Goal: Task Accomplishment & Management: Manage account settings

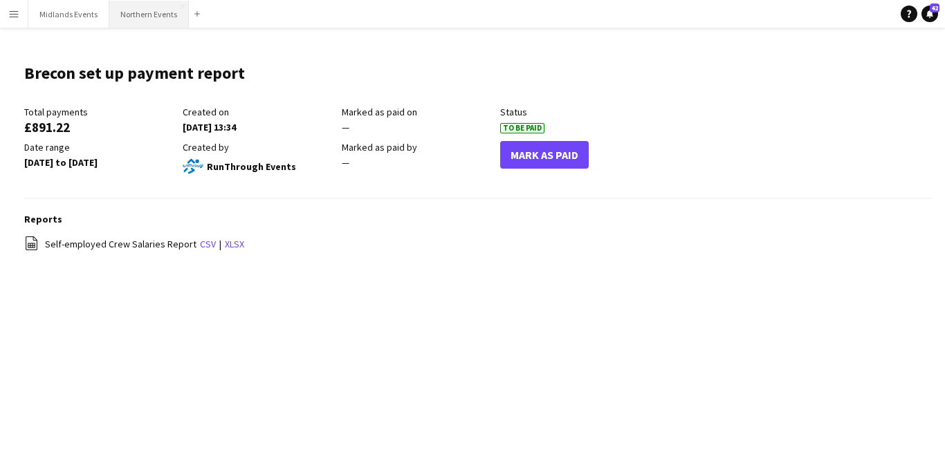
click at [134, 21] on button "Northern Events Close" at bounding box center [149, 14] width 80 height 27
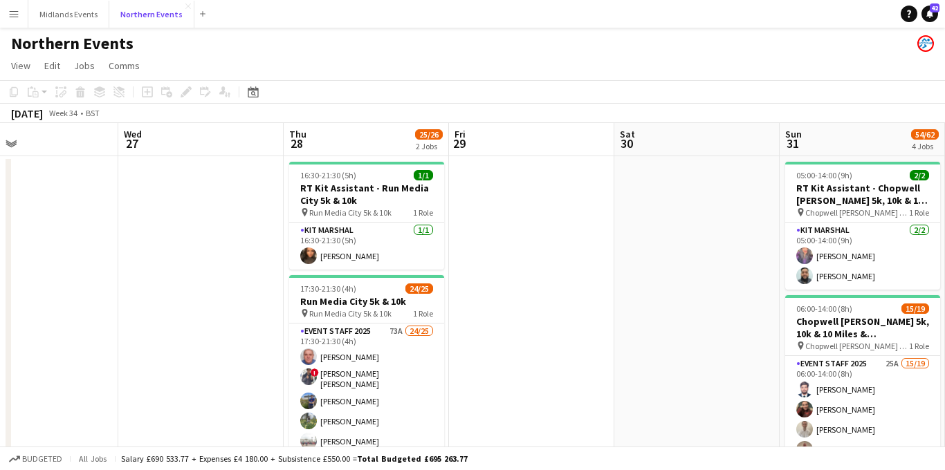
scroll to position [0, 561]
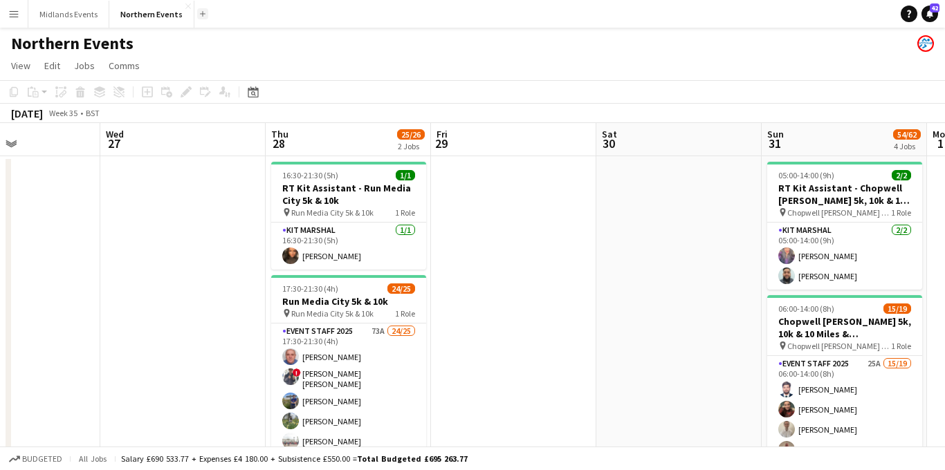
click at [197, 17] on button "Add" at bounding box center [202, 13] width 11 height 11
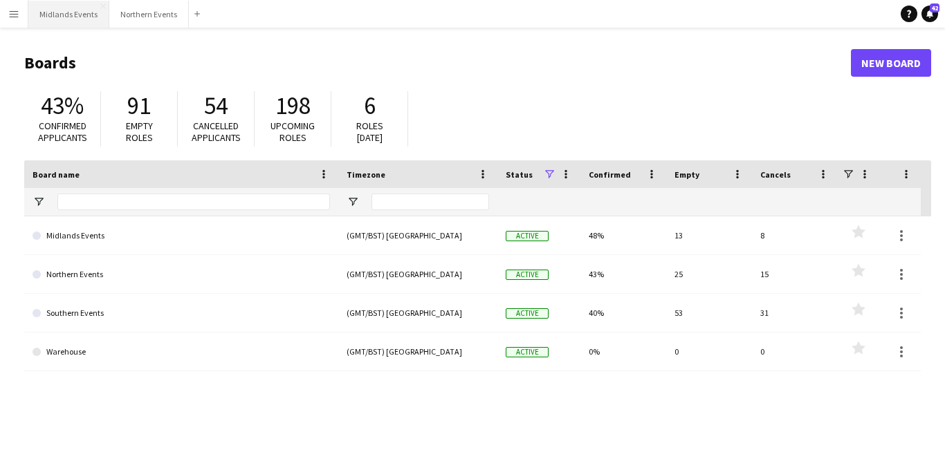
click at [80, 21] on button "Midlands Events Close" at bounding box center [68, 14] width 81 height 27
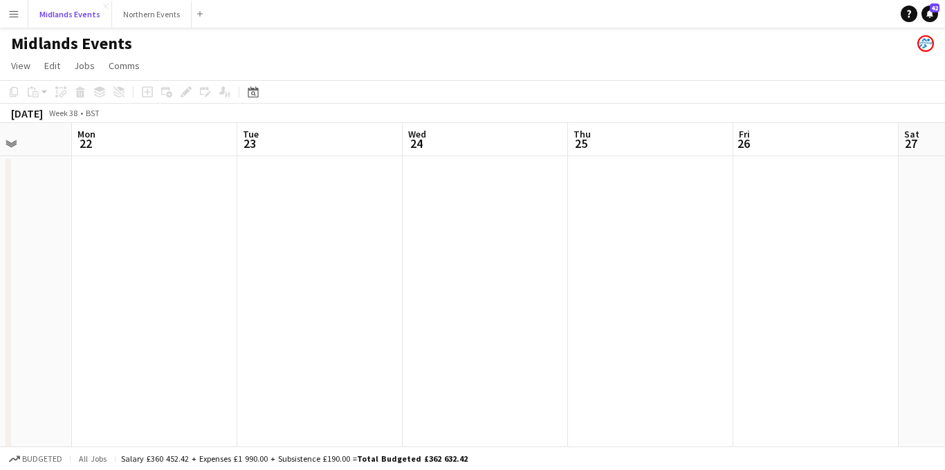
scroll to position [0, 473]
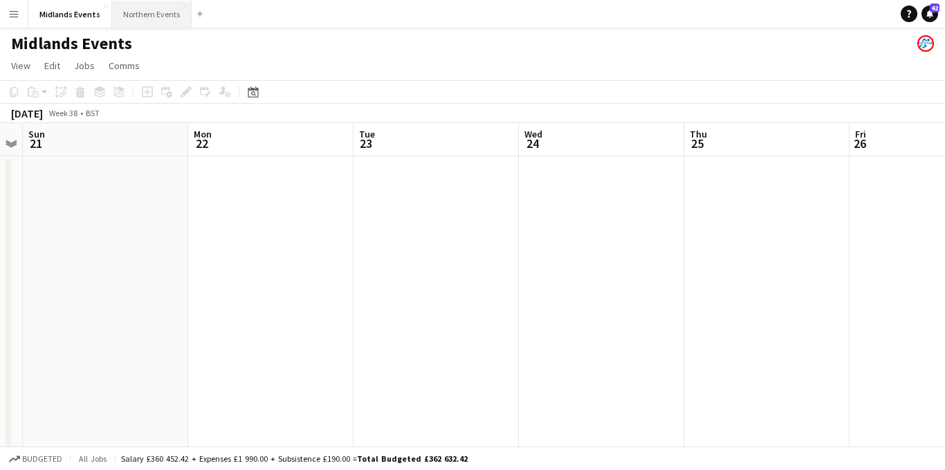
click at [134, 12] on button "Northern Events Close" at bounding box center [152, 14] width 80 height 27
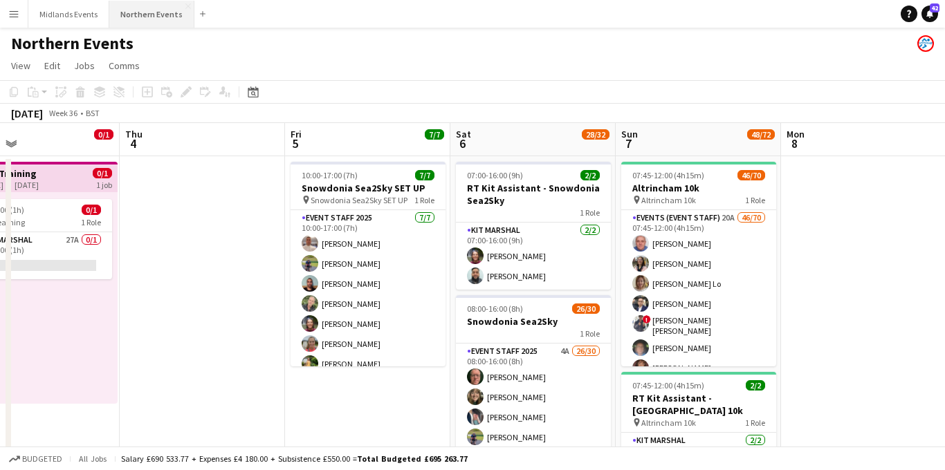
scroll to position [0, 568]
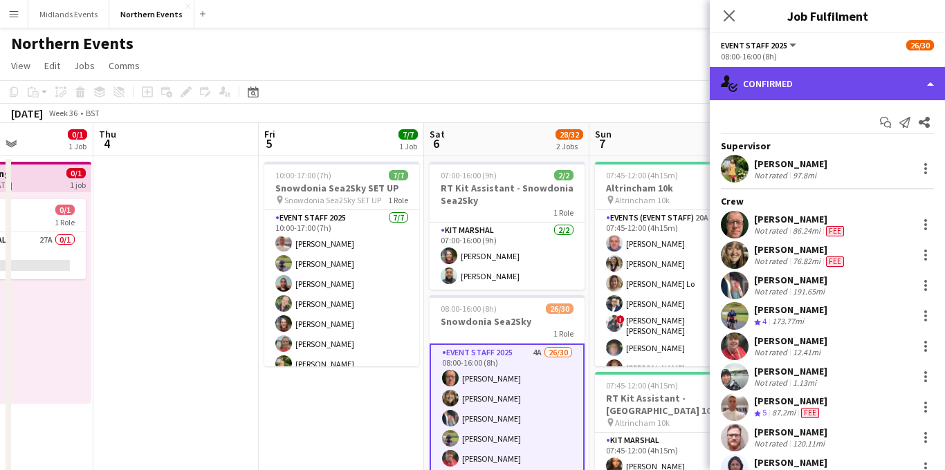
click at [793, 97] on div "single-neutral-actions-check-2 Confirmed" at bounding box center [827, 83] width 235 height 33
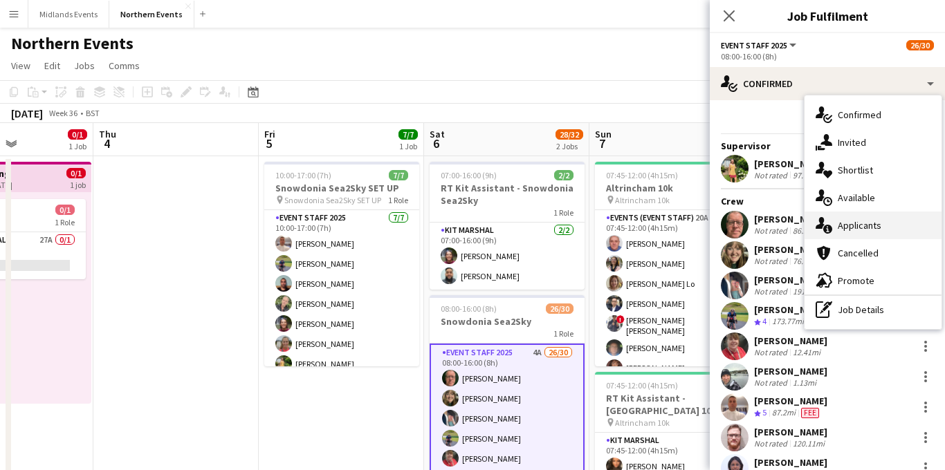
click at [828, 219] on icon "single-neutral-actions-information" at bounding box center [824, 225] width 17 height 17
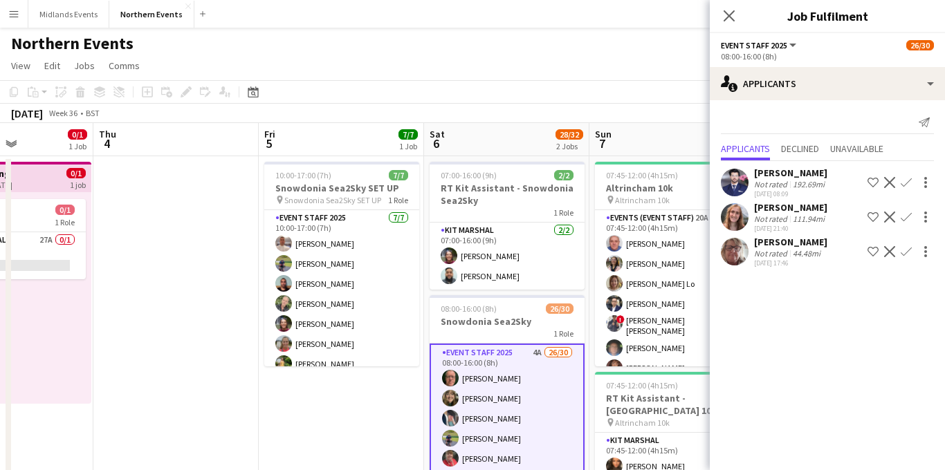
click at [907, 252] on app-icon "Confirm" at bounding box center [906, 251] width 11 height 11
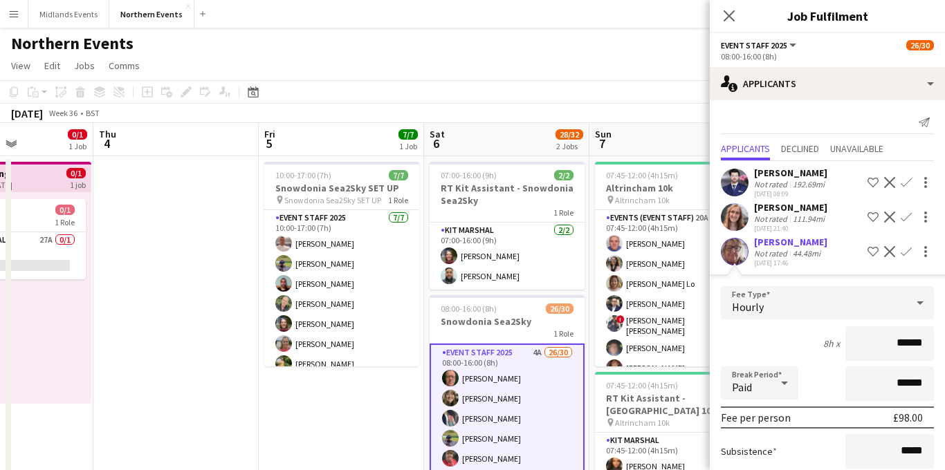
scroll to position [125, 0]
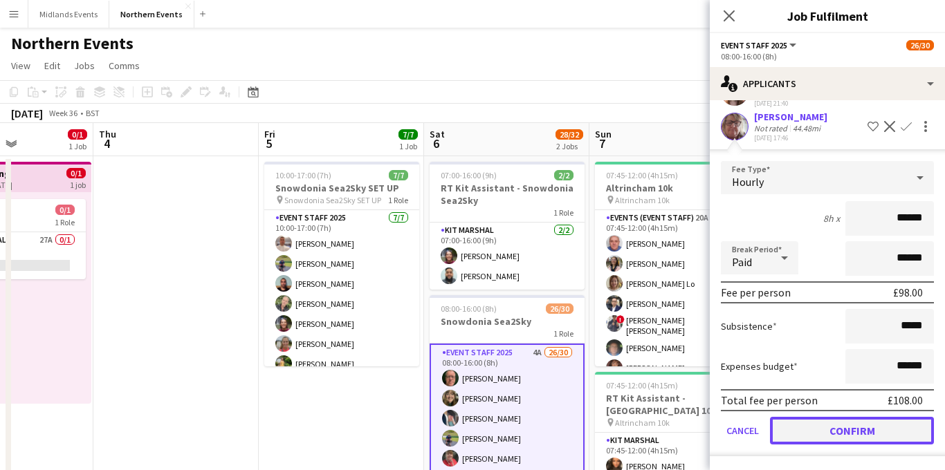
click at [805, 431] on button "Confirm" at bounding box center [852, 431] width 164 height 28
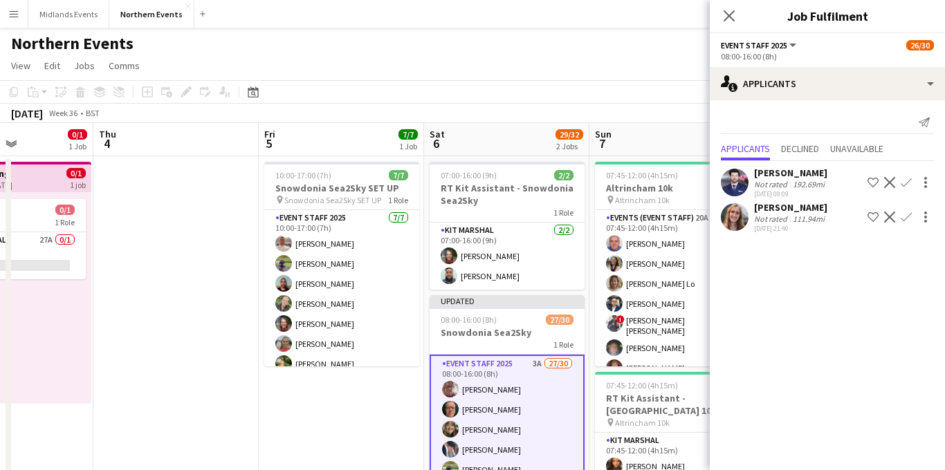
scroll to position [0, 0]
click at [894, 183] on app-icon "Decline" at bounding box center [889, 182] width 11 height 11
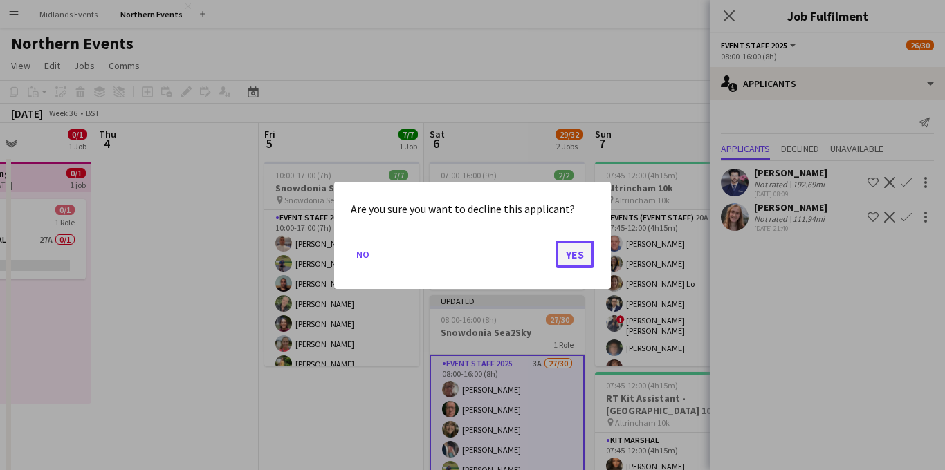
click at [579, 253] on button "Yes" at bounding box center [575, 254] width 39 height 28
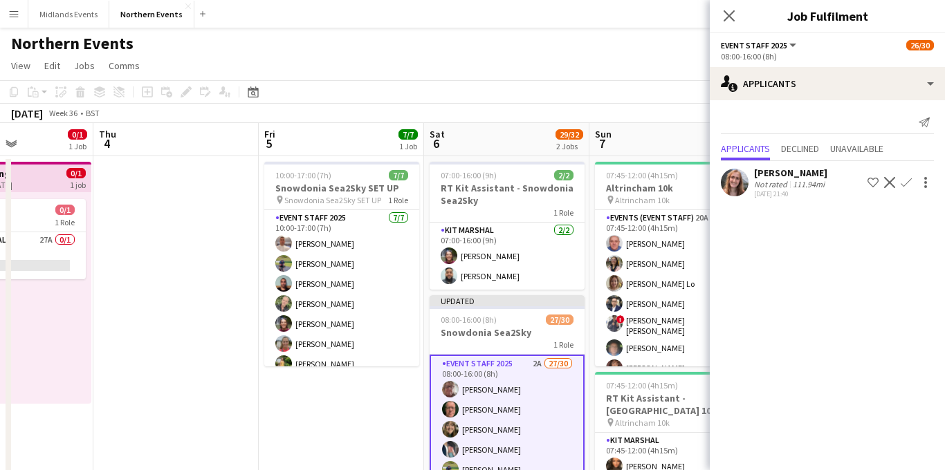
click at [780, 178] on div "[PERSON_NAME]" at bounding box center [790, 173] width 73 height 12
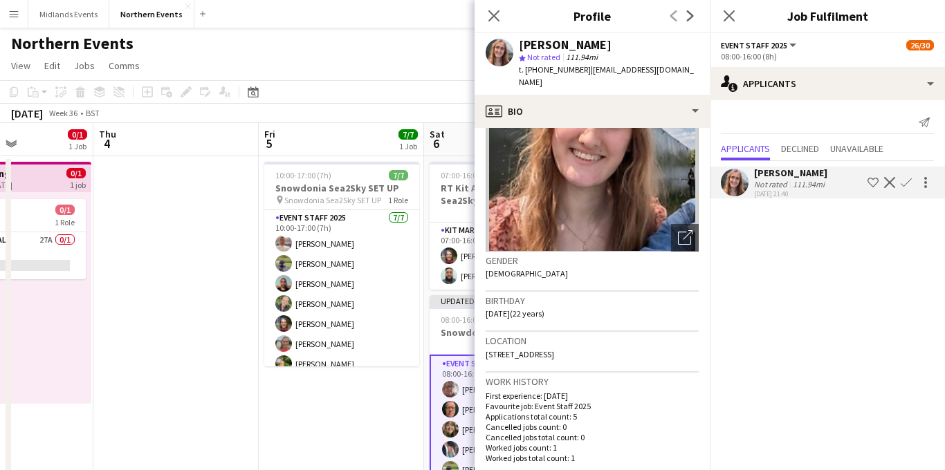
scroll to position [94, 0]
click at [910, 182] on app-icon "Confirm" at bounding box center [906, 182] width 11 height 11
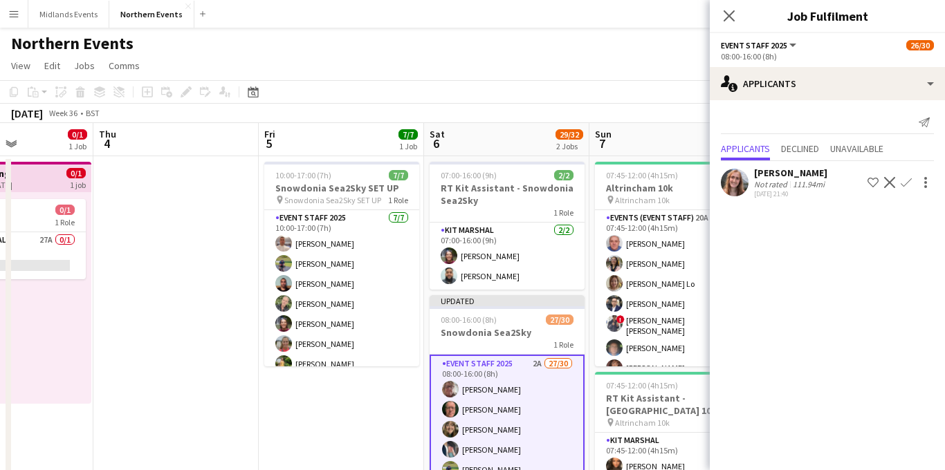
click at [901, 183] on app-icon "Confirm" at bounding box center [906, 182] width 11 height 11
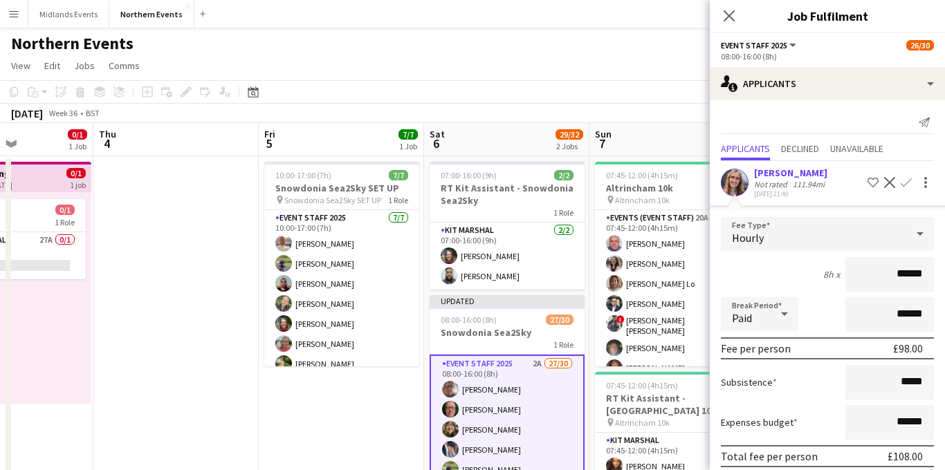
scroll to position [56, 0]
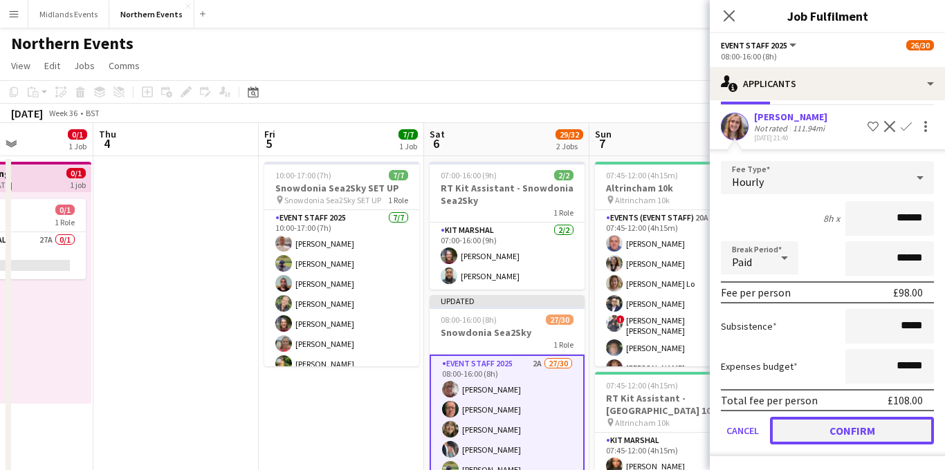
click at [807, 425] on button "Confirm" at bounding box center [852, 431] width 164 height 28
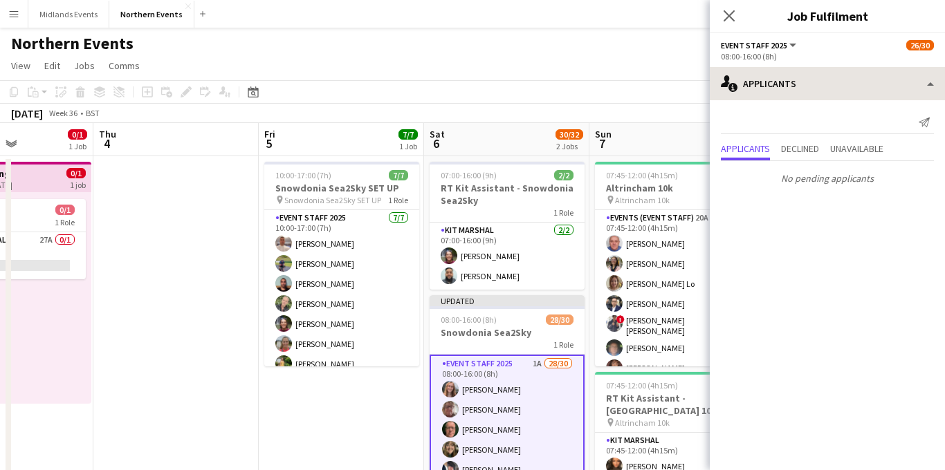
scroll to position [0, 0]
click at [726, 13] on icon at bounding box center [728, 15] width 13 height 13
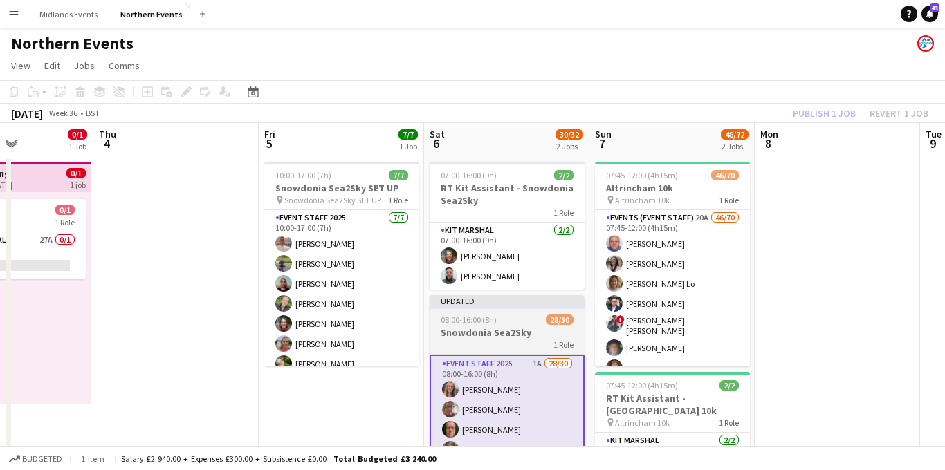
click at [510, 327] on h3 "Snowdonia Sea2Sky" at bounding box center [507, 333] width 155 height 12
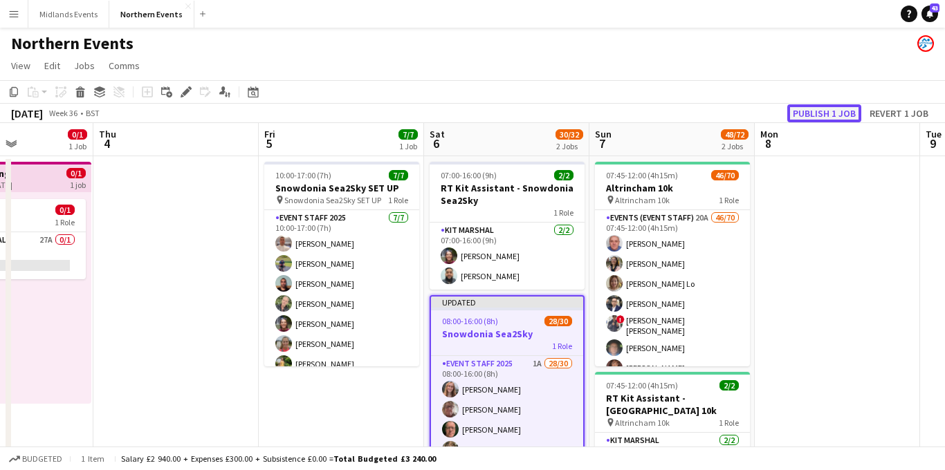
click at [828, 113] on button "Publish 1 job" at bounding box center [824, 113] width 74 height 18
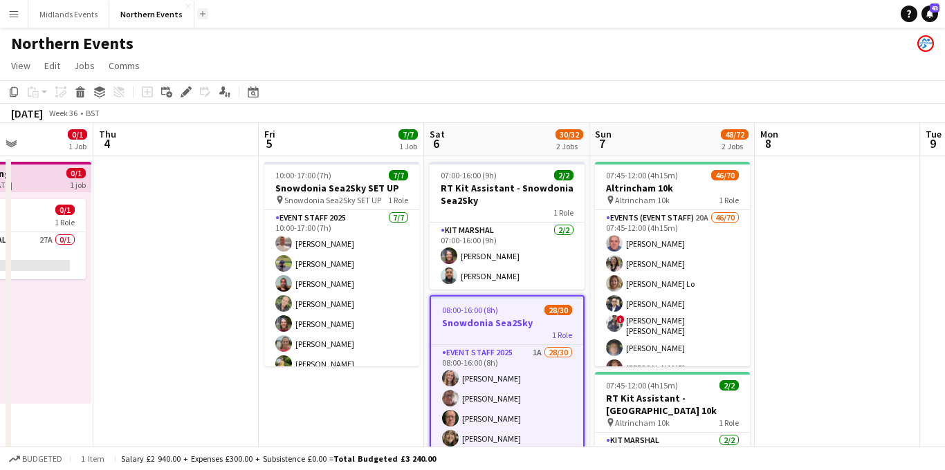
click at [197, 15] on button "Add" at bounding box center [202, 13] width 11 height 11
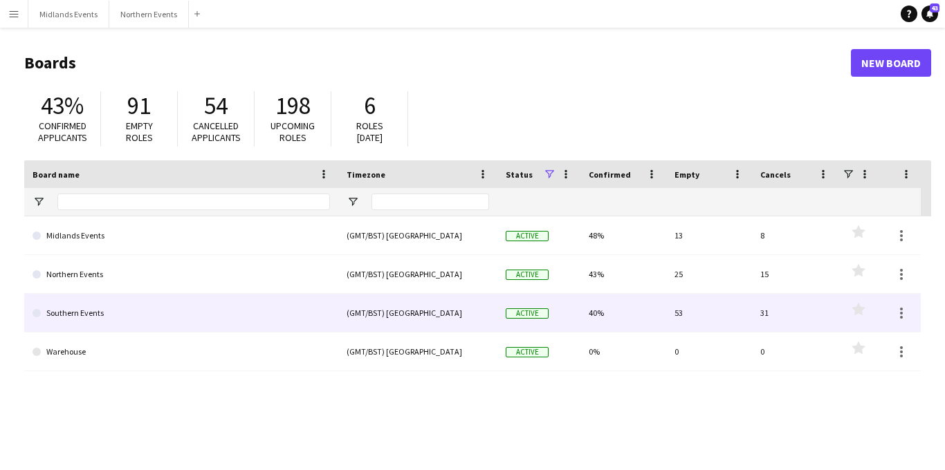
click at [89, 309] on link "Southern Events" at bounding box center [181, 313] width 297 height 39
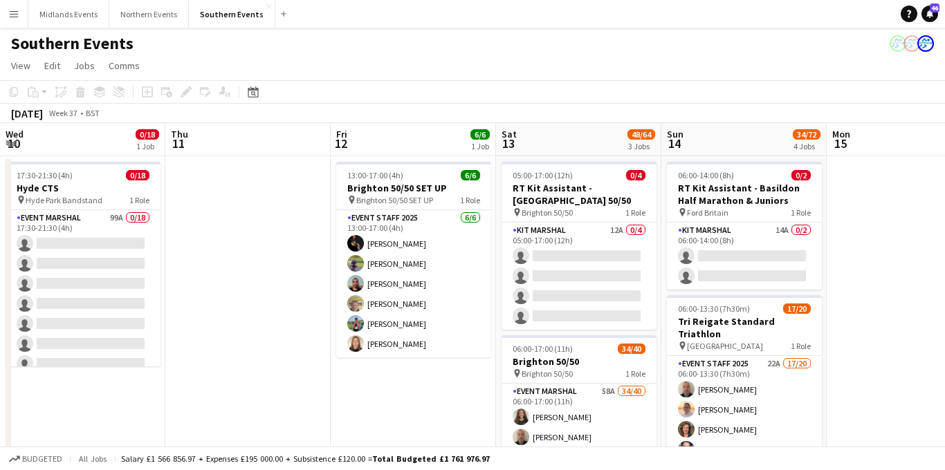
scroll to position [0, 507]
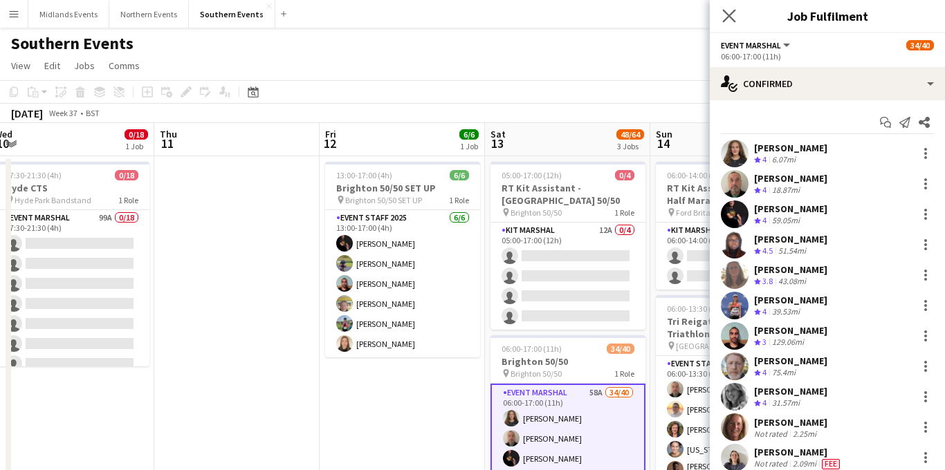
click at [728, 24] on app-icon "Close pop-in" at bounding box center [729, 16] width 20 height 20
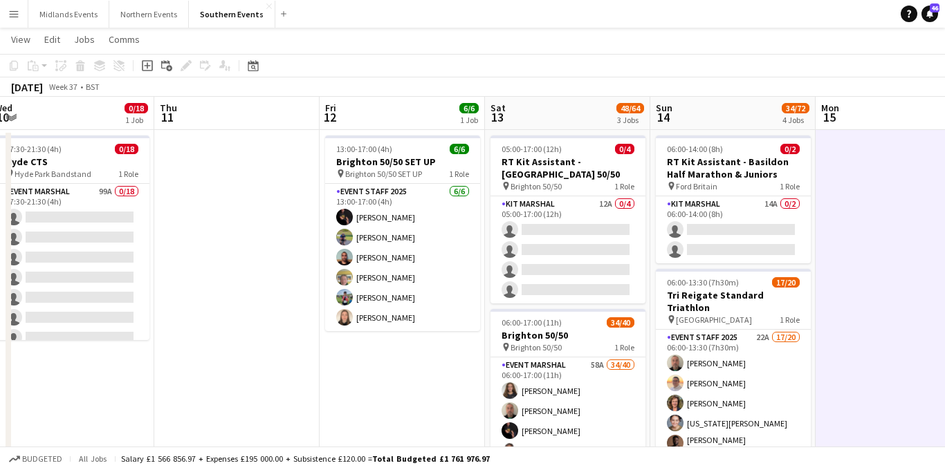
scroll to position [27, 0]
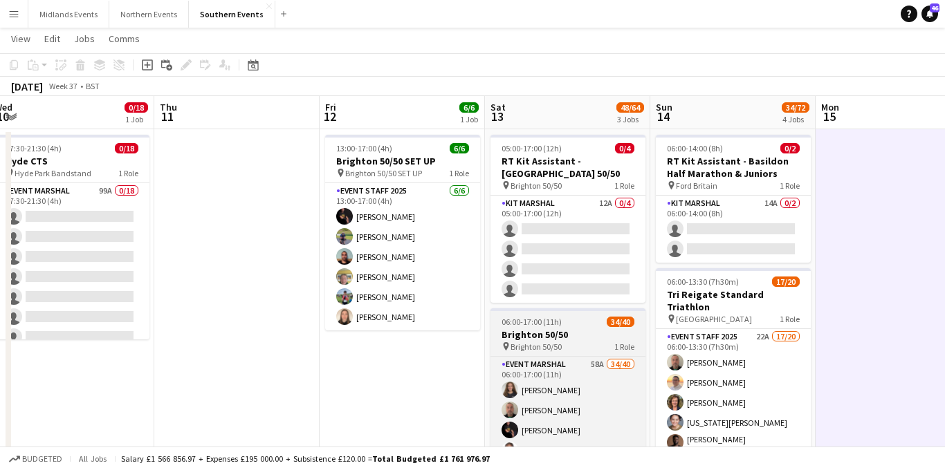
click at [574, 327] on div "06:00-17:00 (11h) 34/40" at bounding box center [567, 322] width 155 height 10
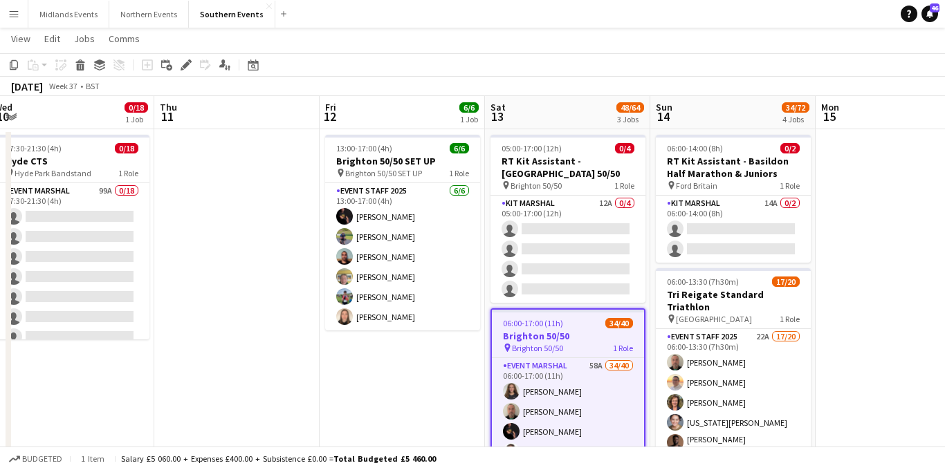
click at [181, 64] on icon "Edit" at bounding box center [186, 64] width 11 height 11
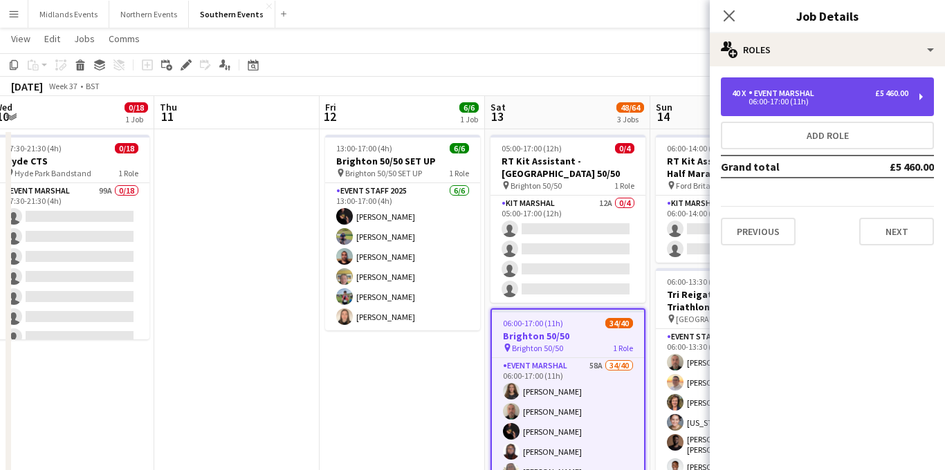
click at [800, 105] on div "06:00-17:00 (11h)" at bounding box center [820, 101] width 176 height 7
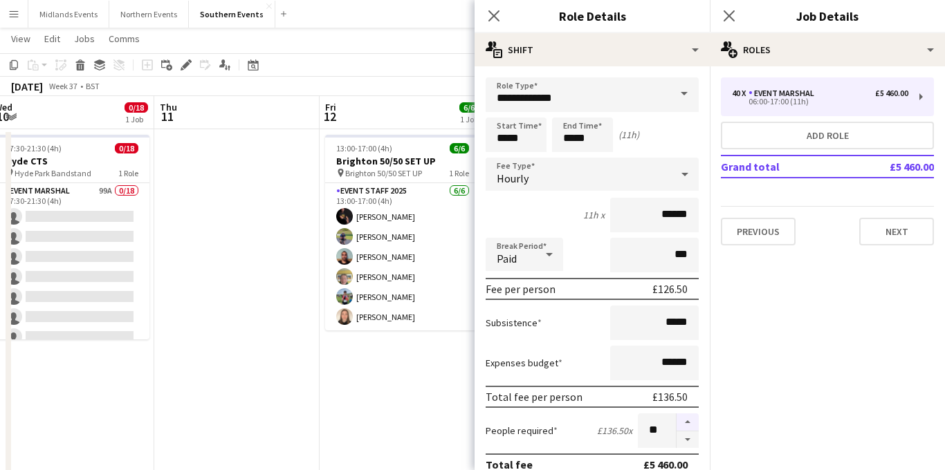
click at [692, 423] on button "button" at bounding box center [688, 423] width 22 height 18
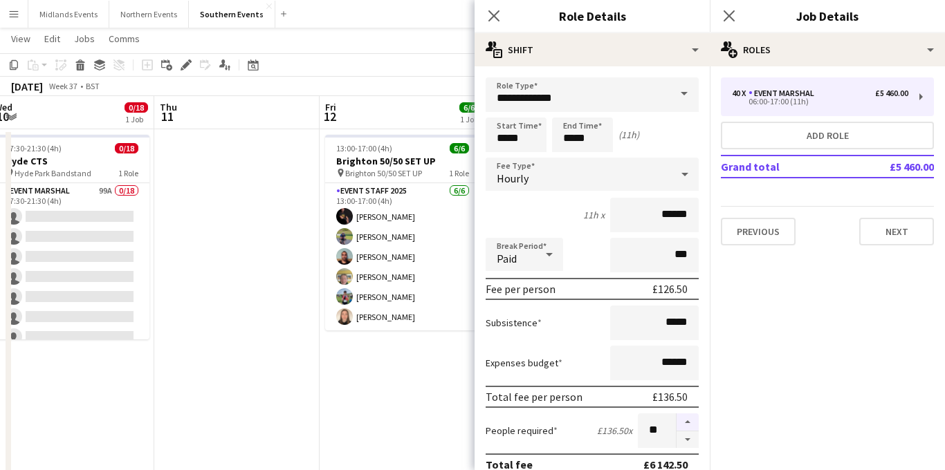
click at [692, 423] on button "button" at bounding box center [688, 423] width 22 height 18
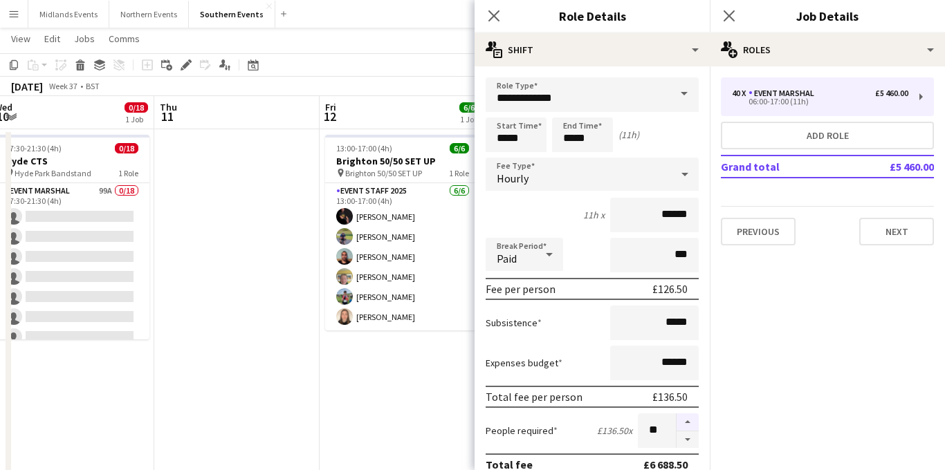
click at [692, 423] on button "button" at bounding box center [688, 423] width 22 height 18
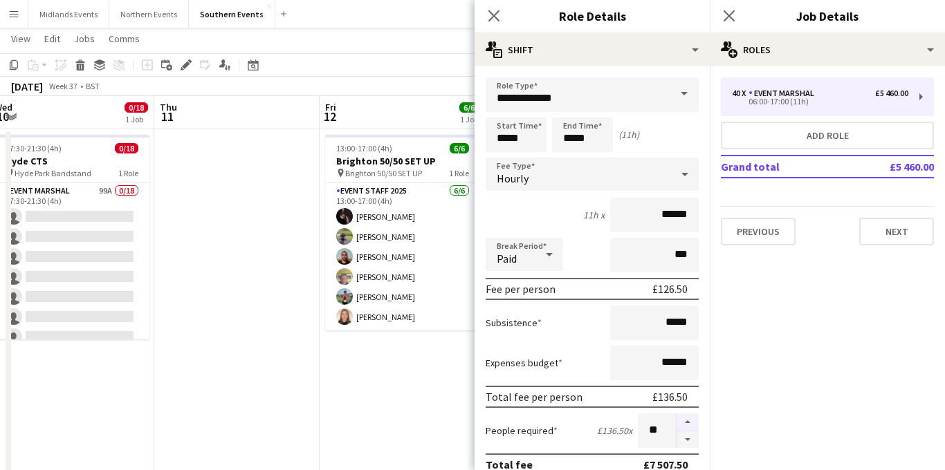
click at [692, 423] on button "button" at bounding box center [688, 423] width 22 height 18
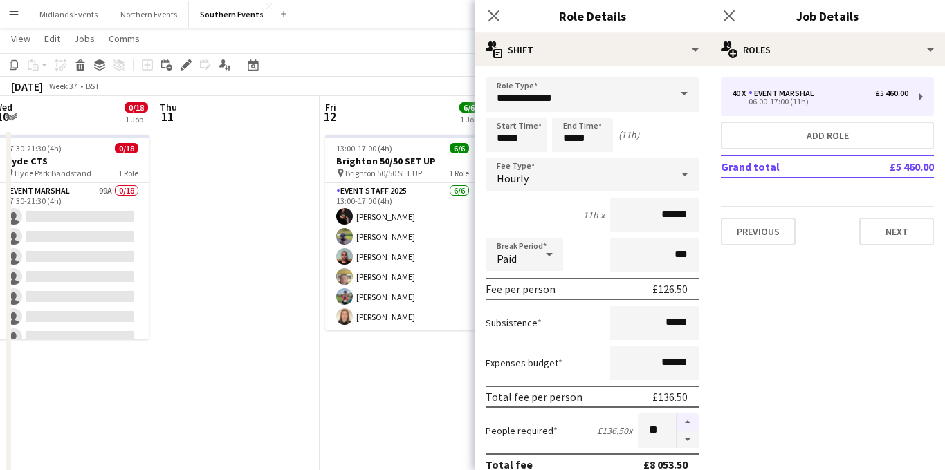
type input "**"
click at [732, 17] on icon "Close pop-in" at bounding box center [729, 15] width 11 height 11
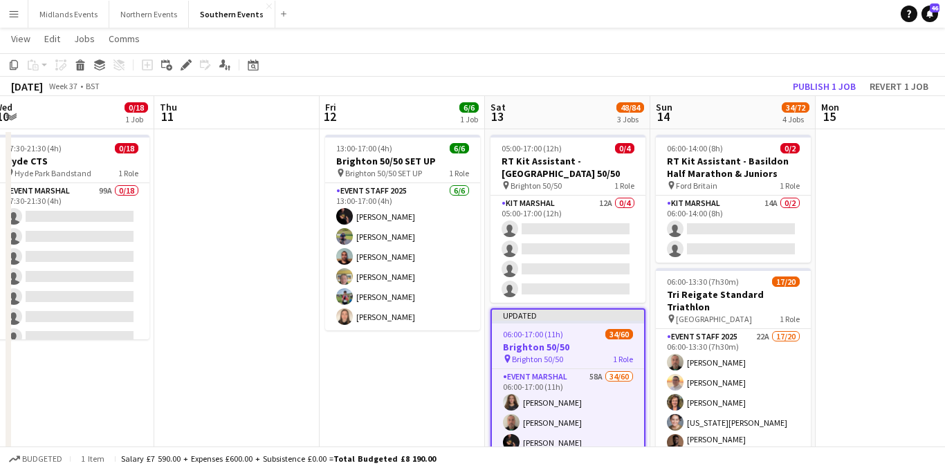
click at [556, 349] on h3 "Brighton 50/50" at bounding box center [568, 347] width 152 height 12
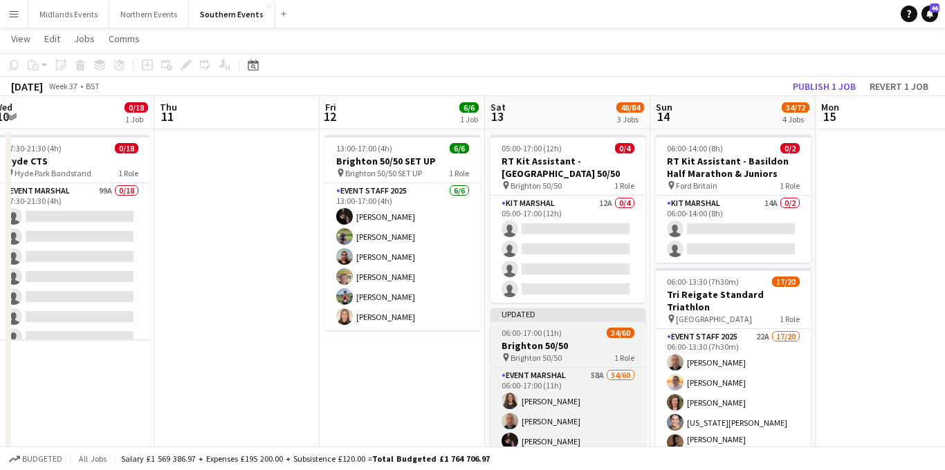
click at [585, 338] on app-job-card "Updated 06:00-17:00 (11h) 34/60 Brighton 50/50 pin Brighton 50/50 1 Role Event …" at bounding box center [567, 411] width 155 height 205
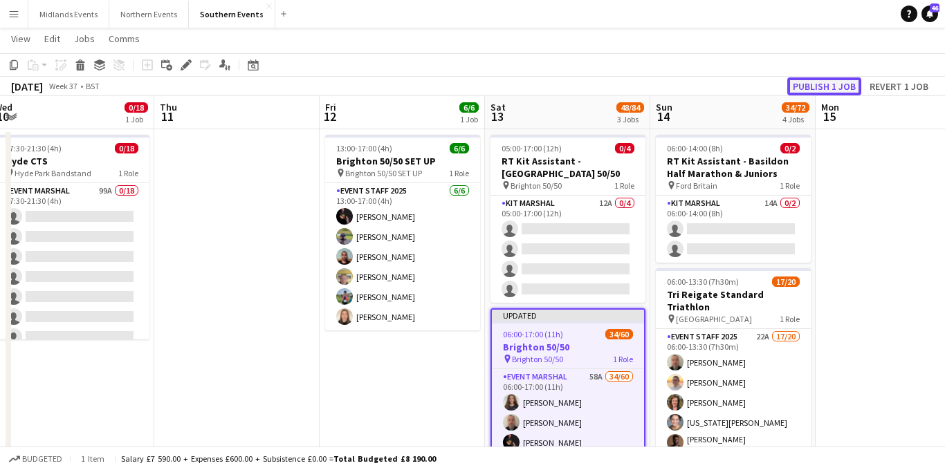
click at [804, 81] on button "Publish 1 job" at bounding box center [824, 86] width 74 height 18
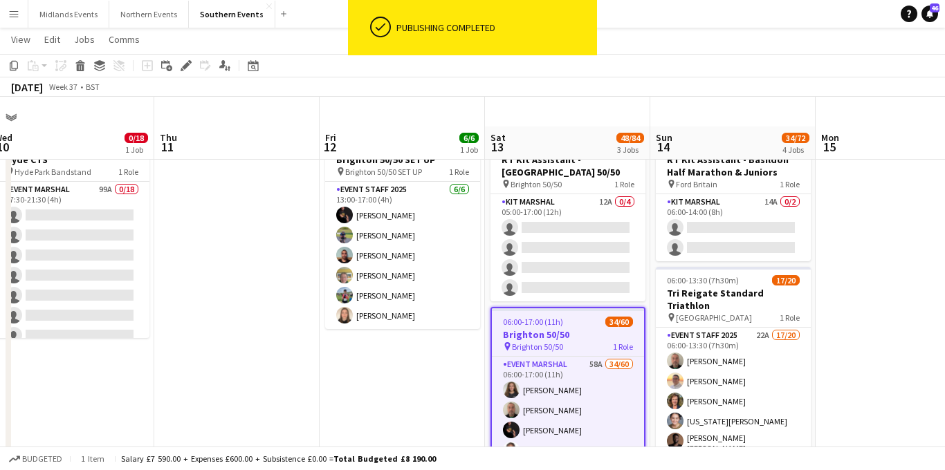
scroll to position [69, 0]
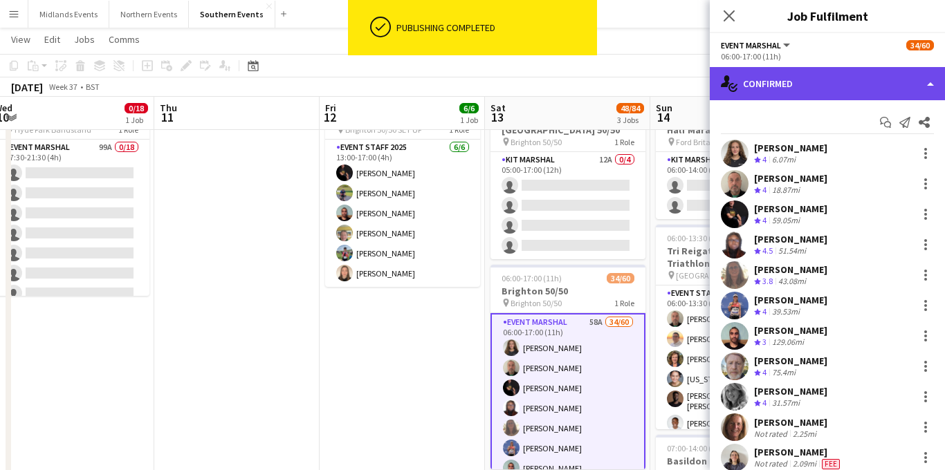
click at [807, 82] on div "single-neutral-actions-check-2 Confirmed" at bounding box center [827, 83] width 235 height 33
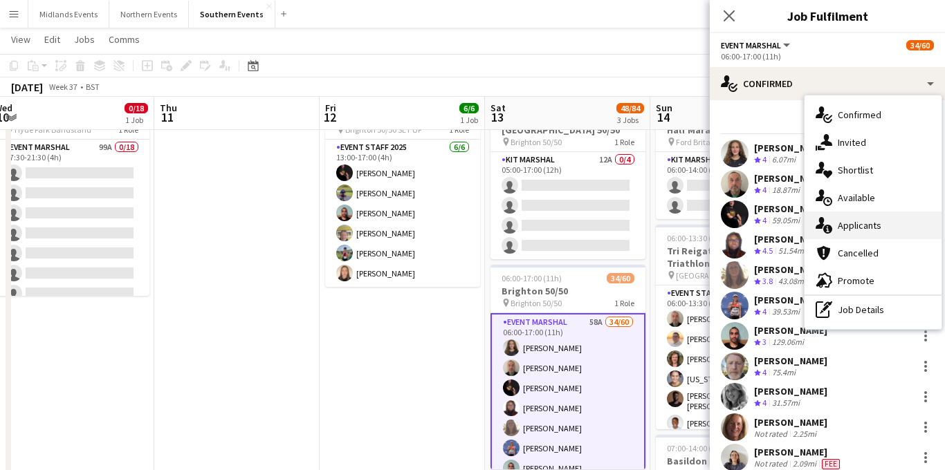
click at [854, 220] on div "single-neutral-actions-information Applicants" at bounding box center [873, 226] width 137 height 28
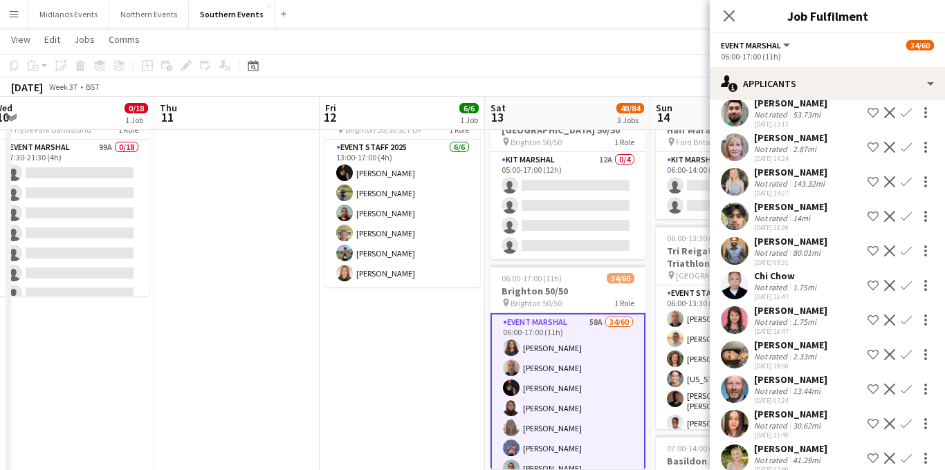
scroll to position [1785, 0]
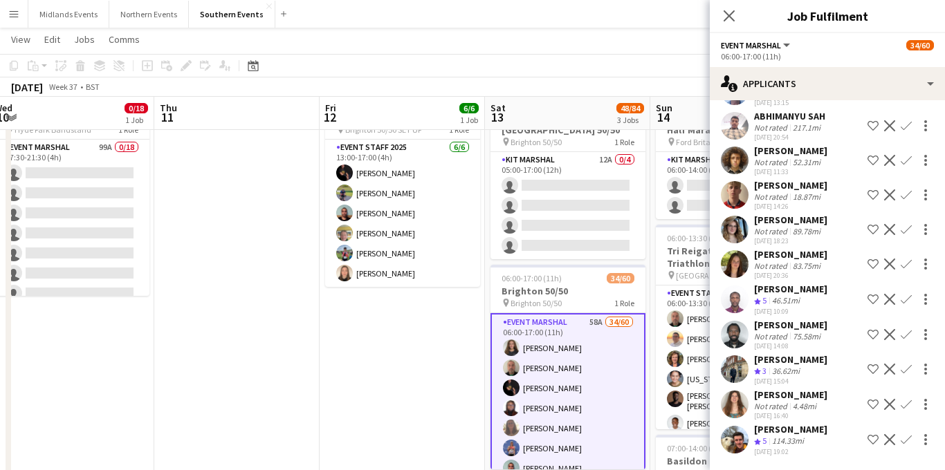
drag, startPoint x: 834, startPoint y: 278, endPoint x: 756, endPoint y: 277, distance: 78.2
click at [756, 283] on div "Abraham Acquaye Crew rating 5 46.51mi 09-08-2025 10:09 Shortlist crew Decline C…" at bounding box center [827, 299] width 235 height 33
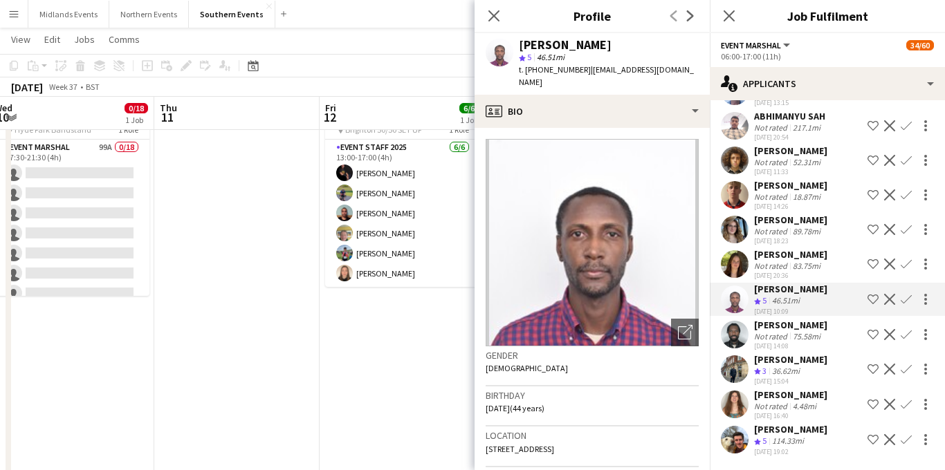
copy div "[PERSON_NAME]"
click at [903, 294] on app-icon "Confirm" at bounding box center [906, 299] width 11 height 11
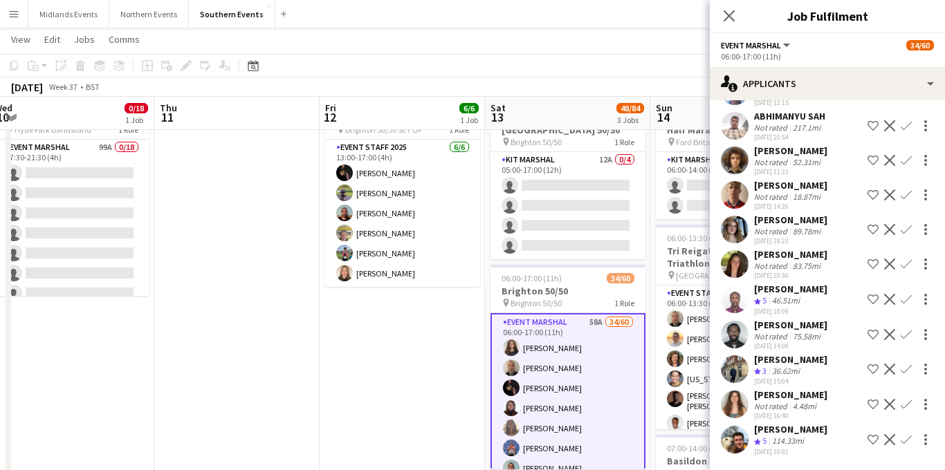
click at [906, 294] on app-icon "Confirm" at bounding box center [906, 299] width 11 height 11
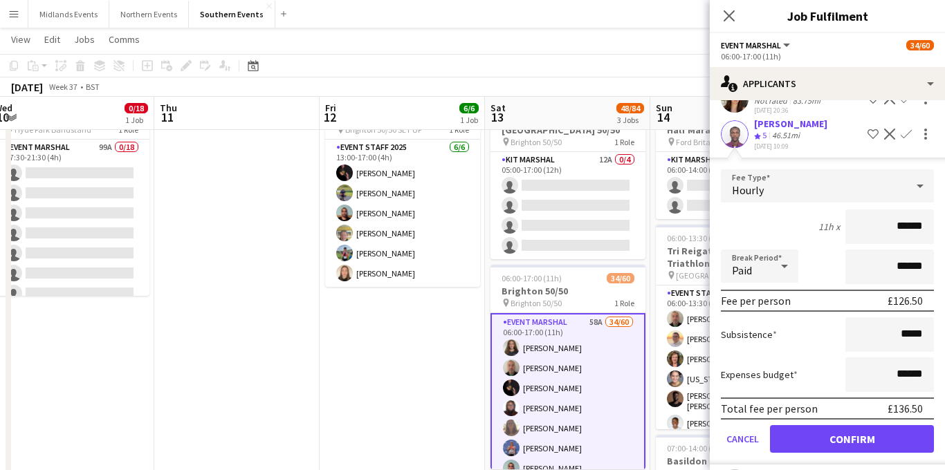
scroll to position [1978, 0]
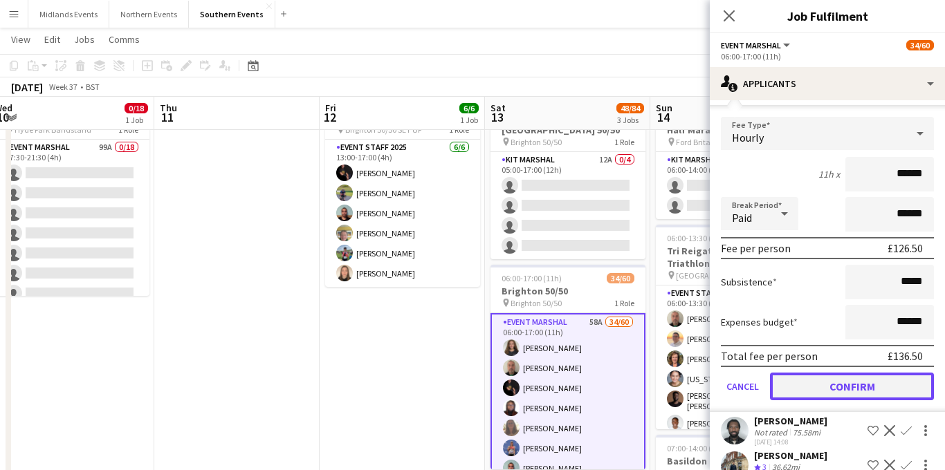
click at [827, 401] on button "Confirm" at bounding box center [852, 387] width 164 height 28
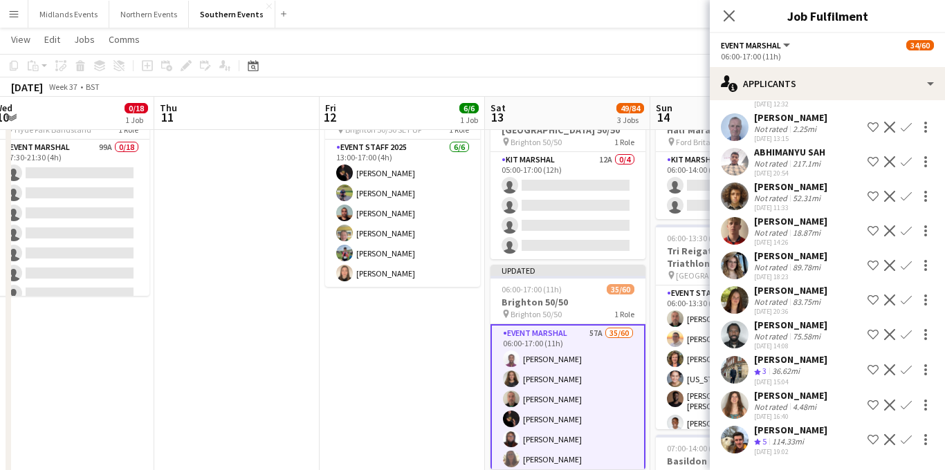
scroll to position [1749, 0]
click at [906, 440] on app-icon "Confirm" at bounding box center [906, 439] width 11 height 11
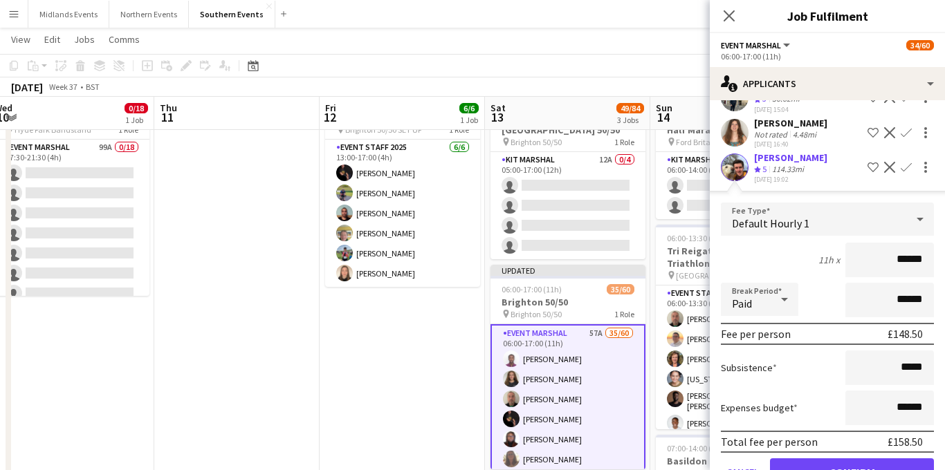
scroll to position [2063, 0]
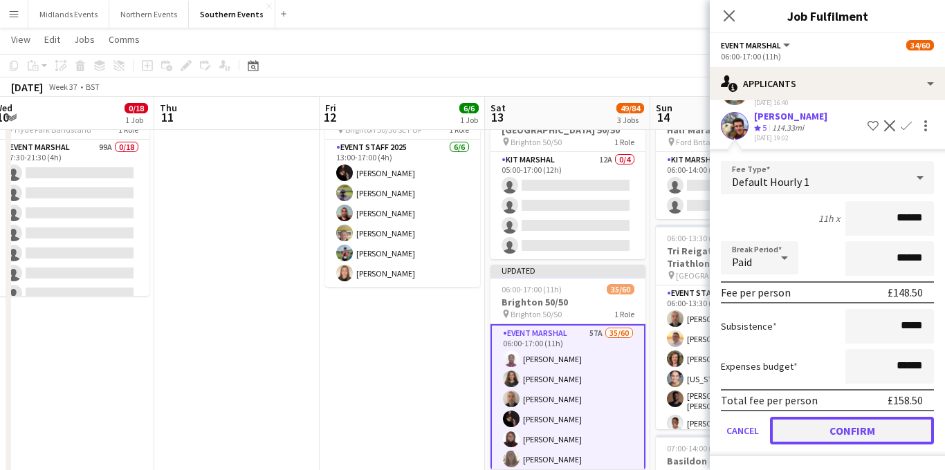
click at [838, 437] on button "Confirm" at bounding box center [852, 431] width 164 height 28
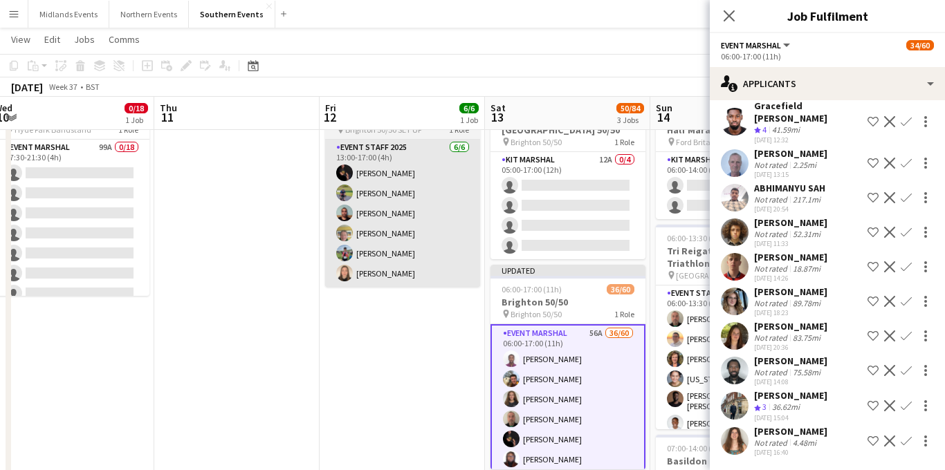
scroll to position [1713, 0]
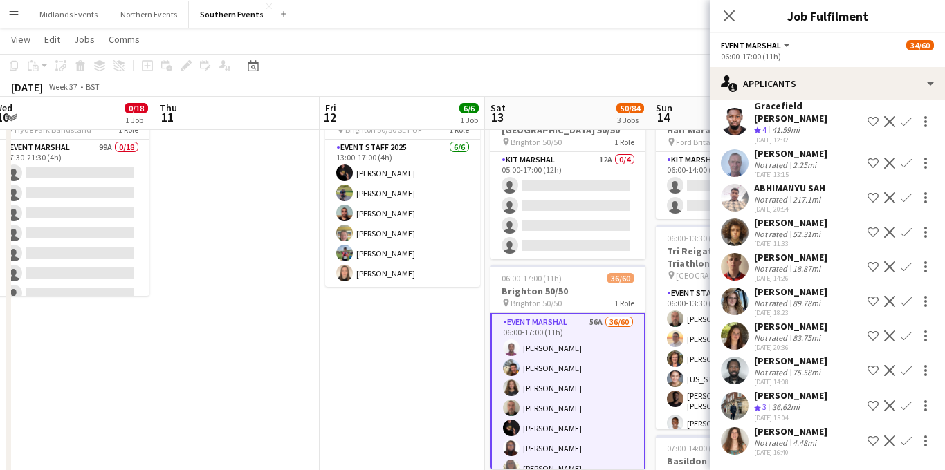
click at [906, 439] on app-icon "Confirm" at bounding box center [906, 441] width 11 height 11
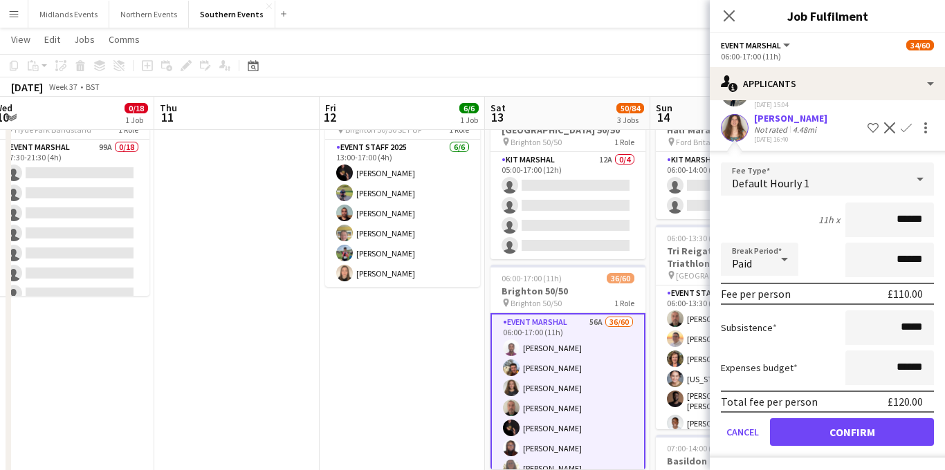
scroll to position [2027, 0]
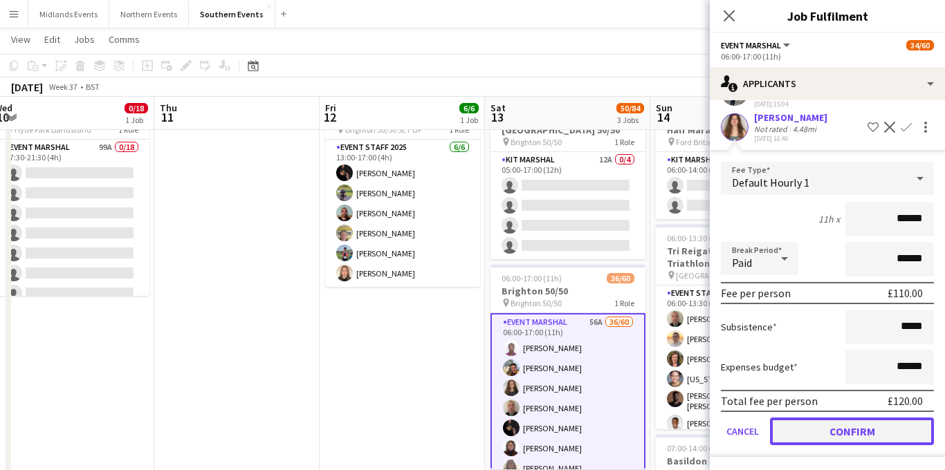
click at [816, 425] on button "Confirm" at bounding box center [852, 432] width 164 height 28
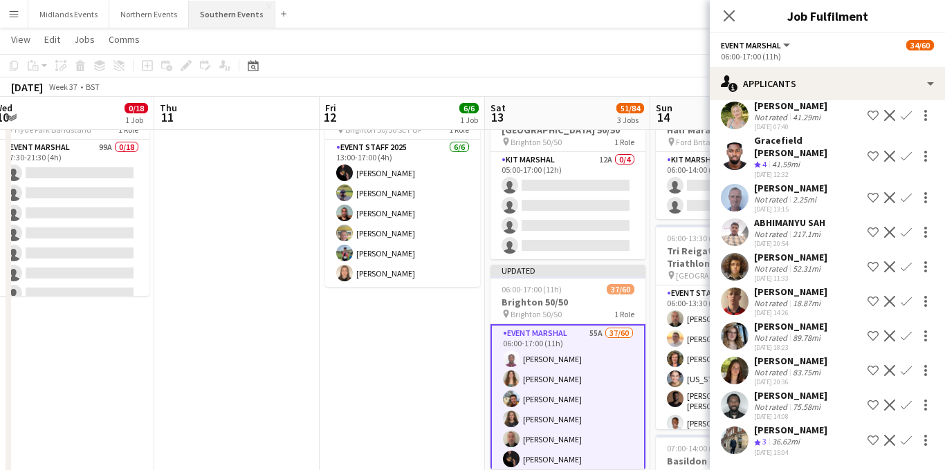
scroll to position [1678, 0]
click at [906, 192] on app-icon "Confirm" at bounding box center [906, 197] width 11 height 11
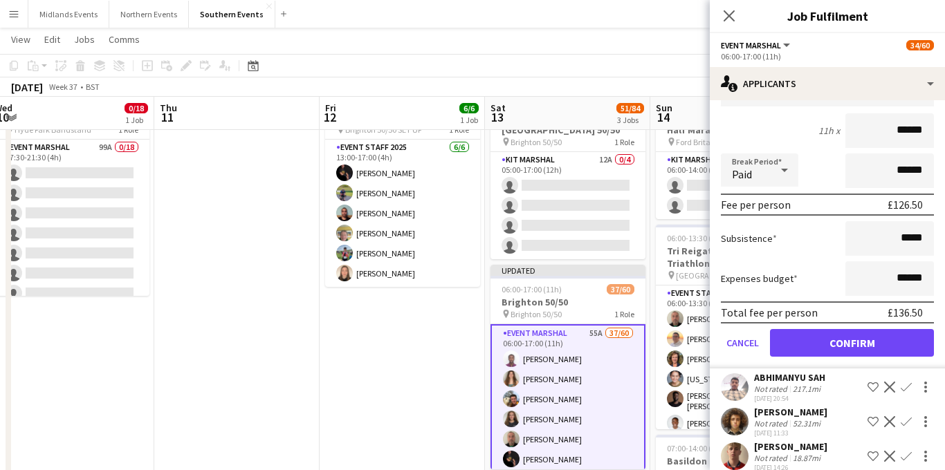
scroll to position [1860, 0]
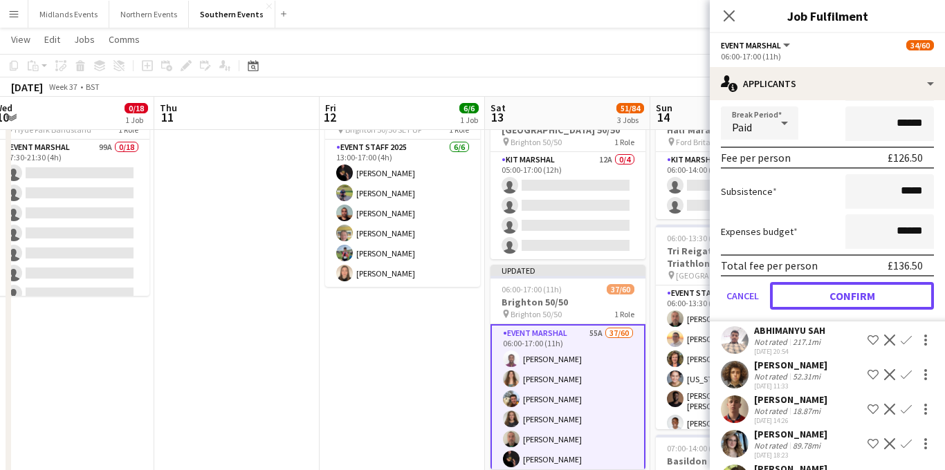
click at [832, 310] on button "Confirm" at bounding box center [852, 296] width 164 height 28
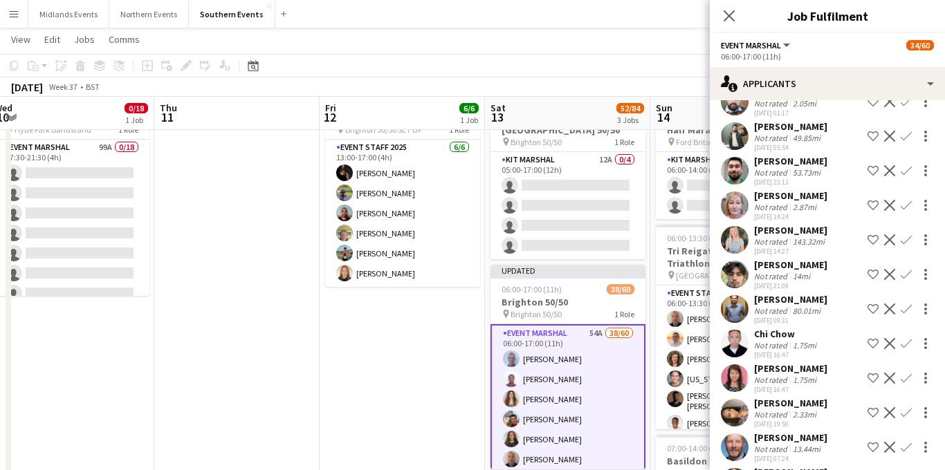
scroll to position [1251, 0]
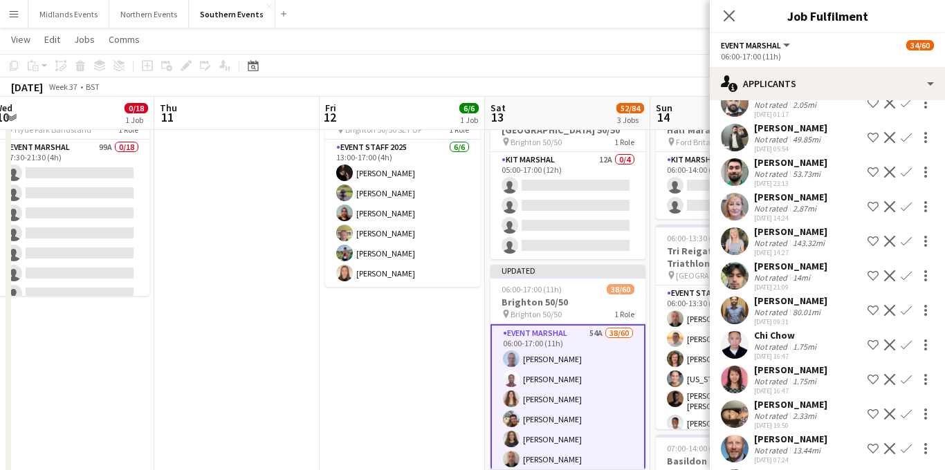
drag, startPoint x: 850, startPoint y: 197, endPoint x: 764, endPoint y: 199, distance: 85.8
click at [755, 200] on div "celeste nichols-marcy Not rated 2.87mi 08-07-2025 14:24 Shortlist crew Decline …" at bounding box center [827, 207] width 235 height 32
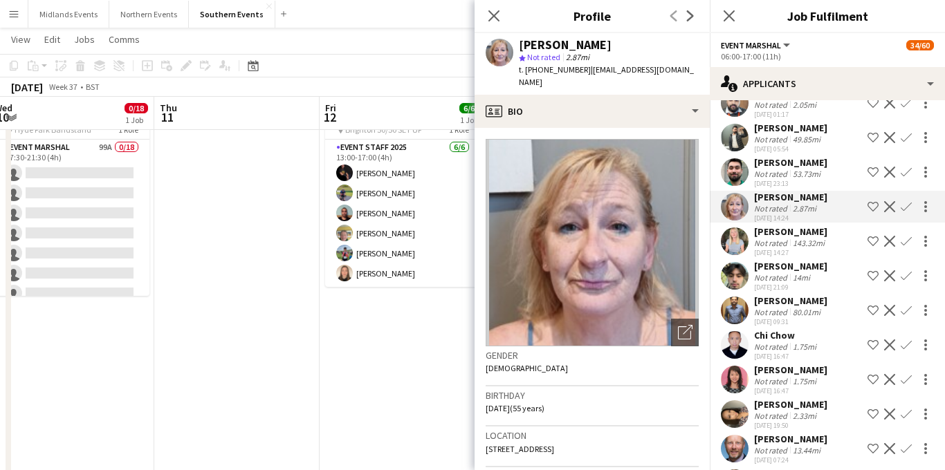
copy div "[PERSON_NAME]"
click at [908, 209] on app-icon "Confirm" at bounding box center [906, 206] width 11 height 11
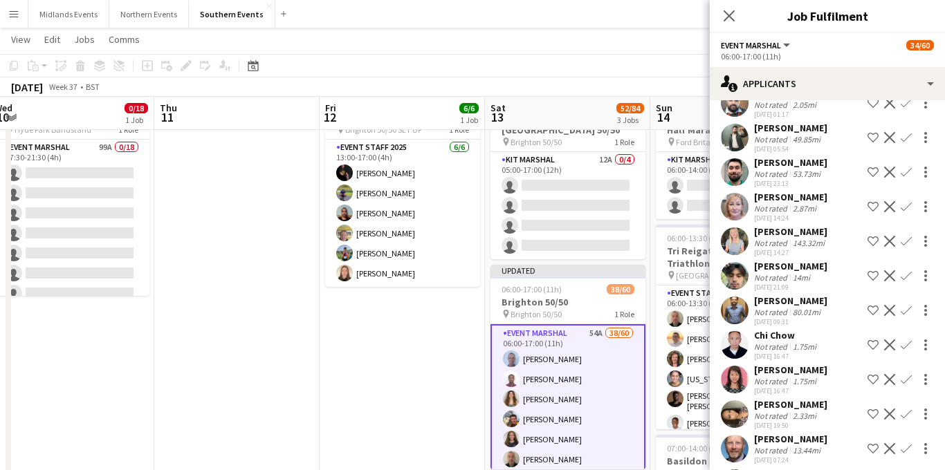
click at [907, 205] on app-icon "Confirm" at bounding box center [906, 206] width 11 height 11
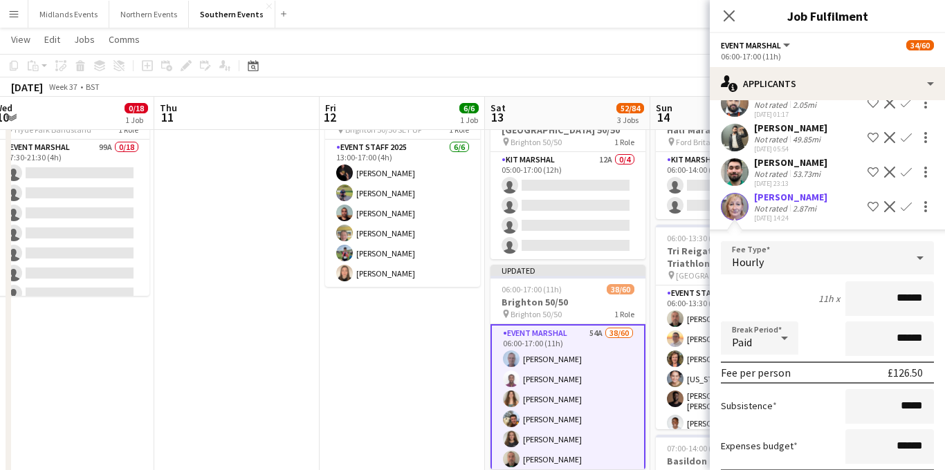
scroll to position [1377, 0]
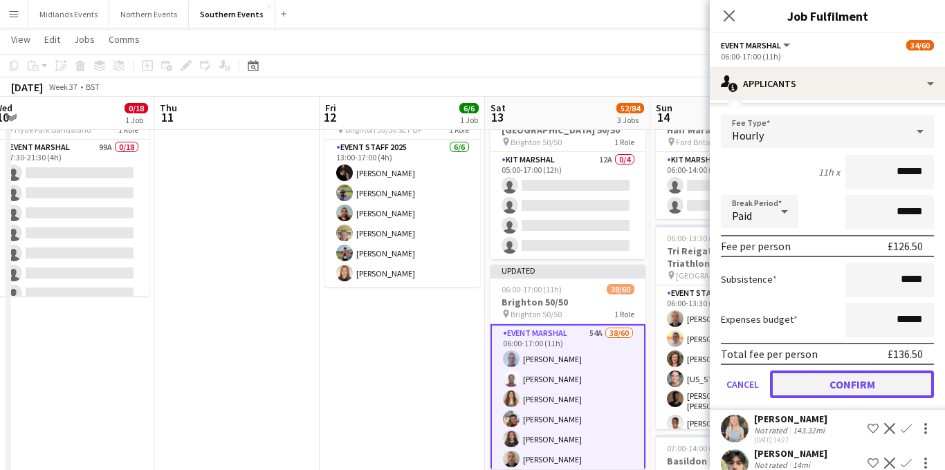
click at [830, 377] on button "Confirm" at bounding box center [852, 385] width 164 height 28
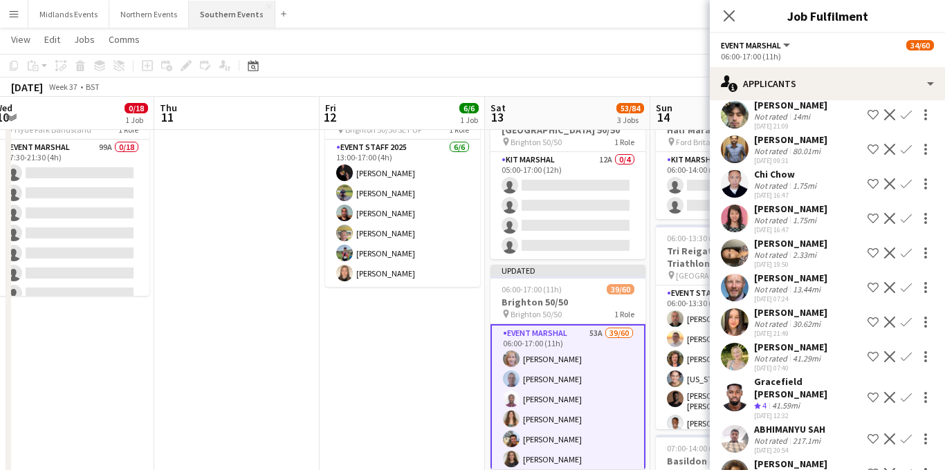
scroll to position [1029, 0]
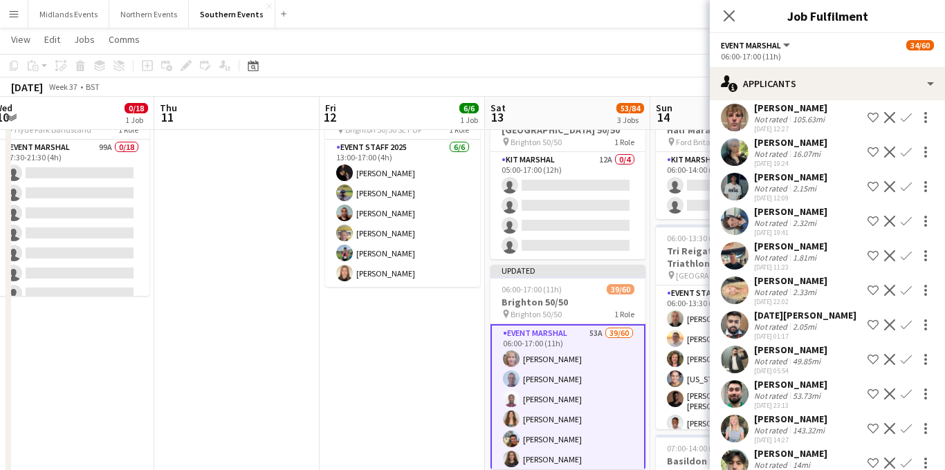
click at [904, 187] on app-icon "Confirm" at bounding box center [906, 186] width 11 height 11
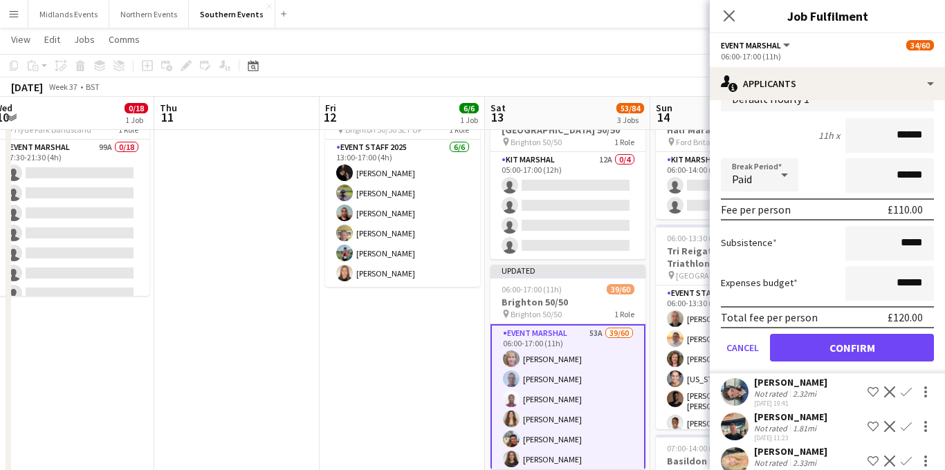
scroll to position [1207, 0]
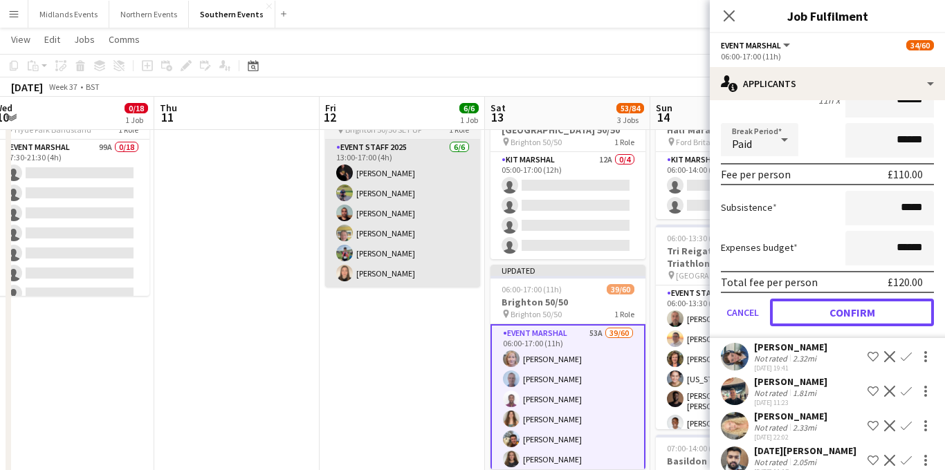
click at [845, 307] on button "Confirm" at bounding box center [852, 313] width 164 height 28
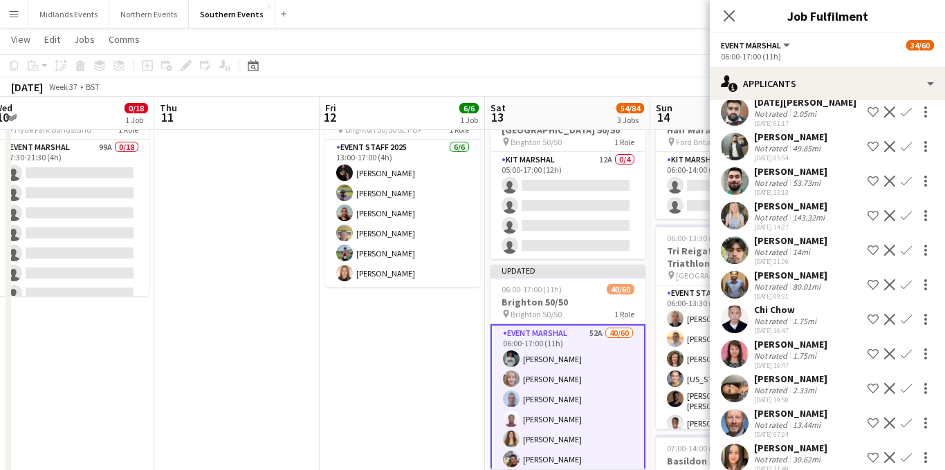
scroll to position [859, 0]
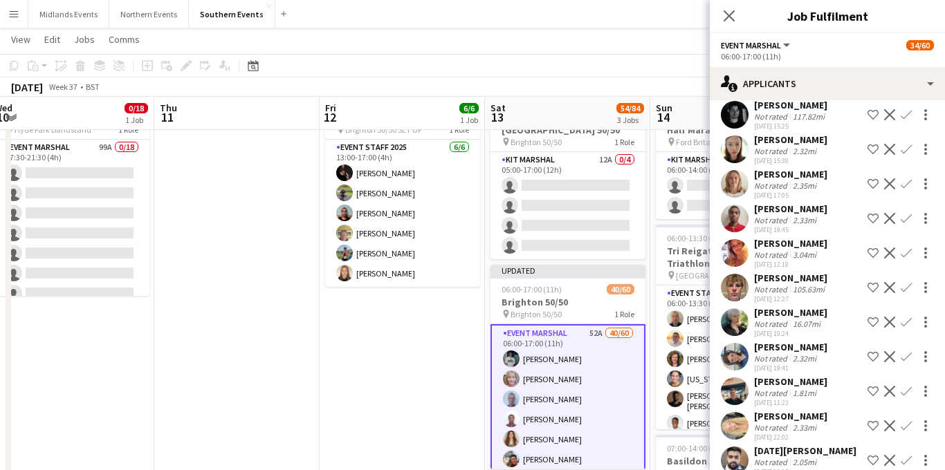
click at [910, 178] on app-icon "Confirm" at bounding box center [906, 183] width 11 height 11
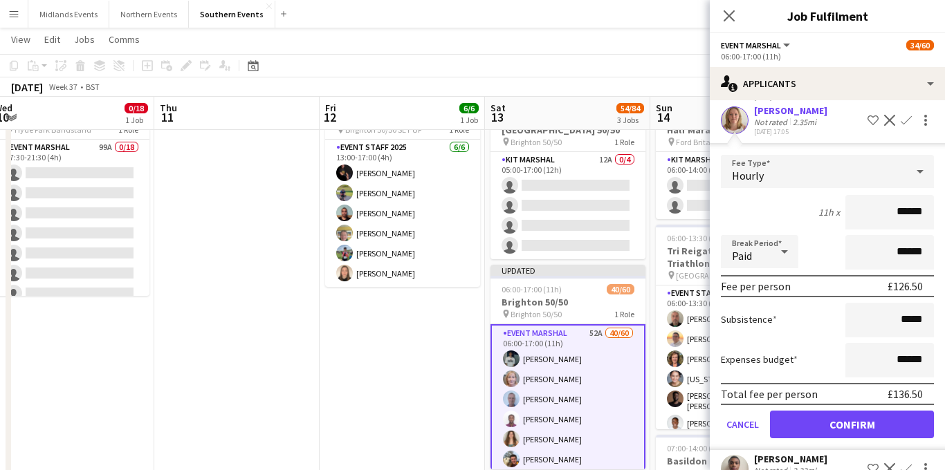
scroll to position [928, 0]
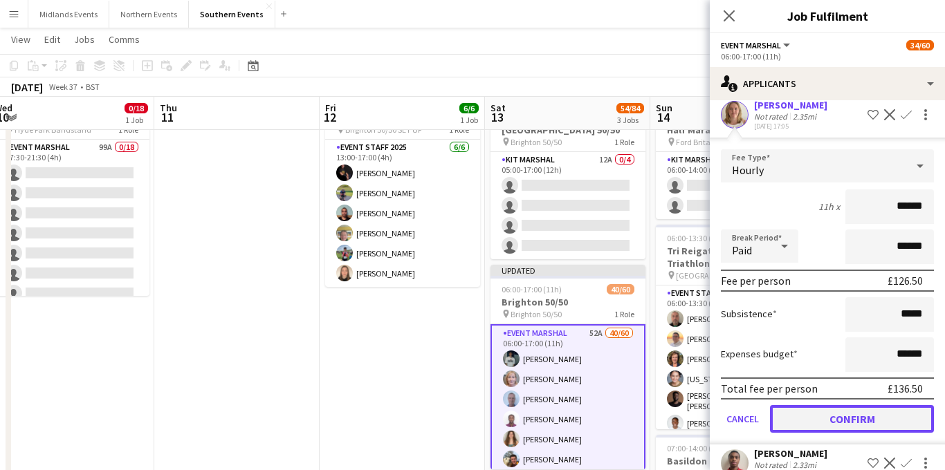
click at [827, 407] on button "Confirm" at bounding box center [852, 419] width 164 height 28
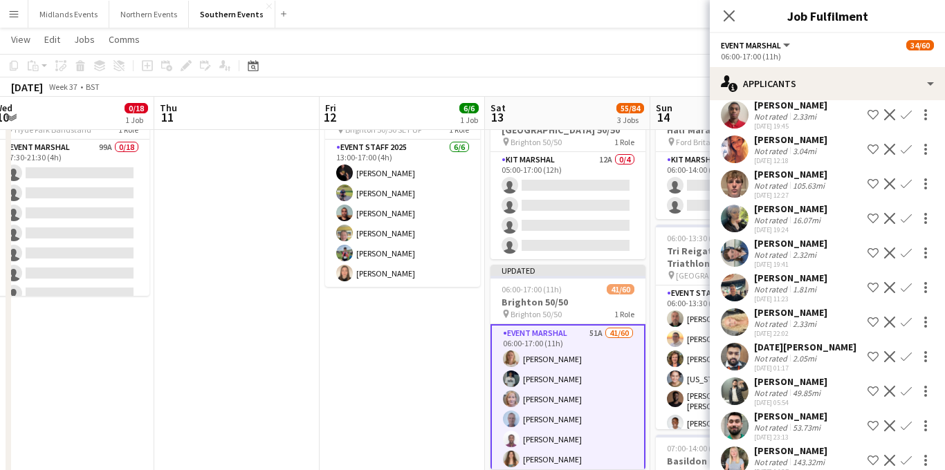
scroll to position [579, 0]
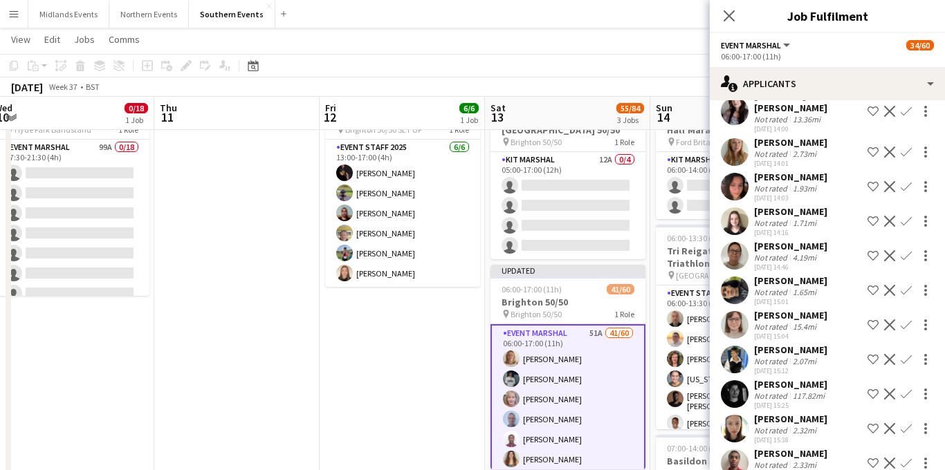
click at [904, 285] on app-icon "Confirm" at bounding box center [906, 290] width 11 height 11
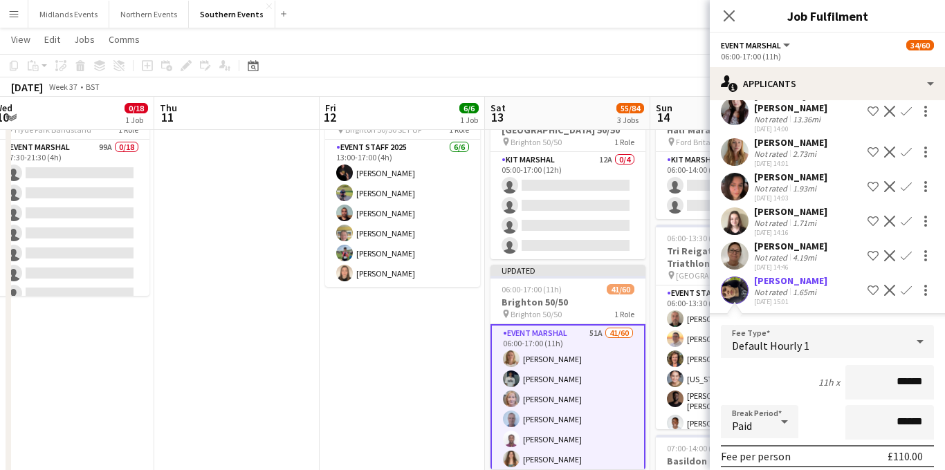
scroll to position [691, 0]
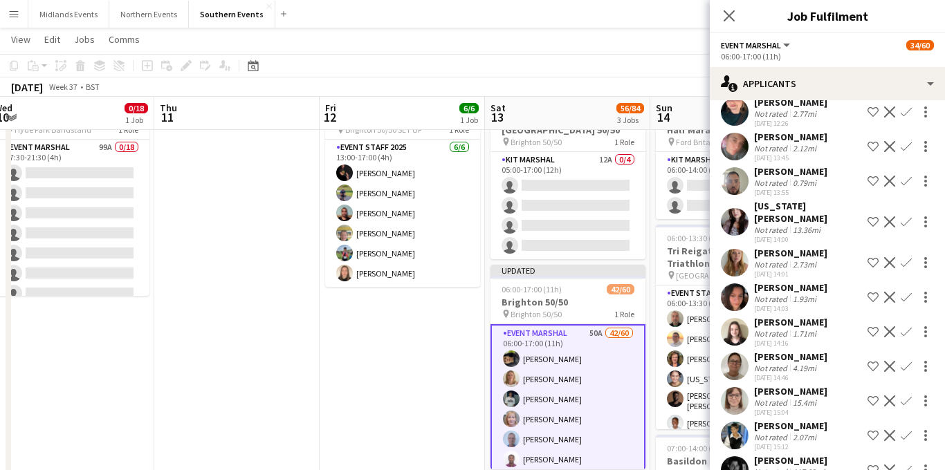
scroll to position [441, 0]
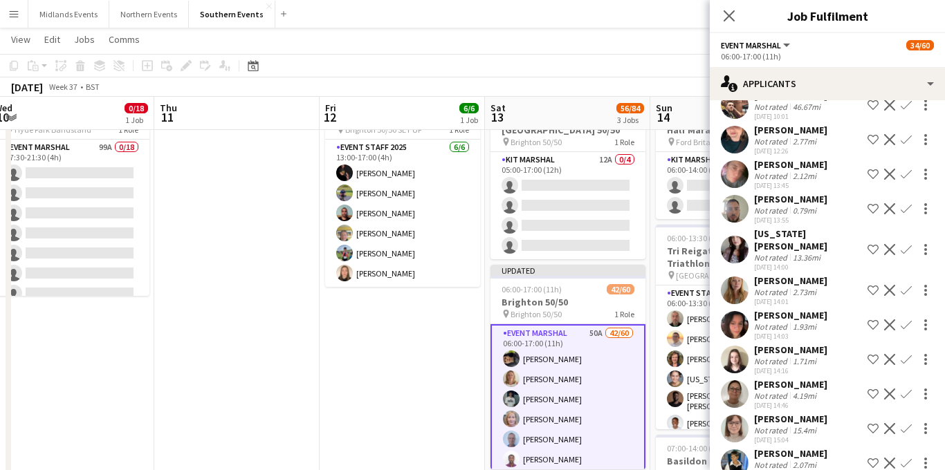
click at [794, 275] on div "[PERSON_NAME]" at bounding box center [790, 281] width 73 height 12
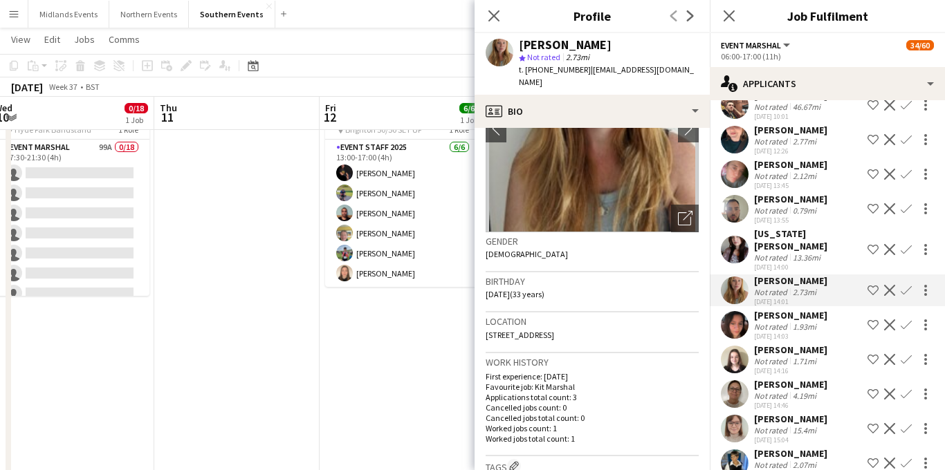
scroll to position [120, 0]
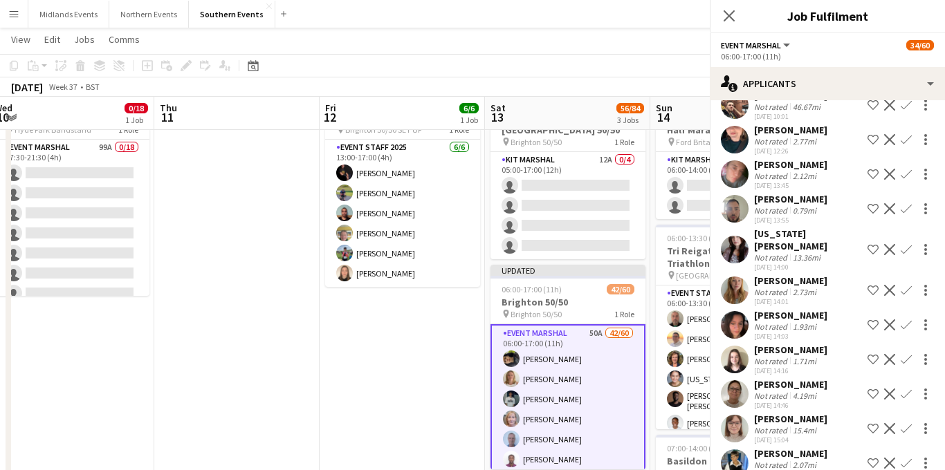
click at [906, 285] on app-icon "Confirm" at bounding box center [906, 290] width 11 height 11
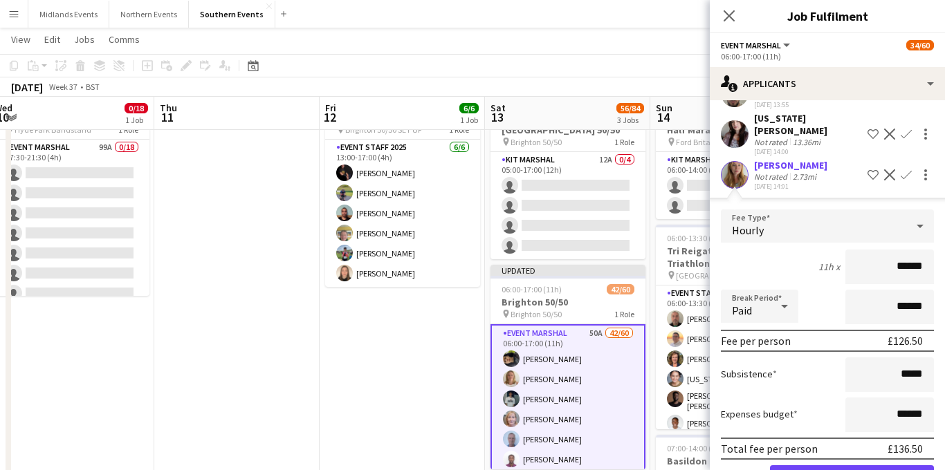
scroll to position [579, 0]
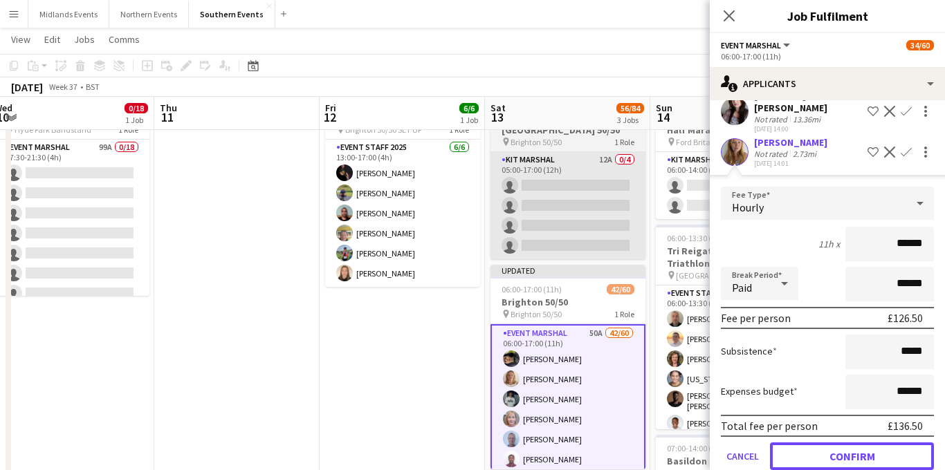
click at [824, 443] on button "Confirm" at bounding box center [852, 457] width 164 height 28
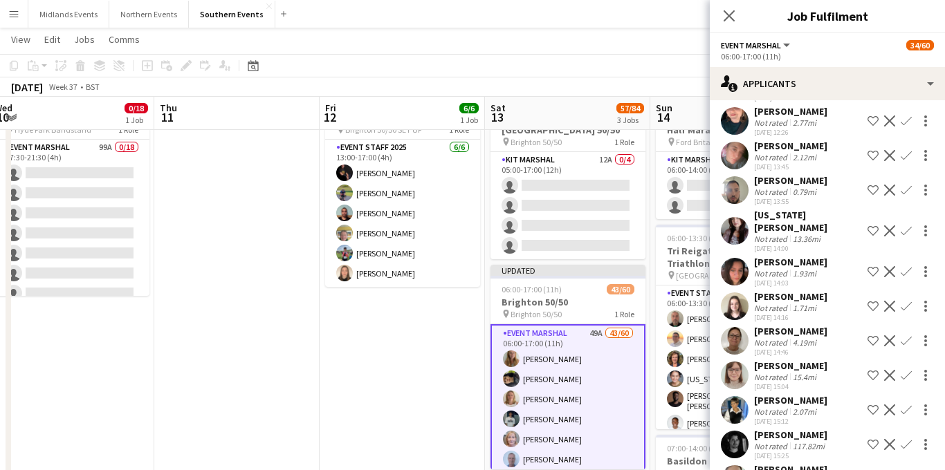
scroll to position [458, 0]
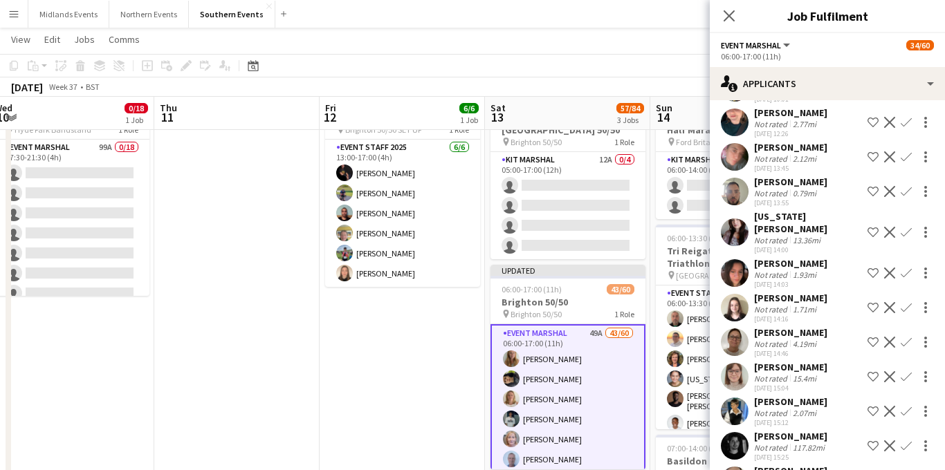
click at [906, 191] on app-icon "Confirm" at bounding box center [906, 191] width 11 height 11
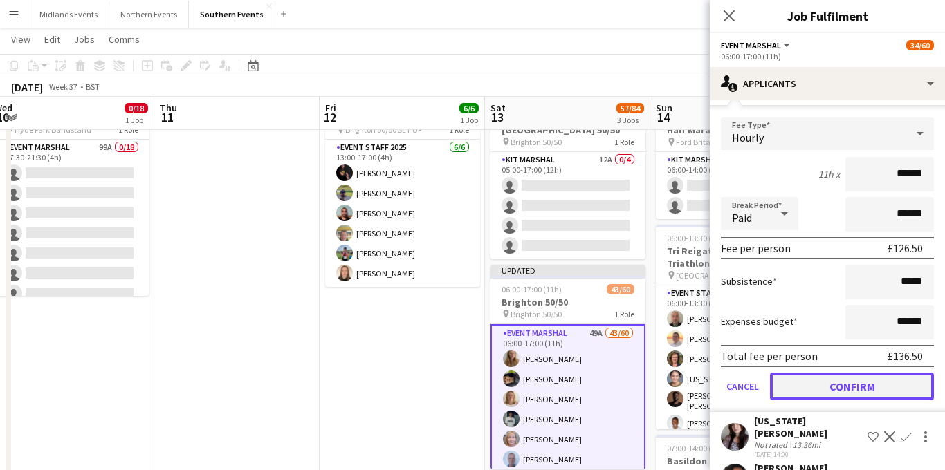
click at [823, 383] on button "Confirm" at bounding box center [852, 387] width 164 height 28
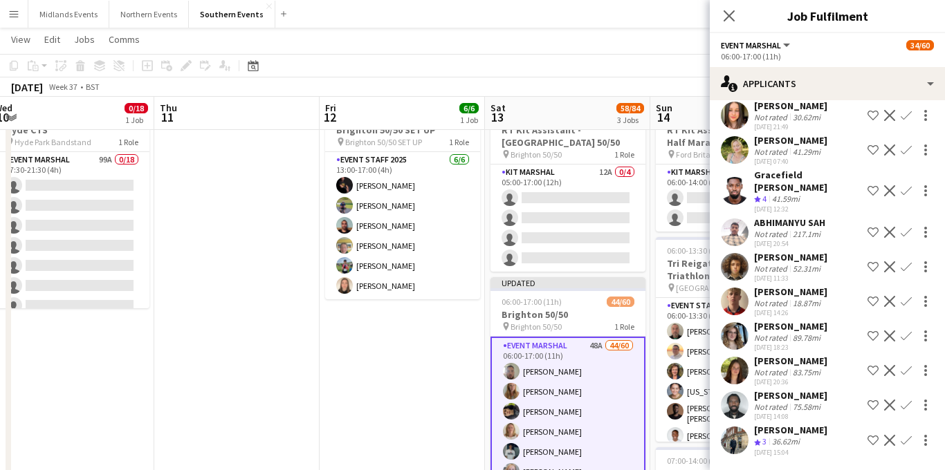
scroll to position [1420, 0]
click at [902, 306] on app-icon "Confirm" at bounding box center [906, 301] width 11 height 11
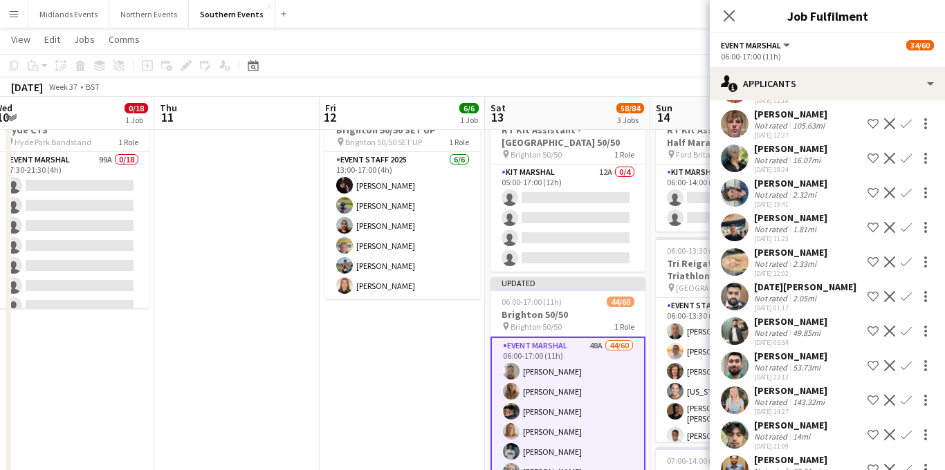
scroll to position [879, 0]
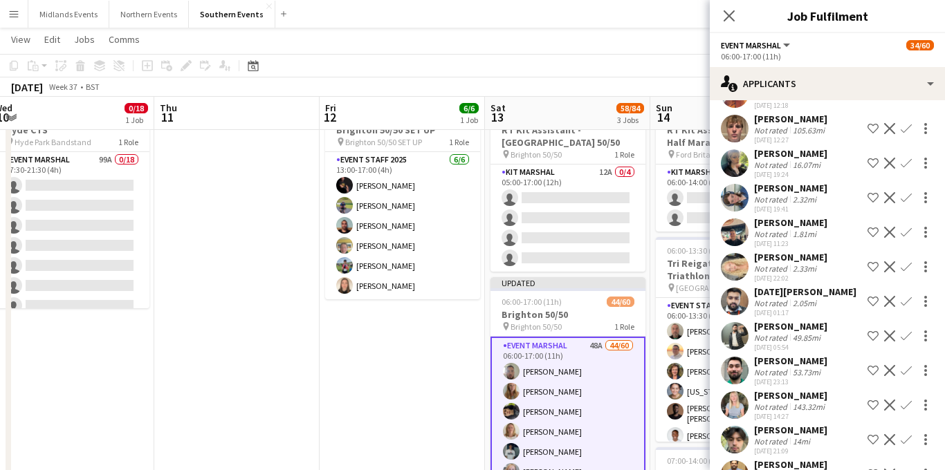
click at [910, 265] on app-icon "Confirm" at bounding box center [906, 267] width 11 height 11
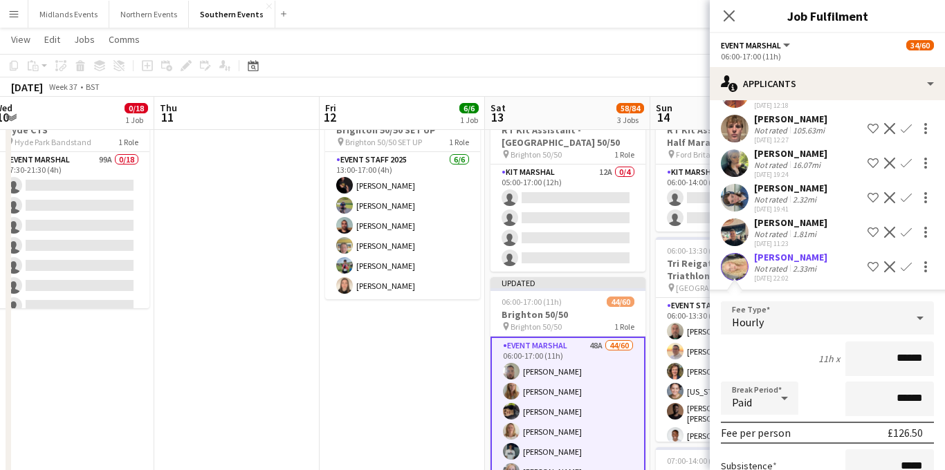
scroll to position [1137, 0]
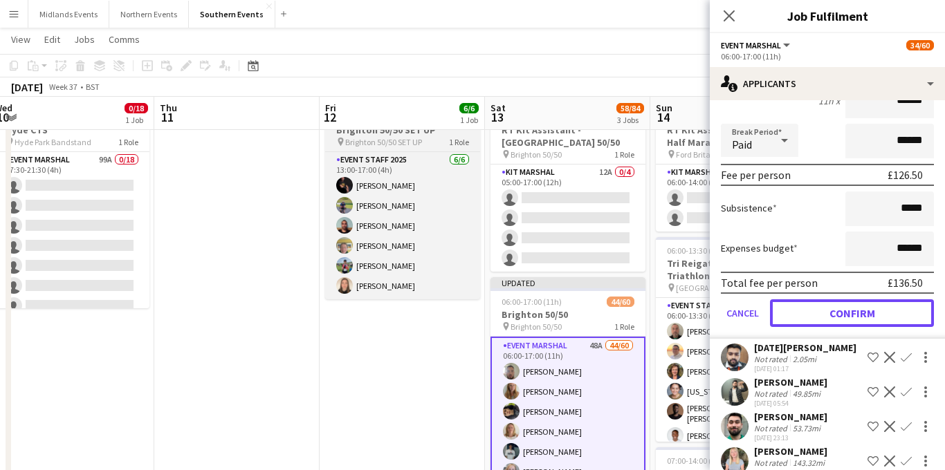
click at [827, 322] on button "Confirm" at bounding box center [852, 314] width 164 height 28
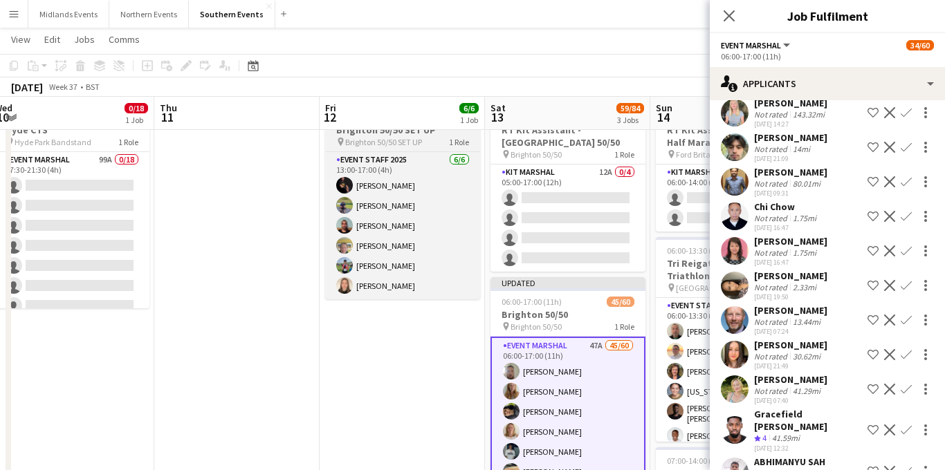
scroll to position [789, 0]
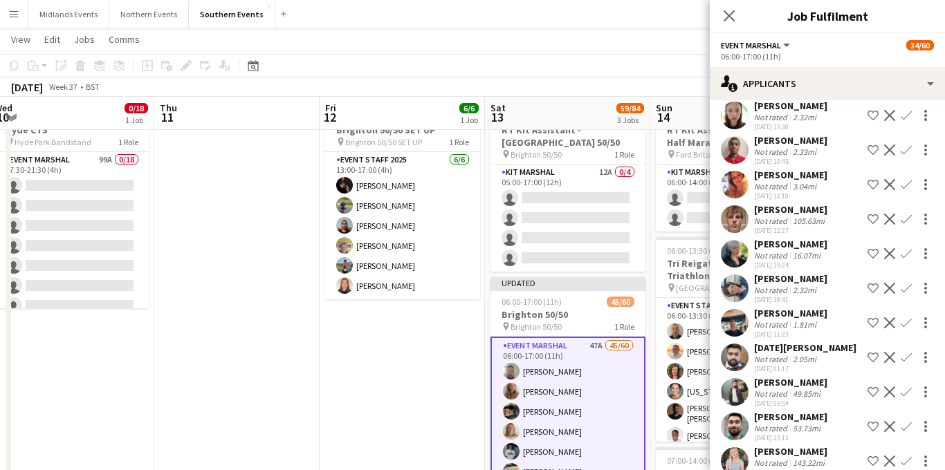
click at [906, 286] on app-icon "Confirm" at bounding box center [906, 288] width 11 height 11
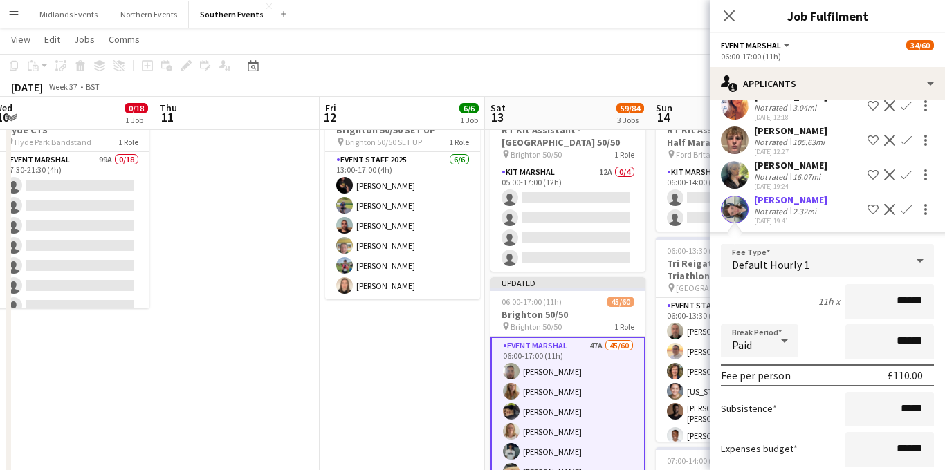
scroll to position [929, 0]
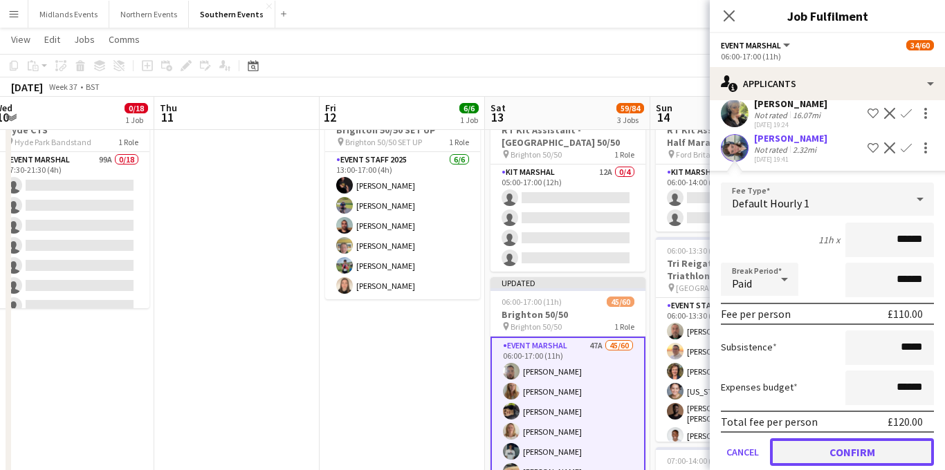
click at [807, 446] on button "Confirm" at bounding box center [852, 453] width 164 height 28
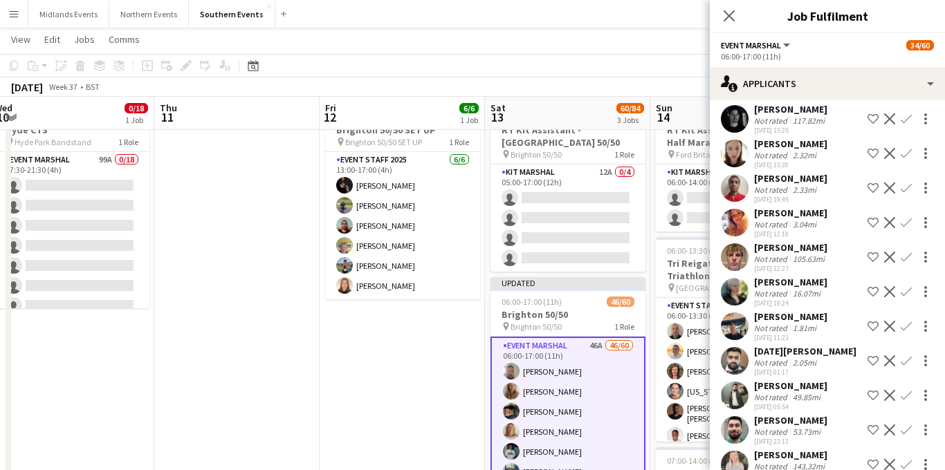
scroll to position [734, 0]
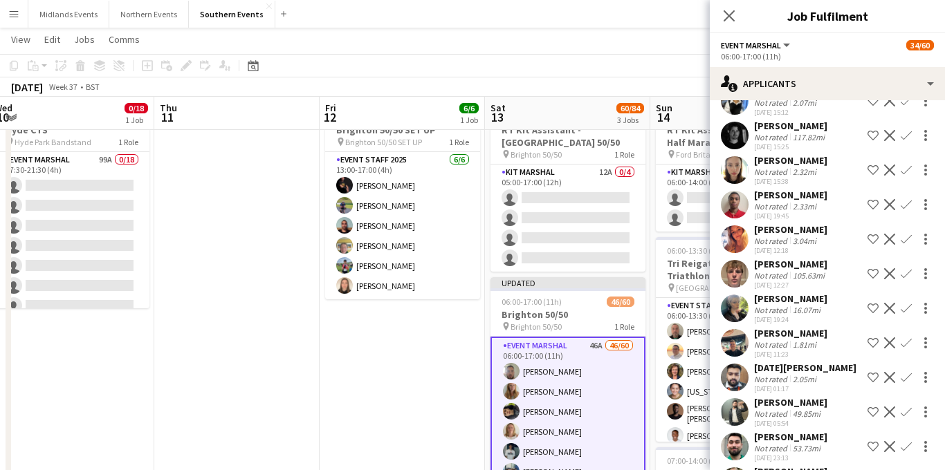
click at [908, 239] on app-icon "Confirm" at bounding box center [906, 239] width 11 height 11
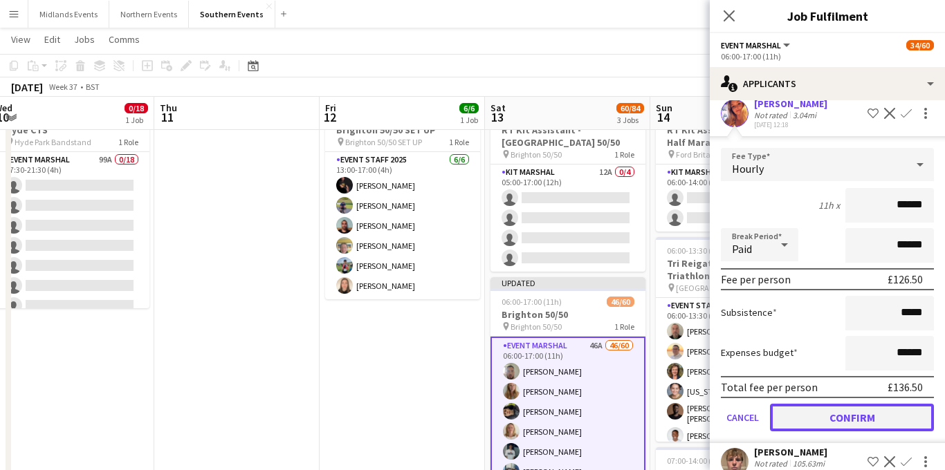
click at [823, 416] on button "Confirm" at bounding box center [852, 418] width 164 height 28
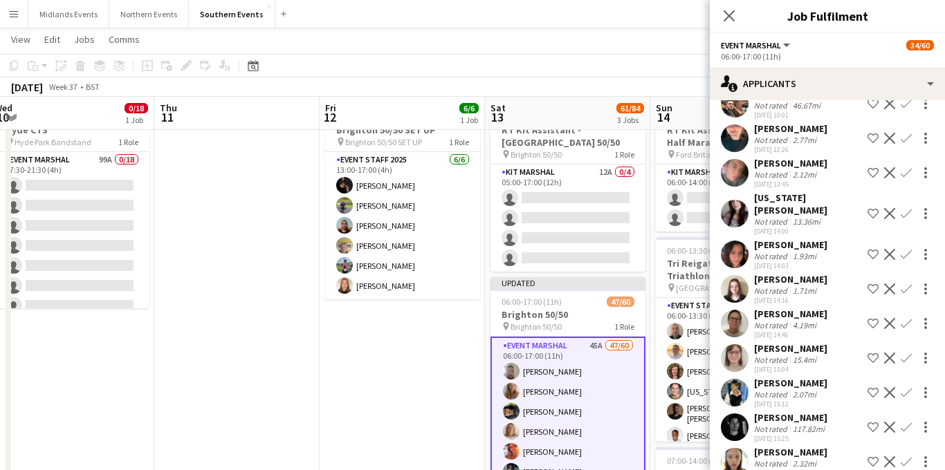
scroll to position [431, 0]
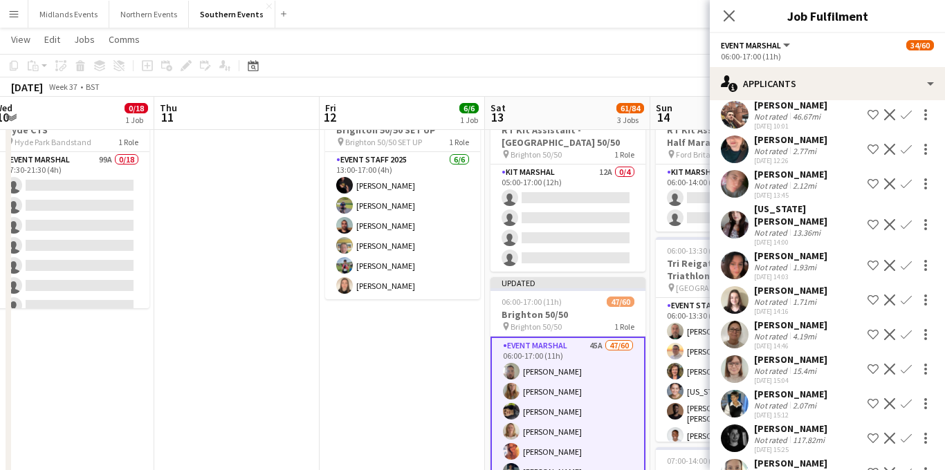
click at [908, 295] on app-icon "Confirm" at bounding box center [906, 300] width 11 height 11
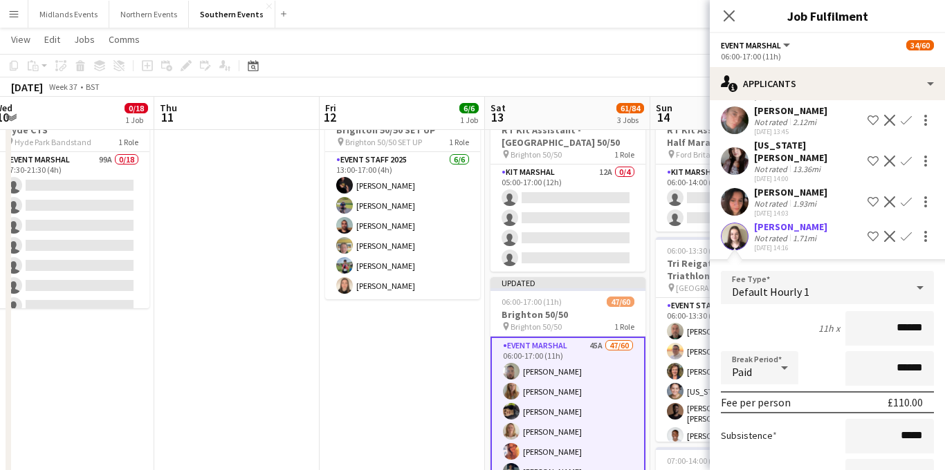
scroll to position [578, 0]
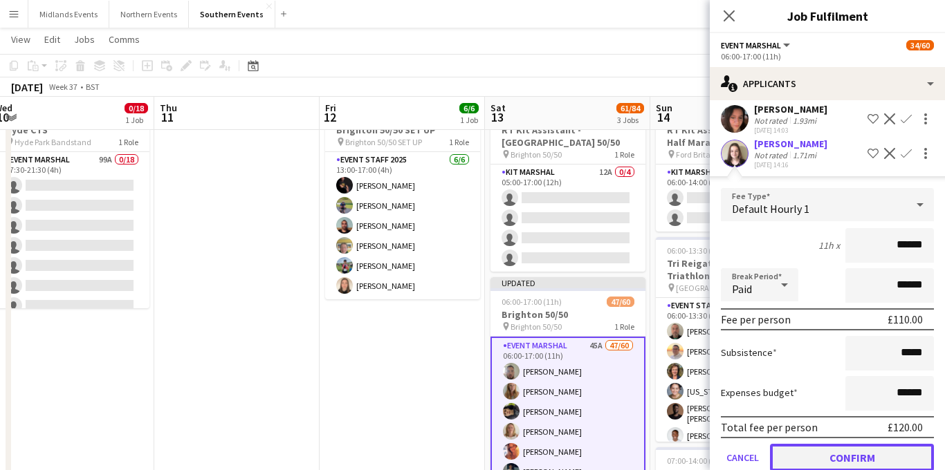
click at [820, 444] on button "Confirm" at bounding box center [852, 458] width 164 height 28
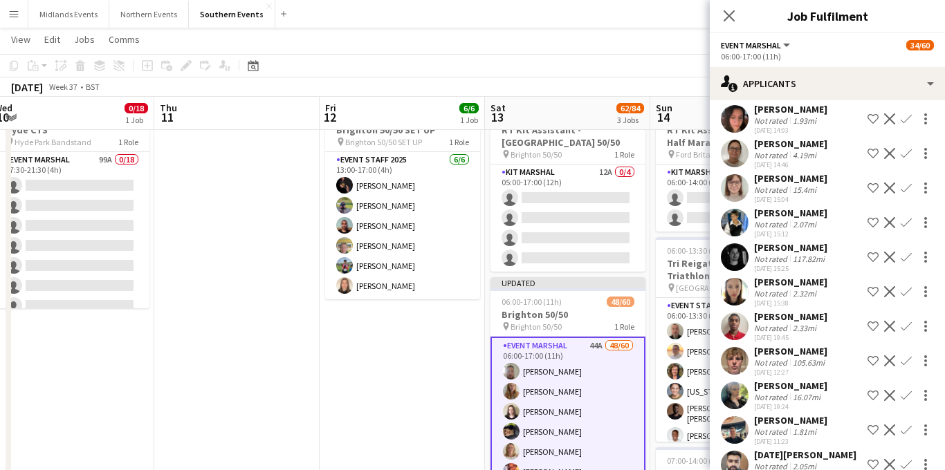
click at [907, 286] on app-icon "Confirm" at bounding box center [906, 291] width 11 height 11
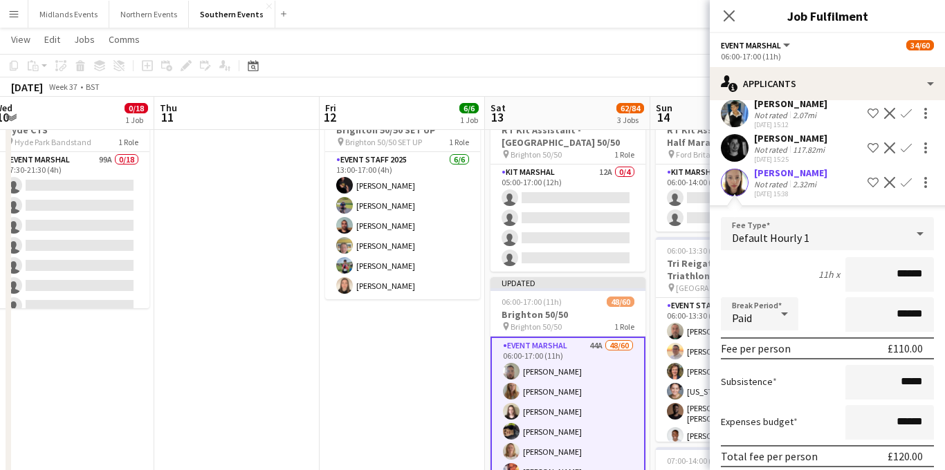
scroll to position [708, 0]
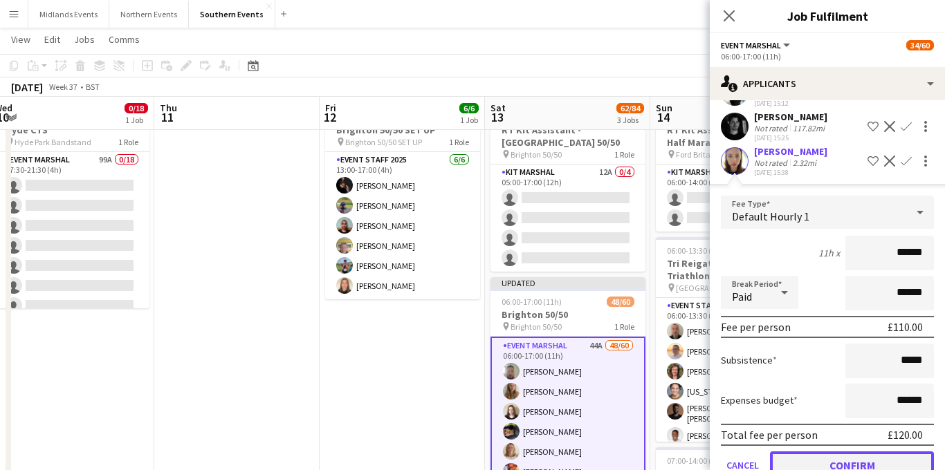
click at [818, 452] on button "Confirm" at bounding box center [852, 466] width 164 height 28
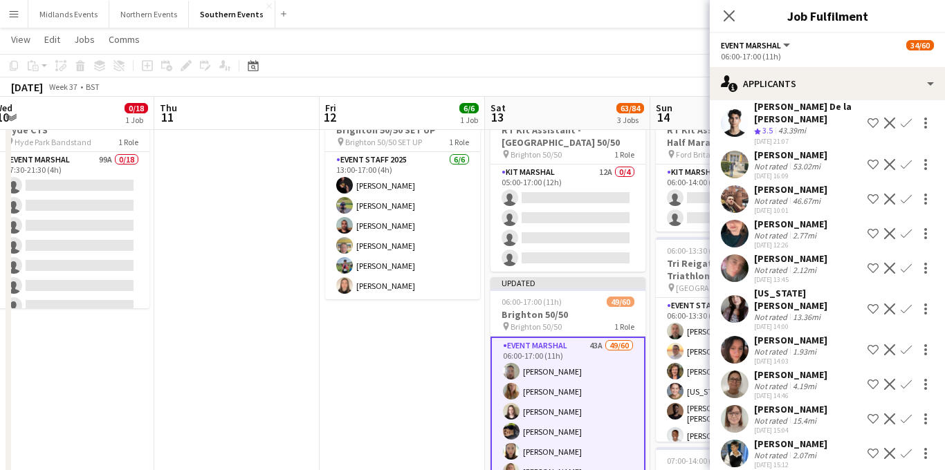
scroll to position [340, 0]
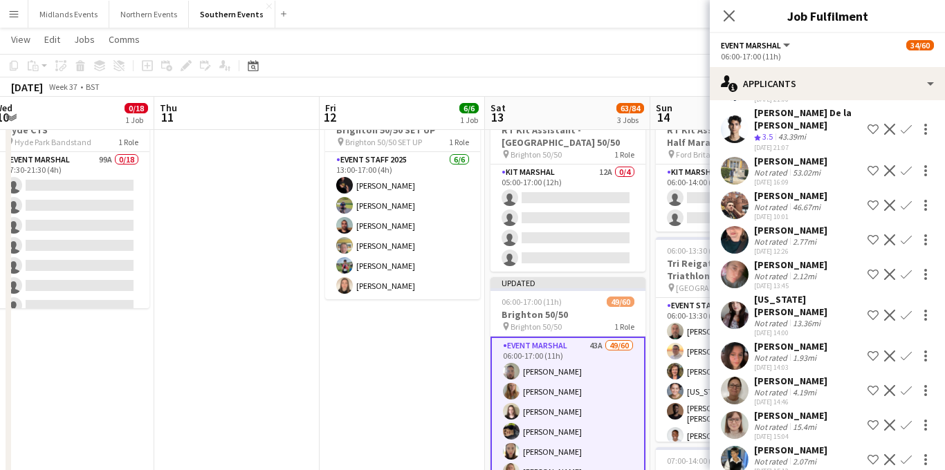
click at [828, 236] on div "Evi Yates Not rated 2.77mi 30-05-2025 12:26 Shortlist crew Decline Confirm" at bounding box center [827, 240] width 235 height 32
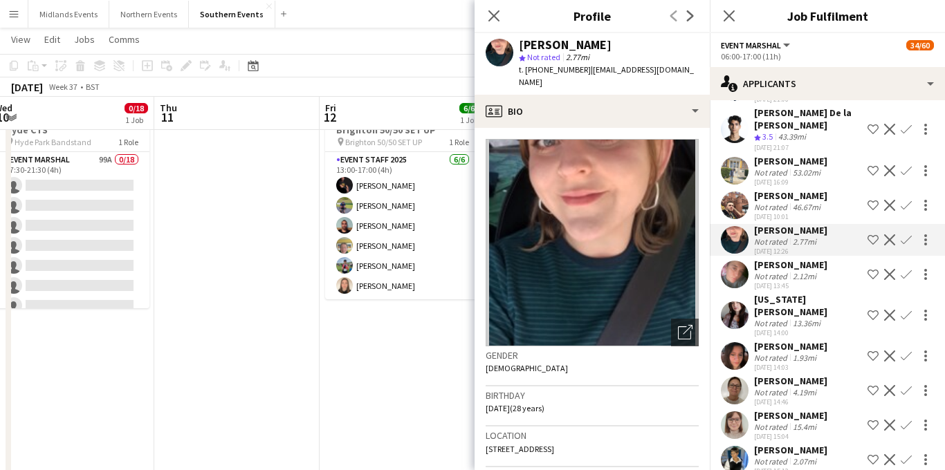
click at [903, 243] on app-icon "Confirm" at bounding box center [906, 240] width 11 height 11
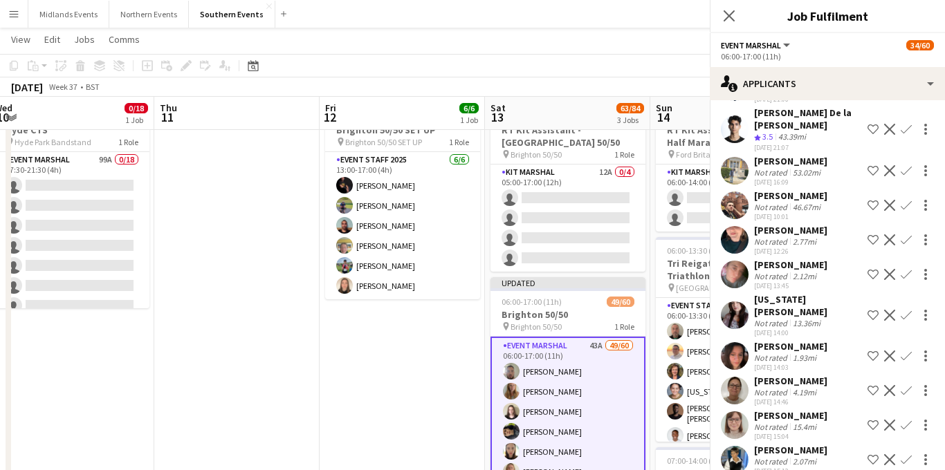
click at [905, 241] on app-icon "Confirm" at bounding box center [906, 240] width 11 height 11
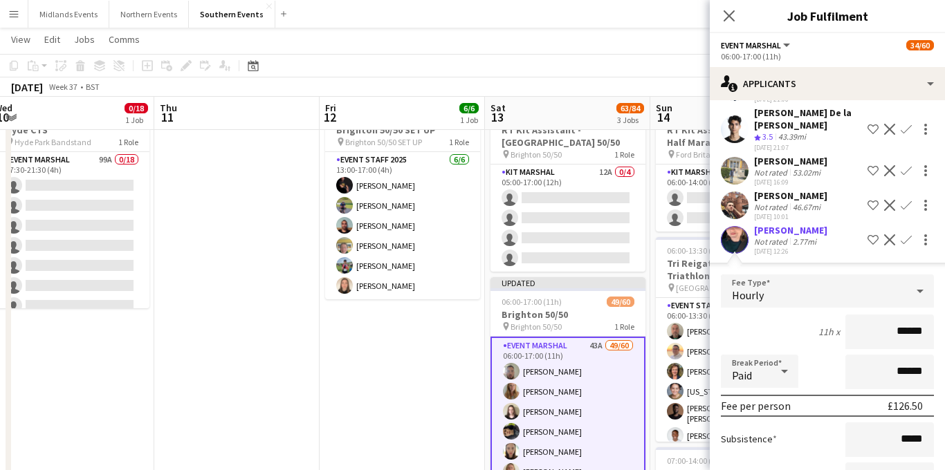
scroll to position [535, 0]
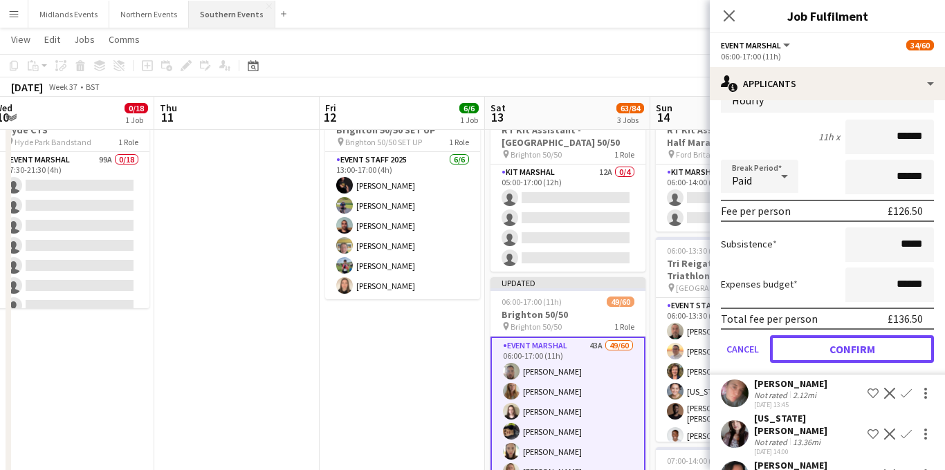
click at [836, 354] on button "Confirm" at bounding box center [852, 350] width 164 height 28
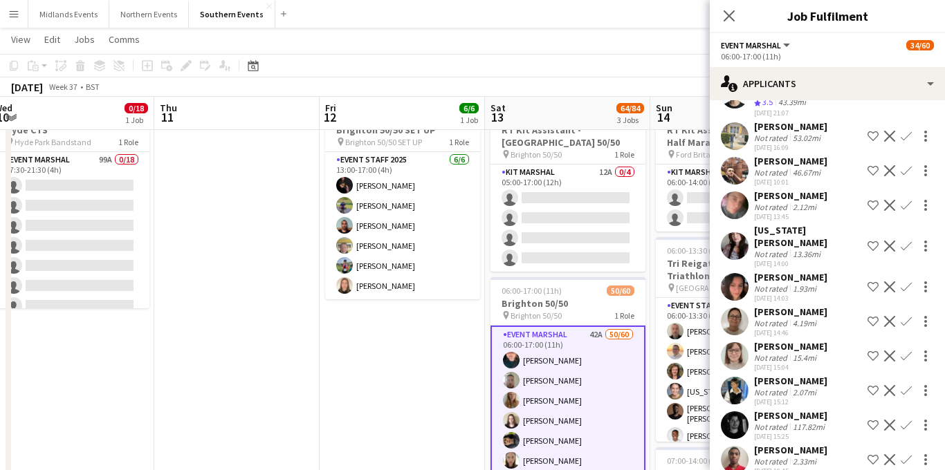
scroll to position [382, 0]
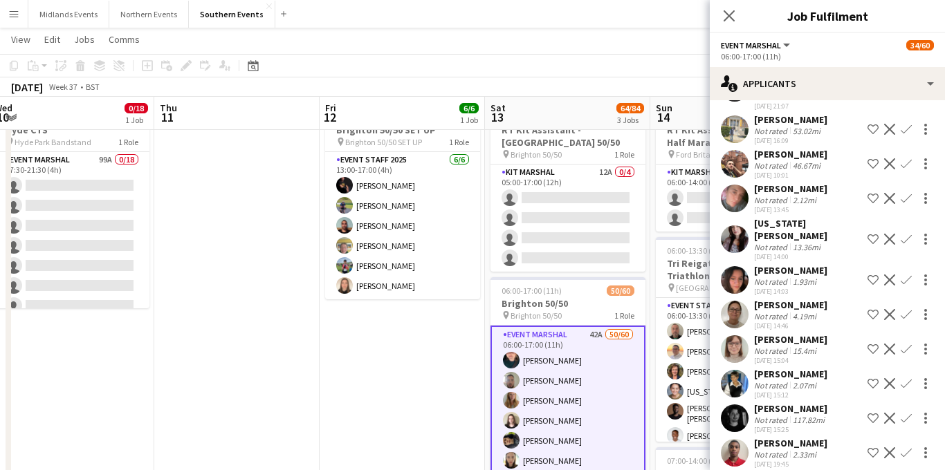
click at [815, 346] on div "15.4mi" at bounding box center [804, 351] width 29 height 10
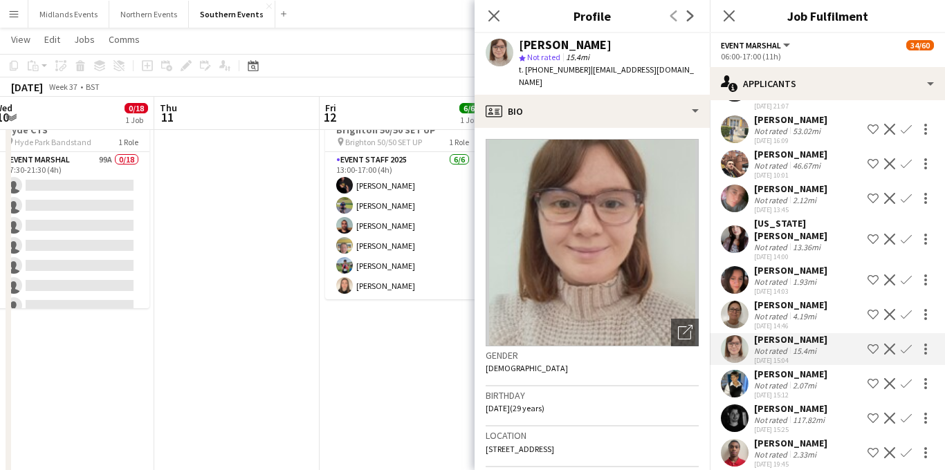
click at [908, 344] on app-icon "Confirm" at bounding box center [906, 349] width 11 height 11
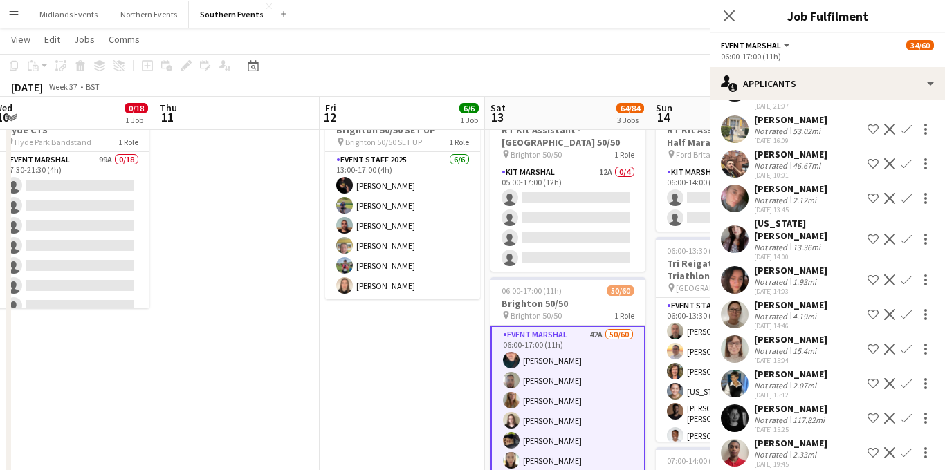
click at [908, 344] on app-icon "Confirm" at bounding box center [906, 349] width 11 height 11
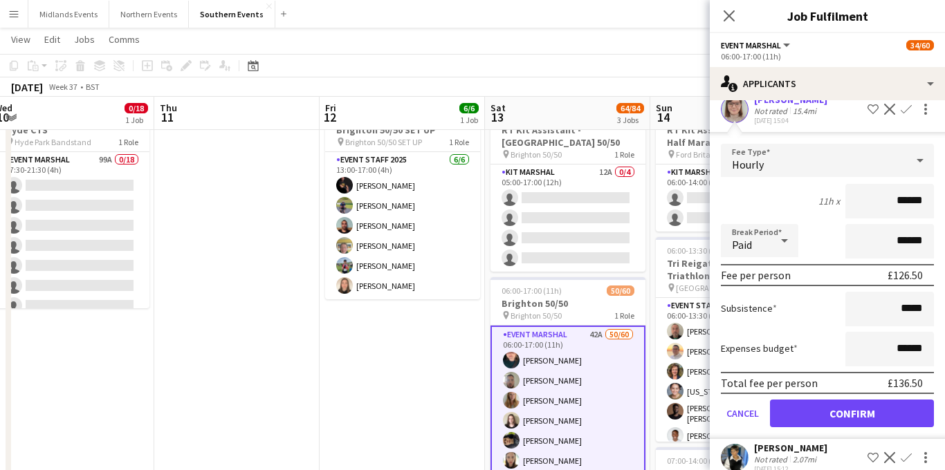
scroll to position [635, 0]
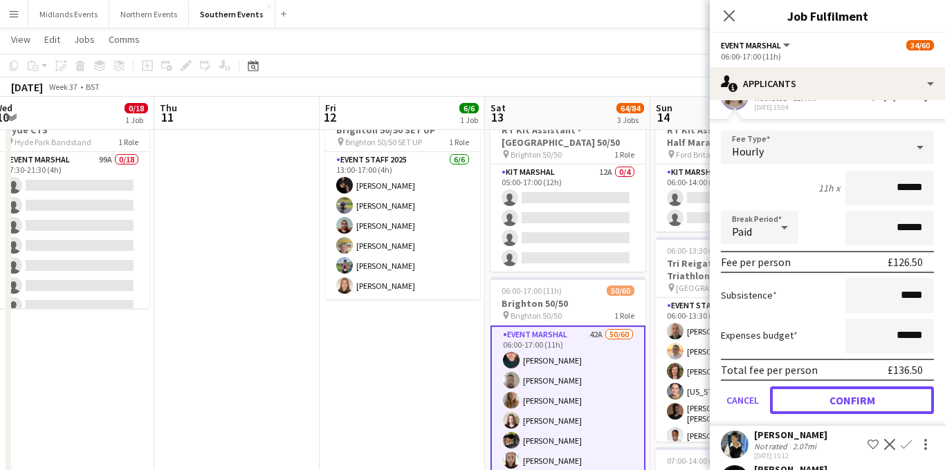
click at [841, 396] on button "Confirm" at bounding box center [852, 401] width 164 height 28
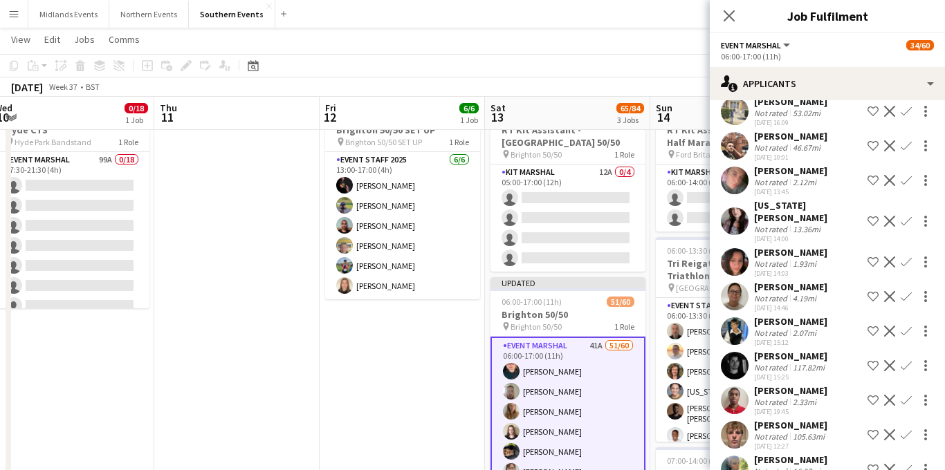
scroll to position [440, 0]
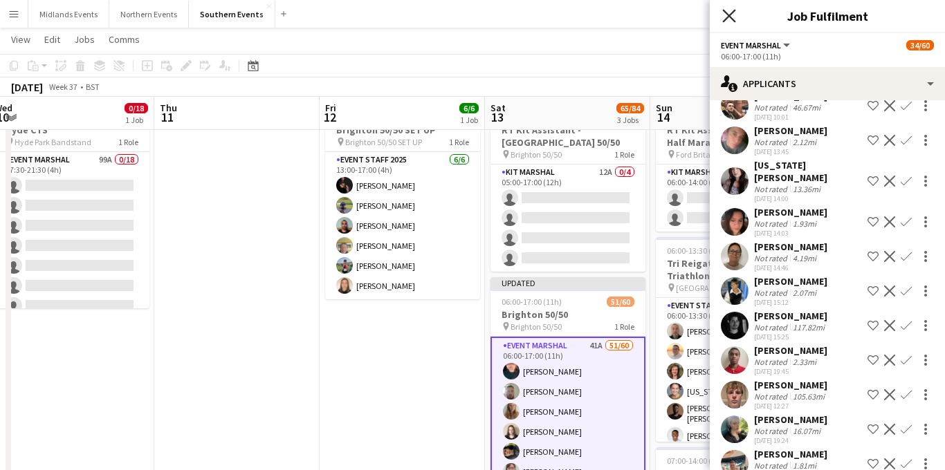
click at [728, 21] on icon "Close pop-in" at bounding box center [728, 15] width 13 height 13
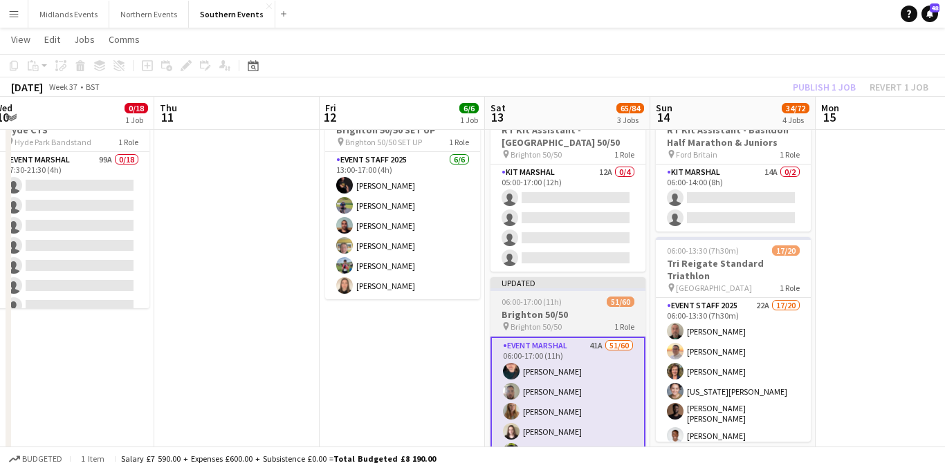
click at [573, 316] on h3 "Brighton 50/50" at bounding box center [567, 315] width 155 height 12
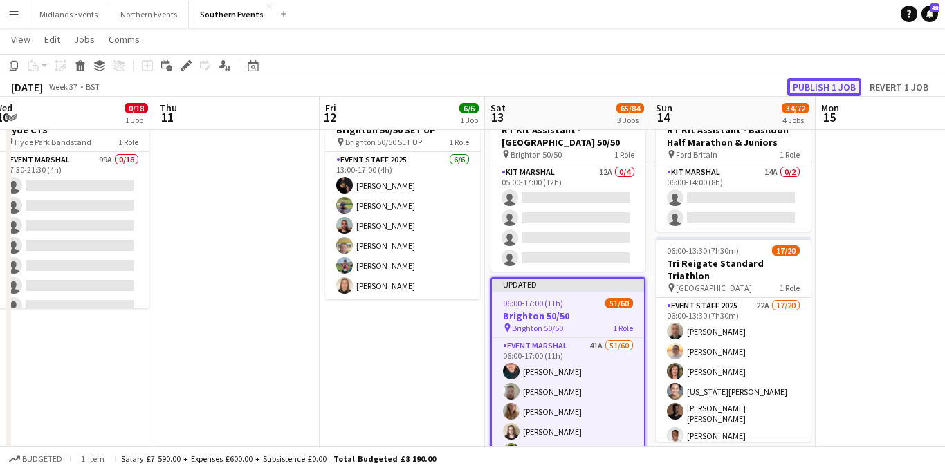
click at [816, 85] on button "Publish 1 job" at bounding box center [824, 87] width 74 height 18
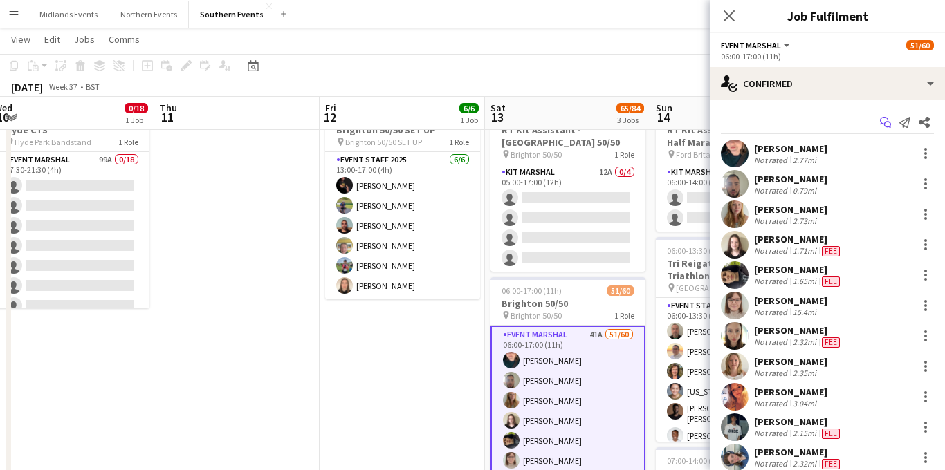
click at [886, 121] on icon "Start chat" at bounding box center [885, 122] width 11 height 11
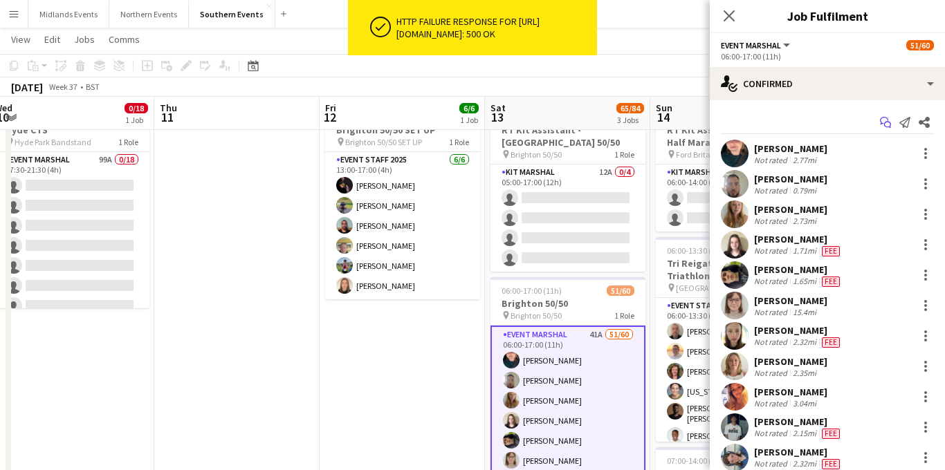
click at [883, 125] on icon "Start chat" at bounding box center [885, 122] width 11 height 11
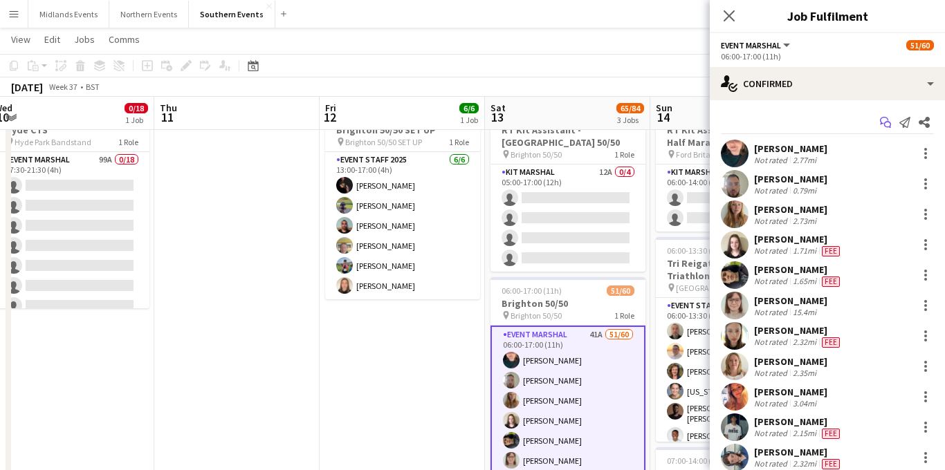
click at [883, 125] on icon "Start chat" at bounding box center [885, 122] width 11 height 11
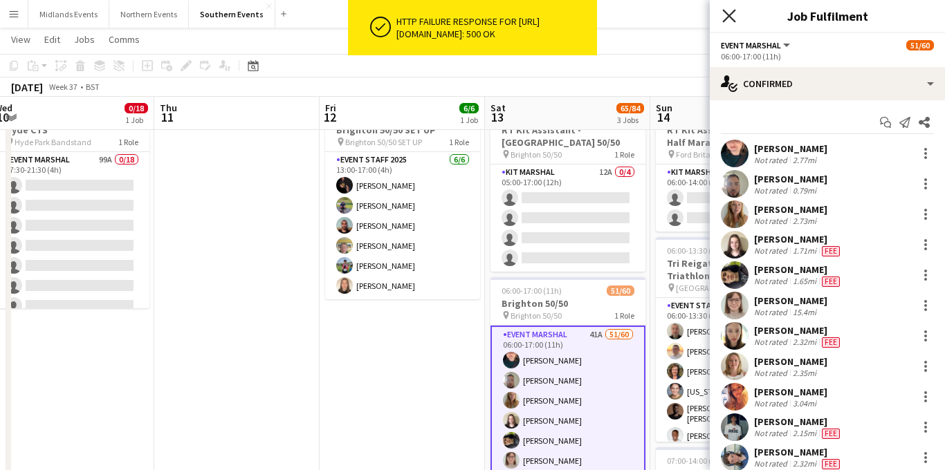
click at [724, 15] on icon "Close pop-in" at bounding box center [728, 15] width 13 height 13
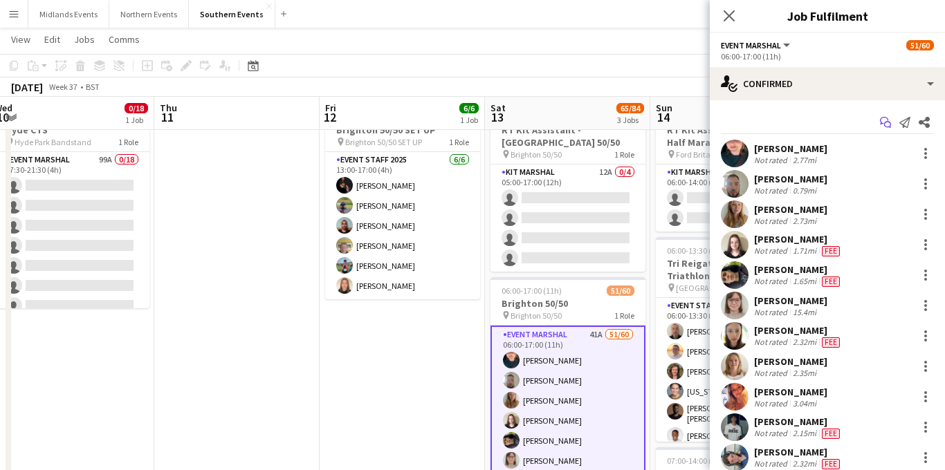
click at [880, 123] on icon "Start chat" at bounding box center [885, 122] width 11 height 11
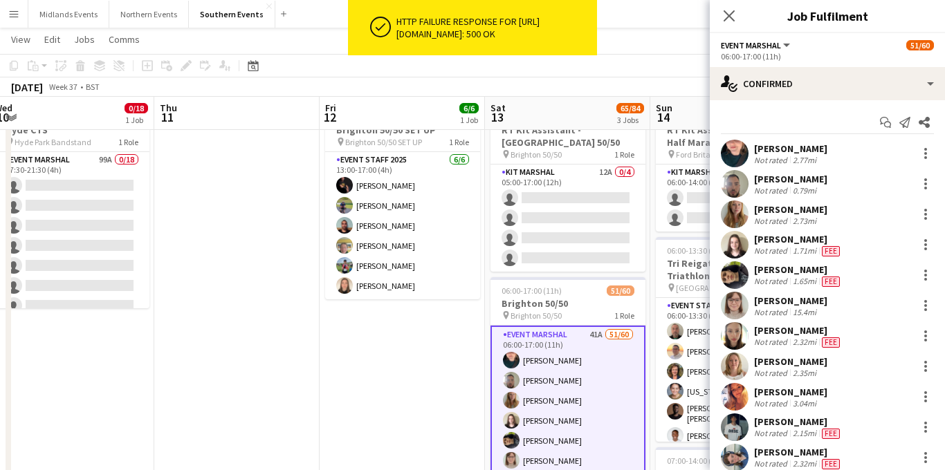
click at [5, 10] on button "Menu" at bounding box center [14, 14] width 28 height 28
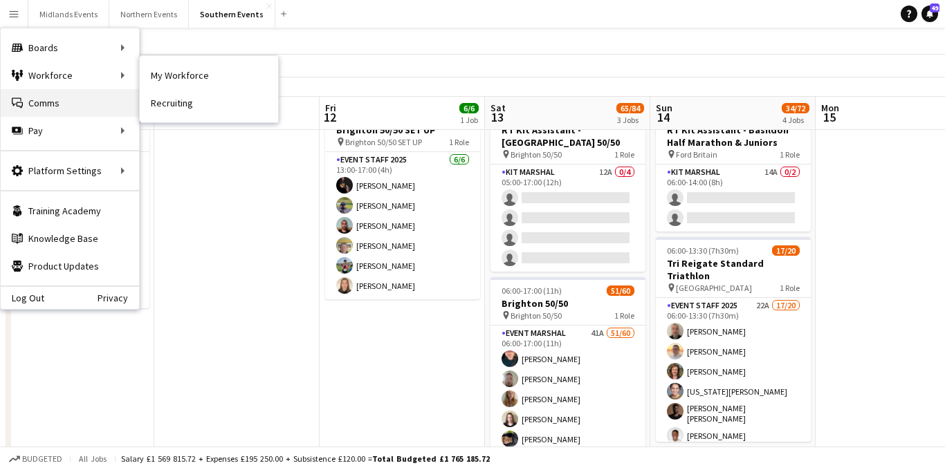
click at [56, 97] on link "Comms Comms" at bounding box center [70, 103] width 138 height 28
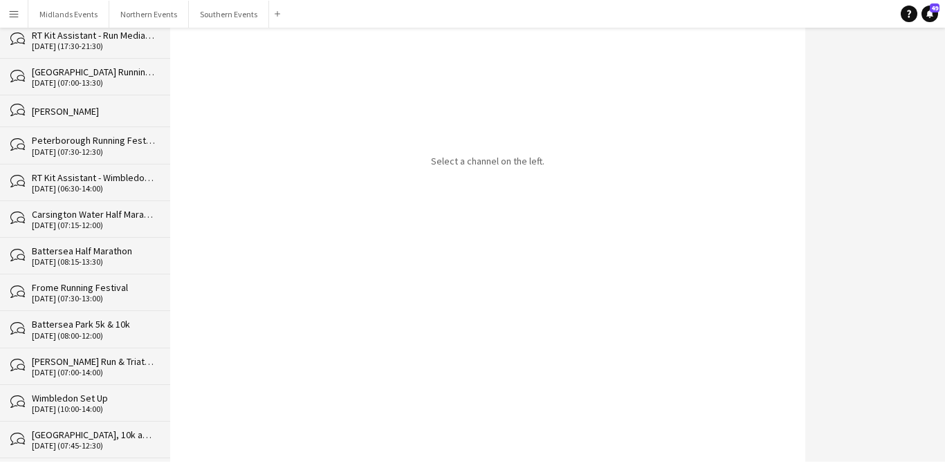
scroll to position [2383, 0]
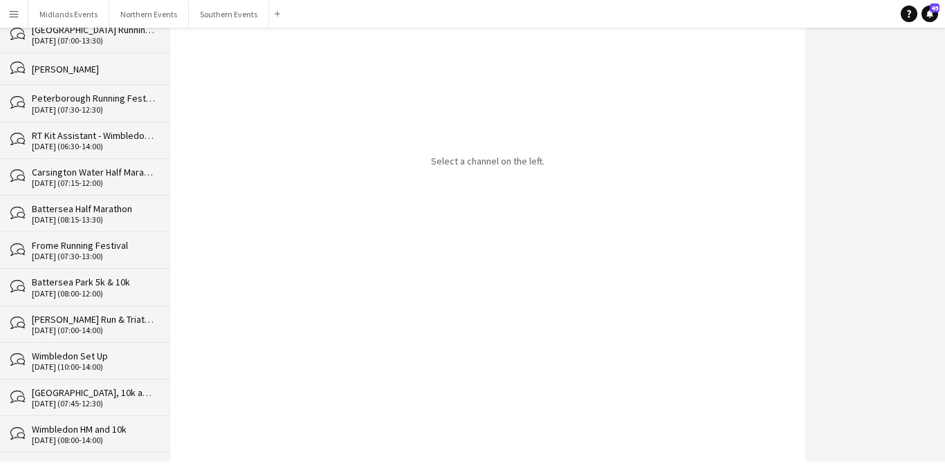
click at [130, 95] on div "Peterborough Running Festival" at bounding box center [94, 98] width 125 height 12
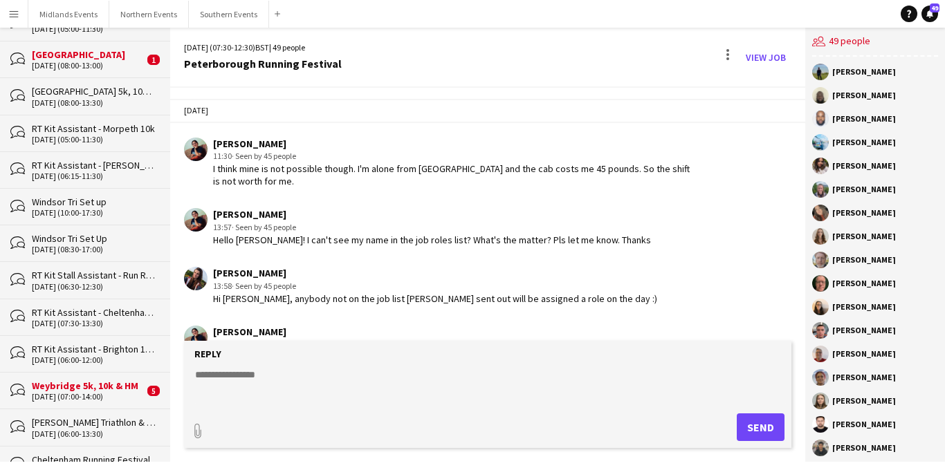
scroll to position [2074, 0]
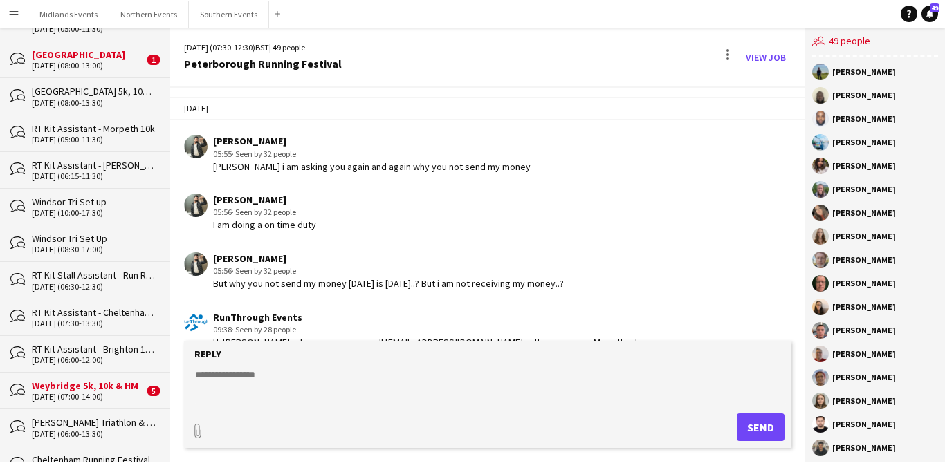
click at [110, 241] on div "Windsor Tri Set Up" at bounding box center [94, 238] width 125 height 12
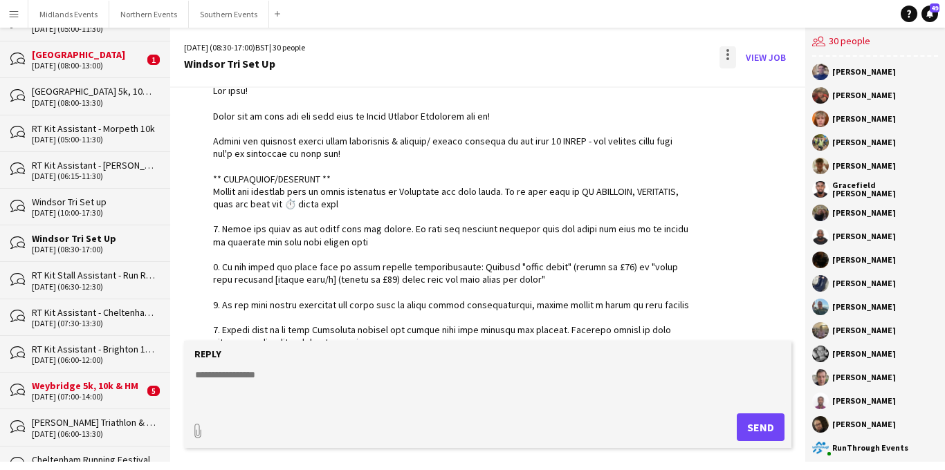
scroll to position [2923, 0]
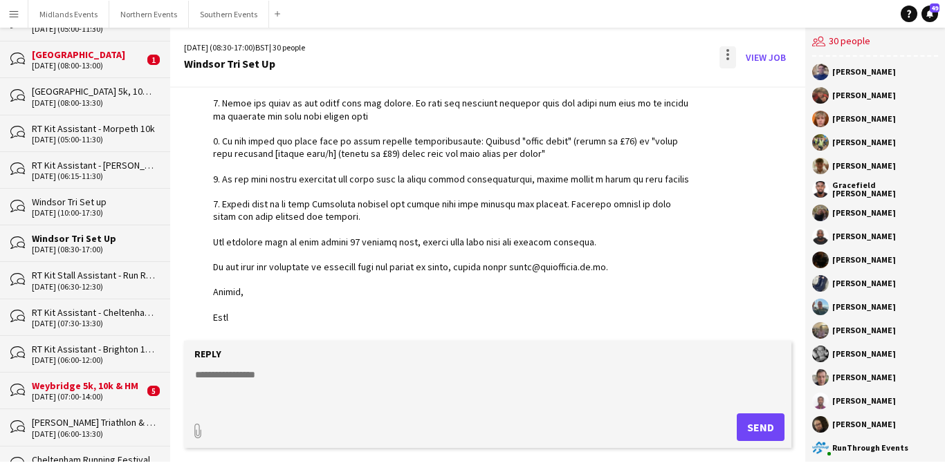
click at [730, 59] on div at bounding box center [727, 57] width 17 height 22
click at [771, 80] on span "Delete" at bounding box center [758, 85] width 32 height 12
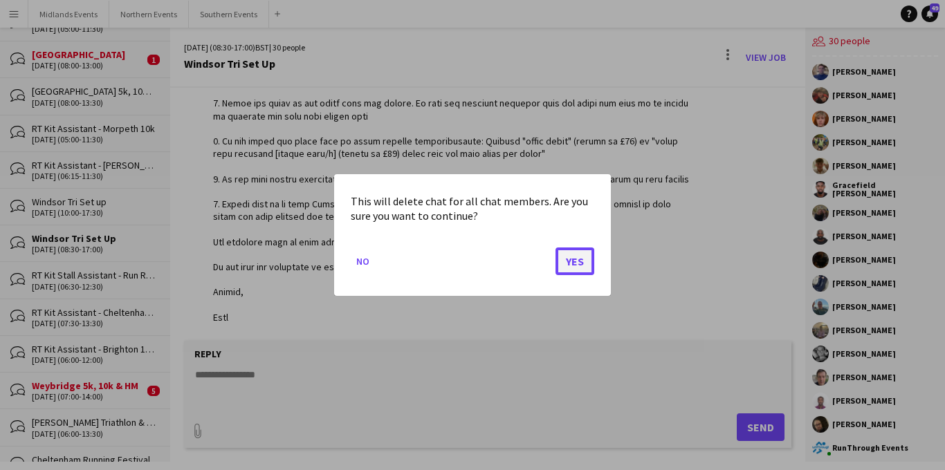
click at [586, 259] on button "Yes" at bounding box center [575, 262] width 39 height 28
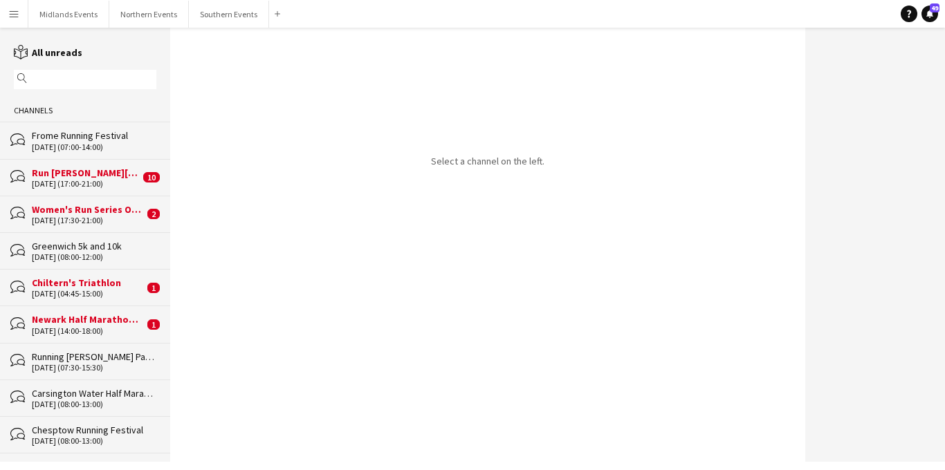
click at [113, 323] on div "Newark Half Marathon SET UP" at bounding box center [88, 319] width 112 height 12
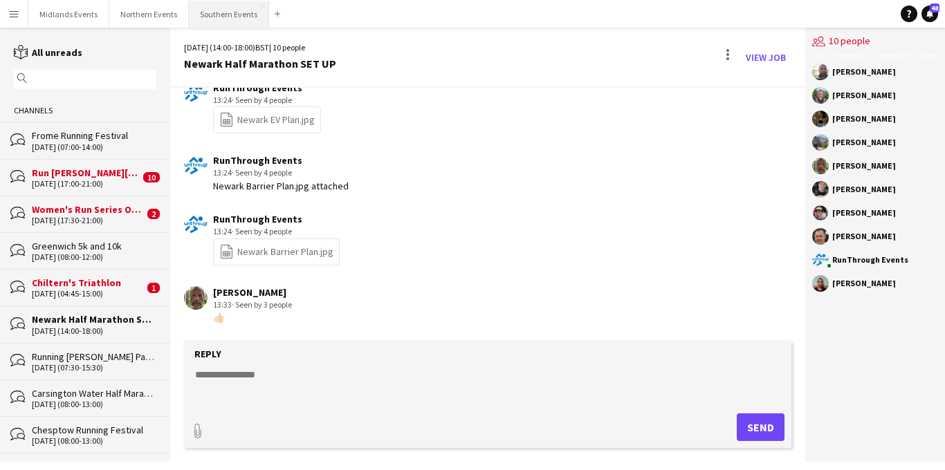
click at [217, 15] on button "Southern Events Close" at bounding box center [229, 14] width 80 height 27
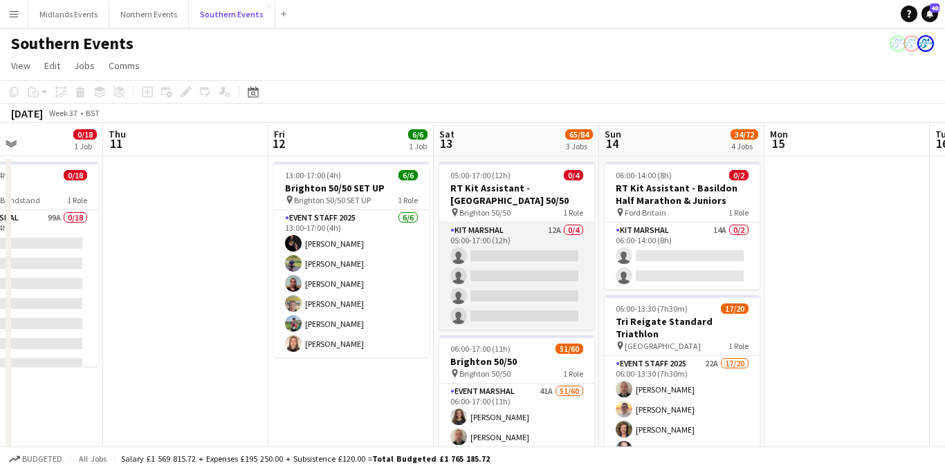
scroll to position [0, 398]
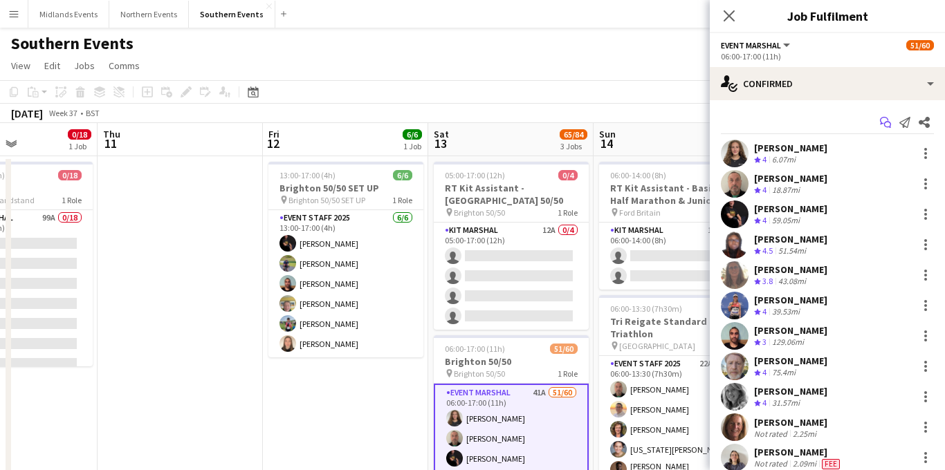
click at [883, 123] on icon at bounding box center [884, 121] width 8 height 8
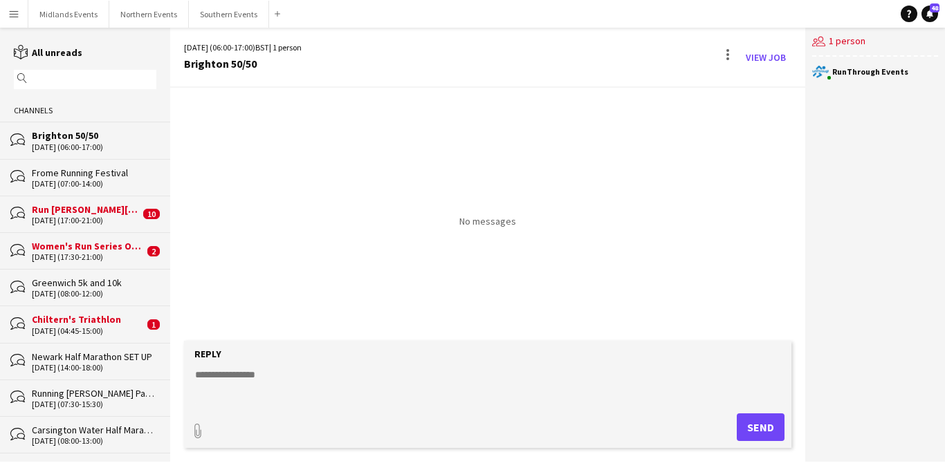
click at [235, 376] on textarea at bounding box center [491, 386] width 594 height 36
click at [726, 51] on div at bounding box center [727, 57] width 17 height 22
click at [758, 86] on span "Delete" at bounding box center [758, 85] width 32 height 12
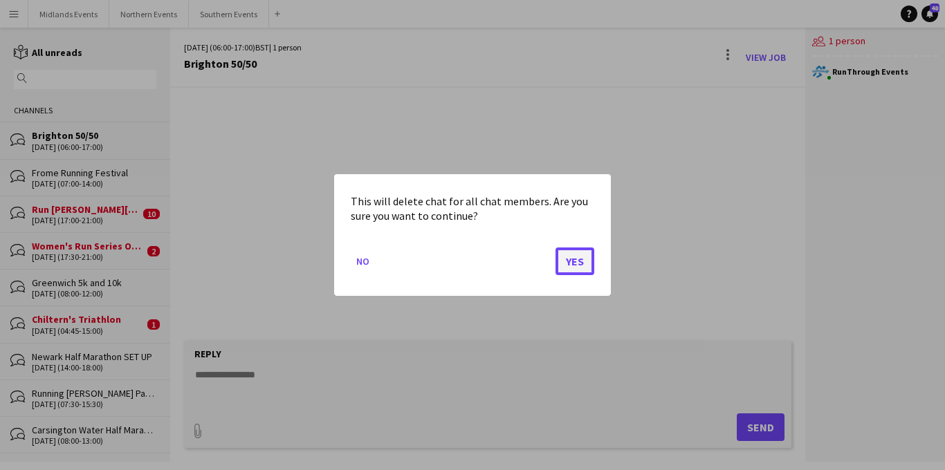
click at [565, 259] on button "Yes" at bounding box center [575, 262] width 39 height 28
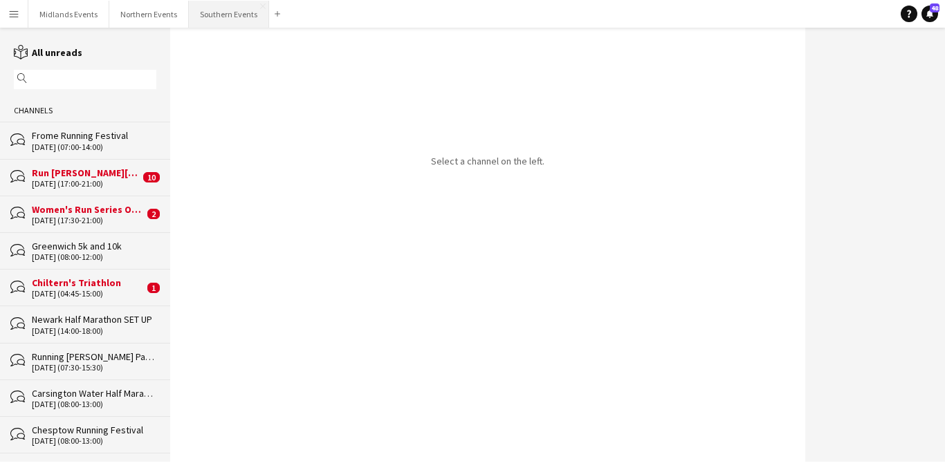
click at [226, 15] on button "Southern Events Close" at bounding box center [229, 14] width 80 height 27
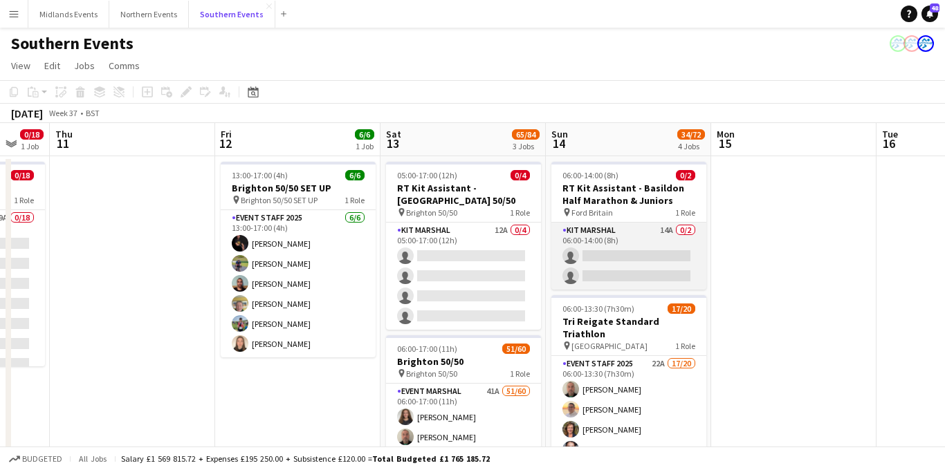
scroll to position [0, 446]
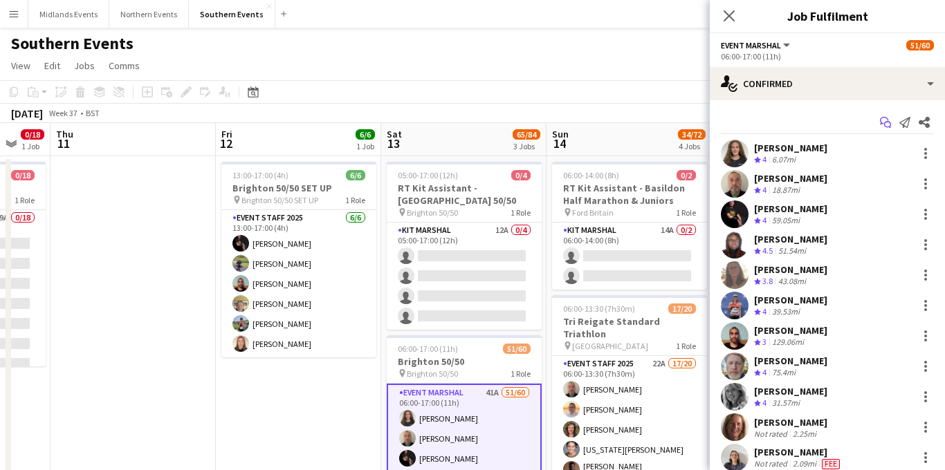
click at [883, 118] on icon "Start chat" at bounding box center [885, 122] width 11 height 11
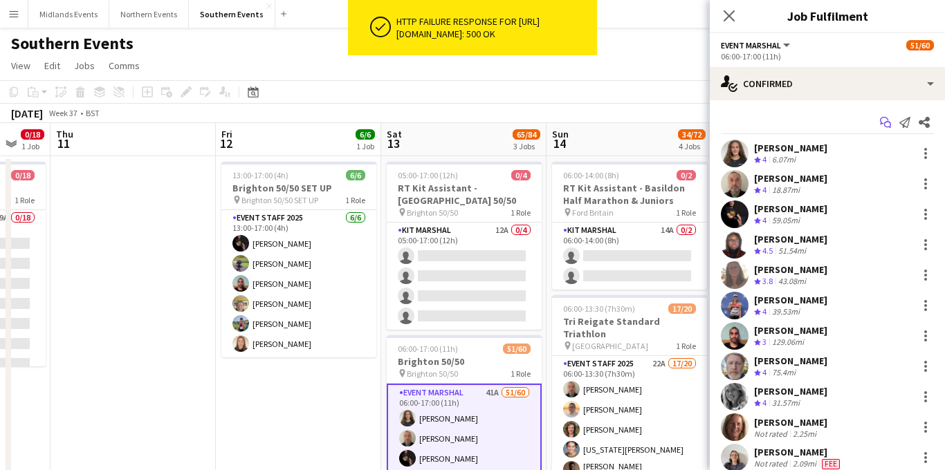
click at [884, 122] on icon "Start chat" at bounding box center [885, 122] width 11 height 11
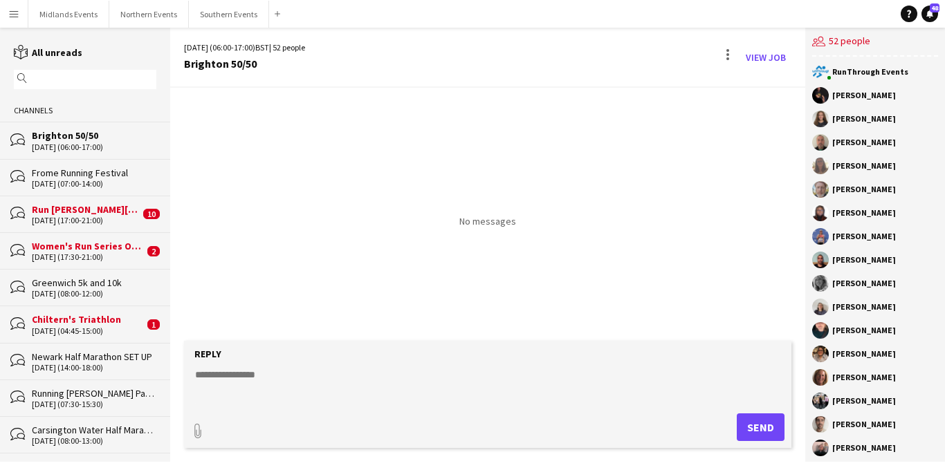
click at [234, 377] on textarea at bounding box center [491, 386] width 594 height 36
paste textarea "**********"
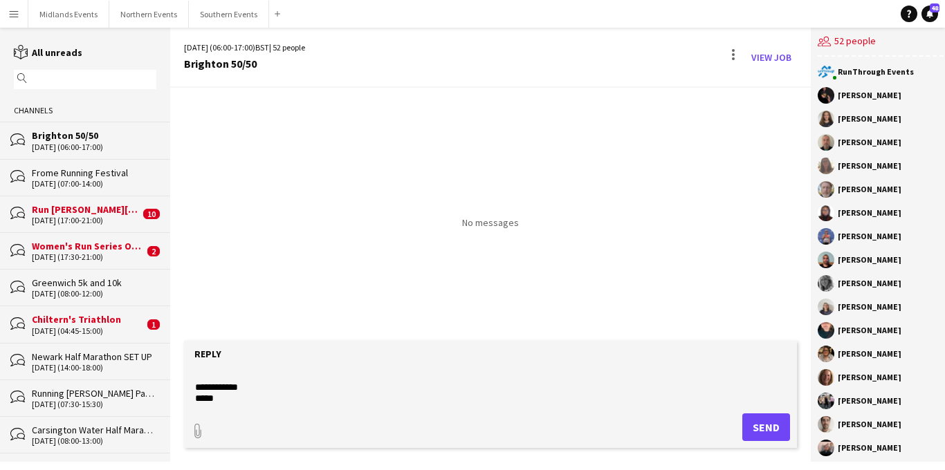
scroll to position [184, 0]
type textarea "**********"
click at [754, 427] on button "Send" at bounding box center [766, 428] width 48 height 28
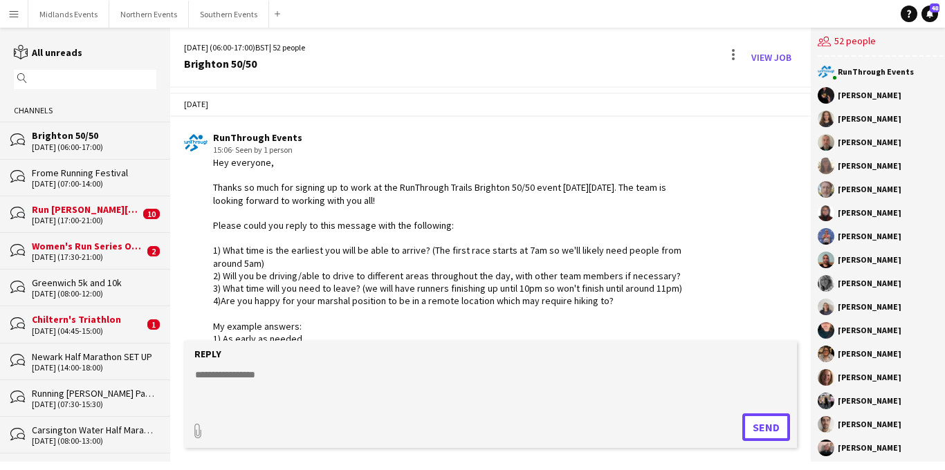
scroll to position [0, 0]
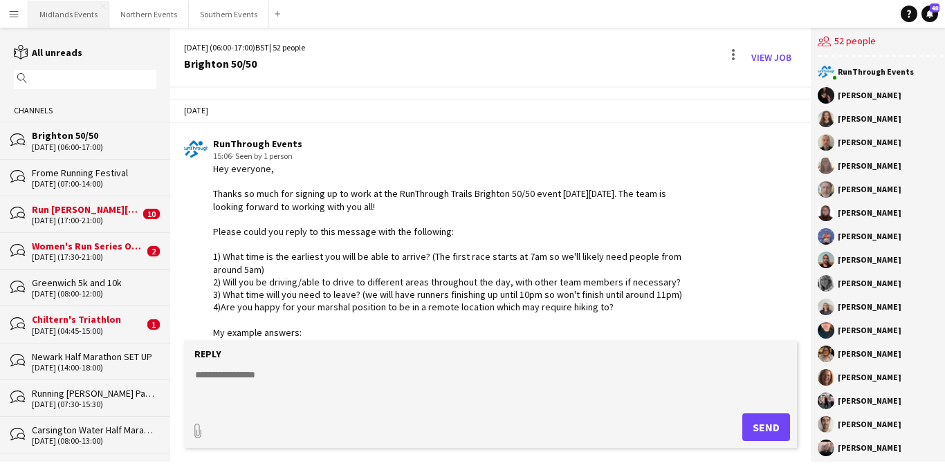
click at [80, 15] on button "Midlands Events Close" at bounding box center [68, 14] width 81 height 27
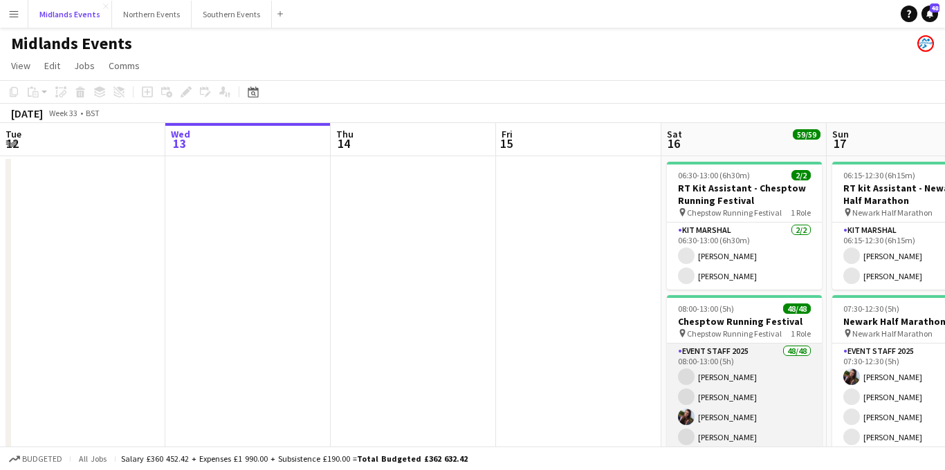
scroll to position [0, 442]
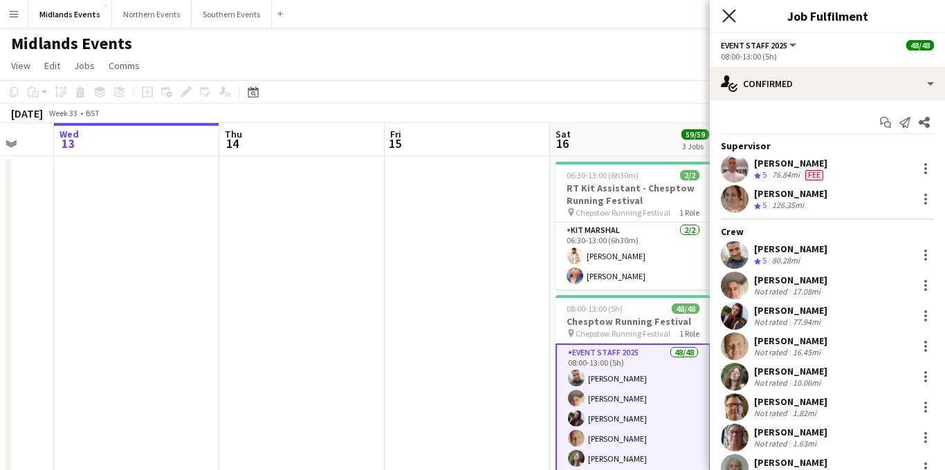
click at [731, 18] on icon at bounding box center [728, 15] width 13 height 13
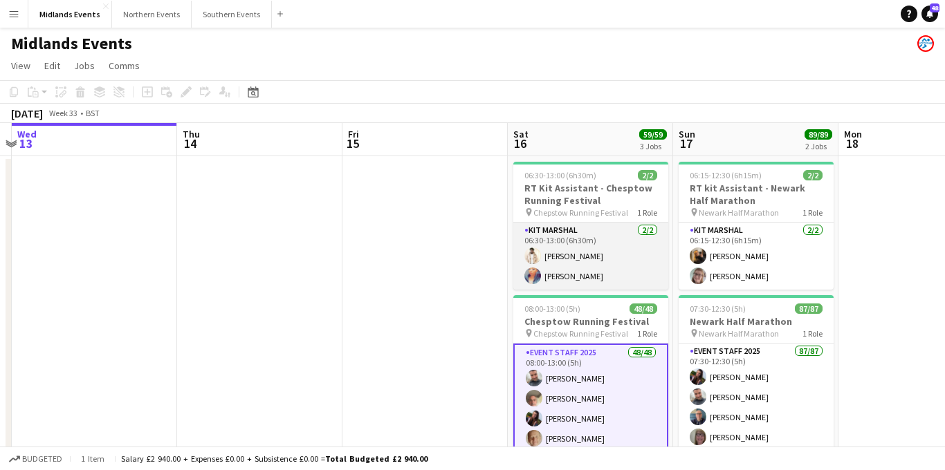
scroll to position [0, 486]
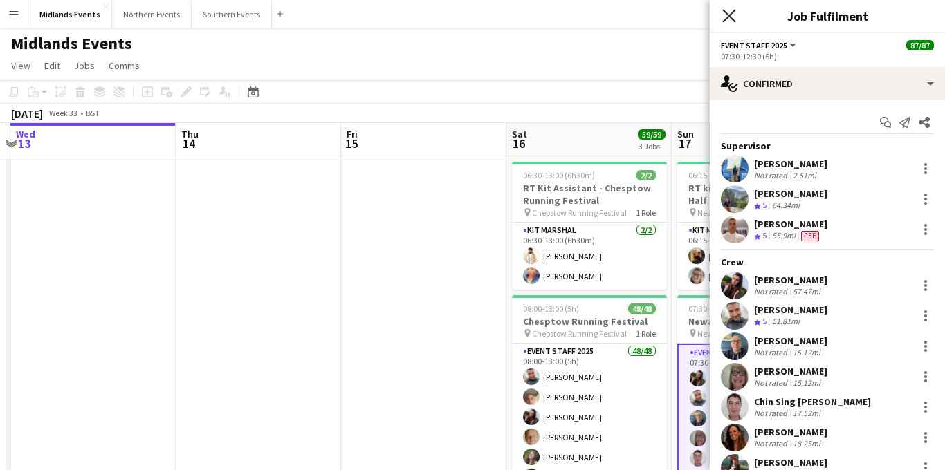
click at [729, 15] on icon at bounding box center [728, 15] width 13 height 13
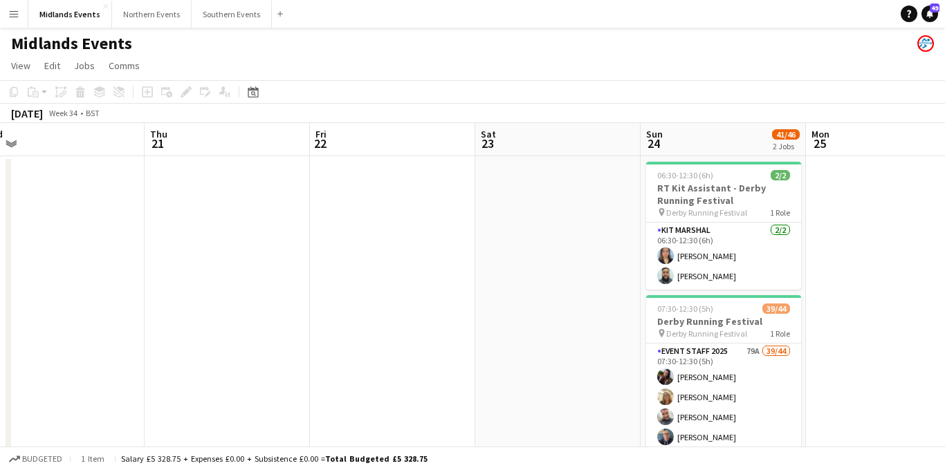
scroll to position [0, 439]
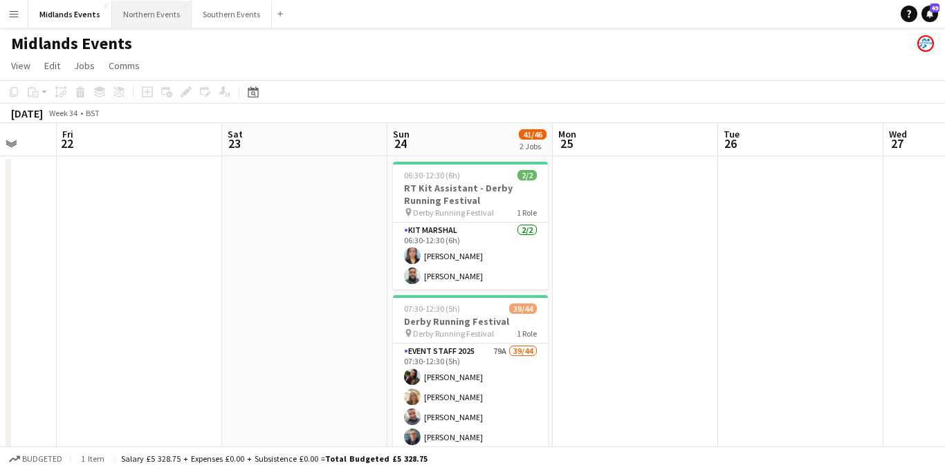
click at [134, 14] on button "Northern Events Close" at bounding box center [152, 14] width 80 height 27
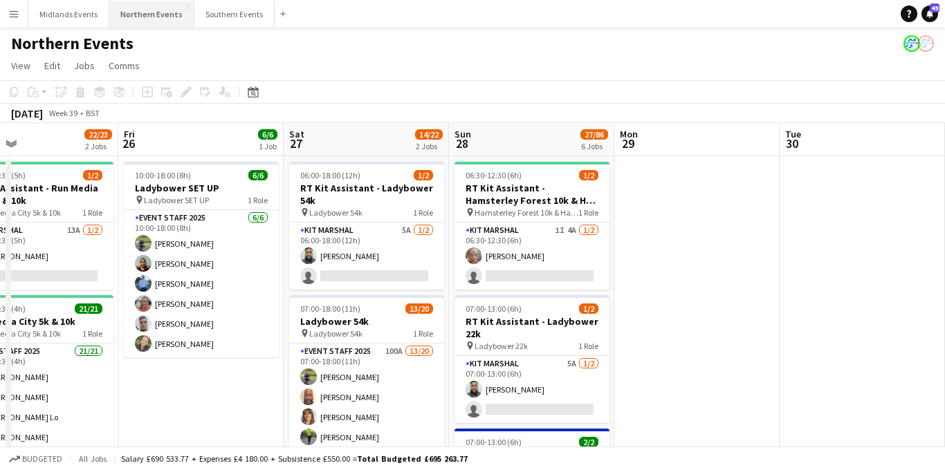
scroll to position [0, 549]
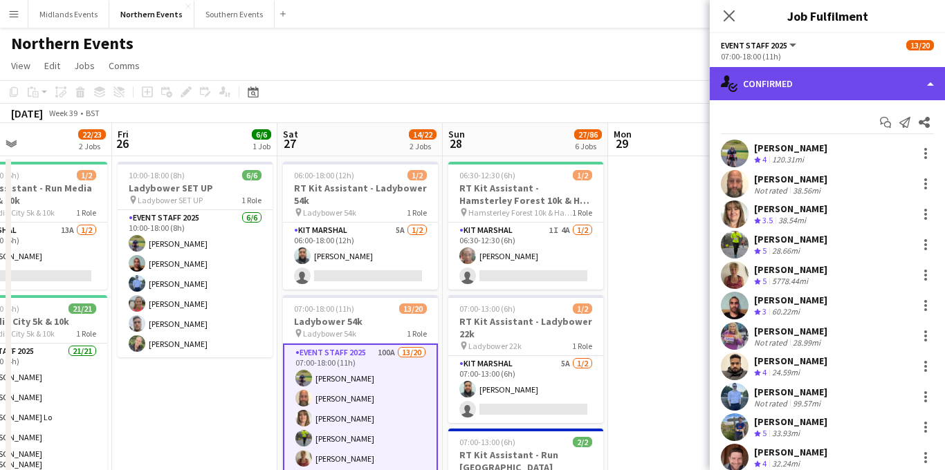
click at [847, 78] on div "single-neutral-actions-check-2 Confirmed" at bounding box center [827, 83] width 235 height 33
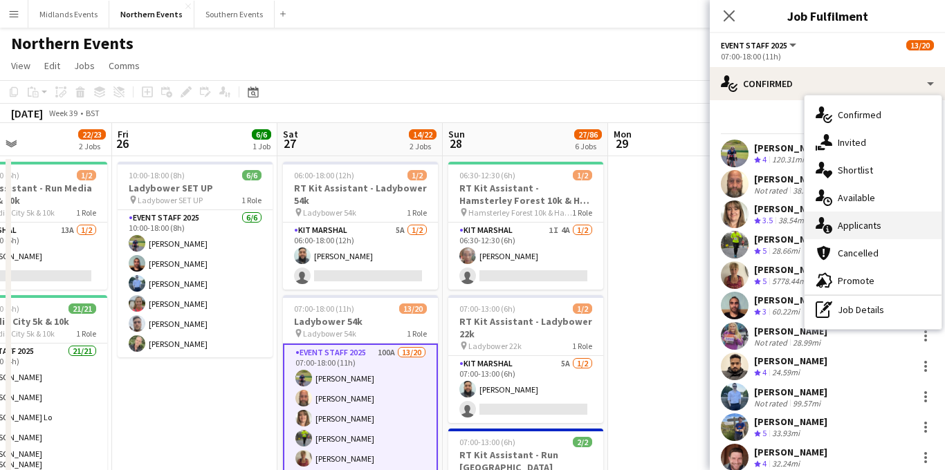
click at [863, 219] on div "single-neutral-actions-information Applicants" at bounding box center [873, 226] width 137 height 28
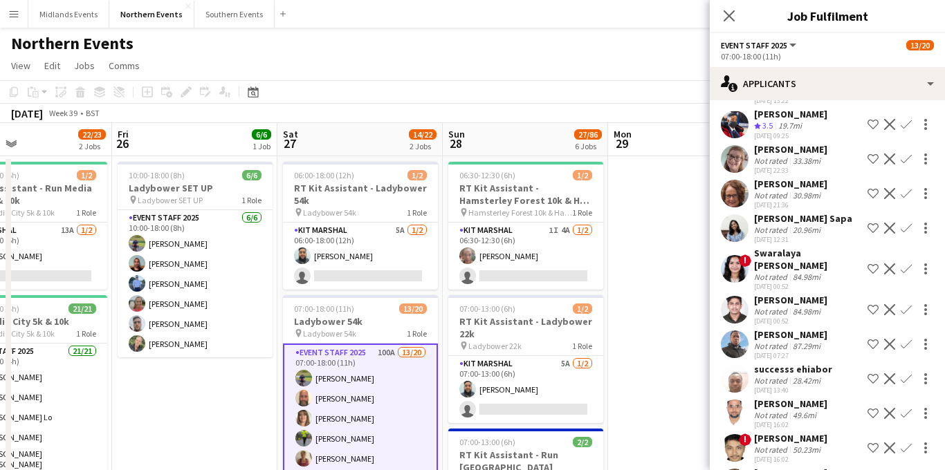
scroll to position [588, 0]
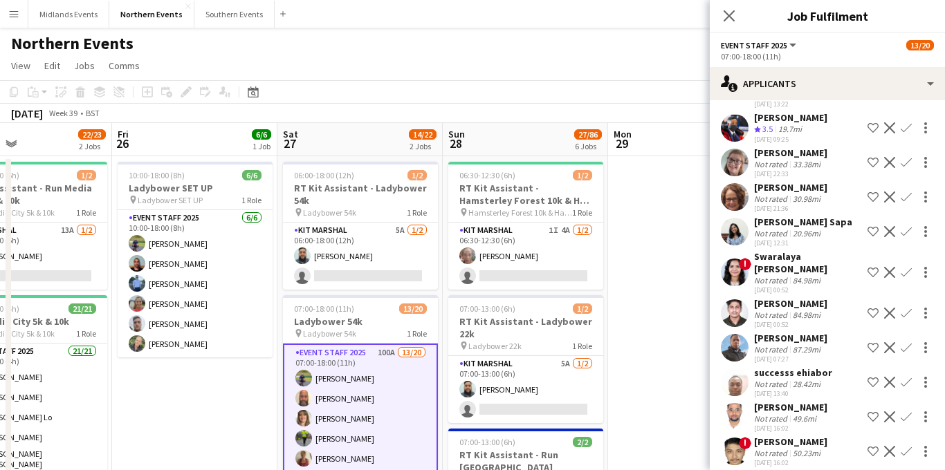
click at [908, 157] on app-icon "Confirm" at bounding box center [906, 162] width 11 height 11
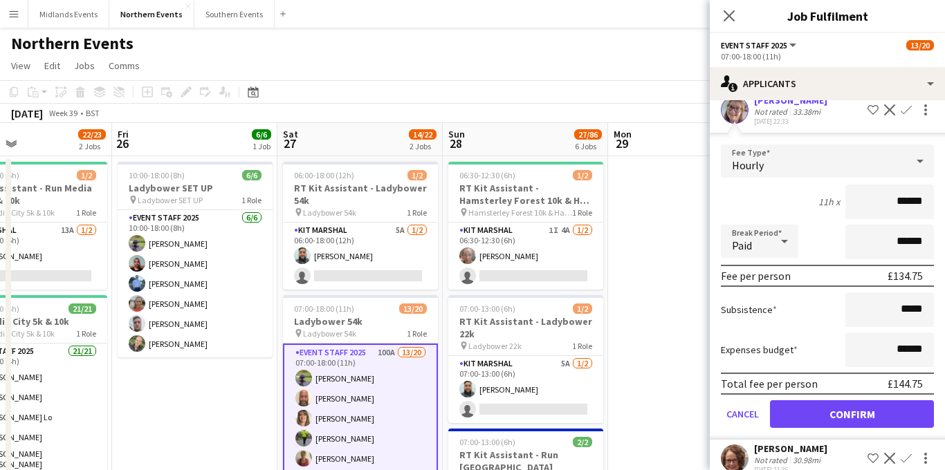
scroll to position [646, 0]
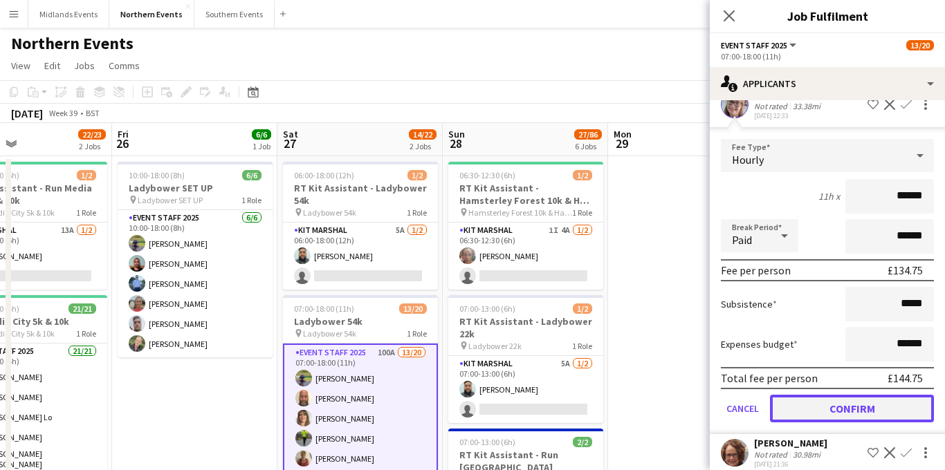
click at [811, 397] on button "Confirm" at bounding box center [852, 409] width 164 height 28
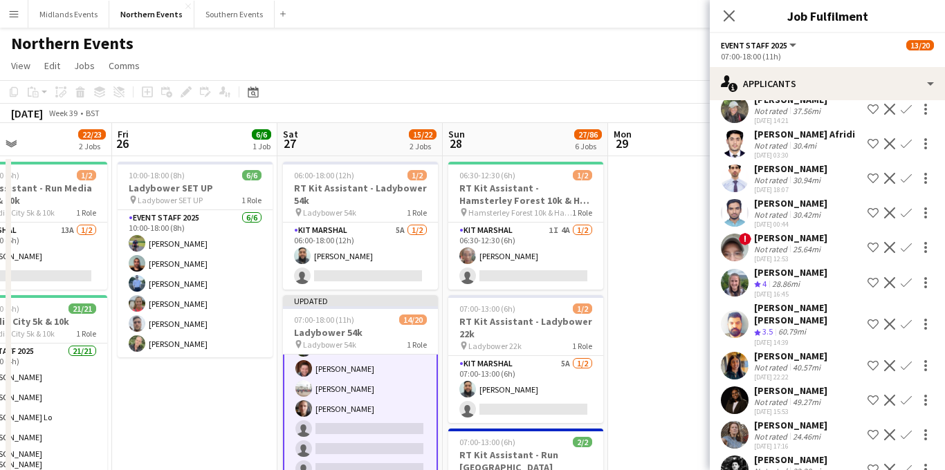
scroll to position [2229, 0]
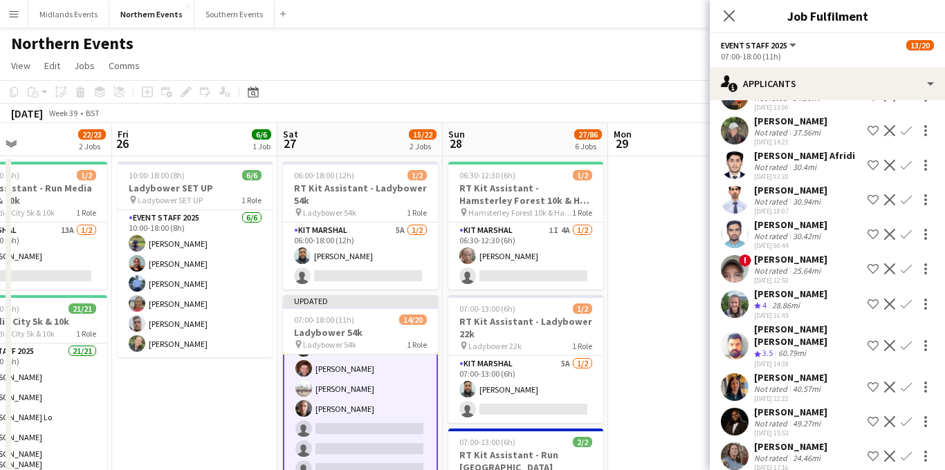
click at [906, 299] on app-icon "Confirm" at bounding box center [906, 304] width 11 height 11
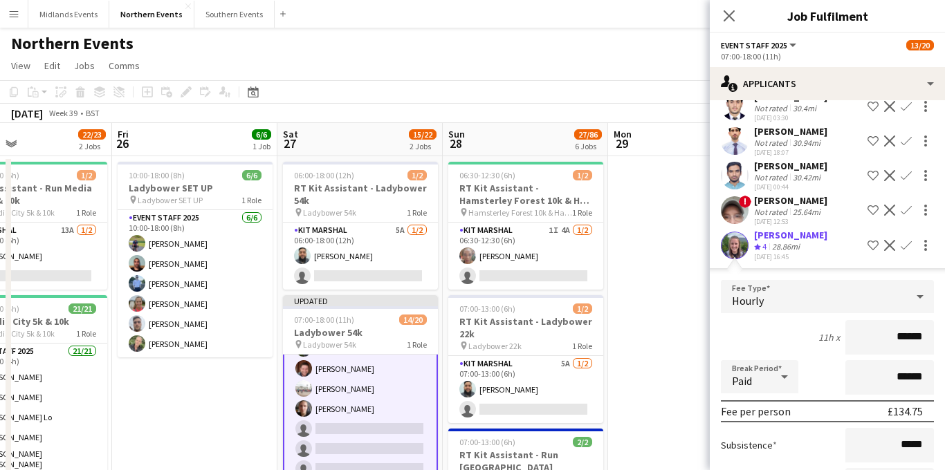
scroll to position [2354, 0]
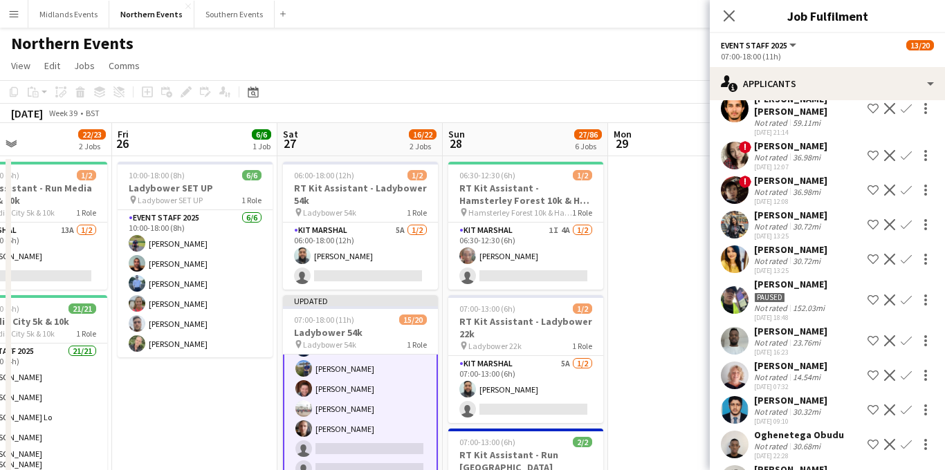
scroll to position [1598, 0]
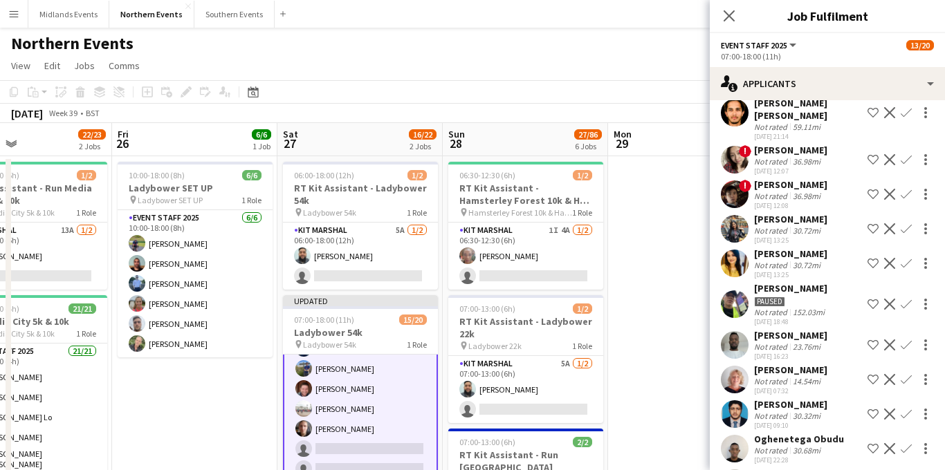
click at [908, 374] on app-icon "Confirm" at bounding box center [906, 379] width 11 height 11
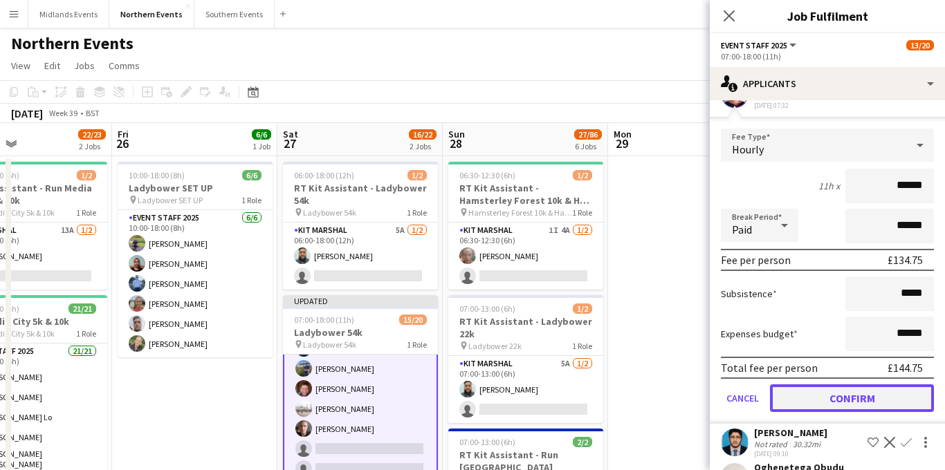
click at [828, 385] on button "Confirm" at bounding box center [852, 399] width 164 height 28
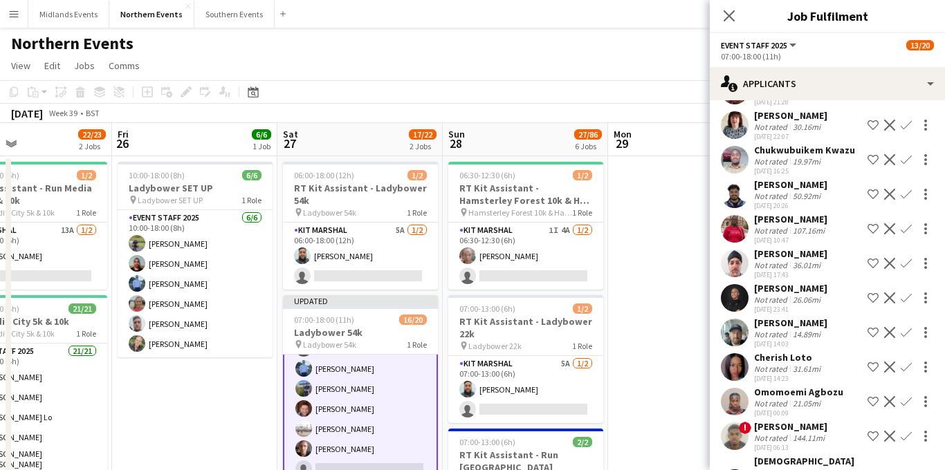
scroll to position [1227, 0]
click at [910, 299] on app-icon "Confirm" at bounding box center [906, 298] width 11 height 11
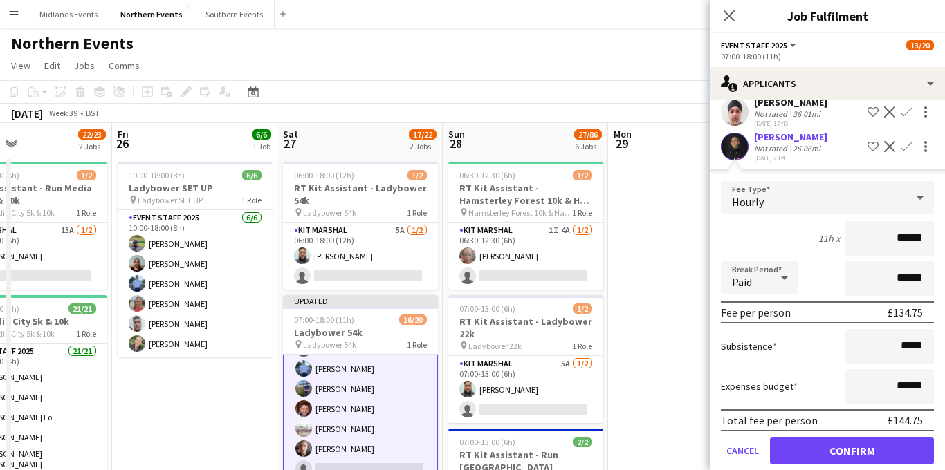
scroll to position [1394, 0]
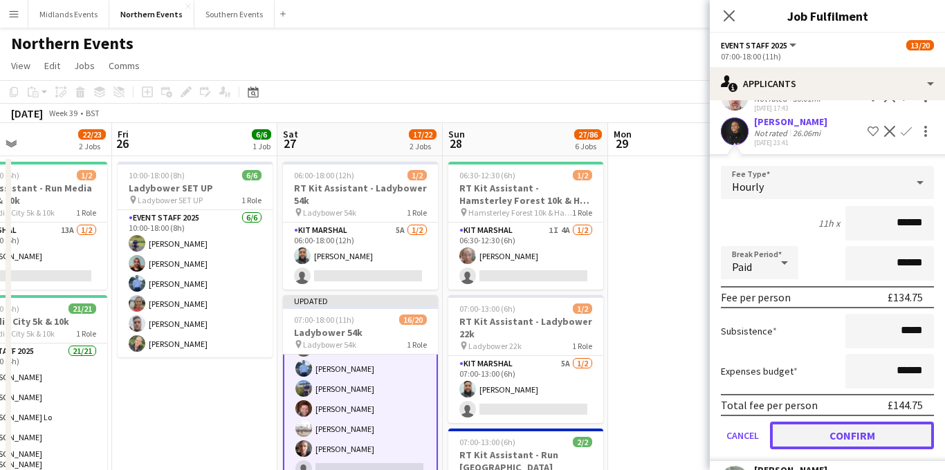
click at [823, 433] on button "Confirm" at bounding box center [852, 436] width 164 height 28
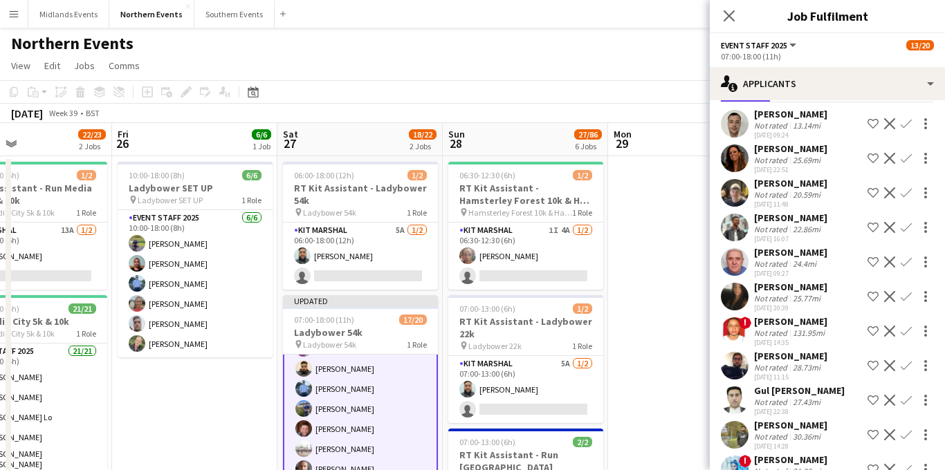
scroll to position [42, 0]
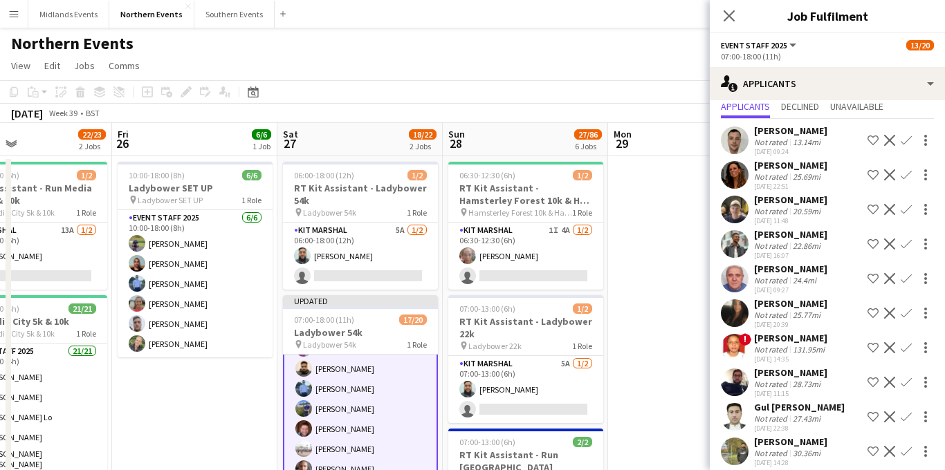
click at [907, 280] on app-icon "Confirm" at bounding box center [906, 278] width 11 height 11
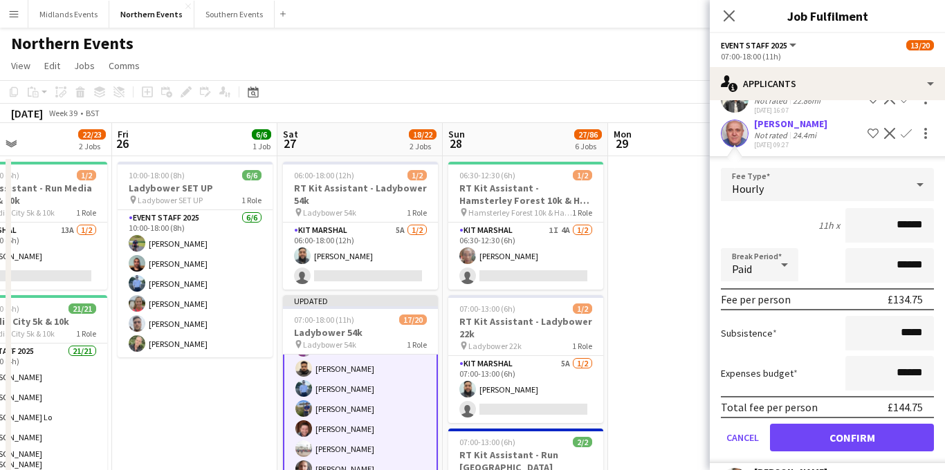
scroll to position [216, 0]
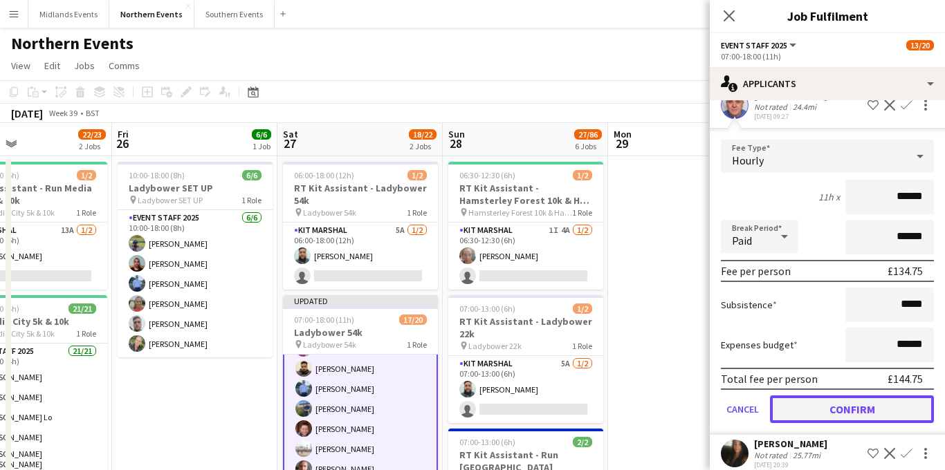
click at [818, 413] on button "Confirm" at bounding box center [852, 410] width 164 height 28
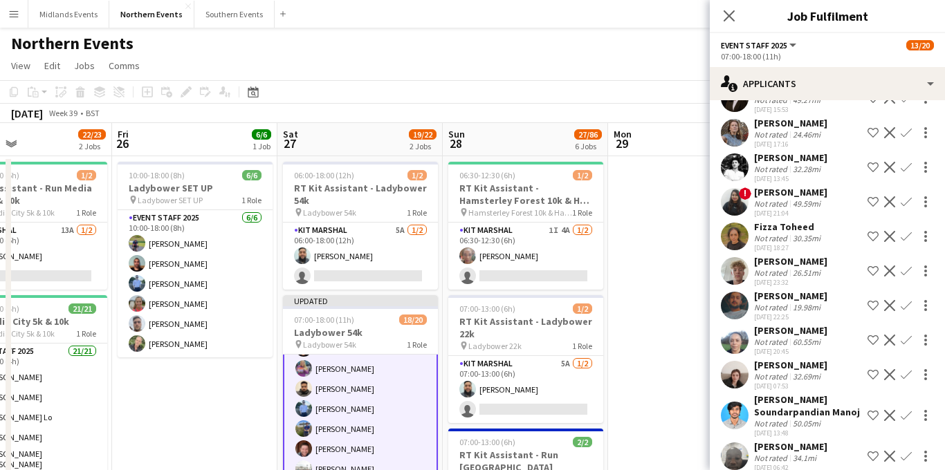
scroll to position [2414, 0]
click at [902, 265] on app-icon "Confirm" at bounding box center [906, 270] width 11 height 11
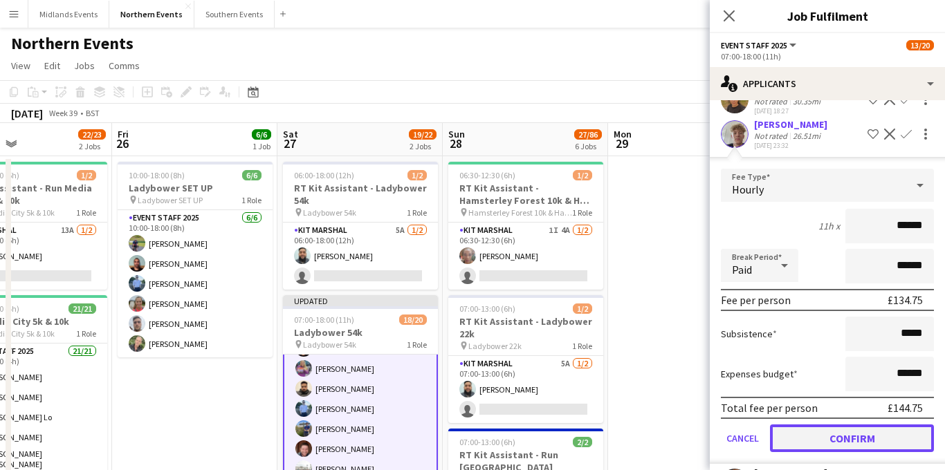
click at [809, 425] on button "Confirm" at bounding box center [852, 439] width 164 height 28
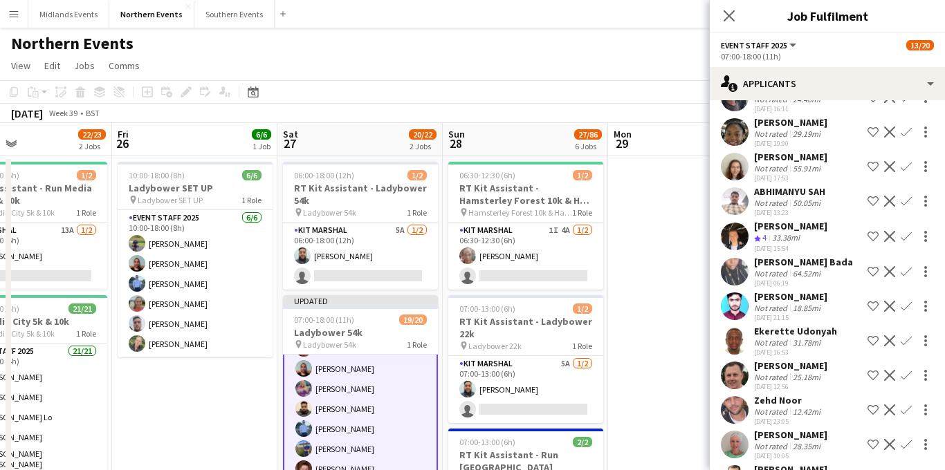
scroll to position [2783, 0]
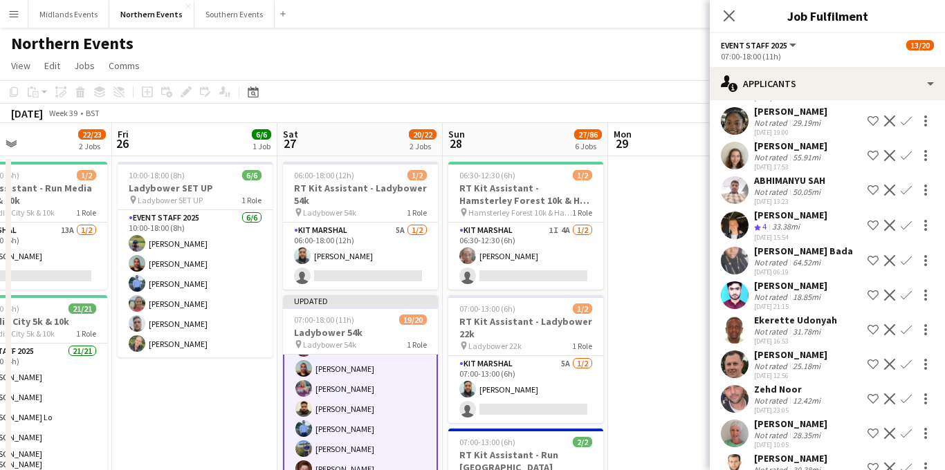
click at [907, 359] on app-icon "Confirm" at bounding box center [906, 364] width 11 height 11
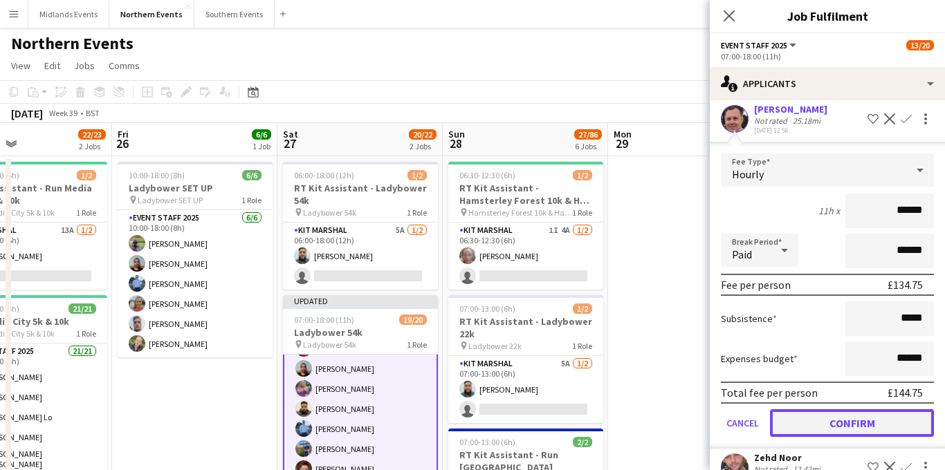
click at [809, 410] on button "Confirm" at bounding box center [852, 424] width 164 height 28
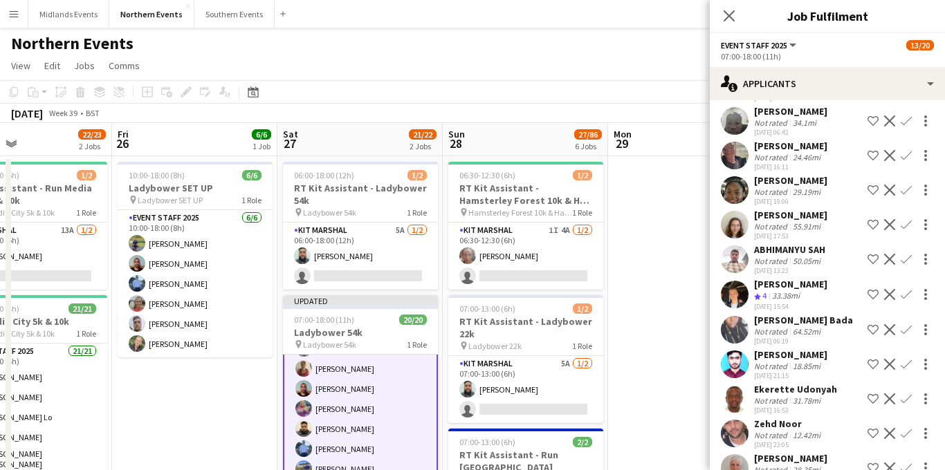
scroll to position [2715, 0]
click at [907, 393] on app-icon "Confirm" at bounding box center [906, 398] width 11 height 11
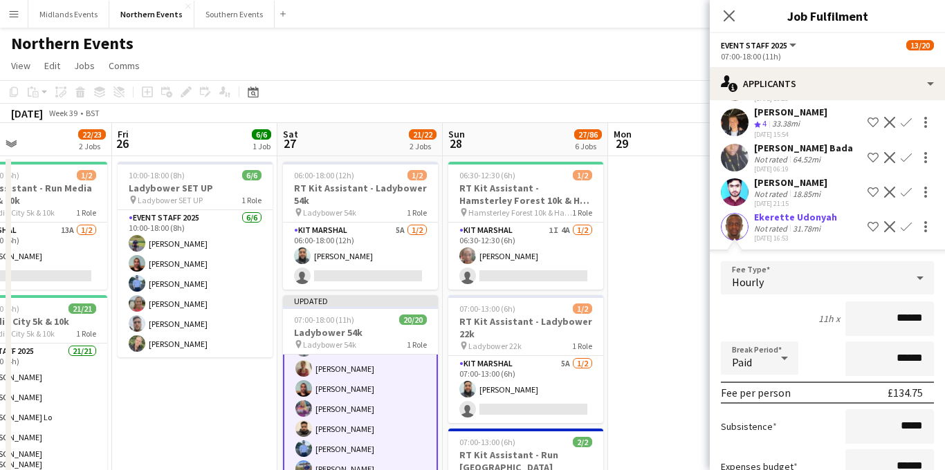
scroll to position [2928, 0]
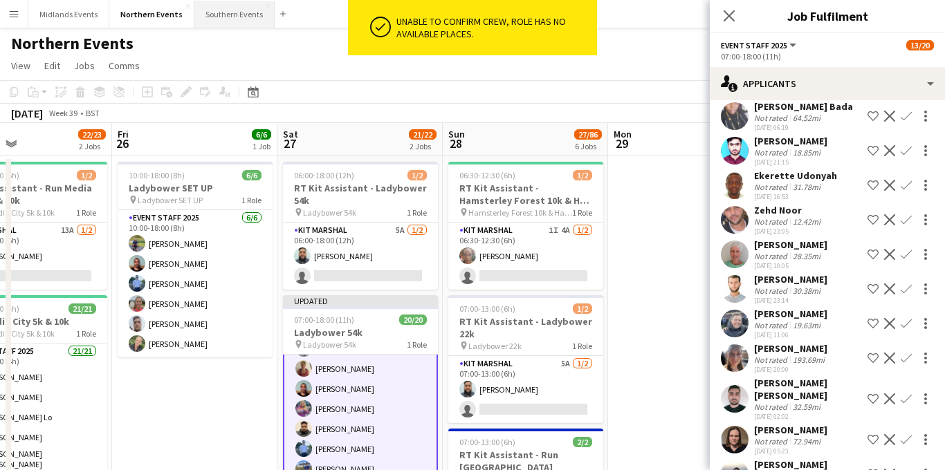
scroll to position [2924, 0]
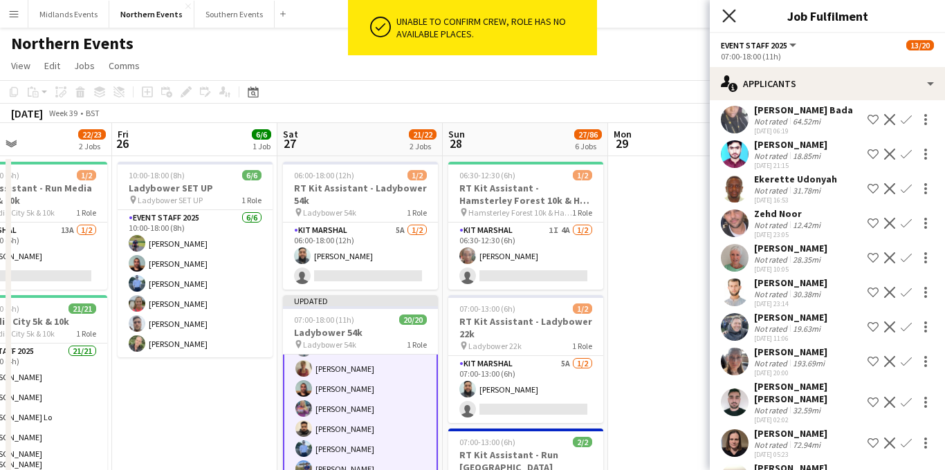
click at [724, 17] on icon "Close pop-in" at bounding box center [728, 15] width 13 height 13
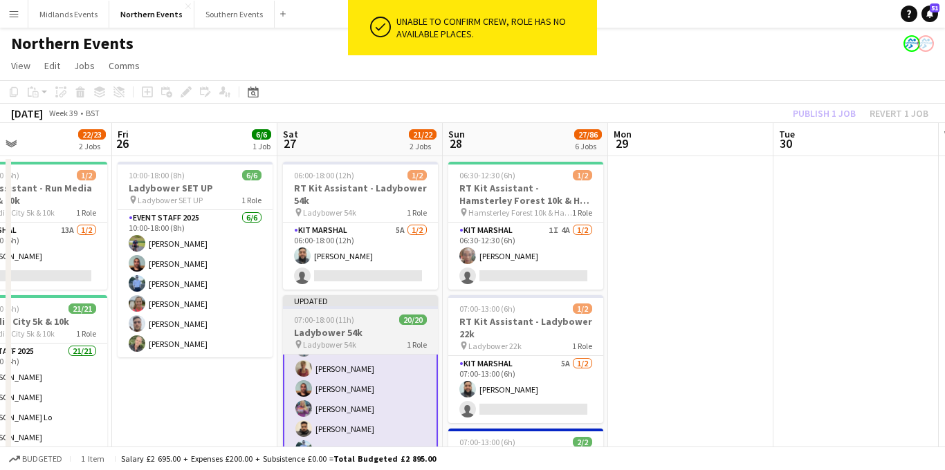
click at [376, 337] on h3 "Ladybower 54k" at bounding box center [360, 333] width 155 height 12
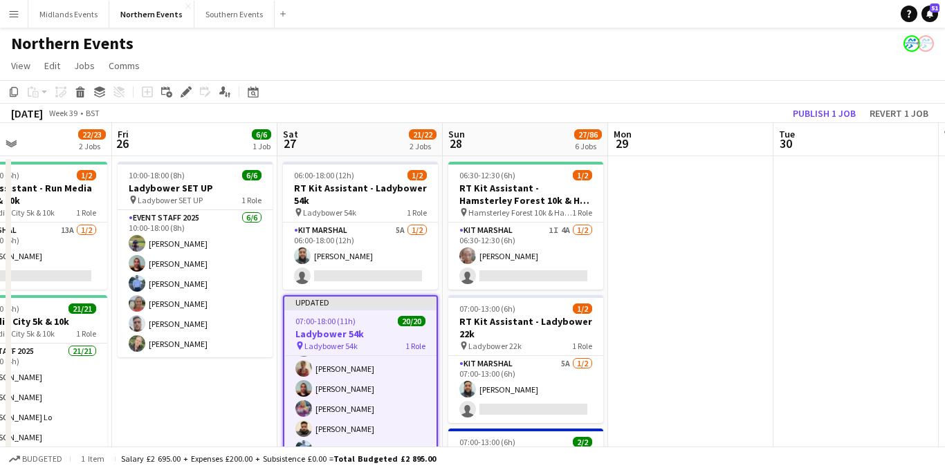
scroll to position [240, 0]
click at [187, 91] on icon at bounding box center [186, 93] width 8 height 8
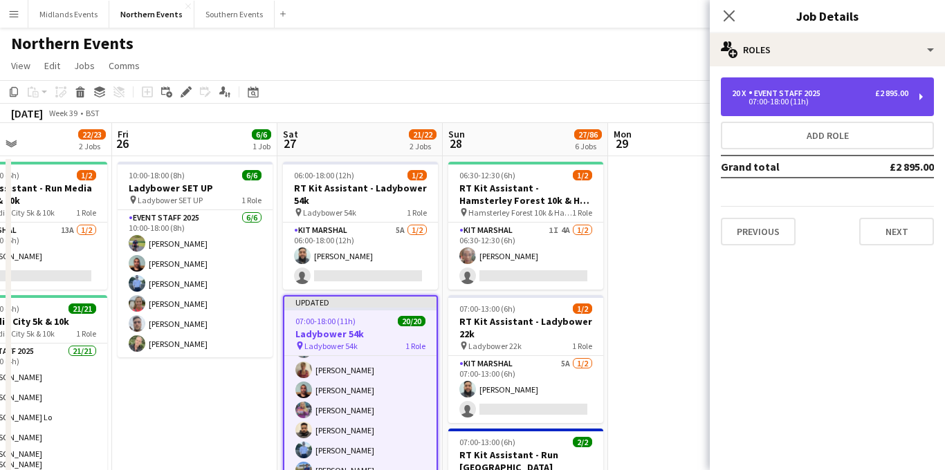
click at [801, 98] on div "07:00-18:00 (11h)" at bounding box center [820, 101] width 176 height 7
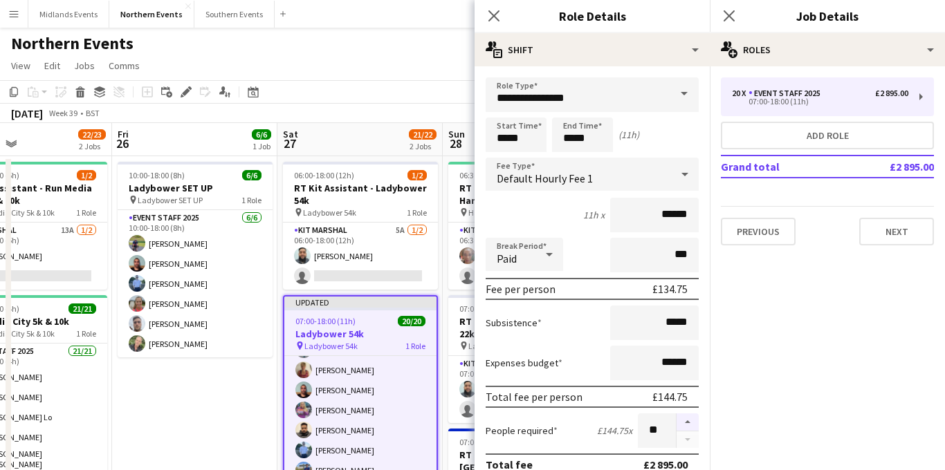
click at [688, 423] on button "button" at bounding box center [688, 423] width 22 height 18
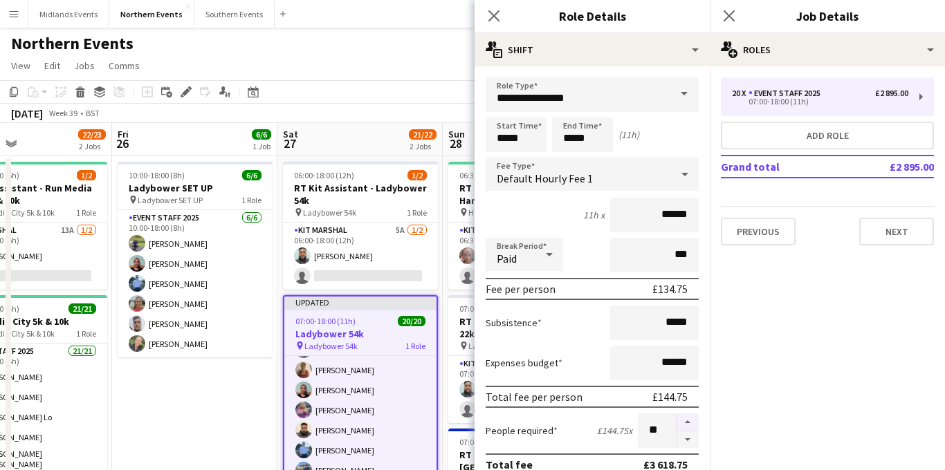
click at [688, 423] on button "button" at bounding box center [688, 423] width 22 height 18
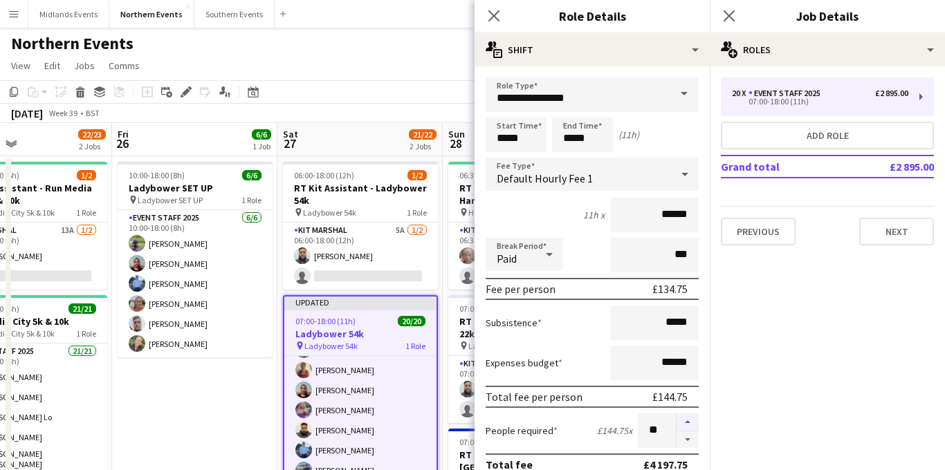
type input "**"
click at [730, 19] on icon "Close pop-in" at bounding box center [728, 15] width 13 height 13
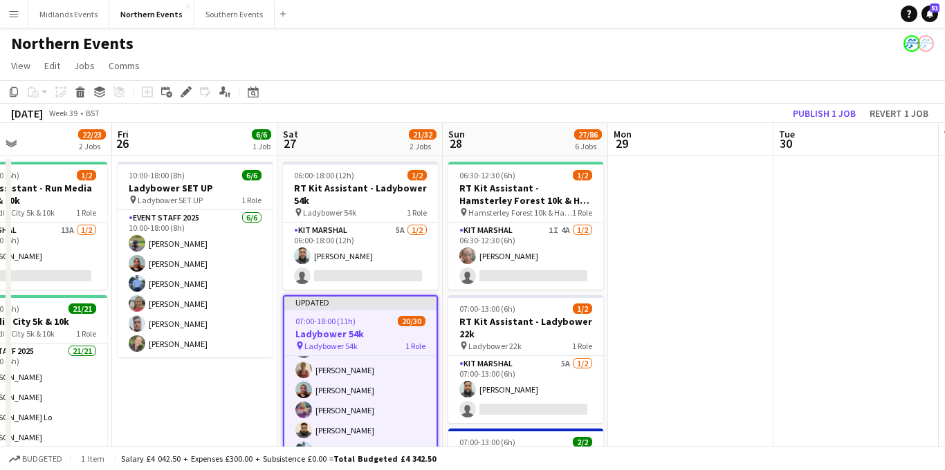
click at [365, 324] on div "07:00-18:00 (11h) 20/30" at bounding box center [360, 321] width 152 height 10
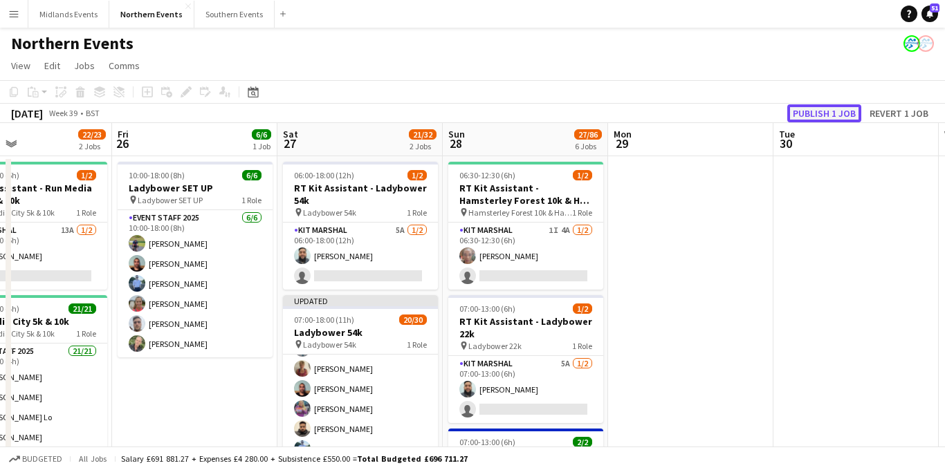
click at [834, 114] on button "Publish 1 job" at bounding box center [824, 113] width 74 height 18
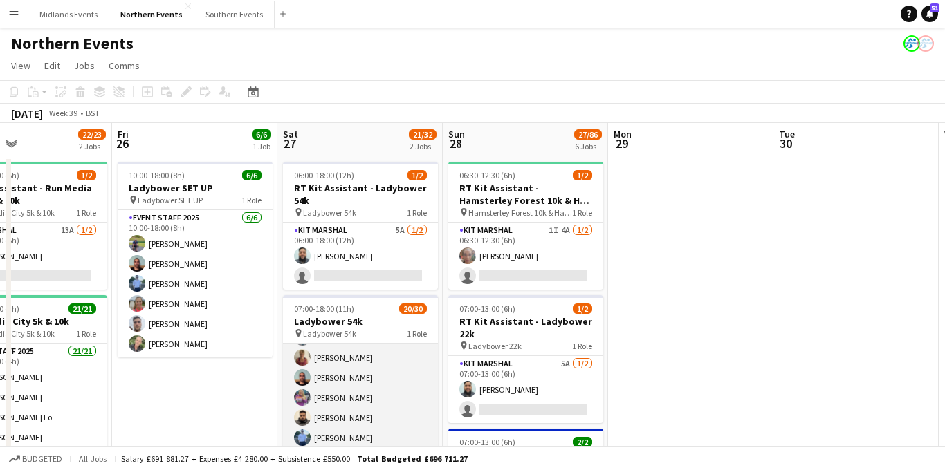
click at [369, 383] on app-card-role "Event Staff 2025 93A 20/30 07:00-18:00 (11h) [PERSON_NAME] [PERSON_NAME] [PERSO…" at bounding box center [360, 418] width 155 height 629
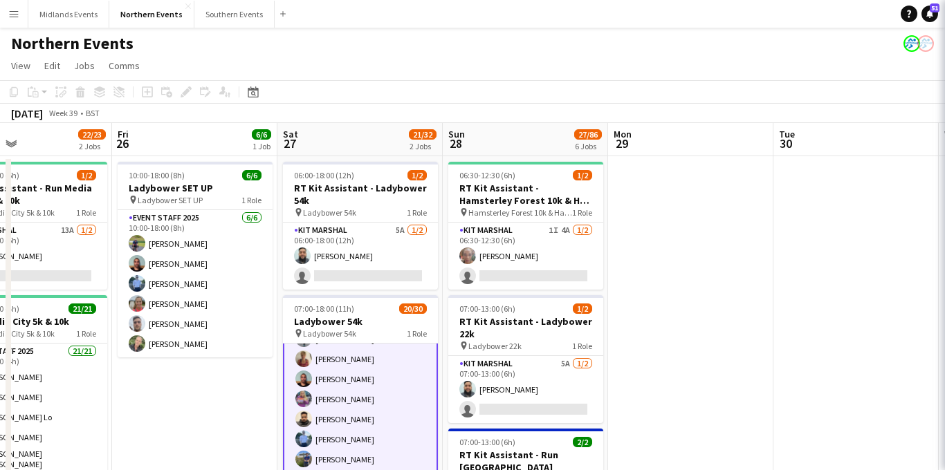
scroll to position [241, 0]
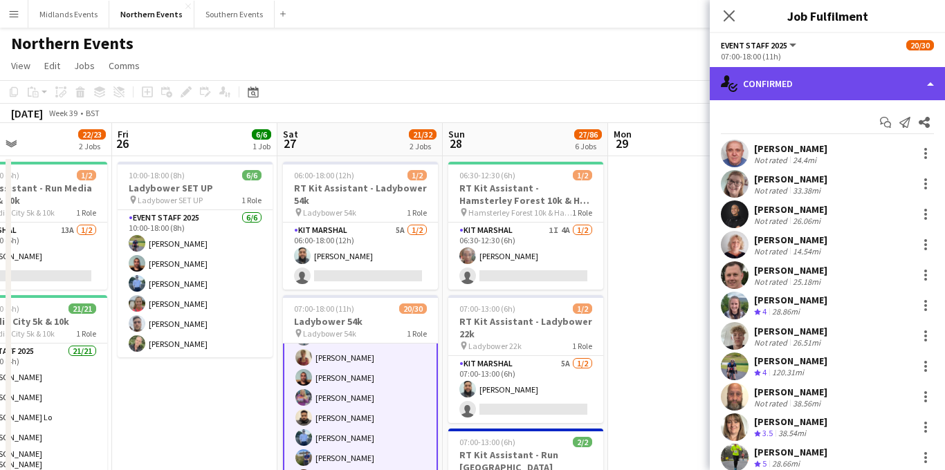
click at [857, 93] on div "single-neutral-actions-check-2 Confirmed" at bounding box center [827, 83] width 235 height 33
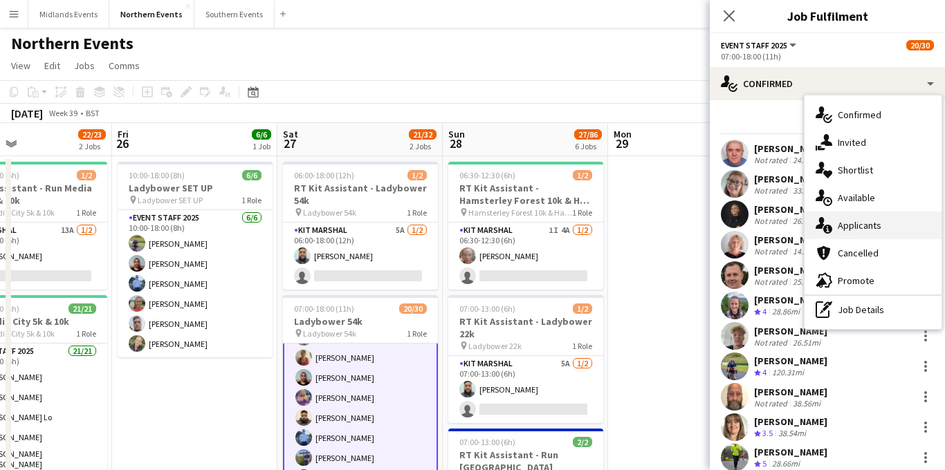
click at [865, 223] on div "single-neutral-actions-information Applicants" at bounding box center [873, 226] width 137 height 28
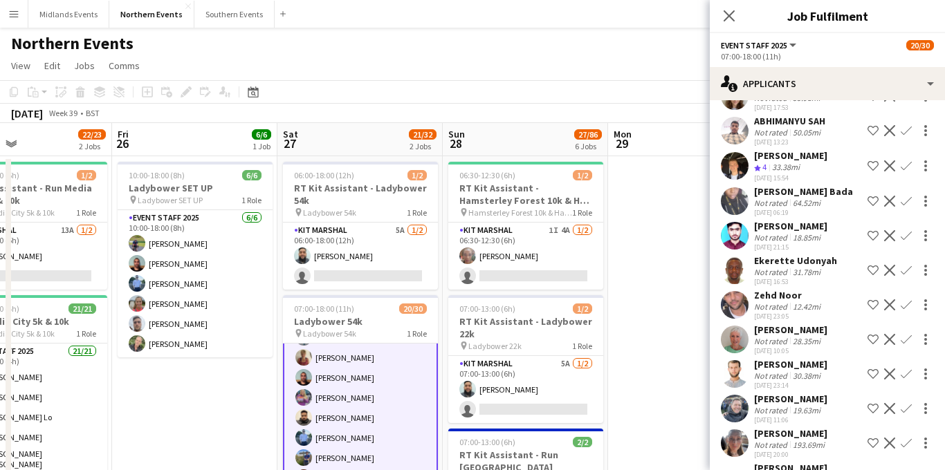
scroll to position [2834, 0]
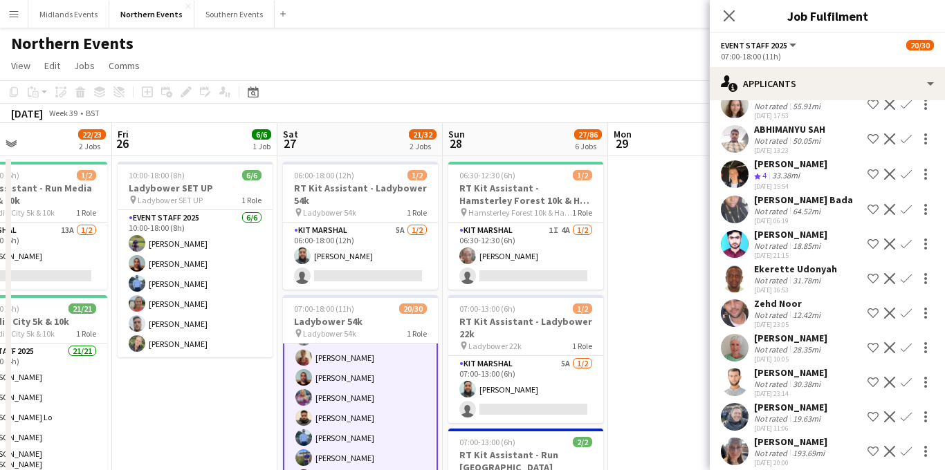
click at [901, 273] on app-icon "Confirm" at bounding box center [906, 278] width 11 height 11
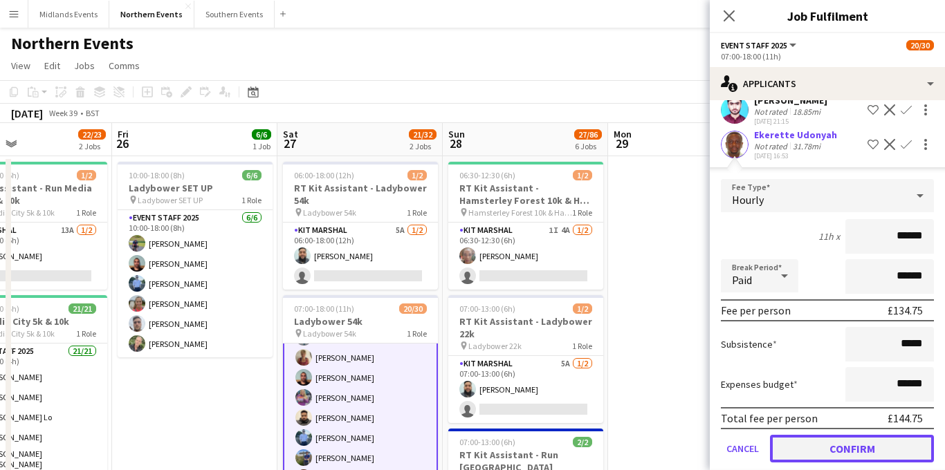
click at [835, 435] on button "Confirm" at bounding box center [852, 449] width 164 height 28
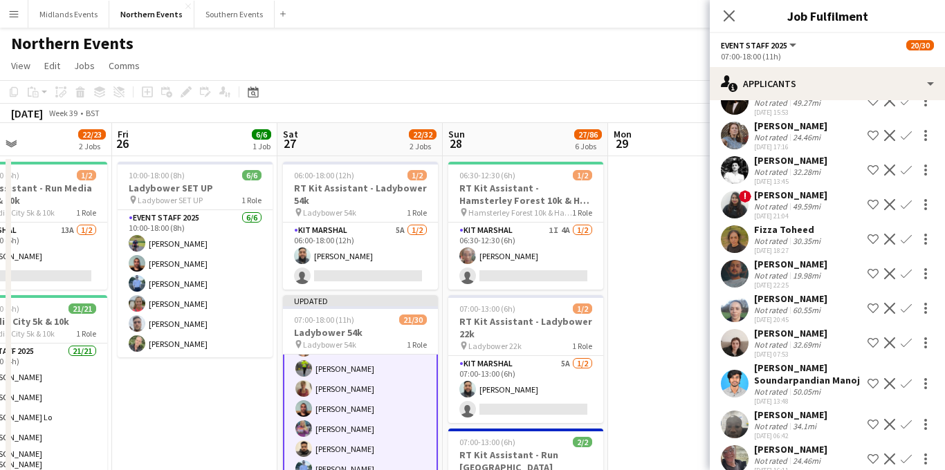
scroll to position [2421, 0]
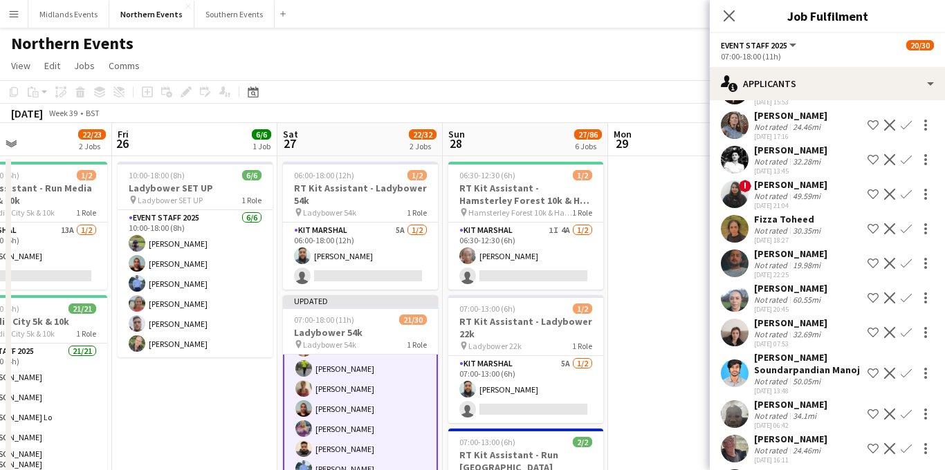
click at [907, 293] on app-icon "Confirm" at bounding box center [906, 298] width 11 height 11
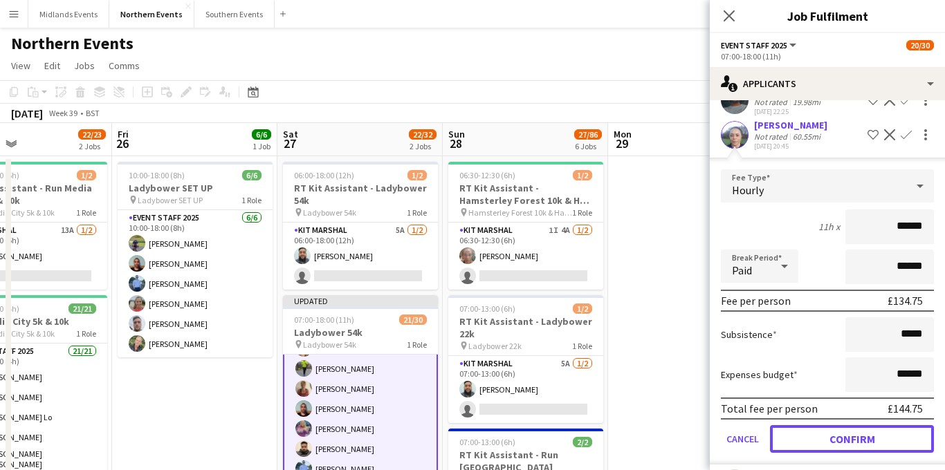
click at [825, 425] on button "Confirm" at bounding box center [852, 439] width 164 height 28
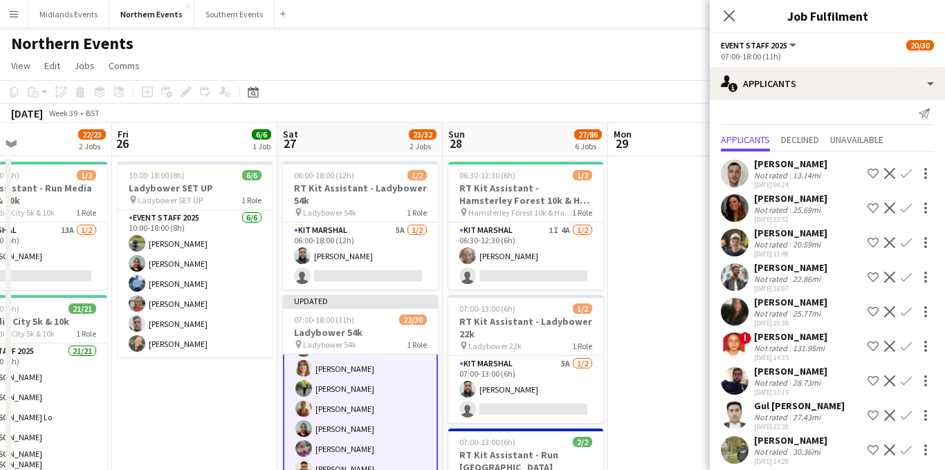
scroll to position [46, 0]
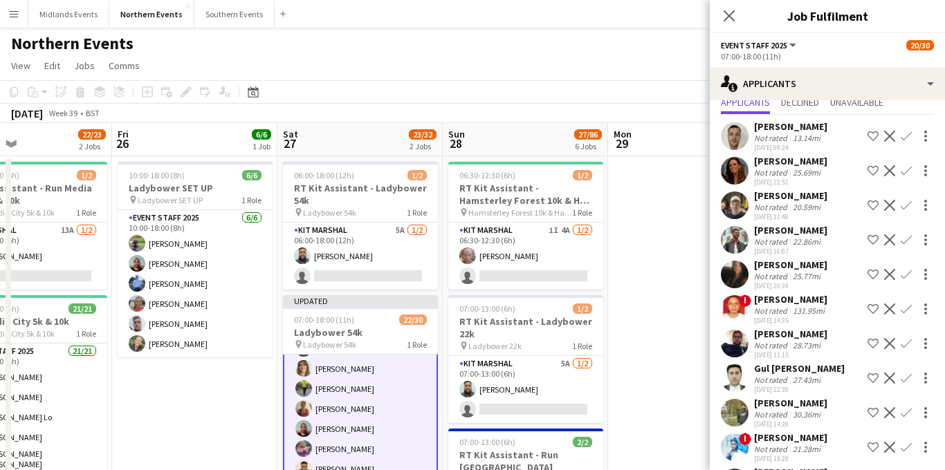
click at [904, 275] on app-icon "Confirm" at bounding box center [906, 274] width 11 height 11
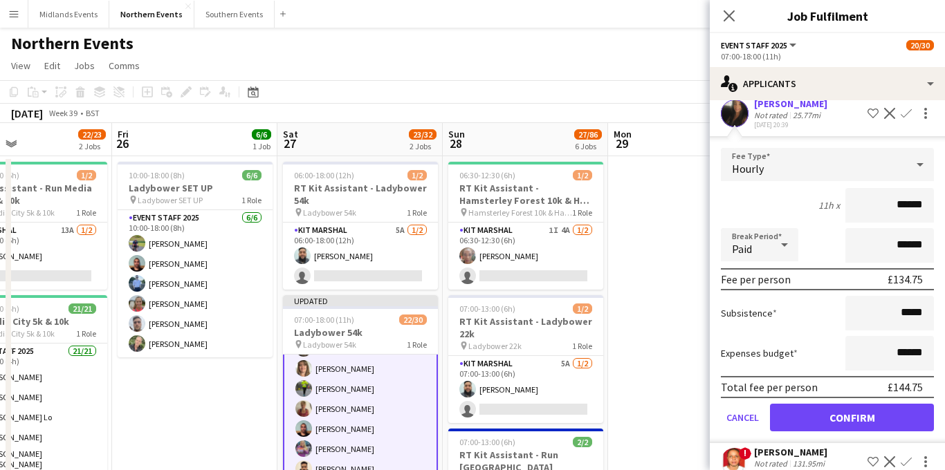
scroll to position [356, 0]
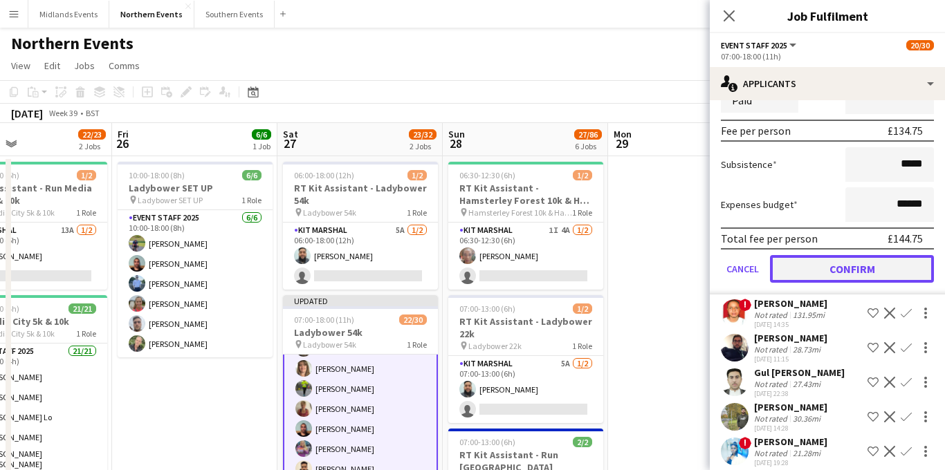
click at [838, 262] on button "Confirm" at bounding box center [852, 269] width 164 height 28
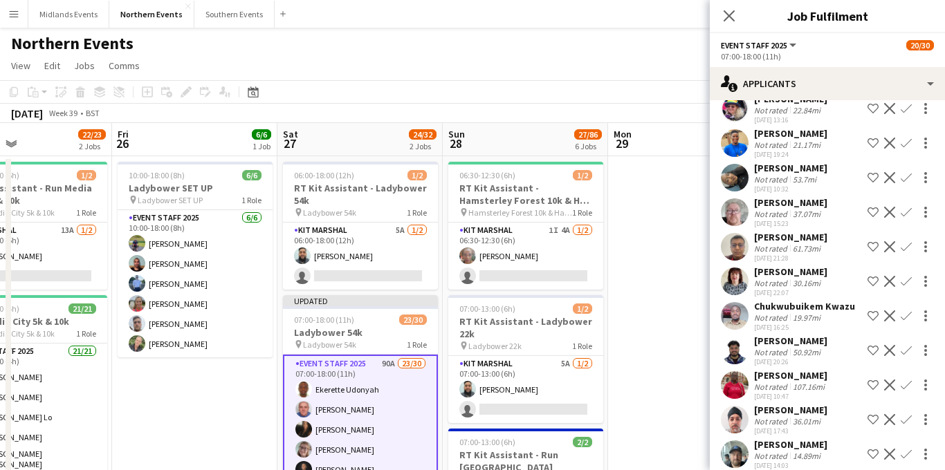
scroll to position [909, 0]
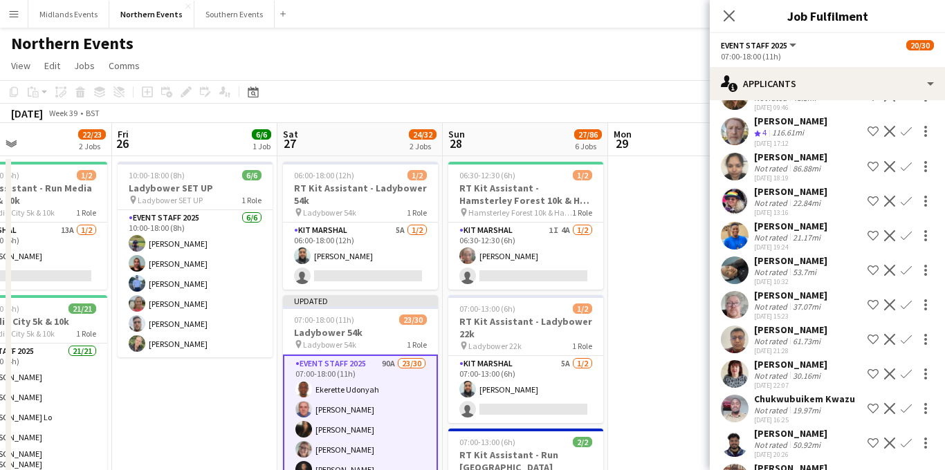
click at [906, 300] on app-icon "Confirm" at bounding box center [906, 305] width 11 height 11
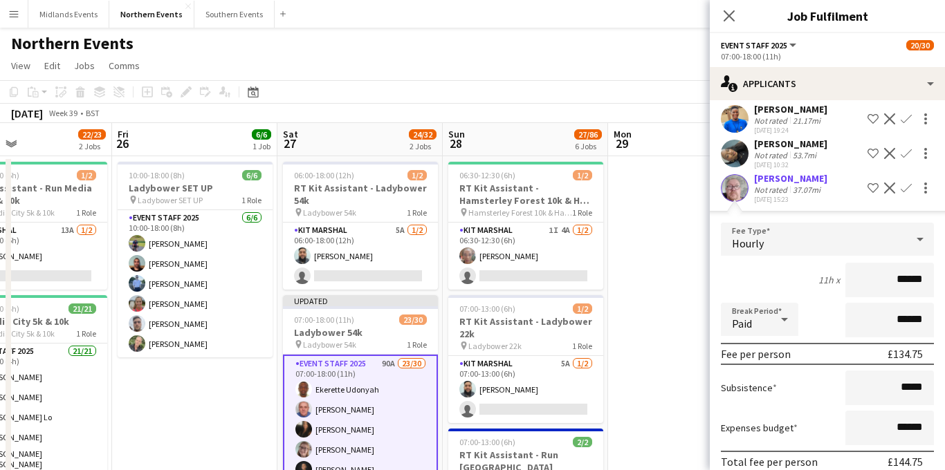
scroll to position [1088, 0]
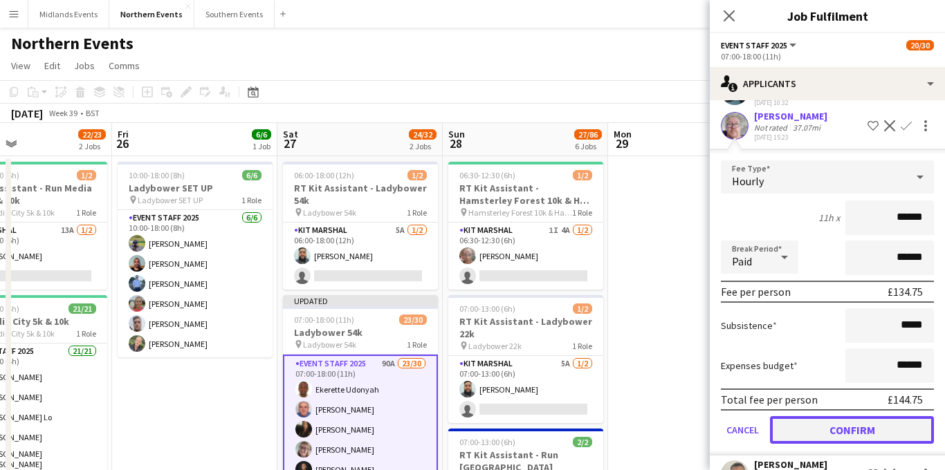
click at [826, 416] on button "Confirm" at bounding box center [852, 430] width 164 height 28
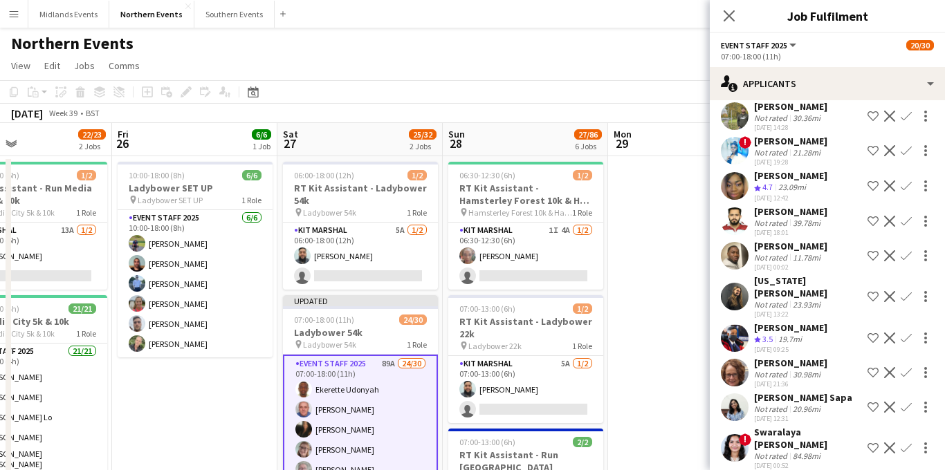
scroll to position [267, 0]
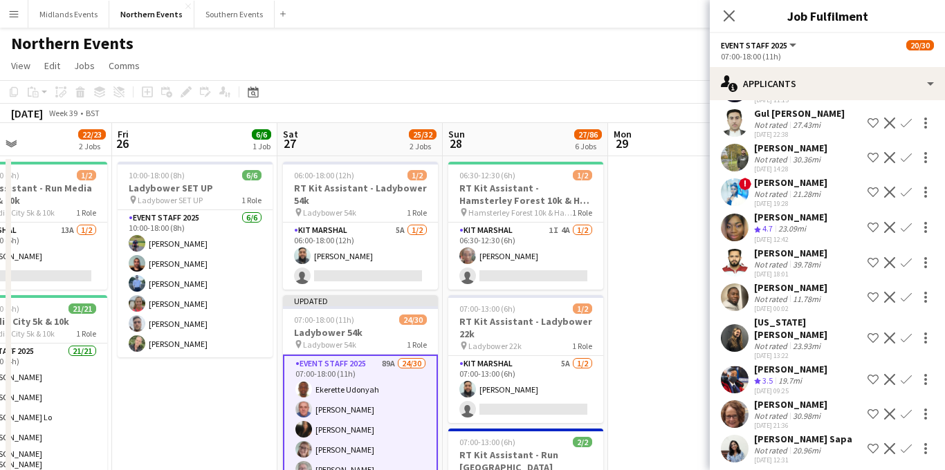
click at [909, 333] on app-icon "Confirm" at bounding box center [906, 338] width 11 height 11
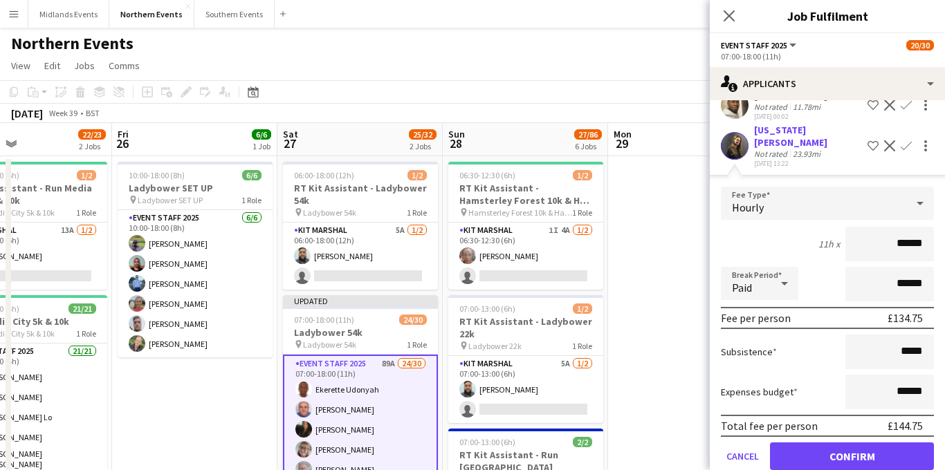
scroll to position [566, 0]
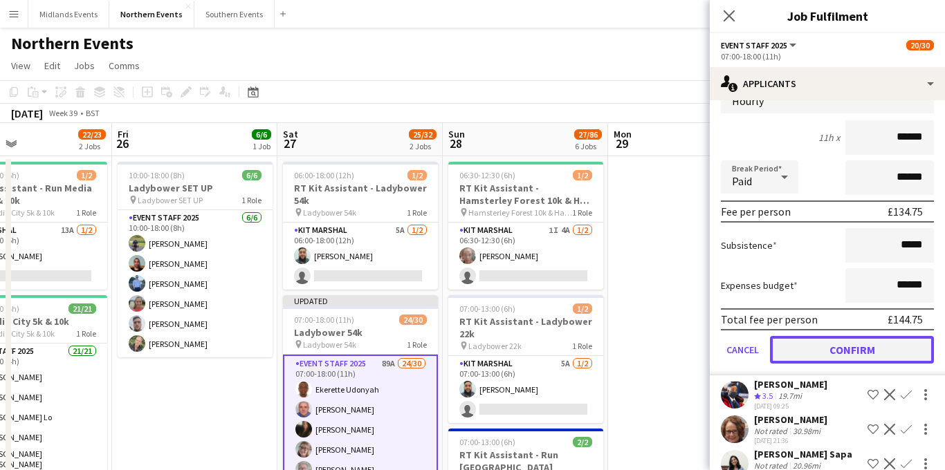
click at [826, 341] on button "Confirm" at bounding box center [852, 350] width 164 height 28
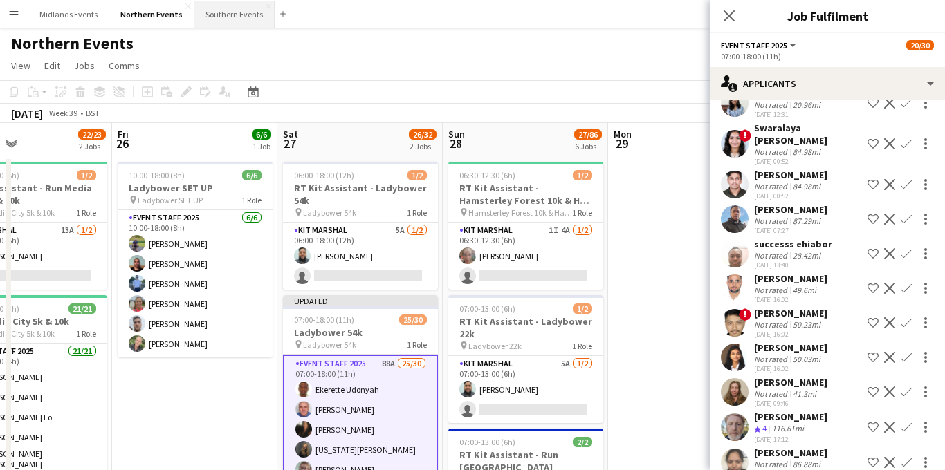
scroll to position [217, 0]
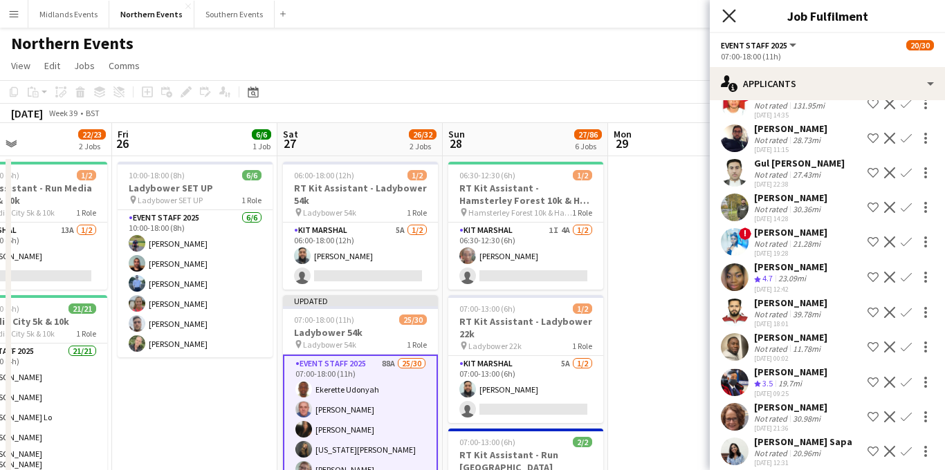
click at [730, 16] on icon at bounding box center [728, 15] width 13 height 13
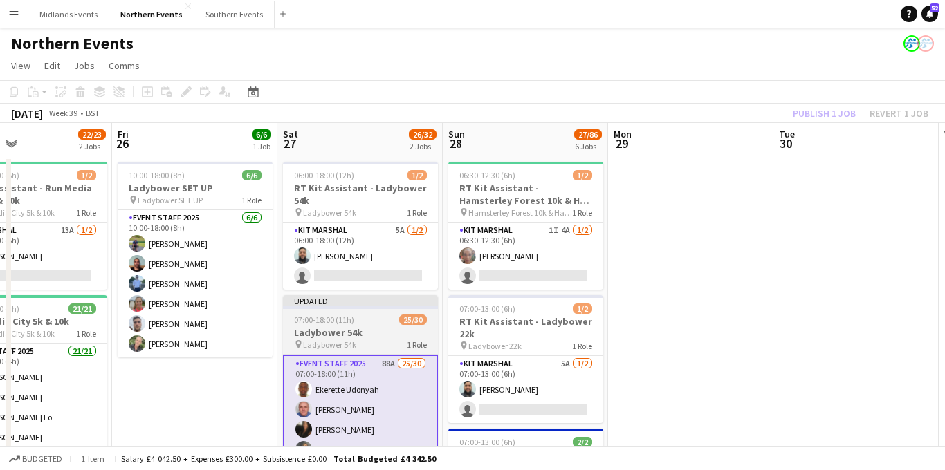
click at [356, 335] on h3 "Ladybower 54k" at bounding box center [360, 333] width 155 height 12
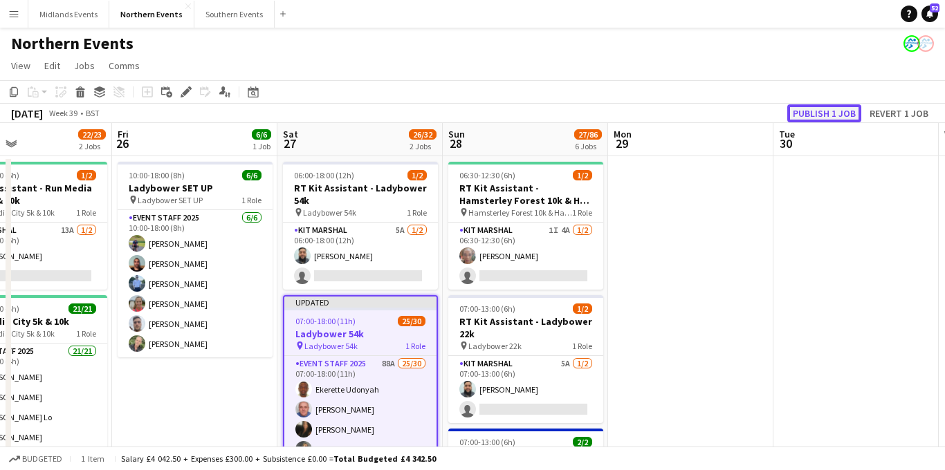
click at [821, 113] on button "Publish 1 job" at bounding box center [824, 113] width 74 height 18
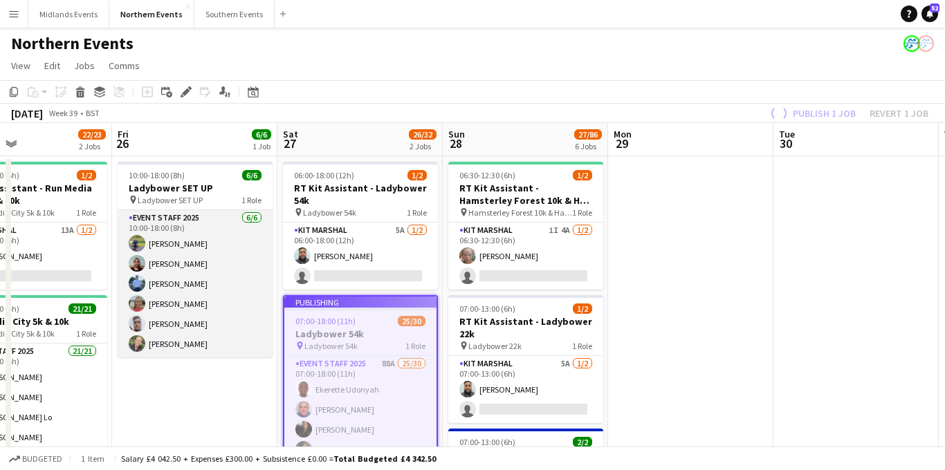
click at [194, 275] on app-card-role "Event Staff 2025 [DATE] 10:00-18:00 (8h) [PERSON_NAME] [PERSON_NAME] [PERSON_NA…" at bounding box center [195, 283] width 155 height 147
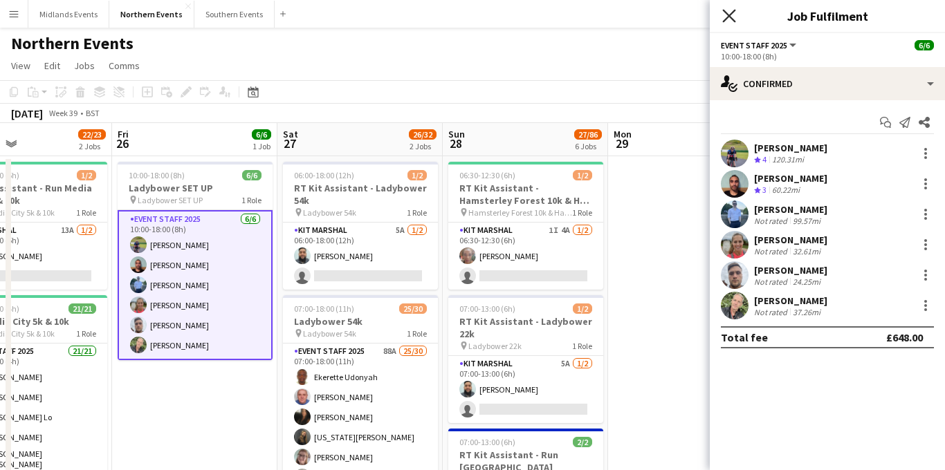
click at [727, 16] on icon at bounding box center [728, 15] width 13 height 13
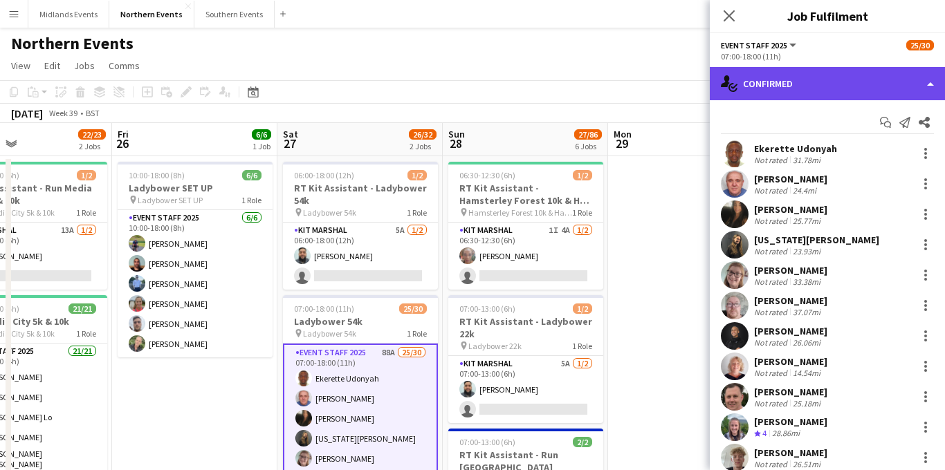
click at [830, 67] on div "single-neutral-actions-check-2 Confirmed" at bounding box center [827, 83] width 235 height 33
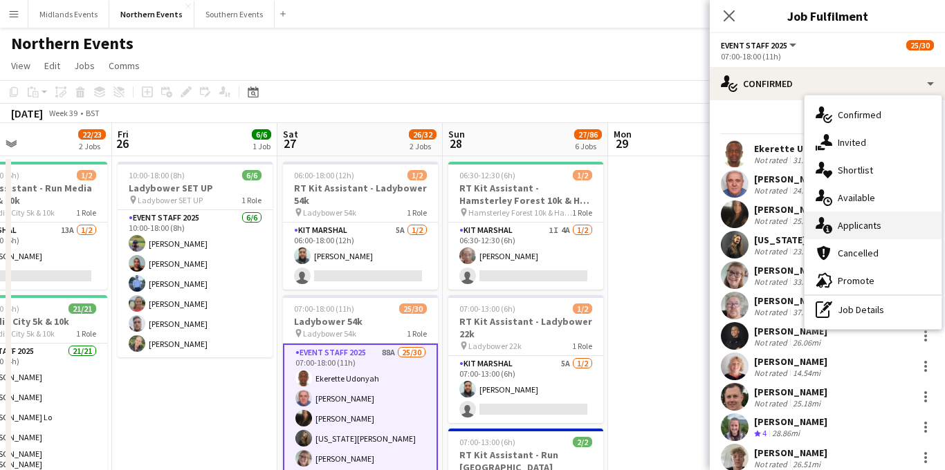
click at [843, 226] on div "single-neutral-actions-information Applicants" at bounding box center [873, 226] width 137 height 28
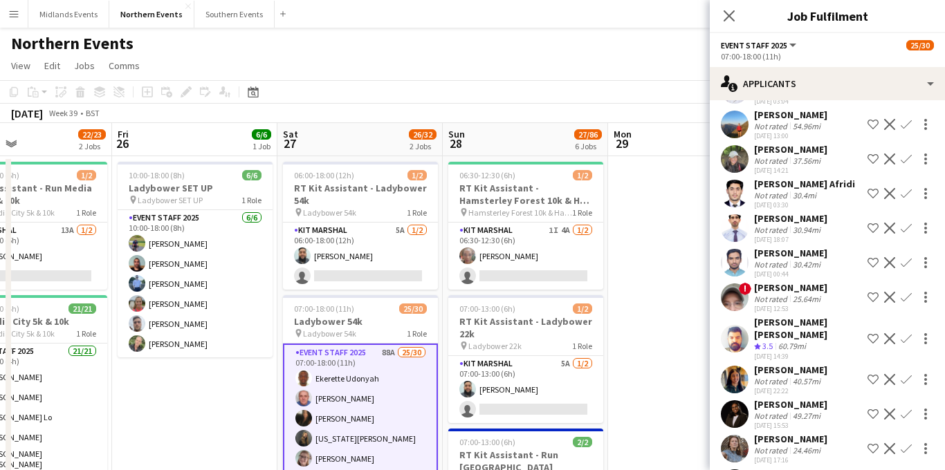
scroll to position [2021, 0]
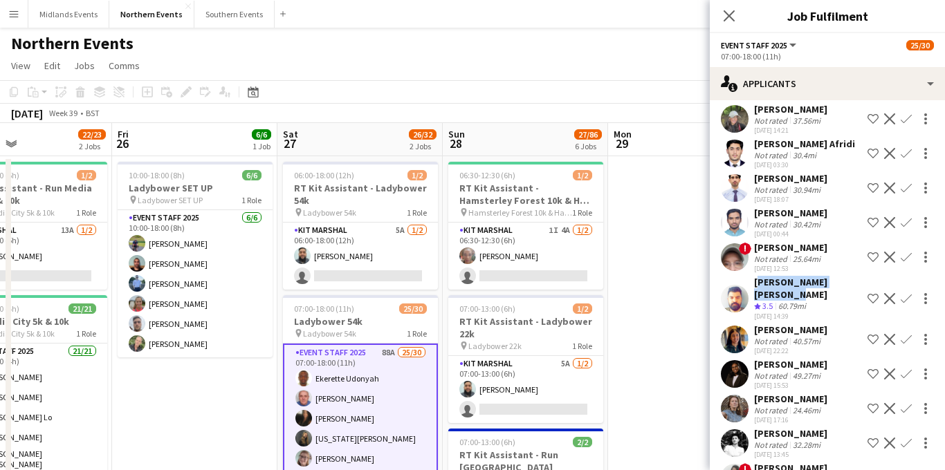
drag, startPoint x: 854, startPoint y: 284, endPoint x: 757, endPoint y: 282, distance: 96.9
click at [757, 282] on div "[PERSON_NAME] [PERSON_NAME] Crew rating 3.5 60.79mi [DATE] 14:39 Shortlist crew…" at bounding box center [827, 299] width 235 height 46
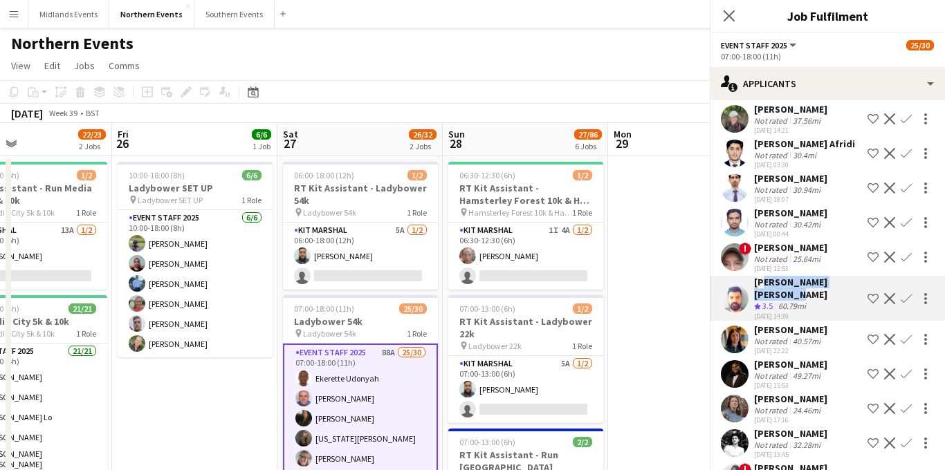
copy div "ehangir [PERSON_NAME]"
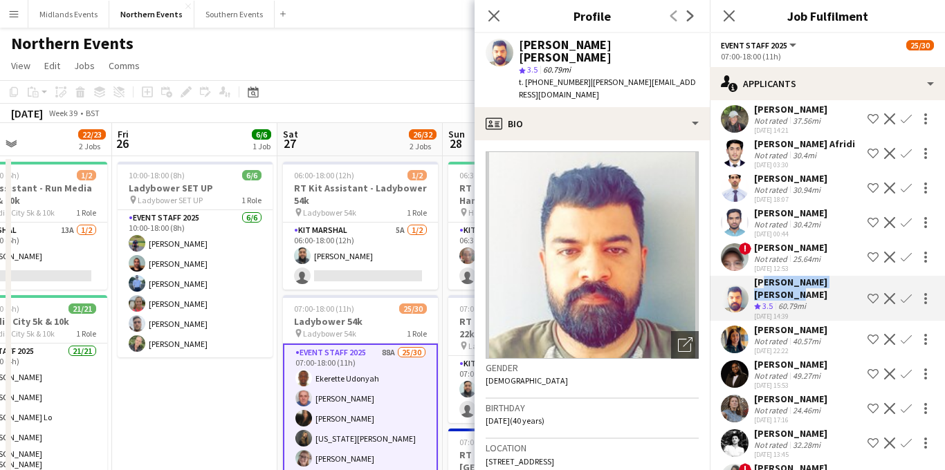
click at [904, 293] on app-icon "Confirm" at bounding box center [906, 298] width 11 height 11
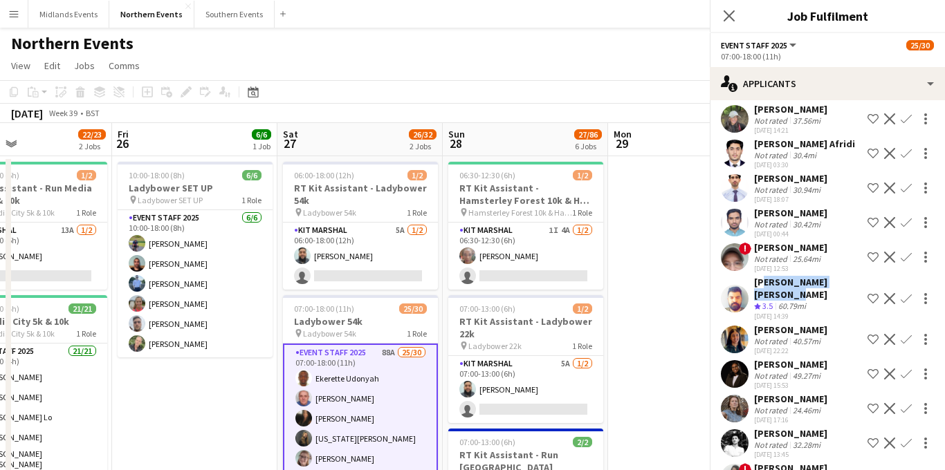
click at [908, 293] on app-icon "Confirm" at bounding box center [906, 298] width 11 height 11
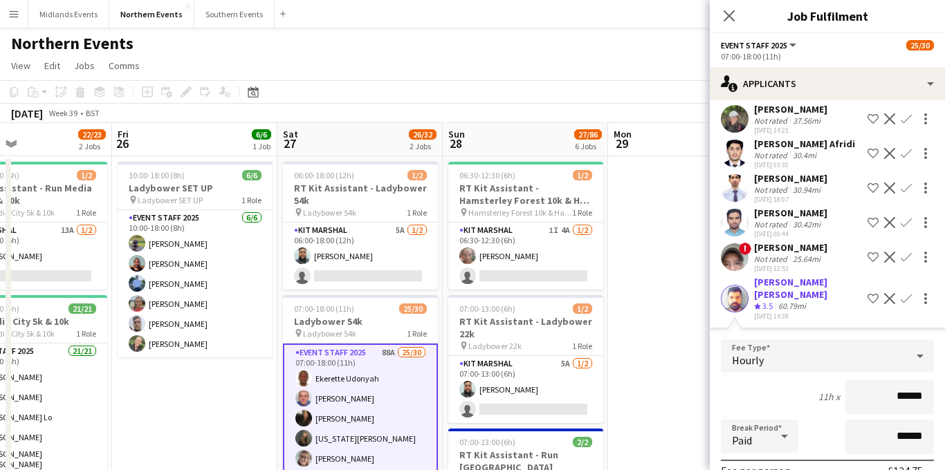
scroll to position [2242, 0]
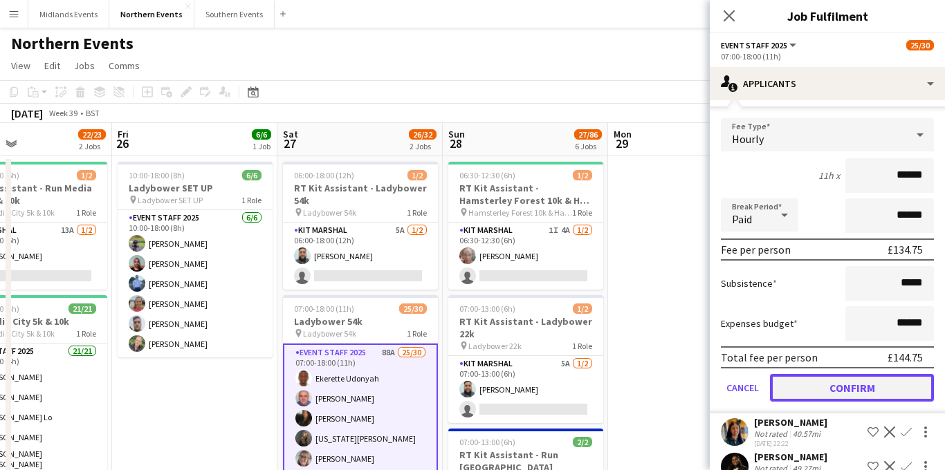
click at [836, 380] on button "Confirm" at bounding box center [852, 388] width 164 height 28
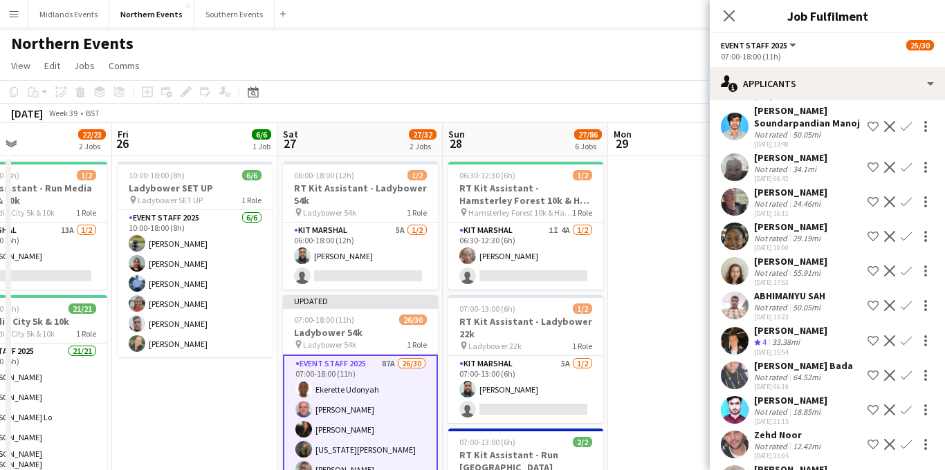
scroll to position [2470, 0]
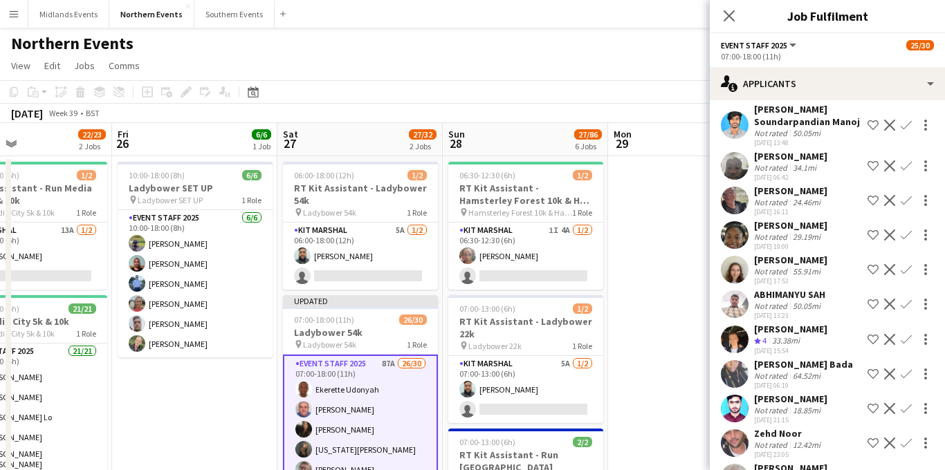
click at [811, 339] on div "Crew rating 4 33.38mi" at bounding box center [790, 342] width 73 height 12
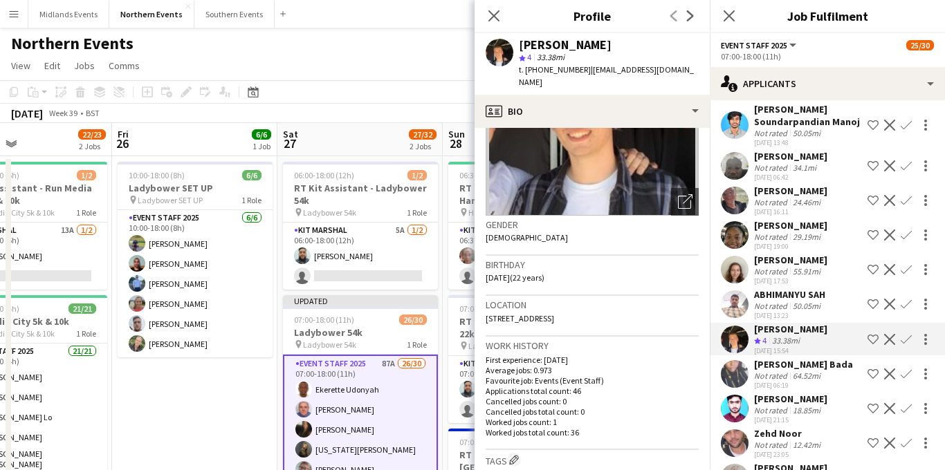
scroll to position [110, 0]
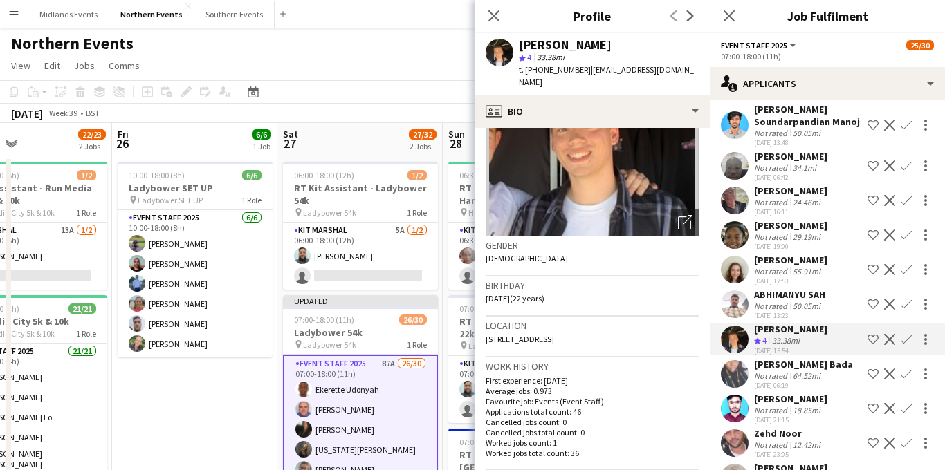
click at [907, 338] on app-icon "Confirm" at bounding box center [906, 339] width 11 height 11
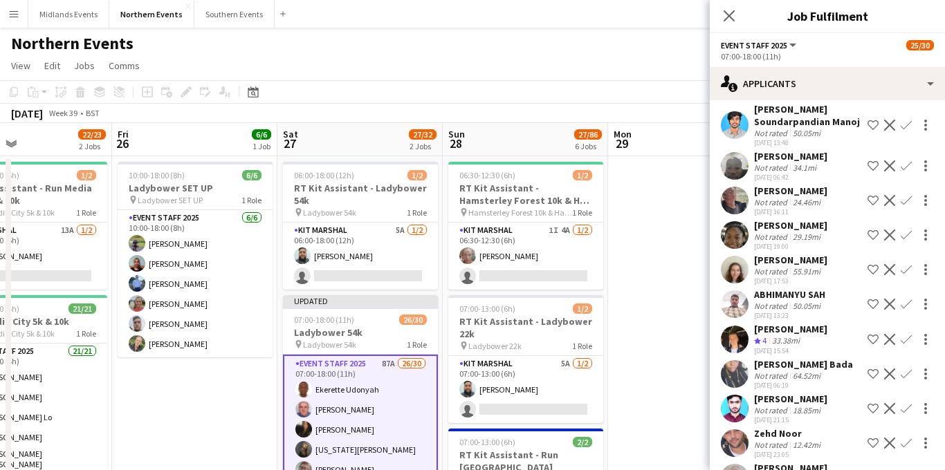
click at [907, 338] on app-icon "Confirm" at bounding box center [906, 339] width 11 height 11
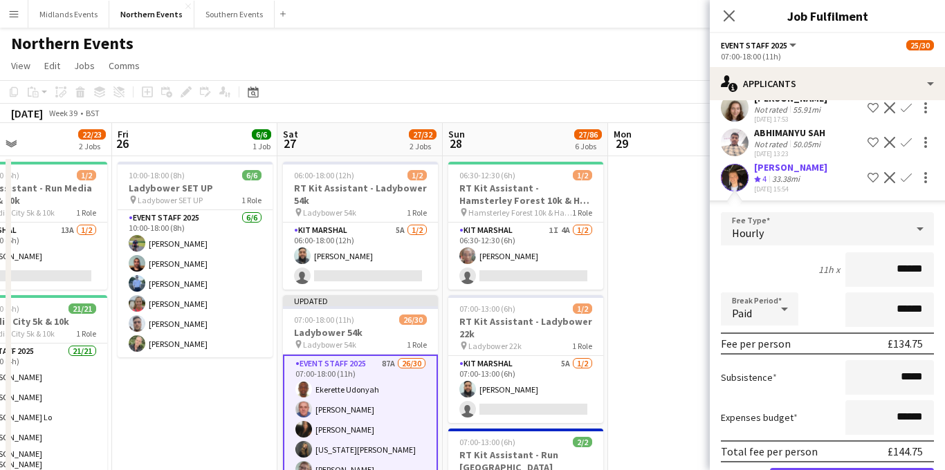
scroll to position [2646, 0]
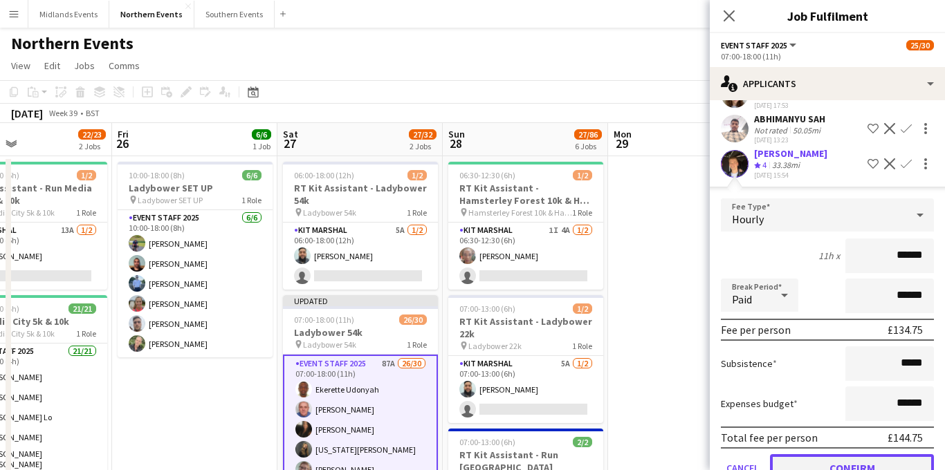
click at [820, 456] on button "Confirm" at bounding box center [852, 469] width 164 height 28
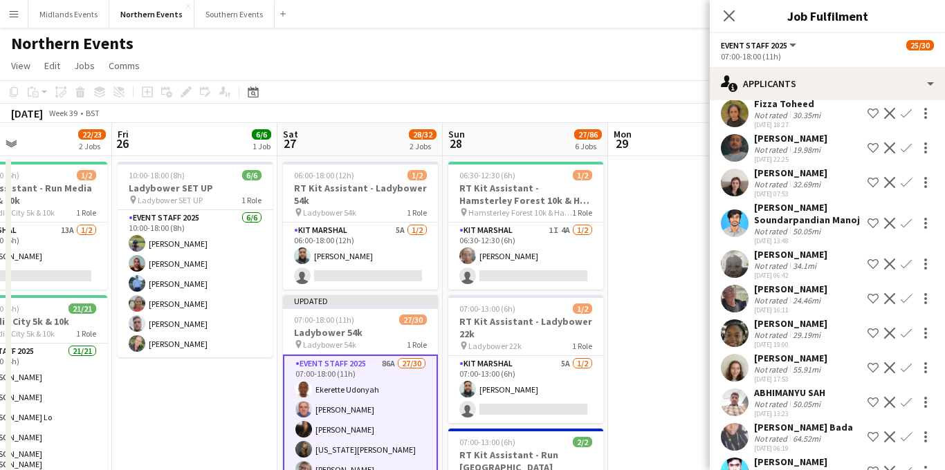
scroll to position [2372, 0]
click at [821, 292] on div "[PERSON_NAME]" at bounding box center [790, 290] width 73 height 12
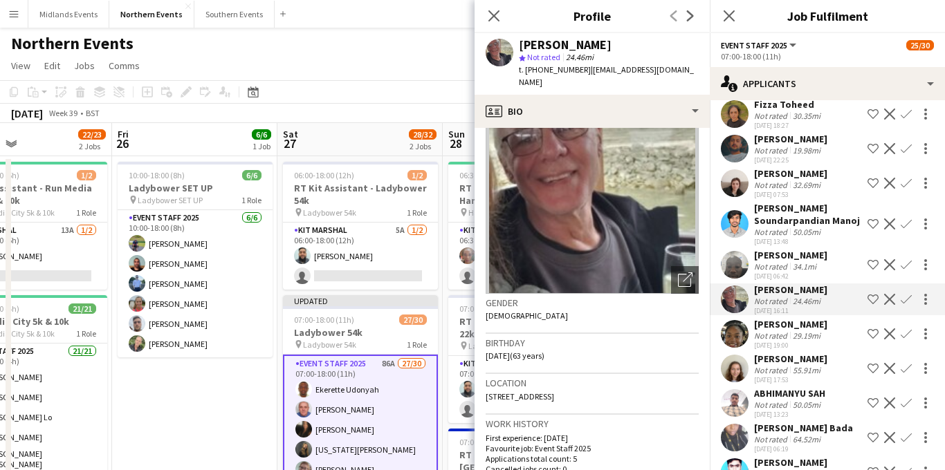
scroll to position [39, 0]
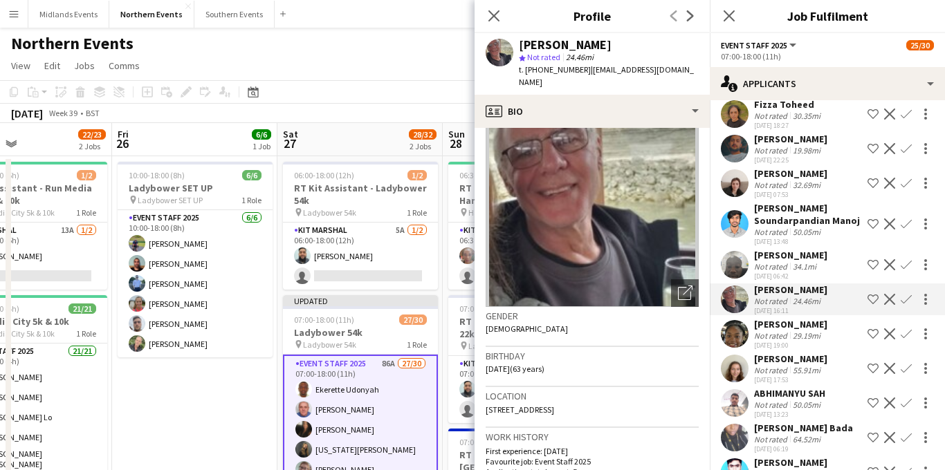
click at [909, 297] on app-icon "Confirm" at bounding box center [906, 299] width 11 height 11
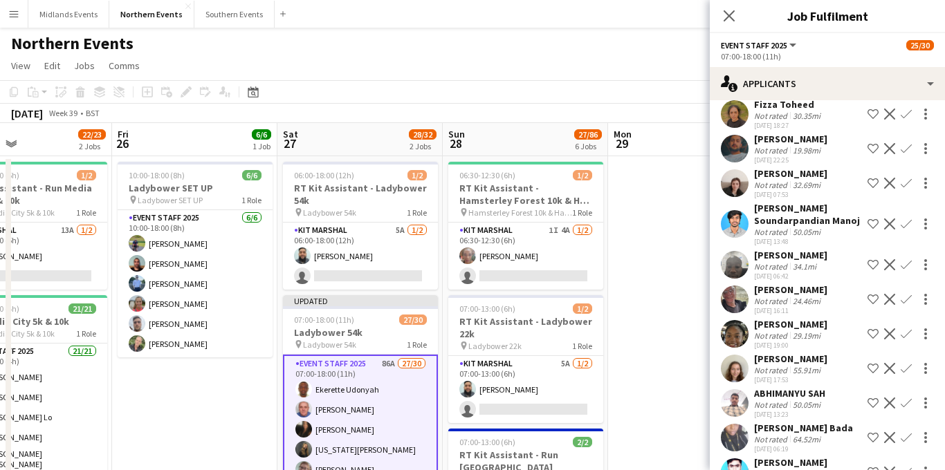
click at [904, 300] on app-icon "Confirm" at bounding box center [906, 299] width 11 height 11
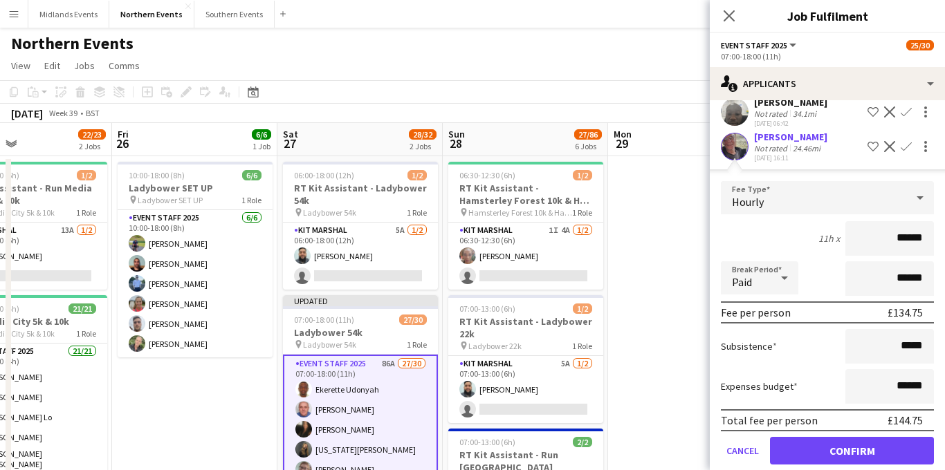
scroll to position [2543, 0]
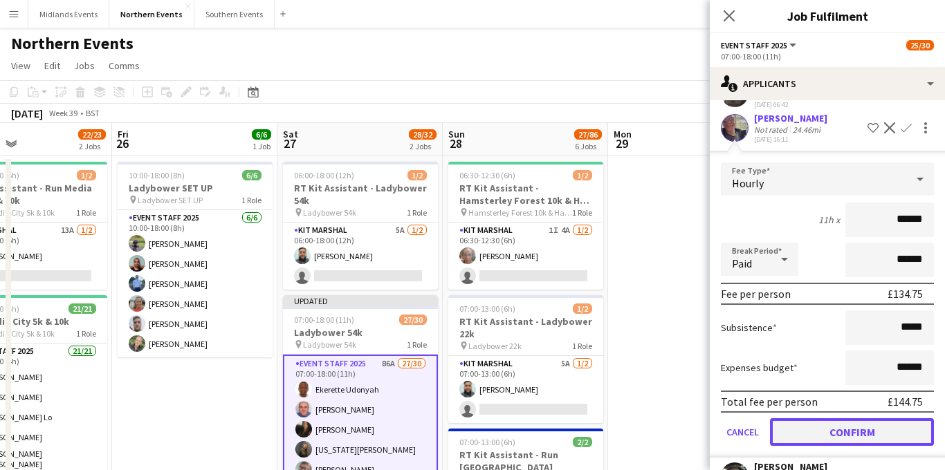
click at [817, 430] on button "Confirm" at bounding box center [852, 433] width 164 height 28
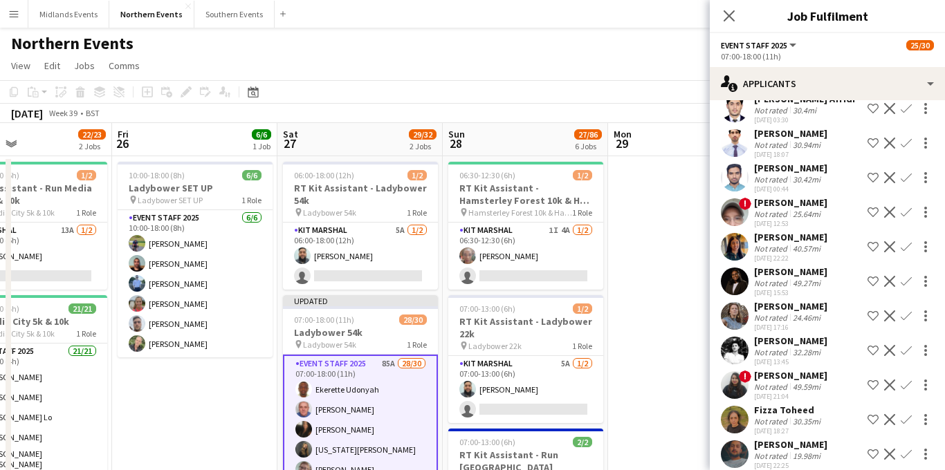
scroll to position [2066, 0]
click at [811, 307] on div "[PERSON_NAME]" at bounding box center [790, 306] width 73 height 12
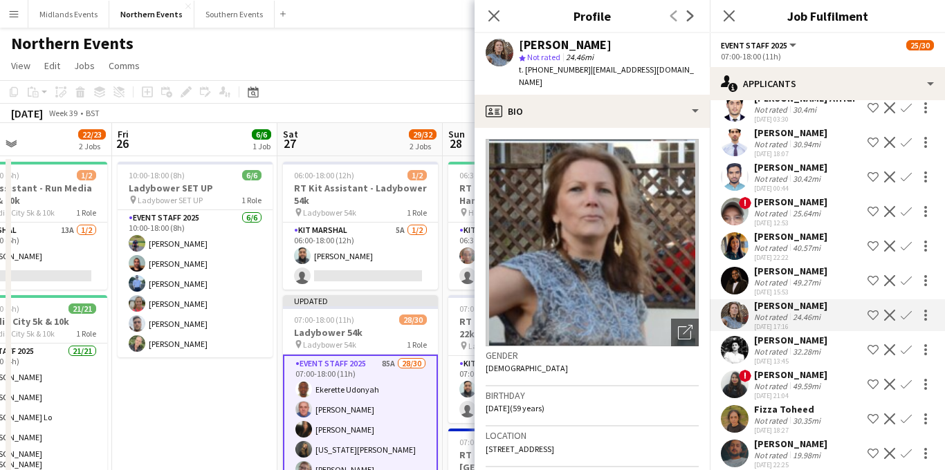
click at [910, 315] on app-icon "Confirm" at bounding box center [906, 315] width 11 height 11
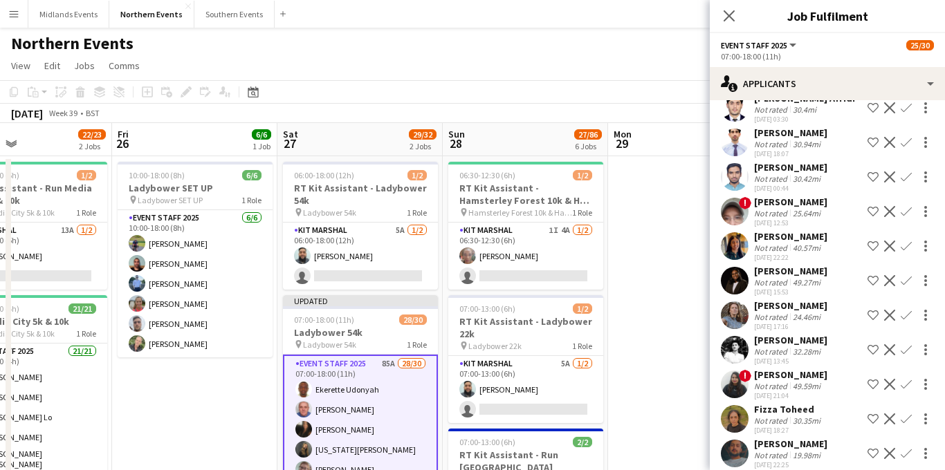
click at [907, 315] on app-icon "Confirm" at bounding box center [906, 315] width 11 height 11
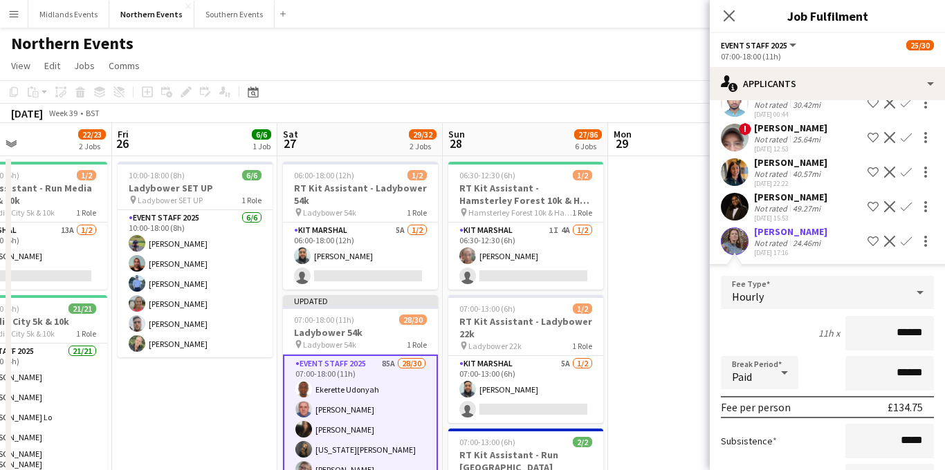
scroll to position [2242, 0]
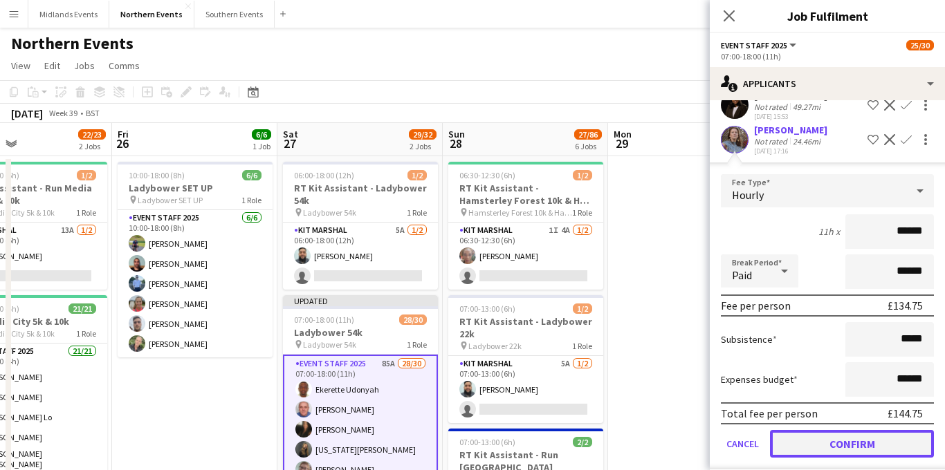
click at [814, 438] on button "Confirm" at bounding box center [852, 444] width 164 height 28
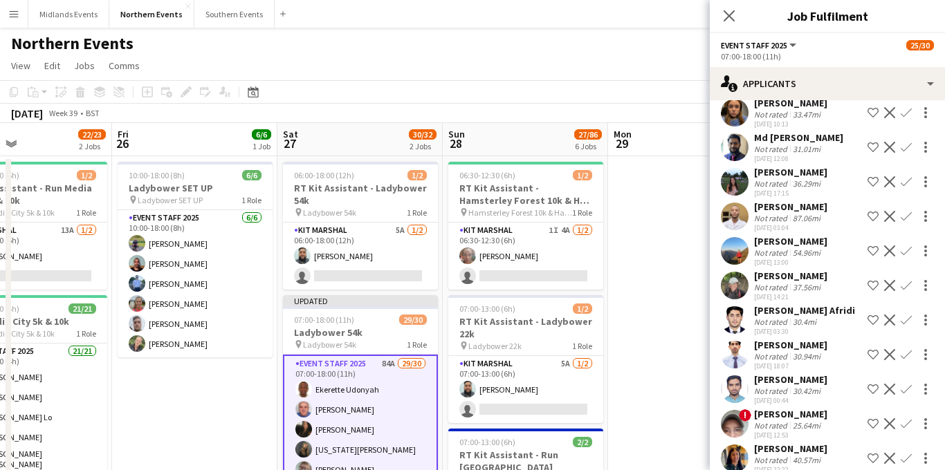
scroll to position [1855, 0]
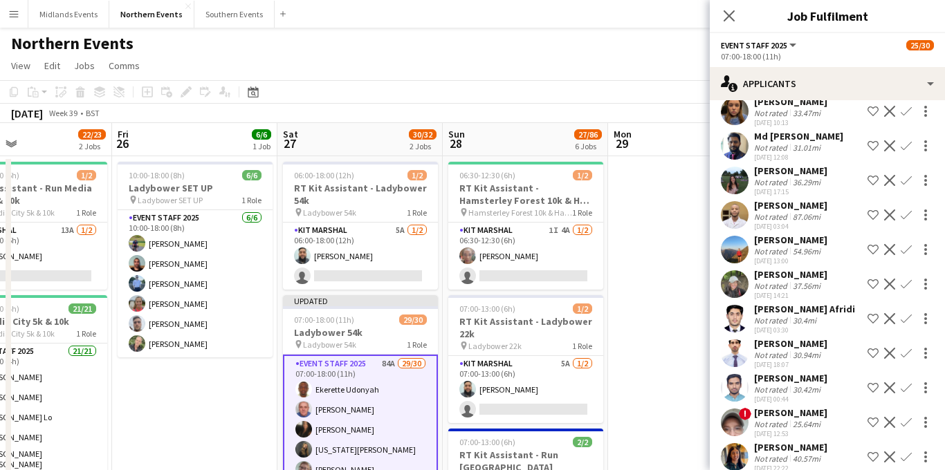
click at [819, 275] on div "[PERSON_NAME]" at bounding box center [790, 274] width 73 height 12
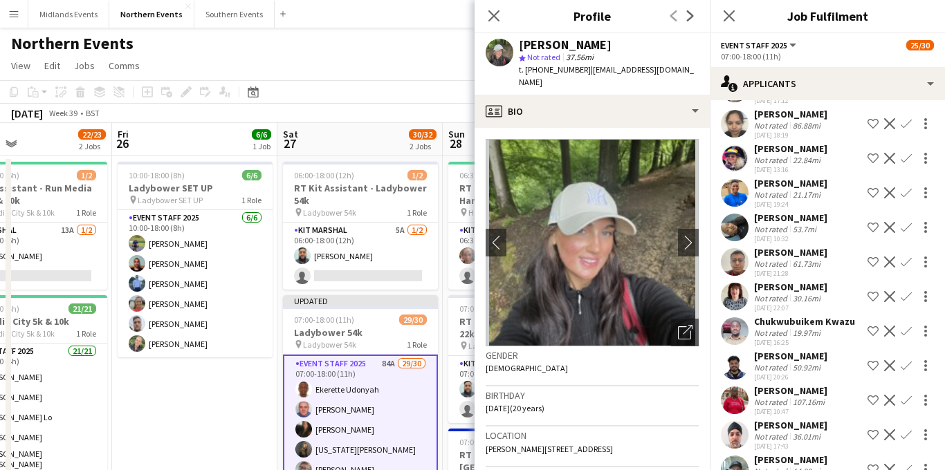
scroll to position [901, 0]
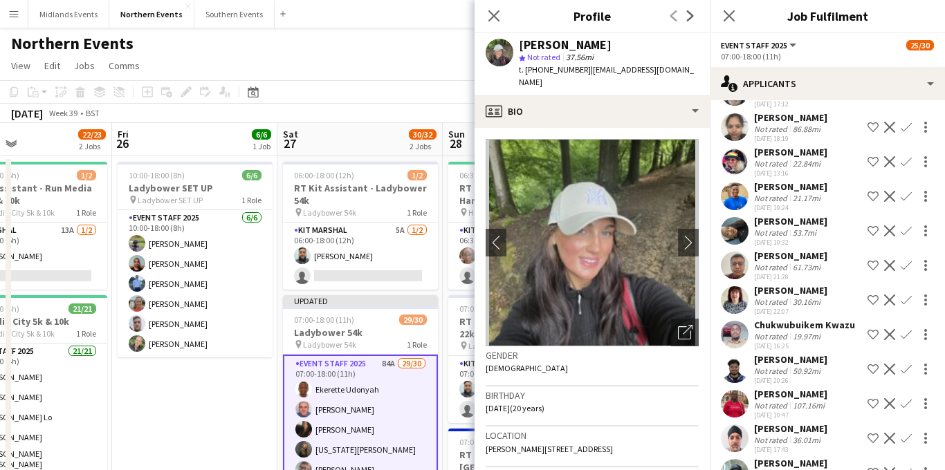
click at [813, 307] on div "[DATE] 22:07" at bounding box center [790, 311] width 73 height 9
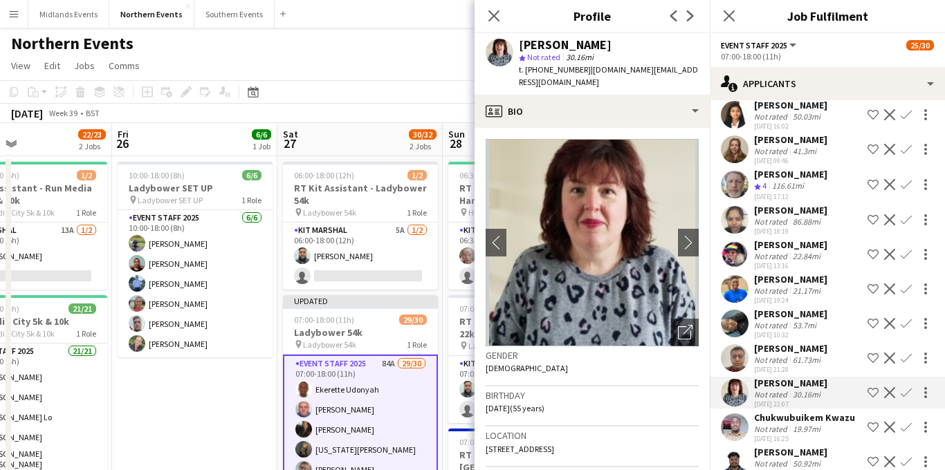
scroll to position [806, 0]
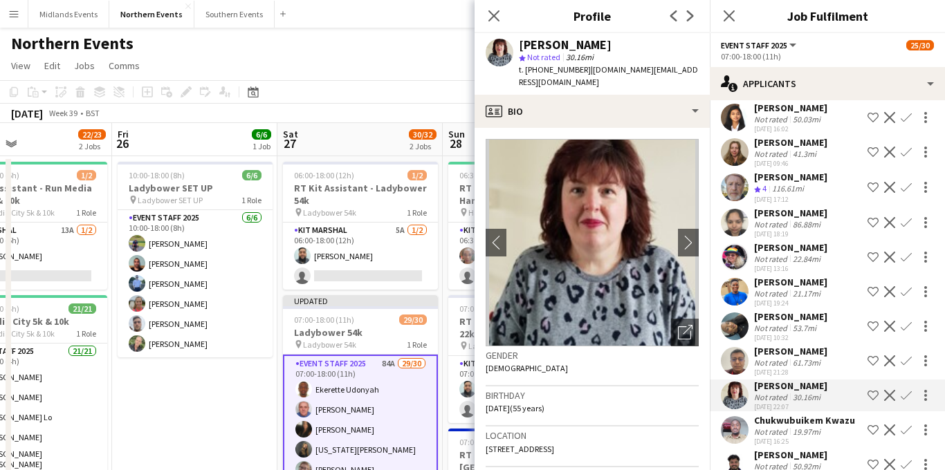
click at [814, 255] on div "22.84mi" at bounding box center [806, 259] width 33 height 10
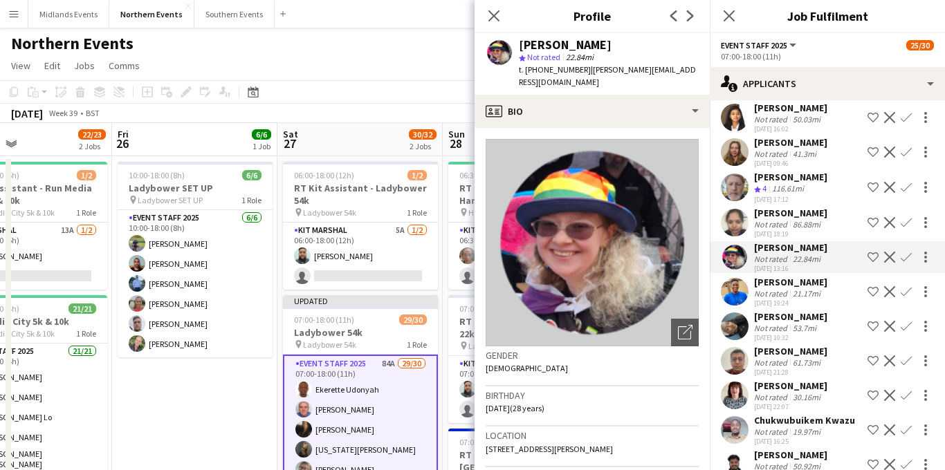
click at [906, 257] on app-icon "Confirm" at bounding box center [906, 257] width 11 height 11
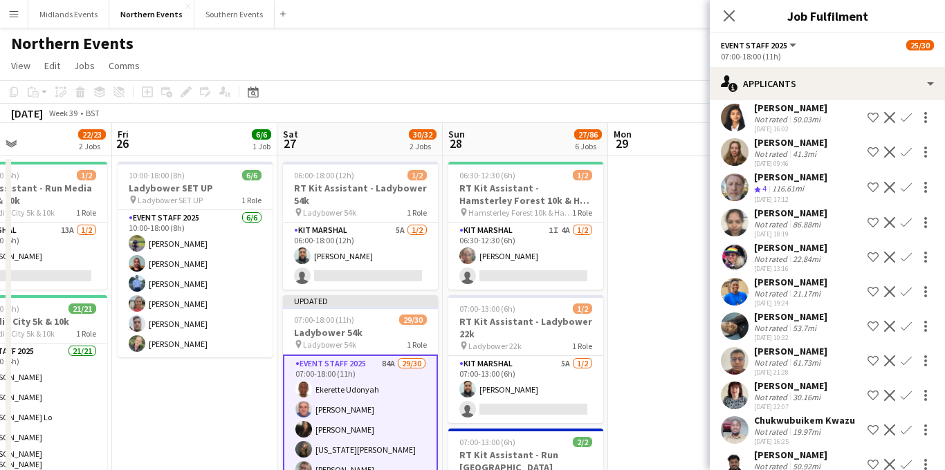
click at [905, 259] on app-icon "Confirm" at bounding box center [906, 257] width 11 height 11
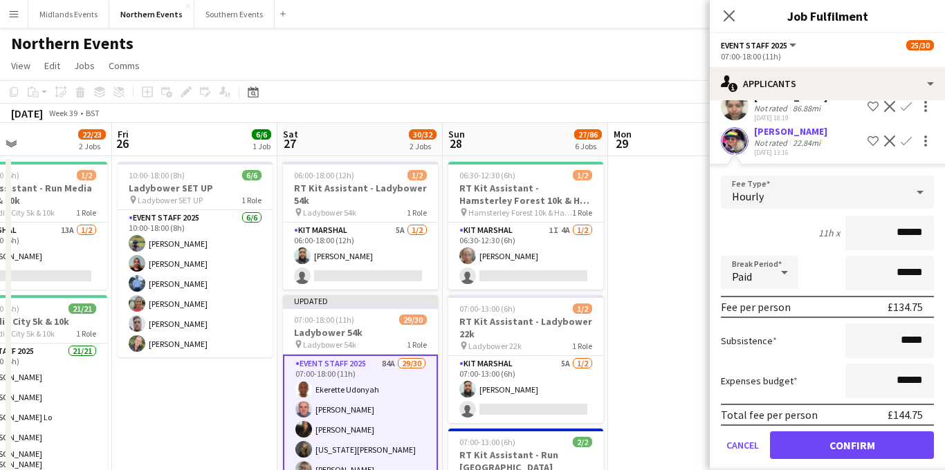
scroll to position [1065, 0]
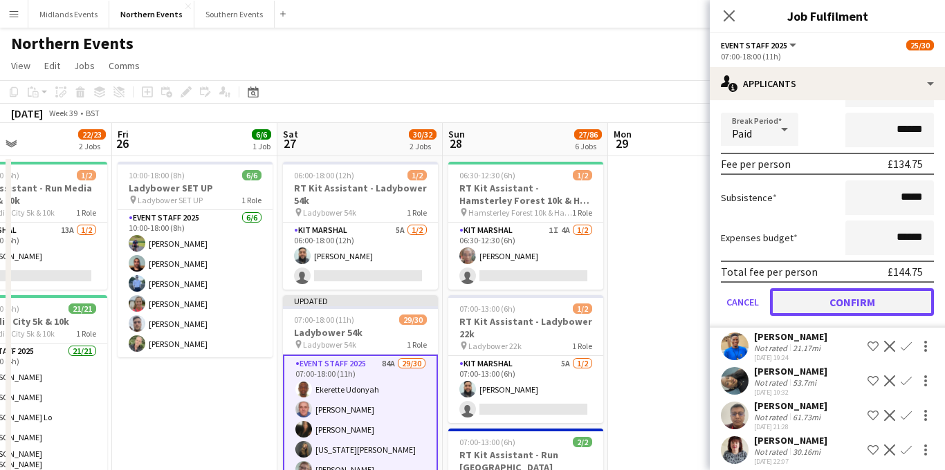
click at [841, 309] on button "Confirm" at bounding box center [852, 302] width 164 height 28
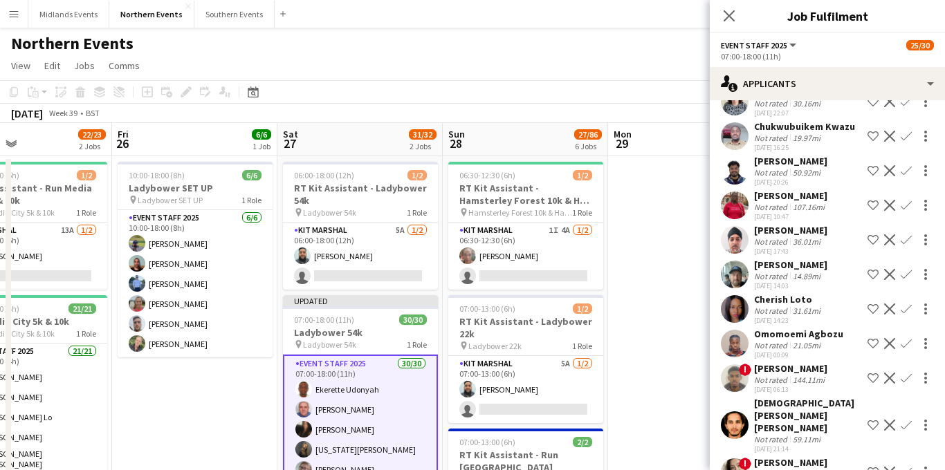
scroll to position [717, 0]
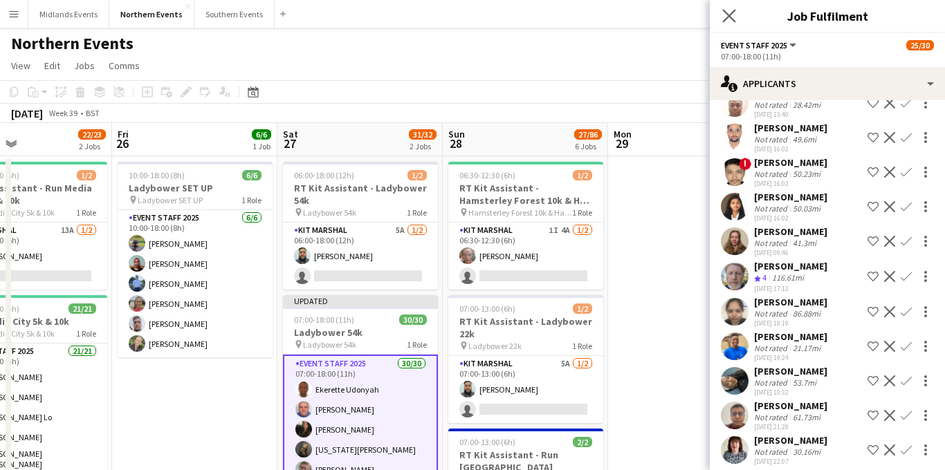
click at [725, 24] on div "Close pop-in" at bounding box center [729, 16] width 39 height 32
click at [730, 17] on icon at bounding box center [728, 15] width 13 height 13
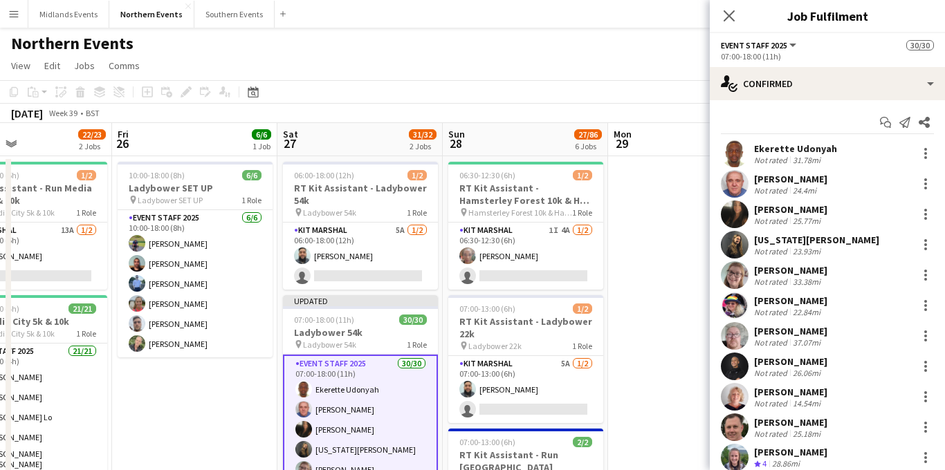
click at [185, 92] on div "Add job Add linked Job Edit Edit linked Job Applicants" at bounding box center [180, 92] width 106 height 17
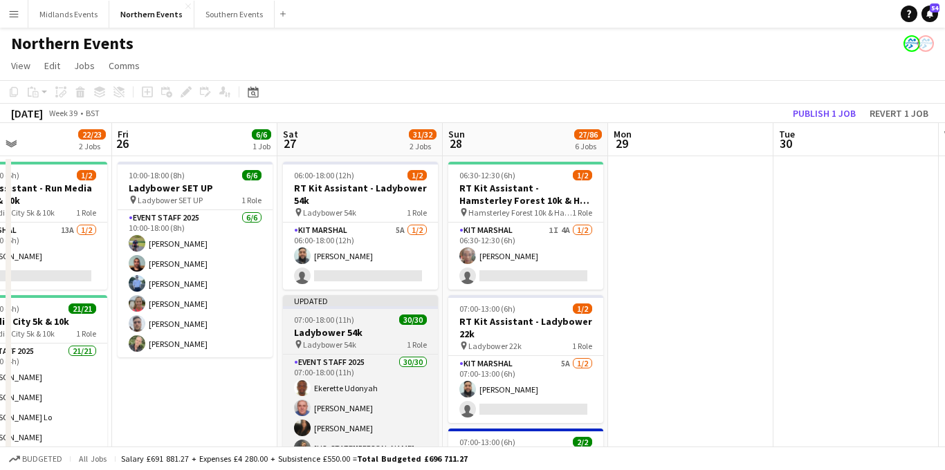
click at [331, 331] on h3 "Ladybower 54k" at bounding box center [360, 333] width 155 height 12
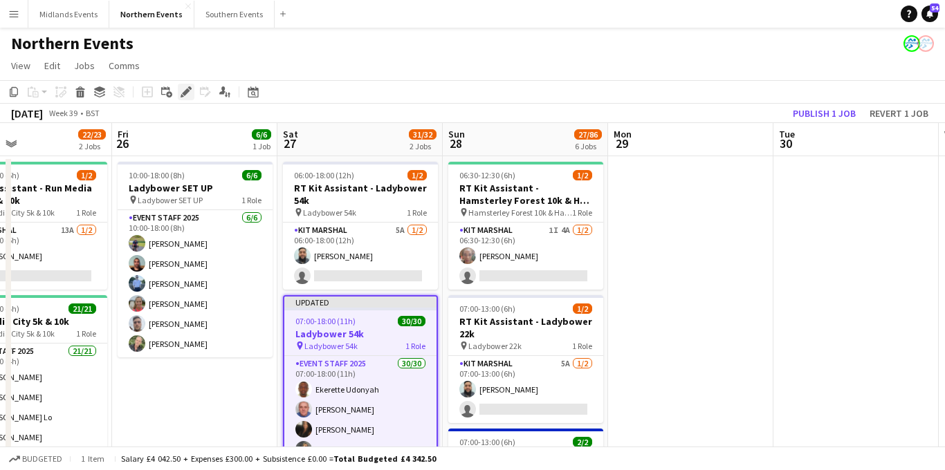
click at [186, 90] on icon at bounding box center [186, 93] width 8 height 8
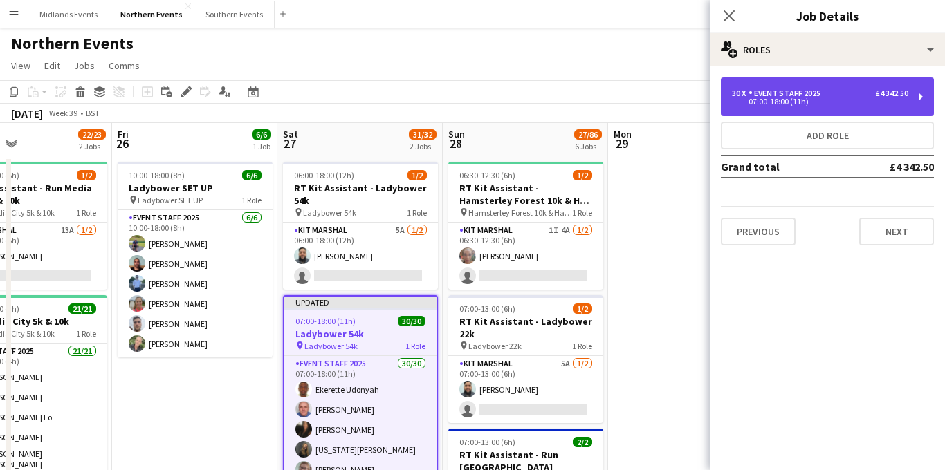
click at [773, 89] on div "Event Staff 2025" at bounding box center [787, 94] width 77 height 10
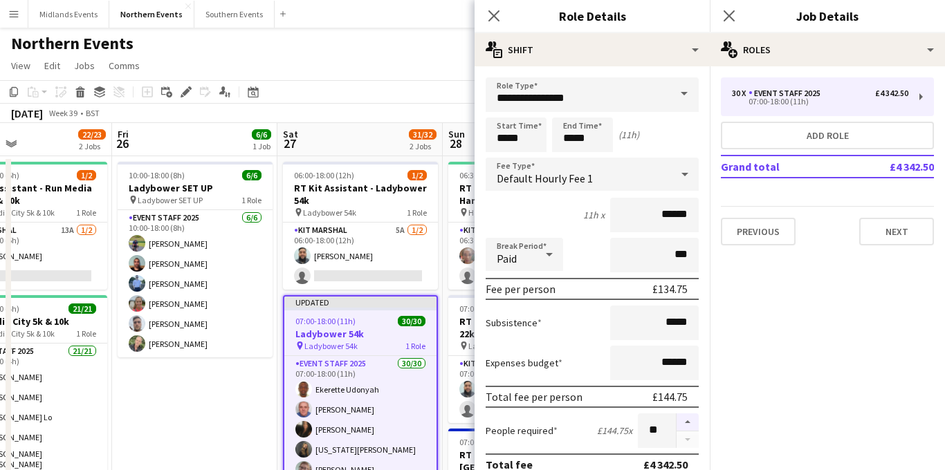
click at [686, 419] on button "button" at bounding box center [688, 423] width 22 height 18
type input "**"
click at [731, 26] on div "Close pop-in" at bounding box center [729, 16] width 39 height 32
click at [730, 15] on icon at bounding box center [728, 15] width 13 height 13
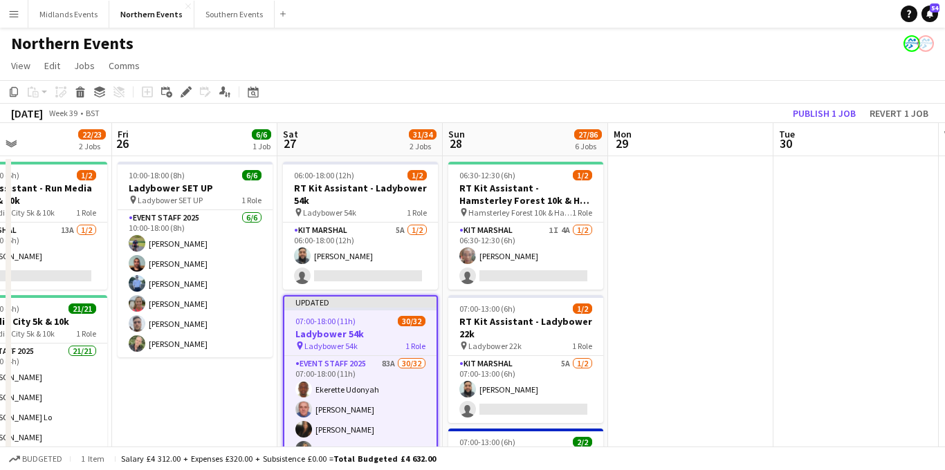
click at [382, 316] on div "07:00-18:00 (11h) 30/32" at bounding box center [360, 321] width 152 height 10
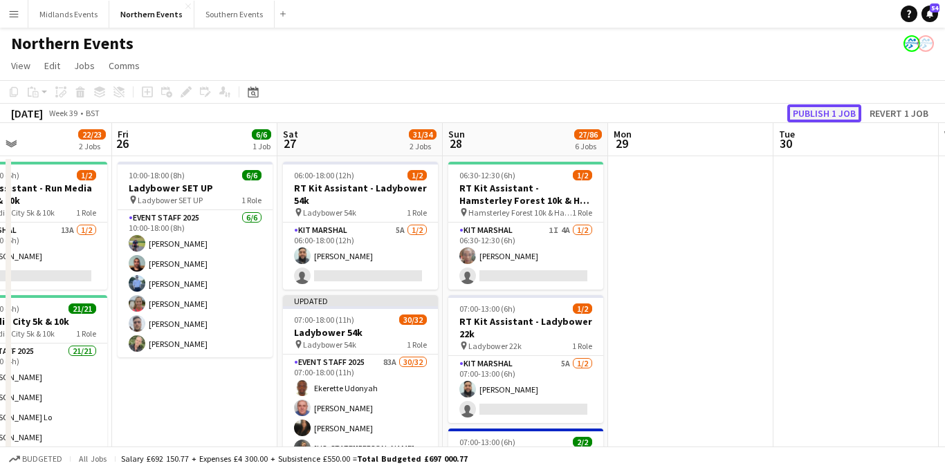
click at [818, 114] on button "Publish 1 job" at bounding box center [824, 113] width 74 height 18
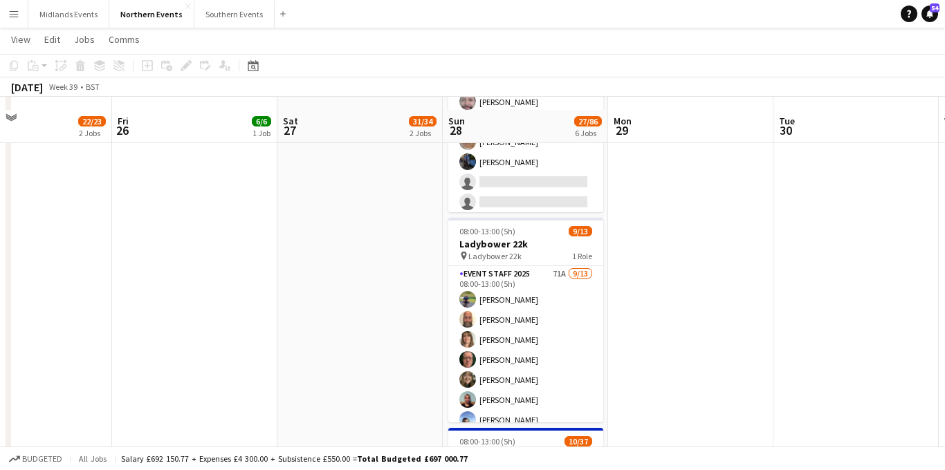
scroll to position [567, 0]
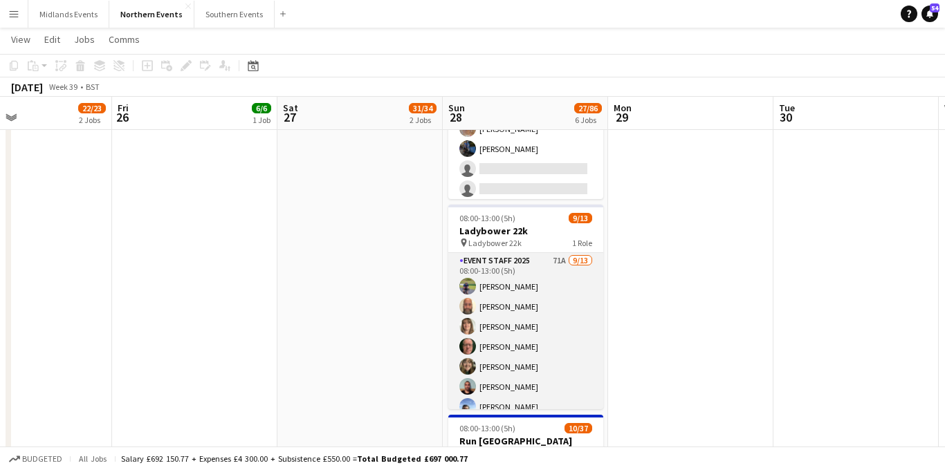
click at [529, 340] on app-card-role "Event Staff 2025 71A [DATE] 08:00-13:00 (5h) [PERSON_NAME] [PERSON_NAME] [PERSO…" at bounding box center [525, 397] width 155 height 288
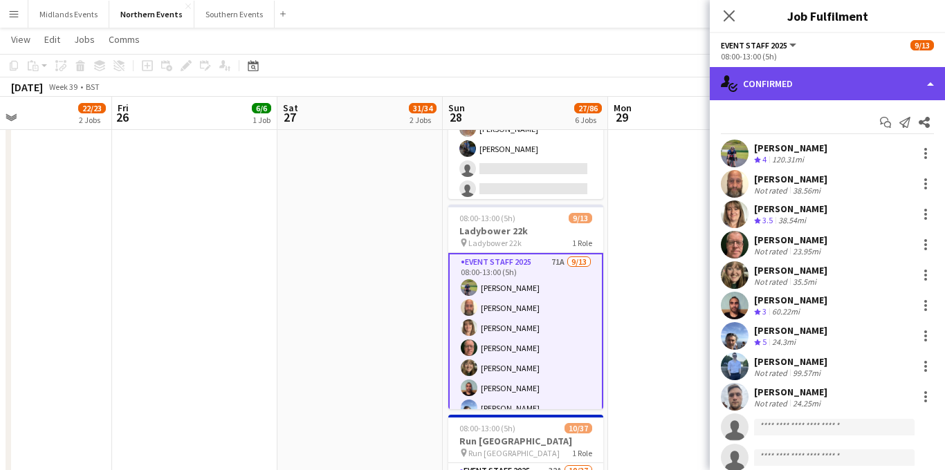
click at [852, 81] on div "single-neutral-actions-check-2 Confirmed" at bounding box center [827, 83] width 235 height 33
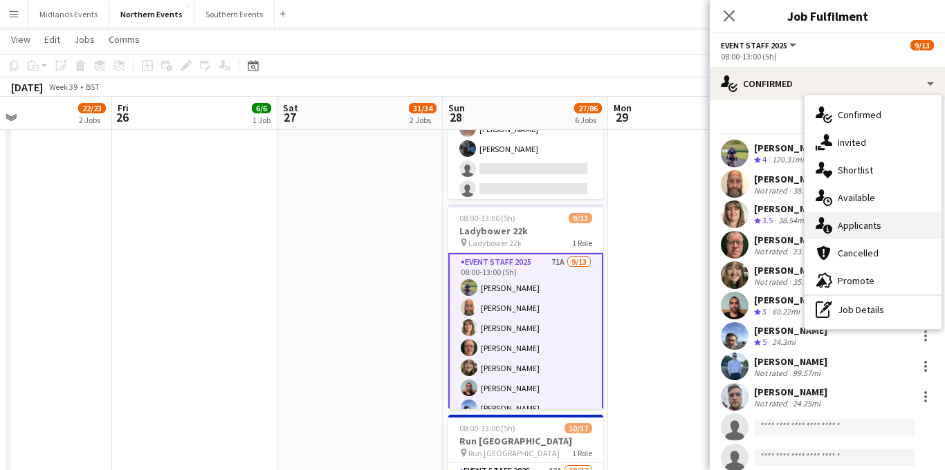
click at [852, 222] on div "single-neutral-actions-information Applicants" at bounding box center [873, 226] width 137 height 28
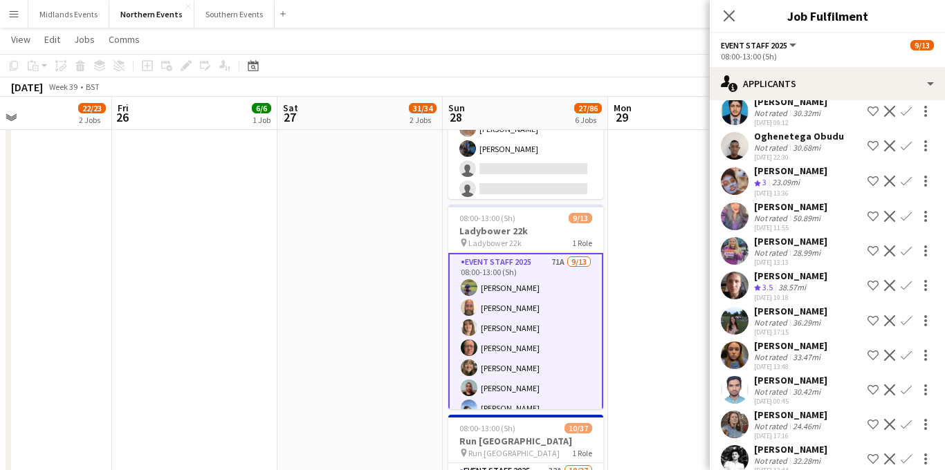
scroll to position [1405, 0]
click at [902, 245] on app-icon "Confirm" at bounding box center [906, 250] width 11 height 11
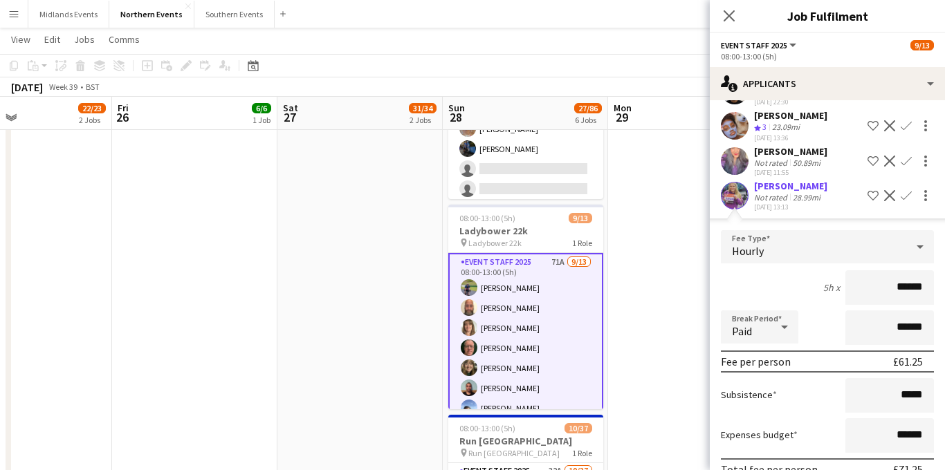
scroll to position [1538, 0]
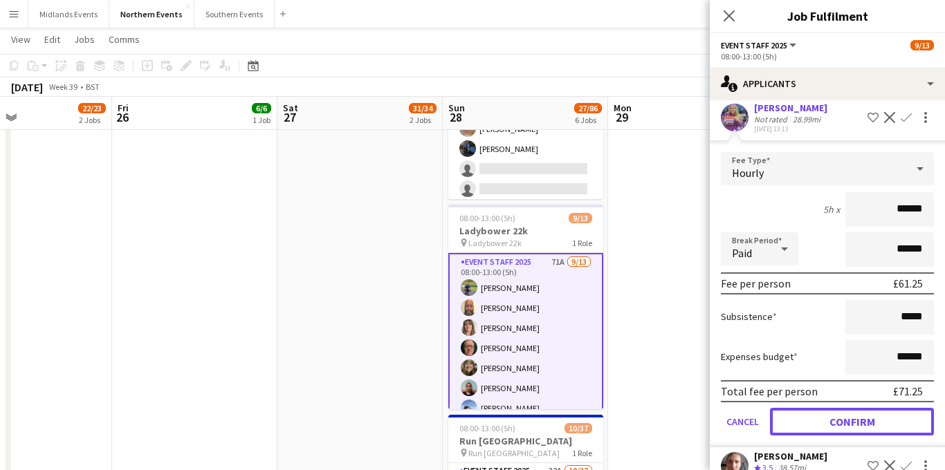
click at [825, 408] on button "Confirm" at bounding box center [852, 422] width 164 height 28
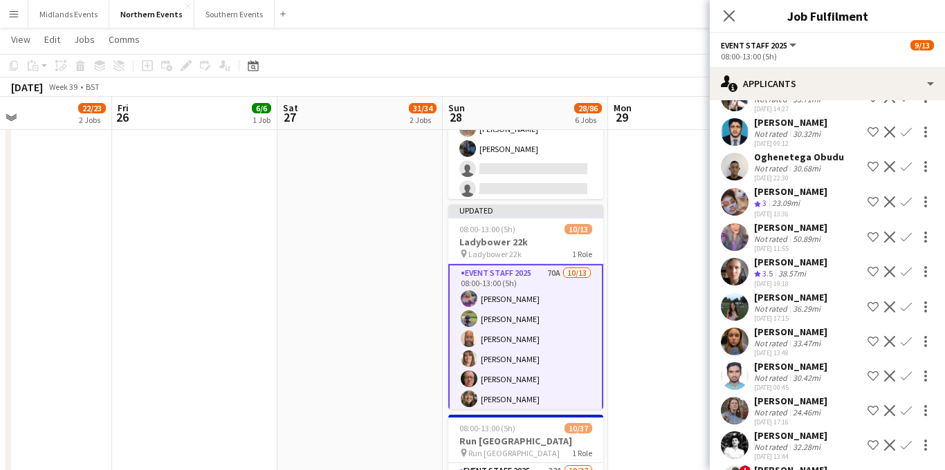
scroll to position [1411, 0]
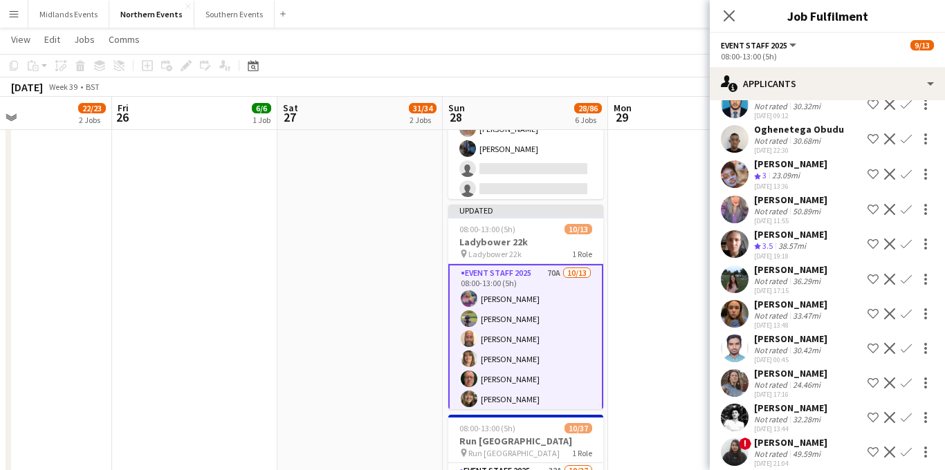
click at [906, 239] on app-icon "Confirm" at bounding box center [906, 244] width 11 height 11
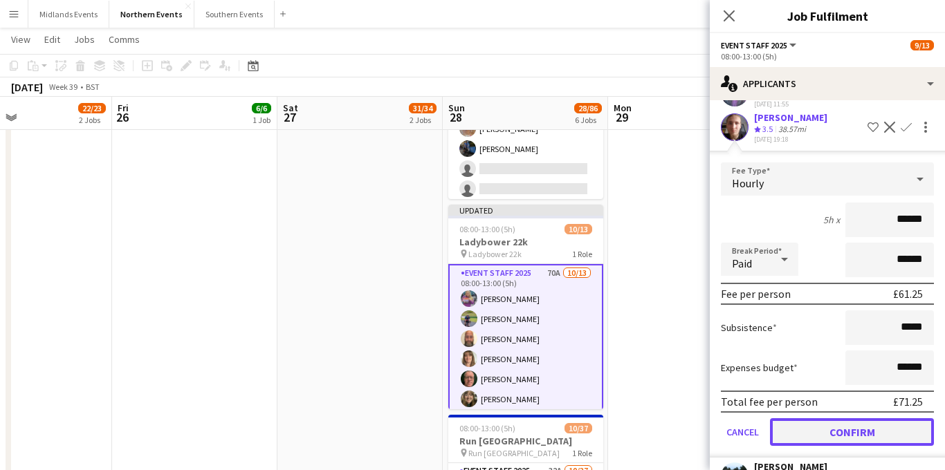
click at [814, 419] on button "Confirm" at bounding box center [852, 433] width 164 height 28
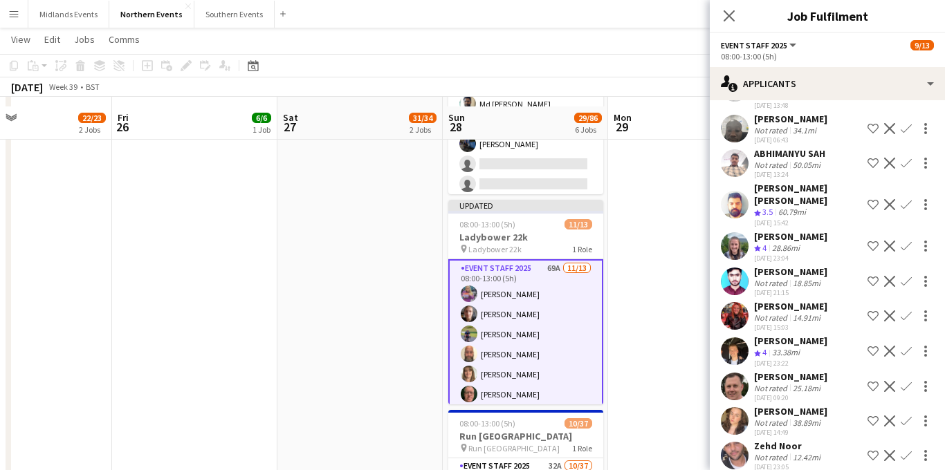
scroll to position [568, 0]
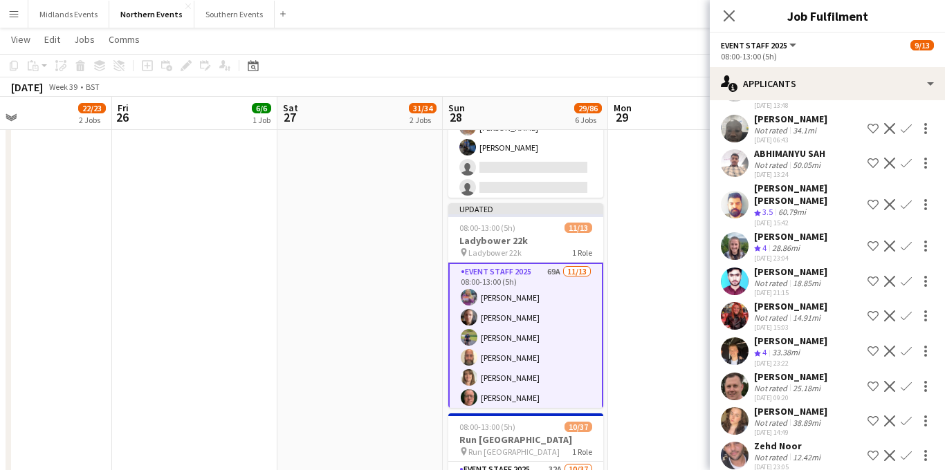
click at [906, 241] on app-icon "Confirm" at bounding box center [906, 246] width 11 height 11
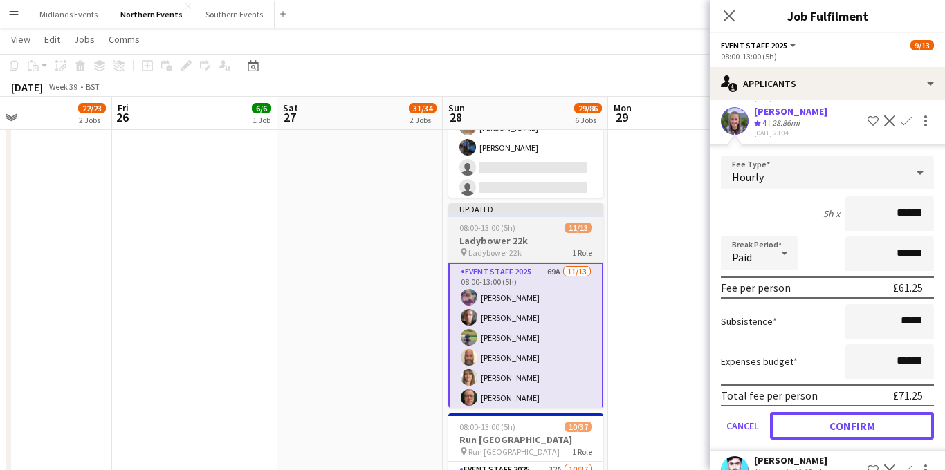
click at [820, 412] on button "Confirm" at bounding box center [852, 426] width 164 height 28
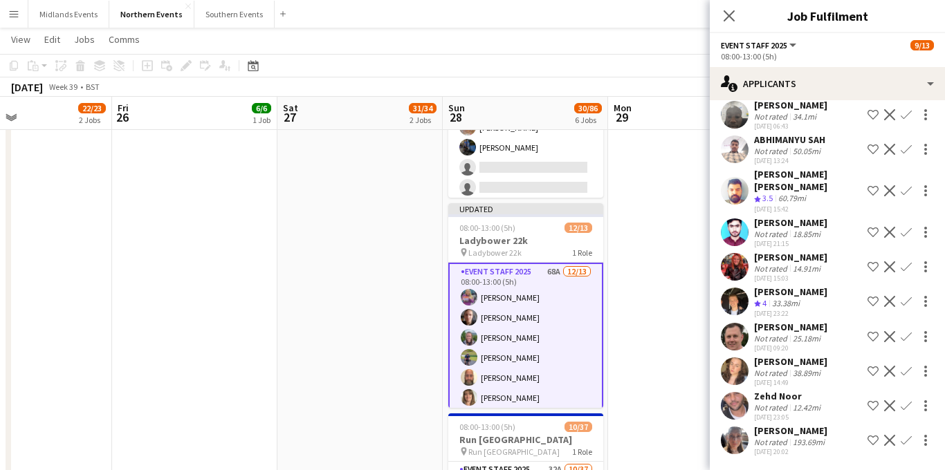
scroll to position [1730, 0]
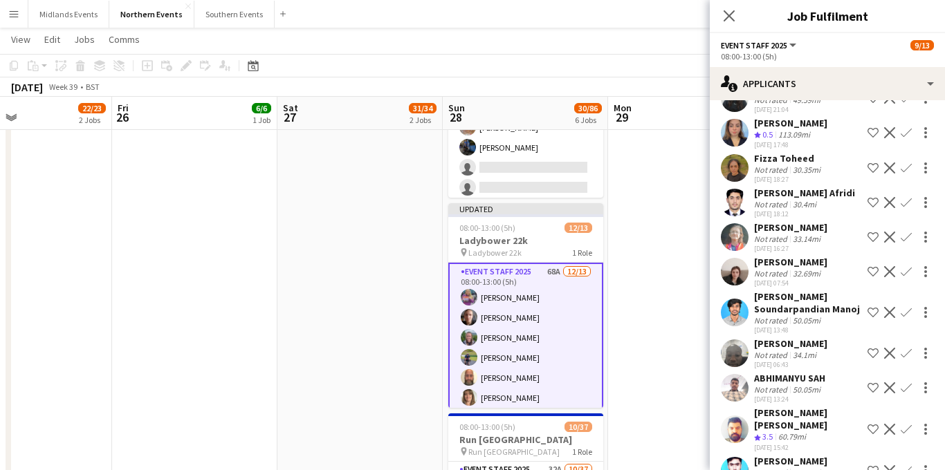
click at [526, 345] on app-card-role "Event Staff 2025 68A 12/13 08:00-13:00 (5h) Gillian Mobbs Linden Stroud Zoe Par…" at bounding box center [525, 408] width 155 height 291
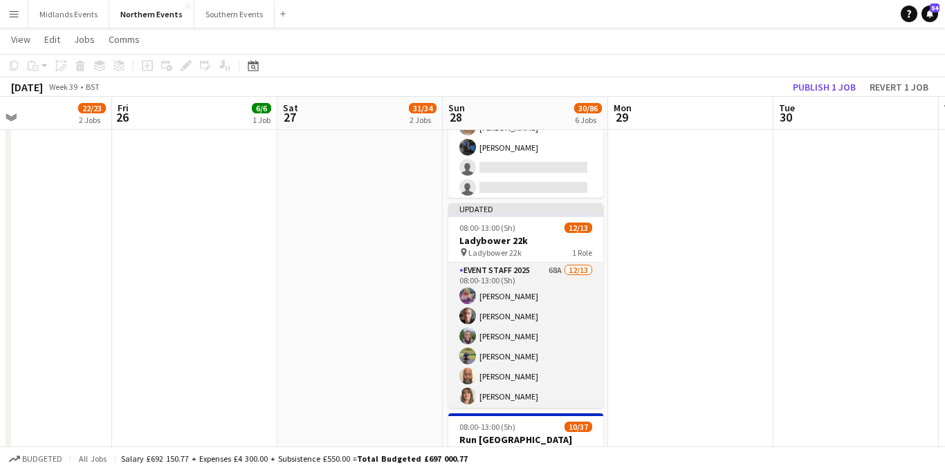
click at [540, 322] on app-card-role "Event Staff 2025 68A 12/13 08:00-13:00 (5h) Gillian Mobbs Linden Stroud Zoe Par…" at bounding box center [525, 407] width 155 height 288
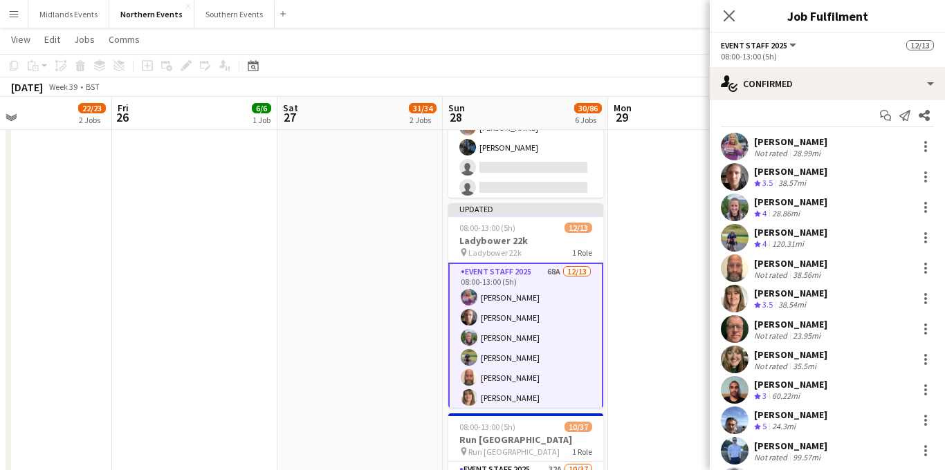
scroll to position [0, 0]
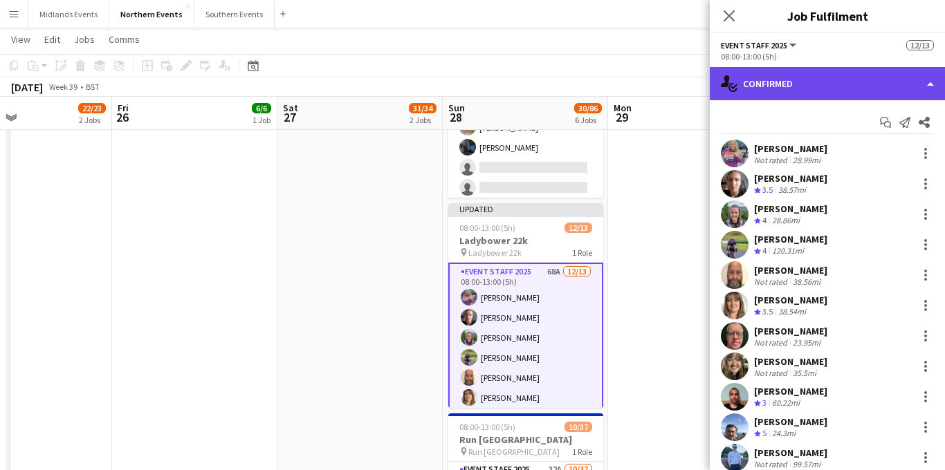
click at [828, 77] on div "single-neutral-actions-check-2 Confirmed" at bounding box center [827, 83] width 235 height 33
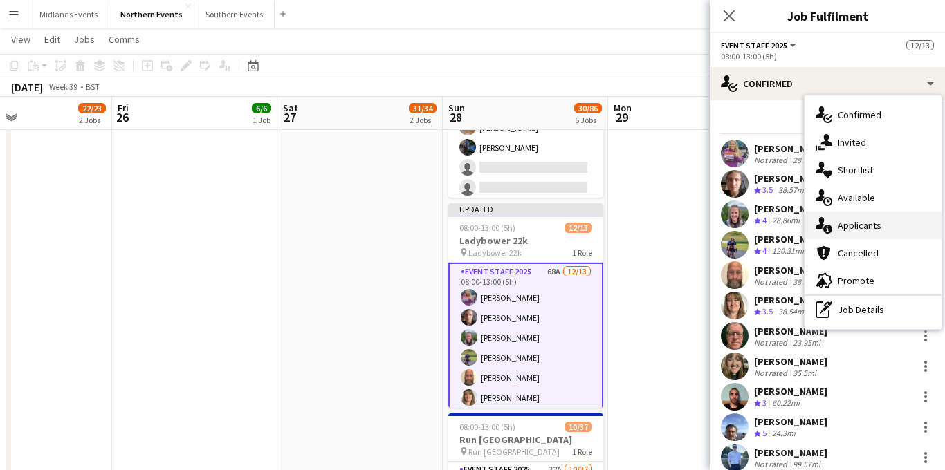
click at [878, 228] on div "single-neutral-actions-information Applicants" at bounding box center [873, 226] width 137 height 28
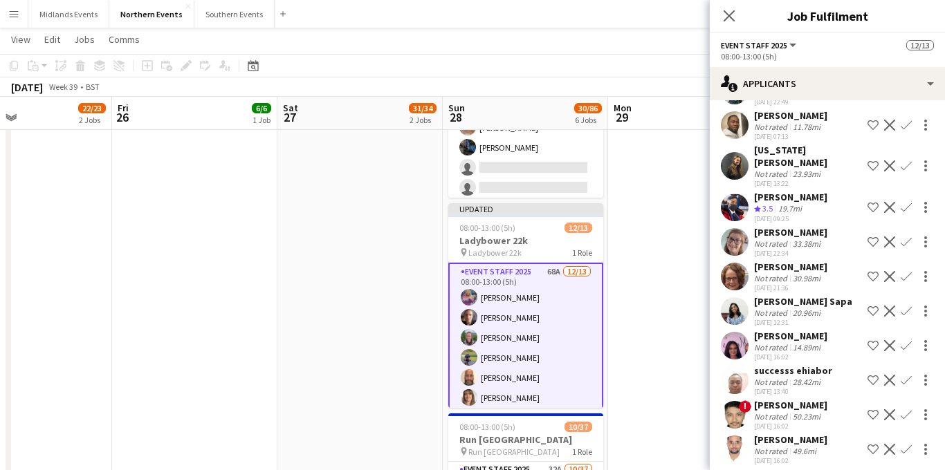
scroll to position [407, 0]
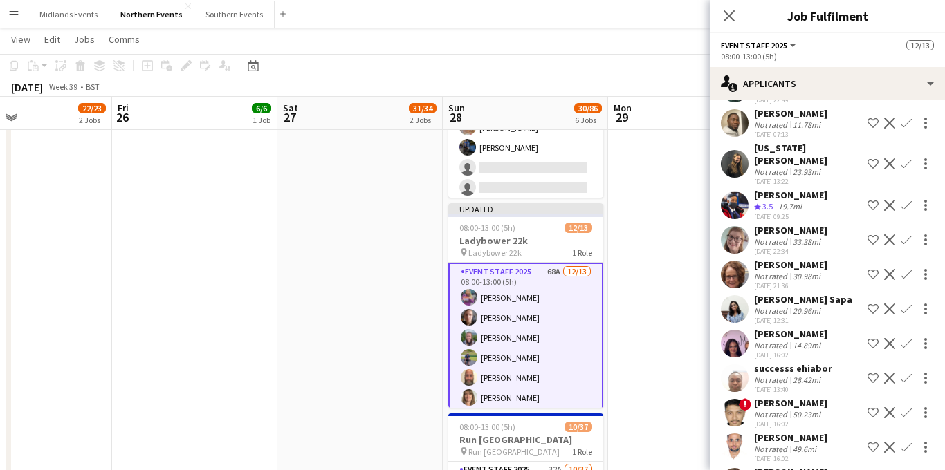
click at [905, 235] on app-icon "Confirm" at bounding box center [906, 240] width 11 height 11
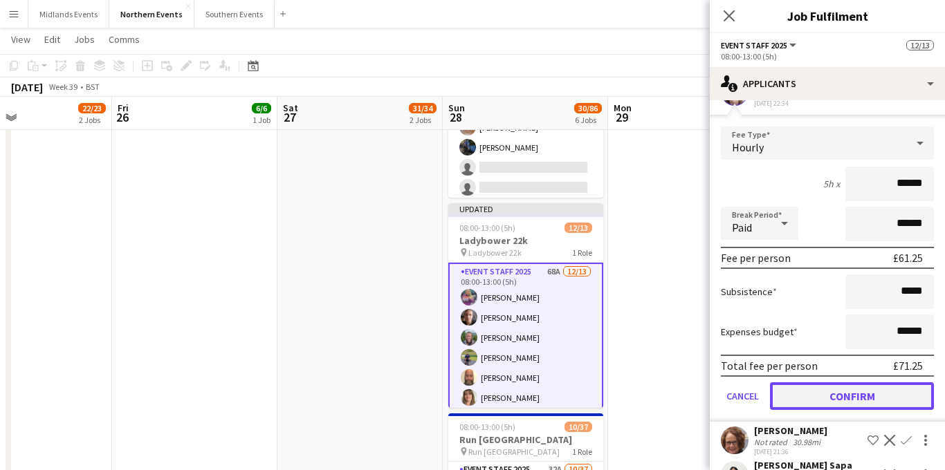
click at [821, 383] on button "Confirm" at bounding box center [852, 397] width 164 height 28
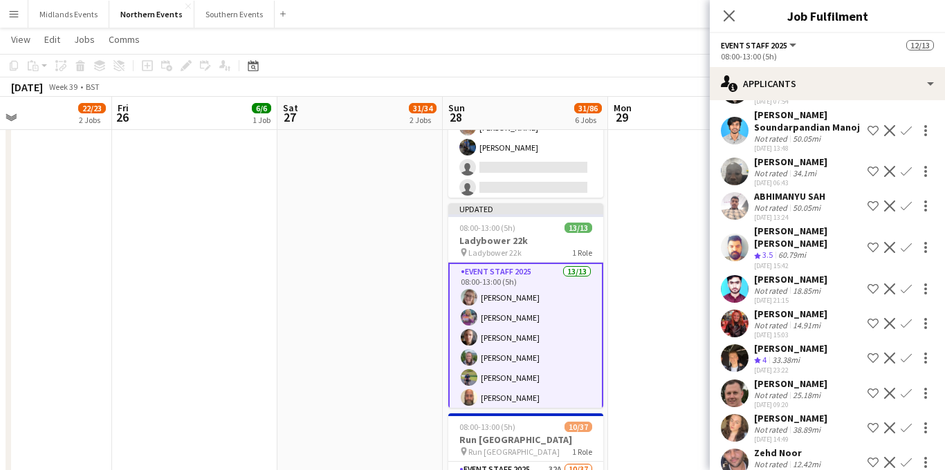
scroll to position [1885, 0]
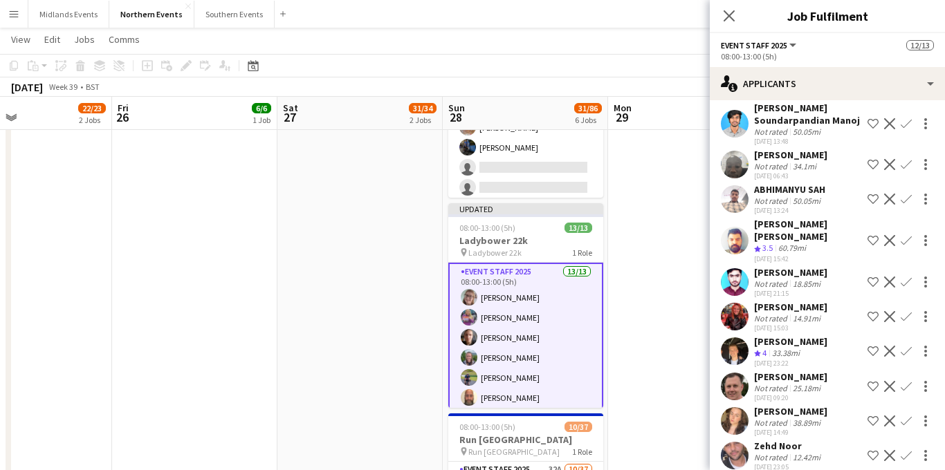
click at [907, 381] on app-icon "Confirm" at bounding box center [906, 386] width 11 height 11
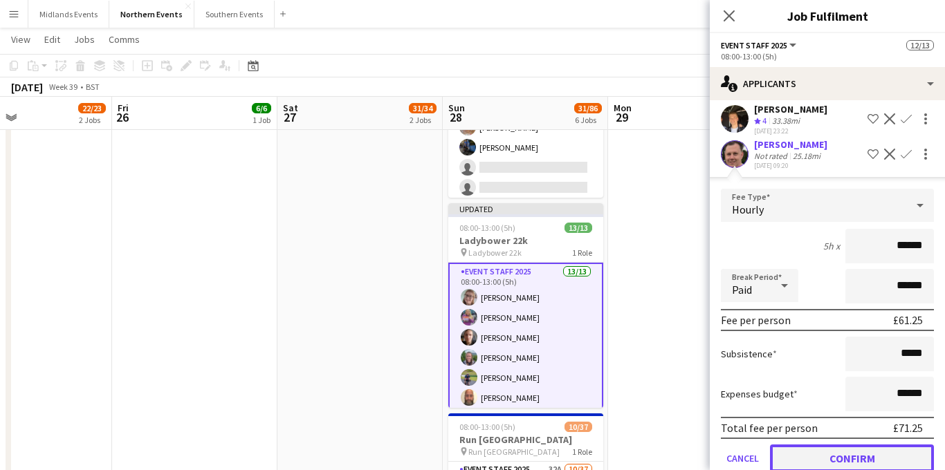
click at [834, 445] on button "Confirm" at bounding box center [852, 459] width 164 height 28
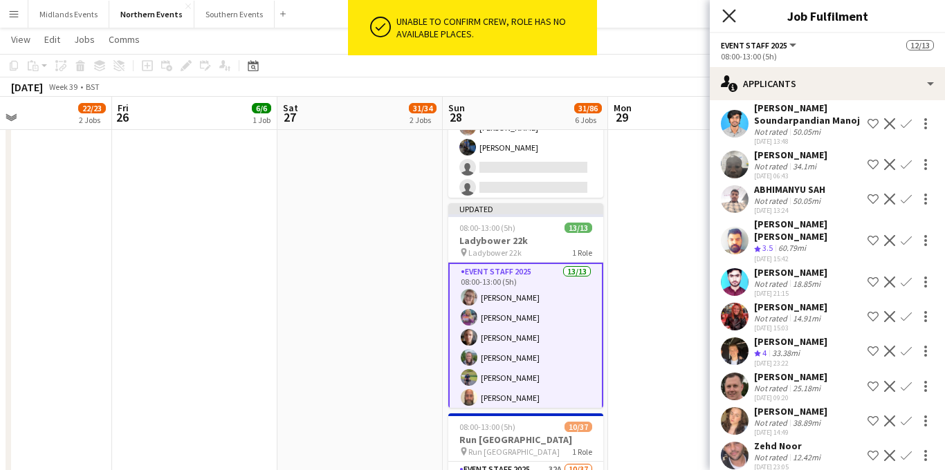
click at [728, 14] on icon at bounding box center [728, 15] width 13 height 13
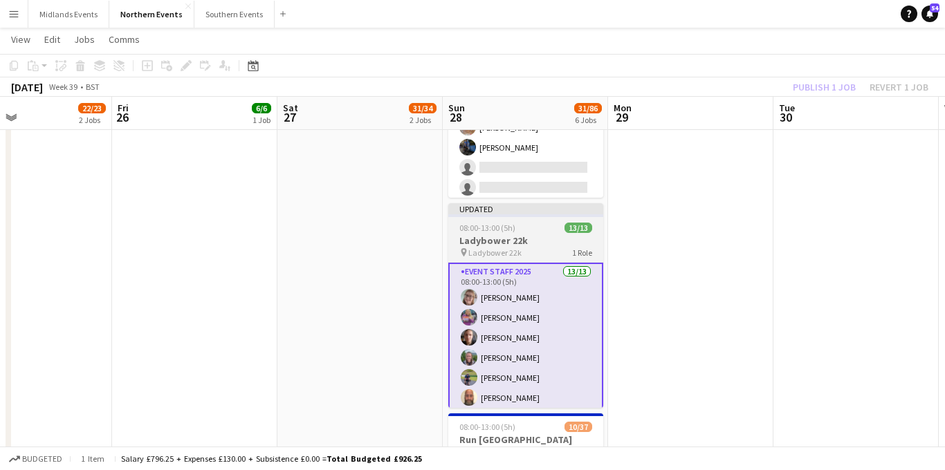
click at [497, 233] on app-job-card "Updated 08:00-13:00 (5h) 13/13 Ladybower 22k pin Ladybower 22k 1 Role Event Sta…" at bounding box center [525, 305] width 155 height 205
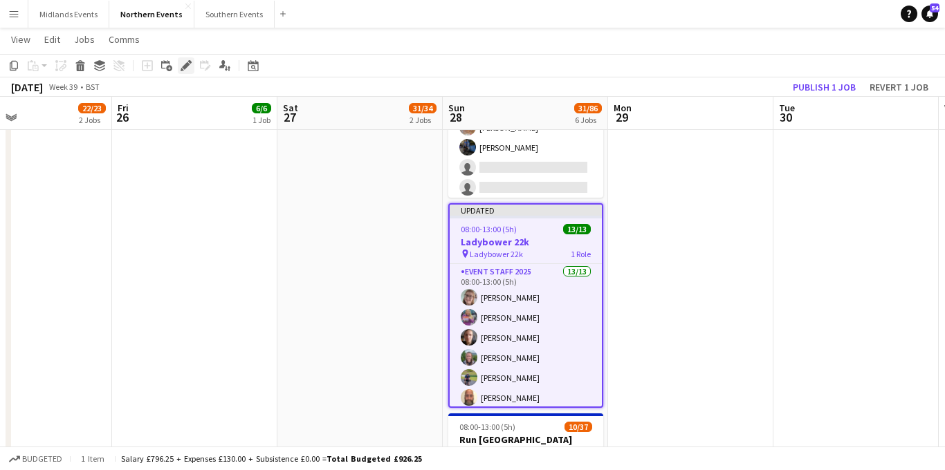
click at [184, 64] on icon "Edit" at bounding box center [186, 65] width 11 height 11
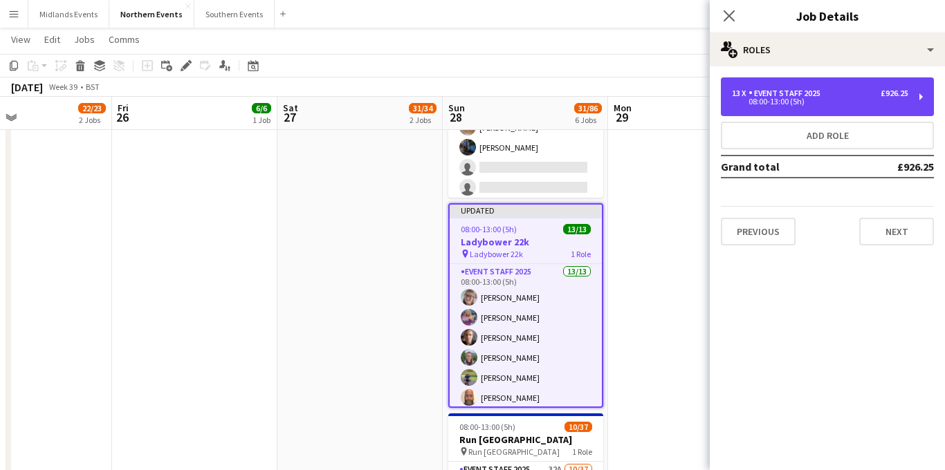
click at [794, 93] on div "Event Staff 2025" at bounding box center [787, 94] width 77 height 10
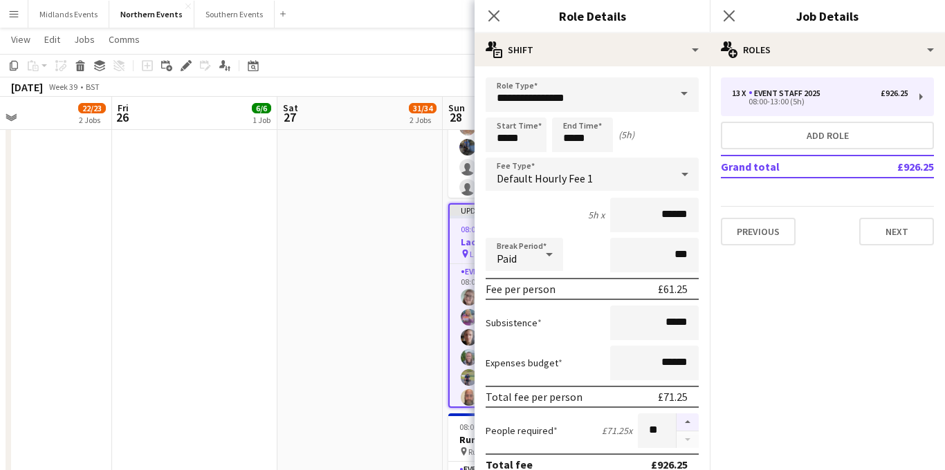
click at [686, 424] on button "button" at bounding box center [688, 423] width 22 height 18
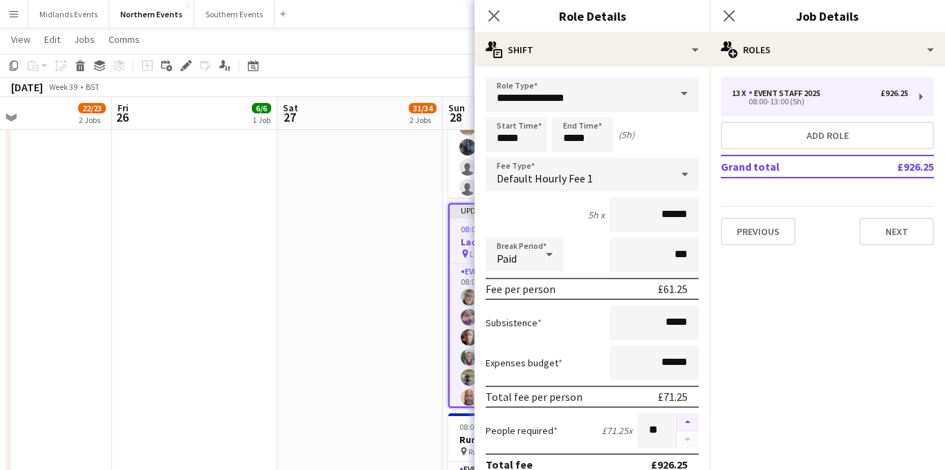
click at [686, 424] on button "button" at bounding box center [688, 423] width 22 height 18
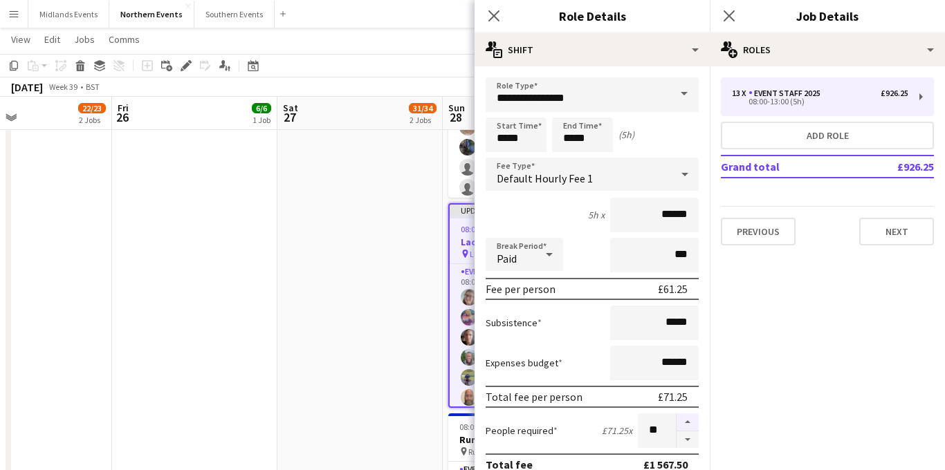
click at [686, 424] on button "button" at bounding box center [688, 423] width 22 height 18
type input "**"
click at [727, 8] on app-icon "Close pop-in" at bounding box center [729, 16] width 20 height 20
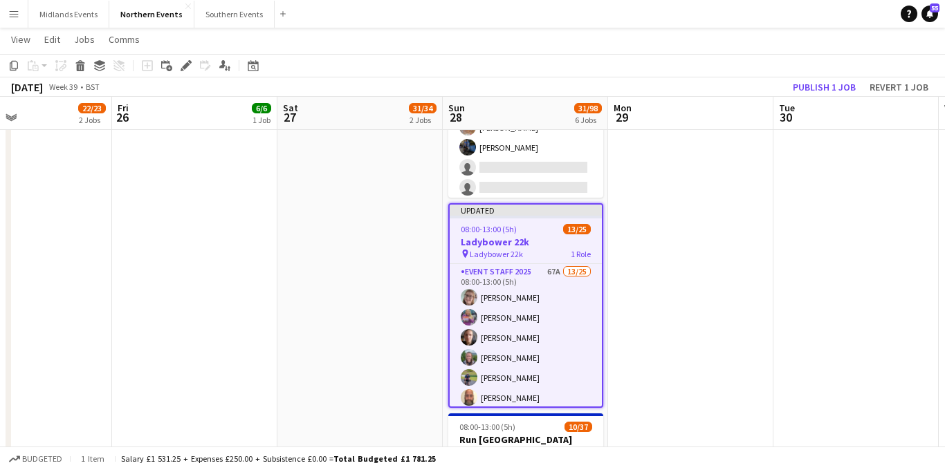
click at [524, 241] on h3 "Ladybower 22k" at bounding box center [526, 242] width 152 height 12
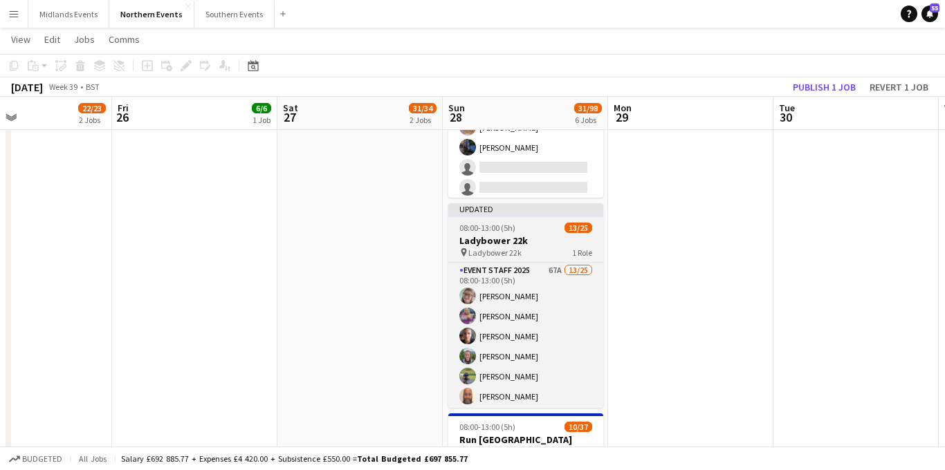
click at [526, 239] on h3 "Ladybower 22k" at bounding box center [525, 241] width 155 height 12
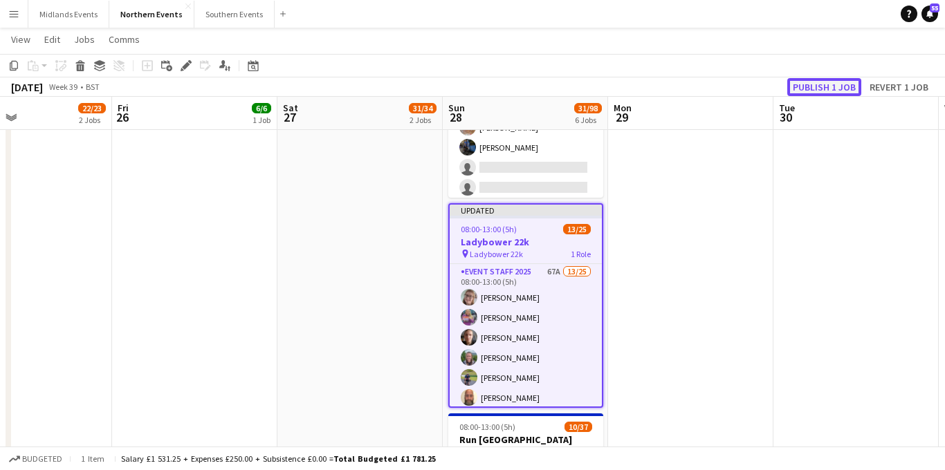
click at [836, 89] on button "Publish 1 job" at bounding box center [824, 87] width 74 height 18
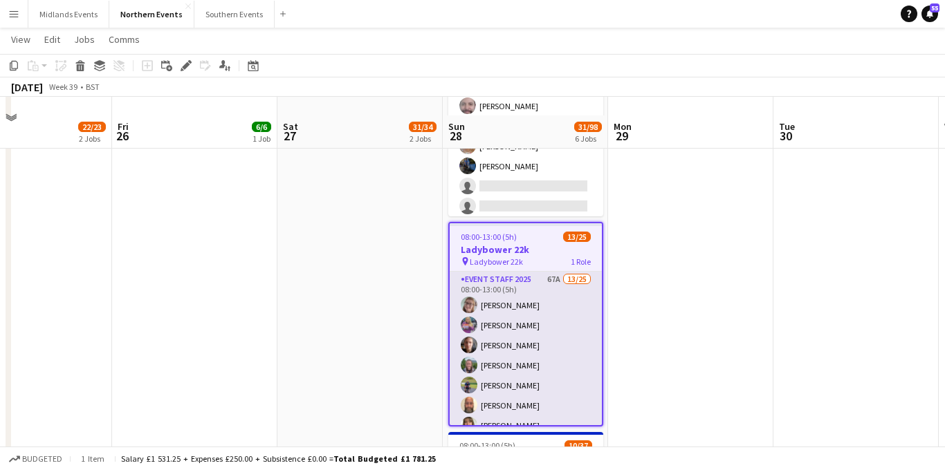
scroll to position [540, 0]
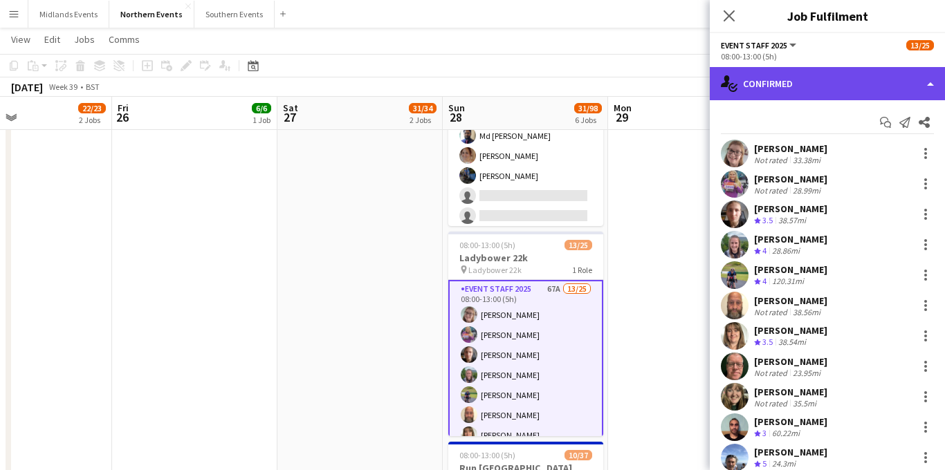
click at [853, 86] on div "single-neutral-actions-check-2 Confirmed" at bounding box center [827, 83] width 235 height 33
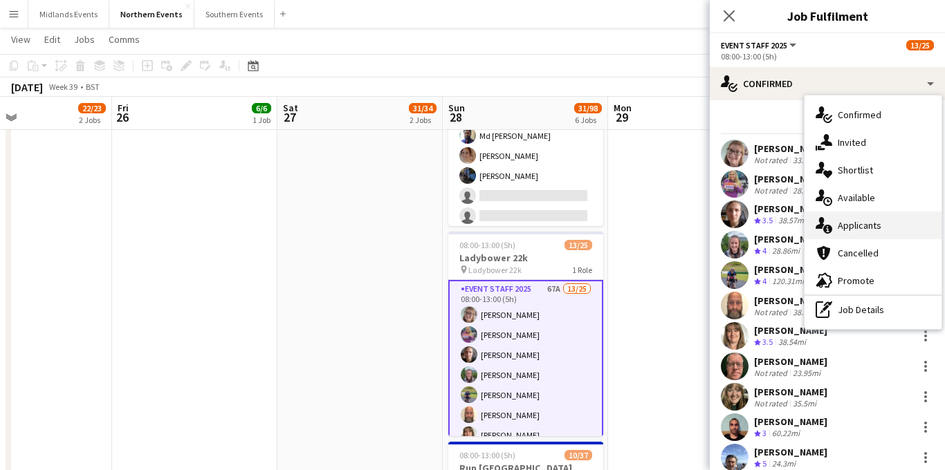
click at [872, 229] on div "single-neutral-actions-information Applicants" at bounding box center [873, 226] width 137 height 28
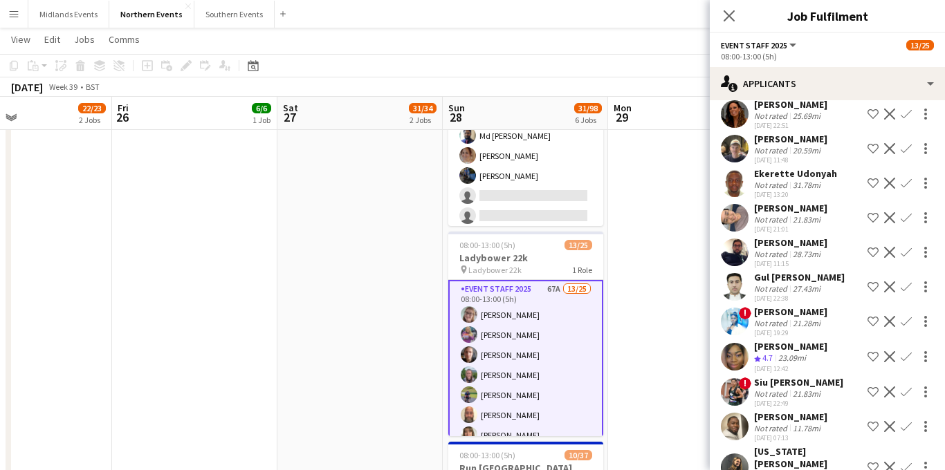
scroll to position [116, 0]
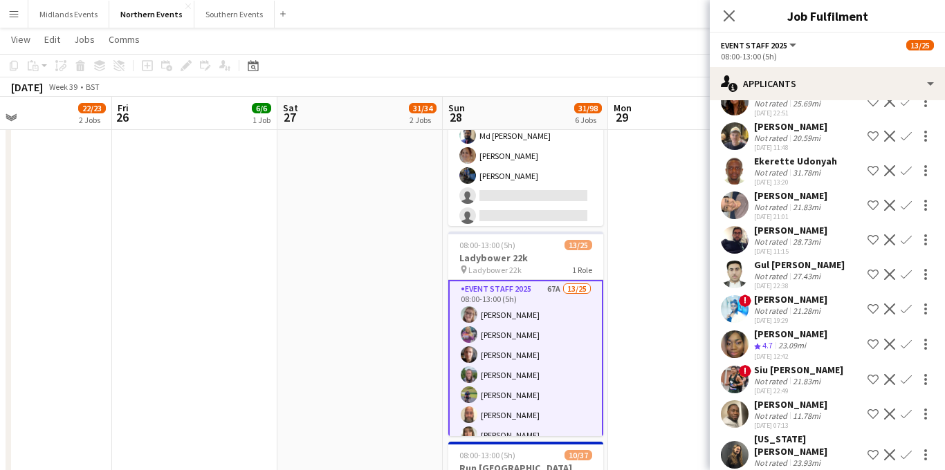
click at [908, 170] on app-icon "Confirm" at bounding box center [906, 170] width 11 height 11
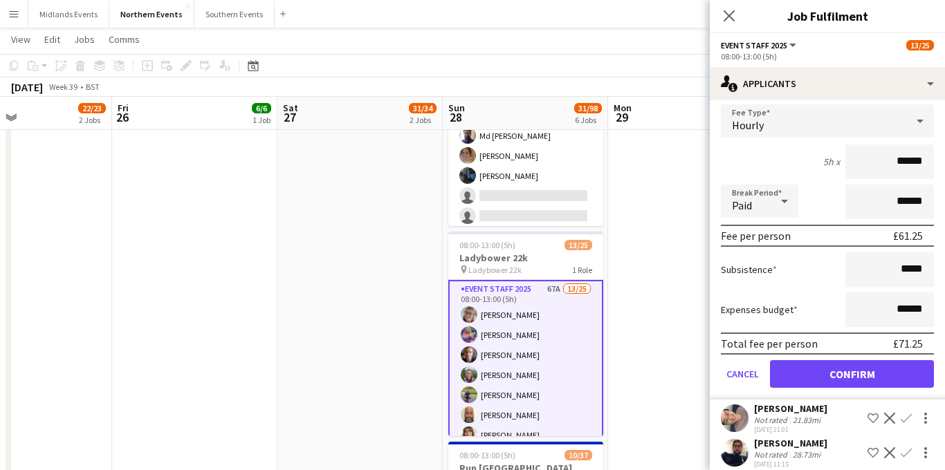
scroll to position [226, 0]
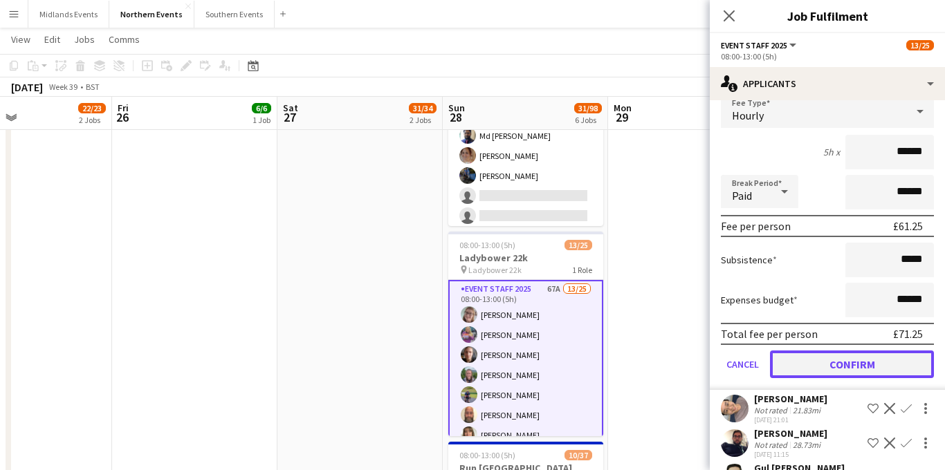
click at [809, 369] on button "Confirm" at bounding box center [852, 365] width 164 height 28
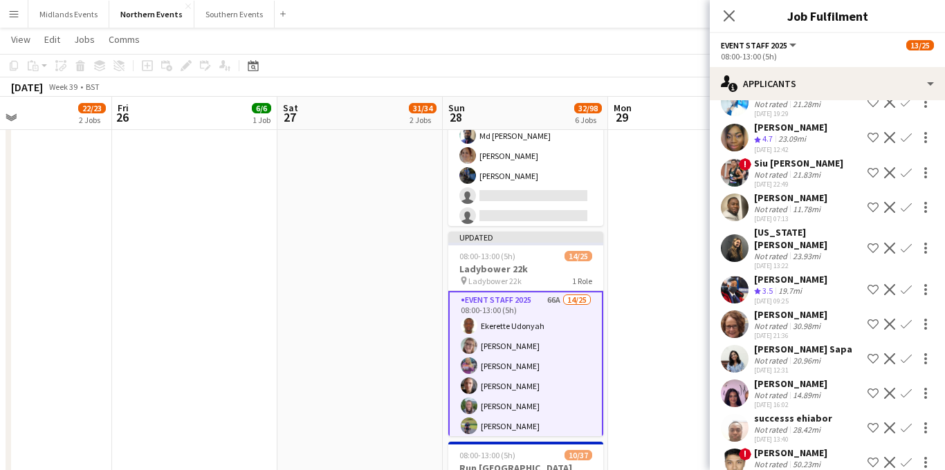
scroll to position [302, 0]
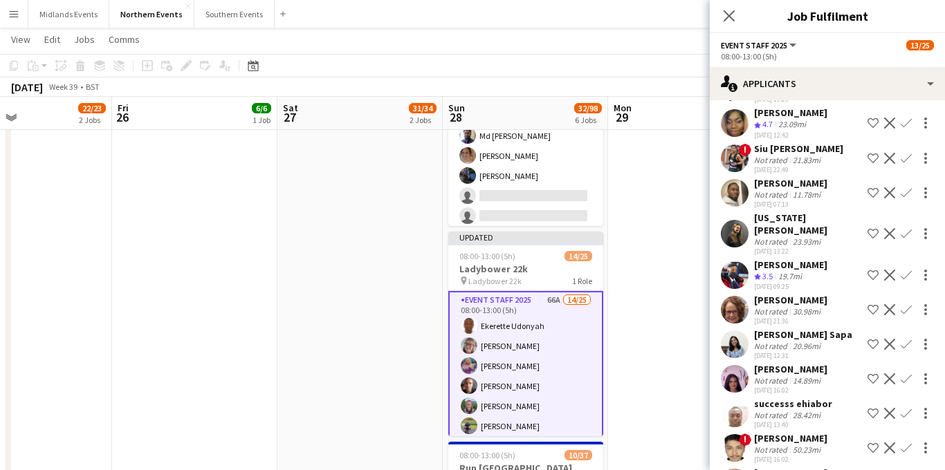
click at [908, 228] on app-icon "Confirm" at bounding box center [906, 233] width 11 height 11
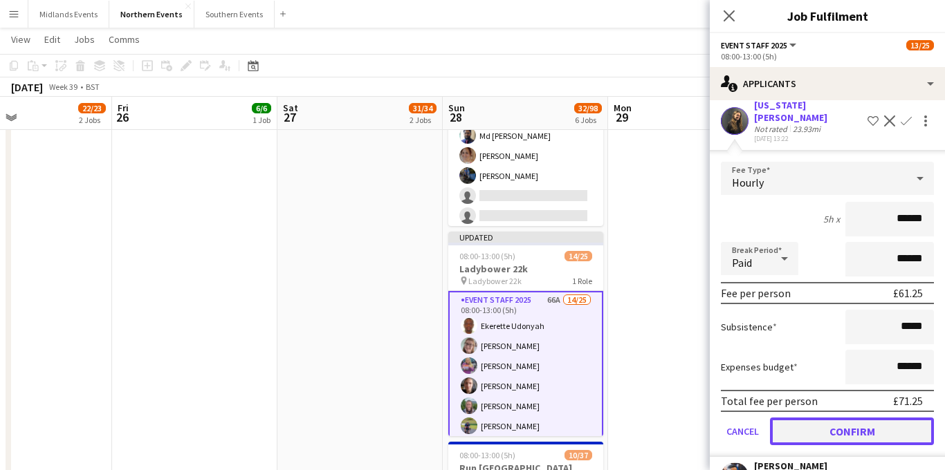
click at [814, 418] on button "Confirm" at bounding box center [852, 432] width 164 height 28
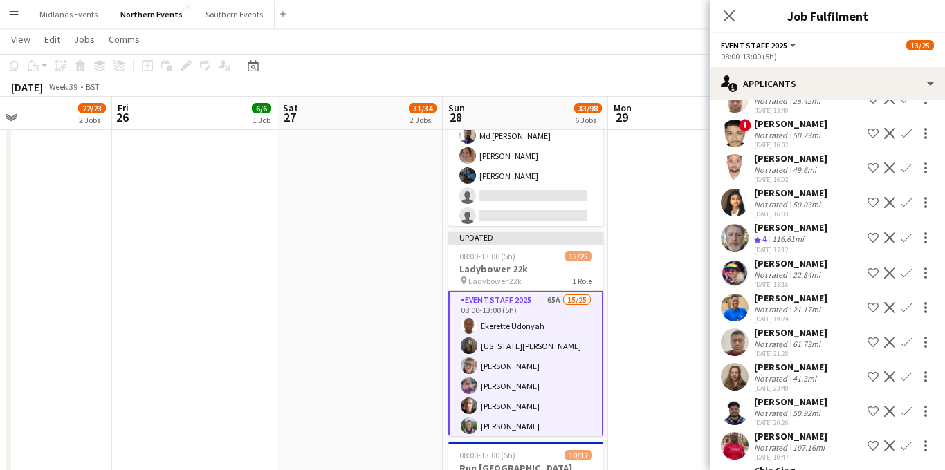
scroll to position [583, 0]
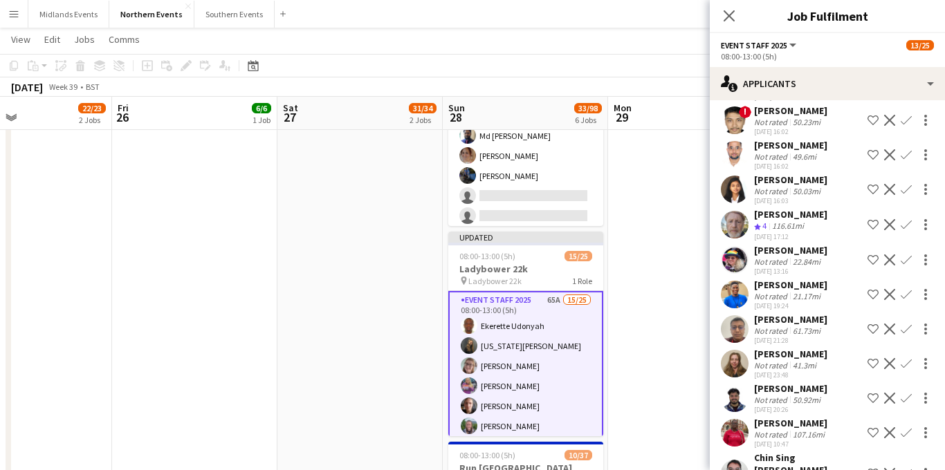
click at [907, 257] on app-icon "Confirm" at bounding box center [906, 260] width 11 height 11
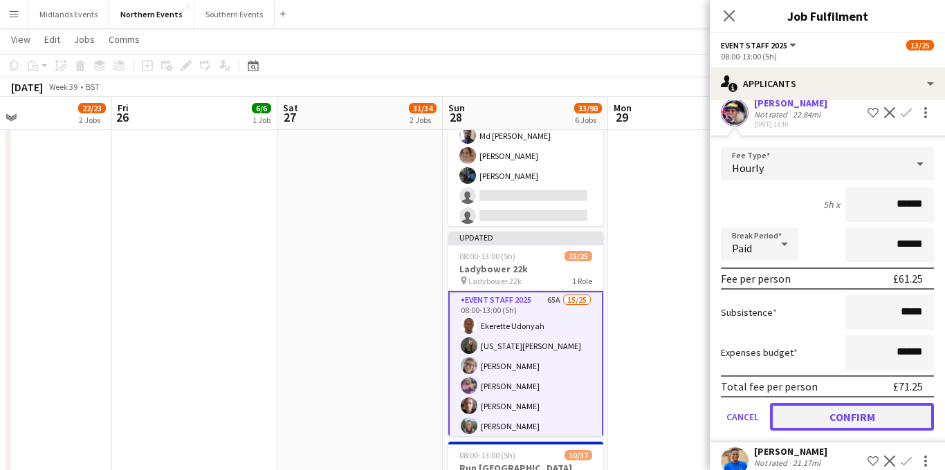
click at [812, 413] on button "Confirm" at bounding box center [852, 417] width 164 height 28
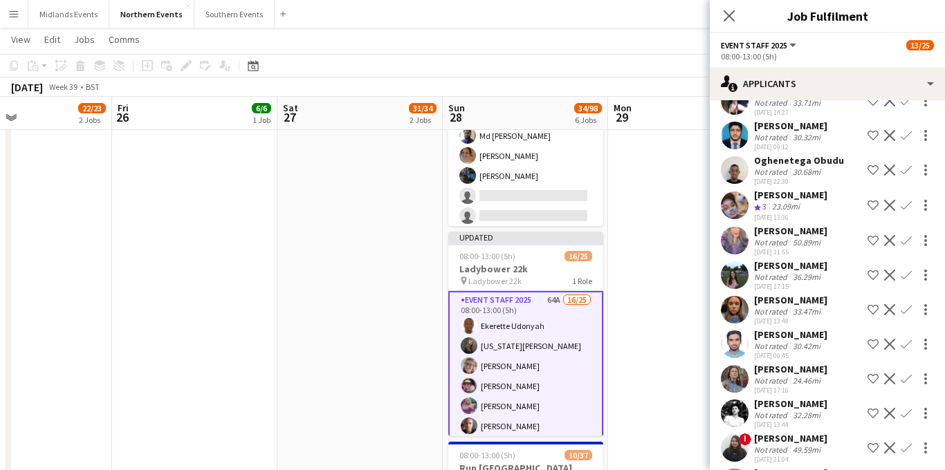
scroll to position [1238, 0]
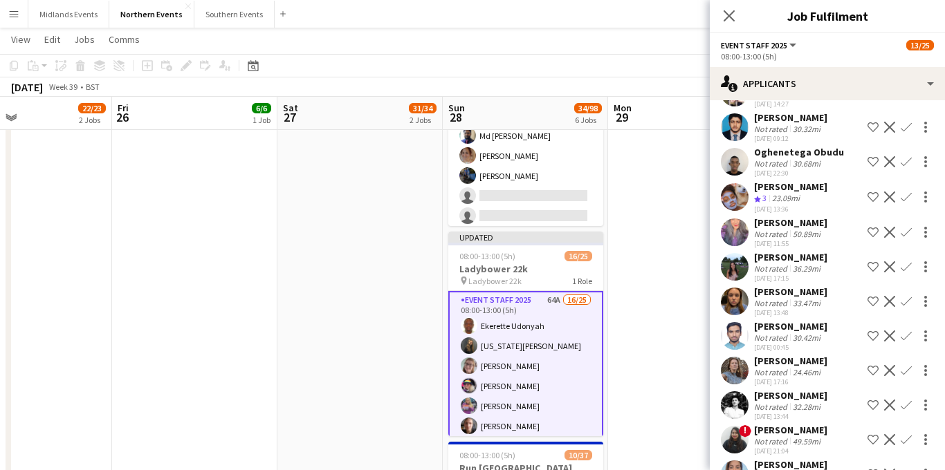
click at [906, 365] on app-icon "Confirm" at bounding box center [906, 370] width 11 height 11
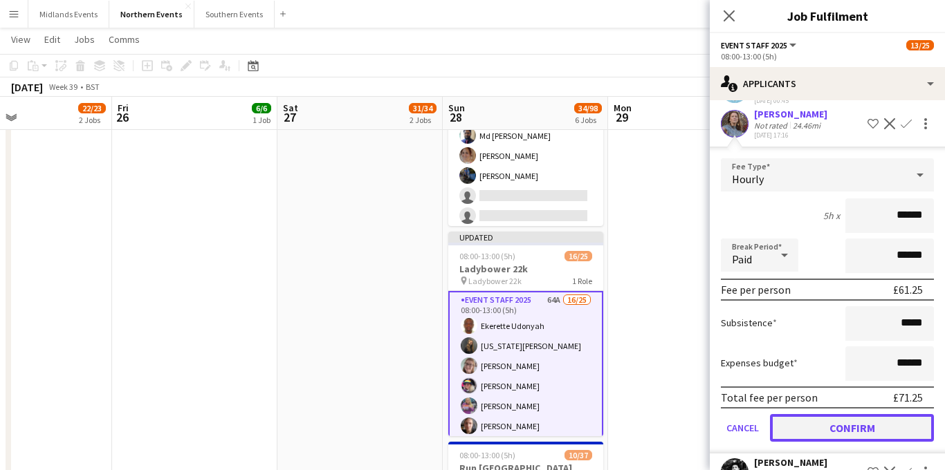
click at [807, 414] on button "Confirm" at bounding box center [852, 428] width 164 height 28
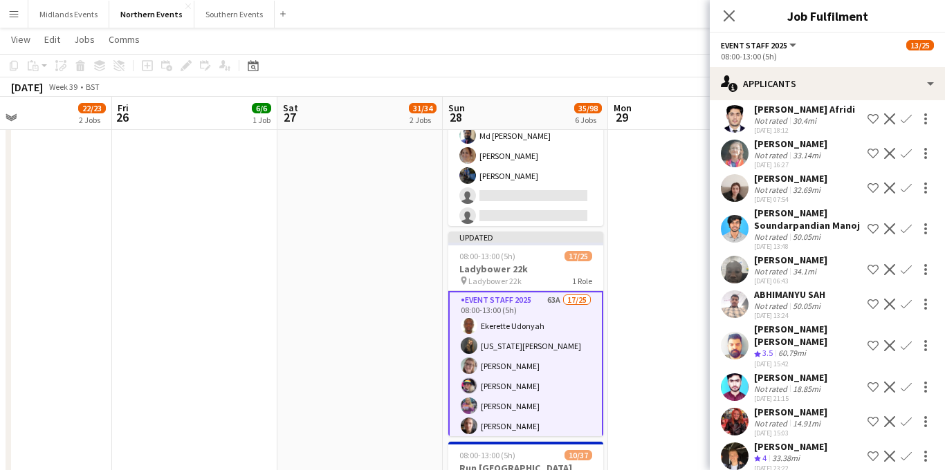
scroll to position [1634, 0]
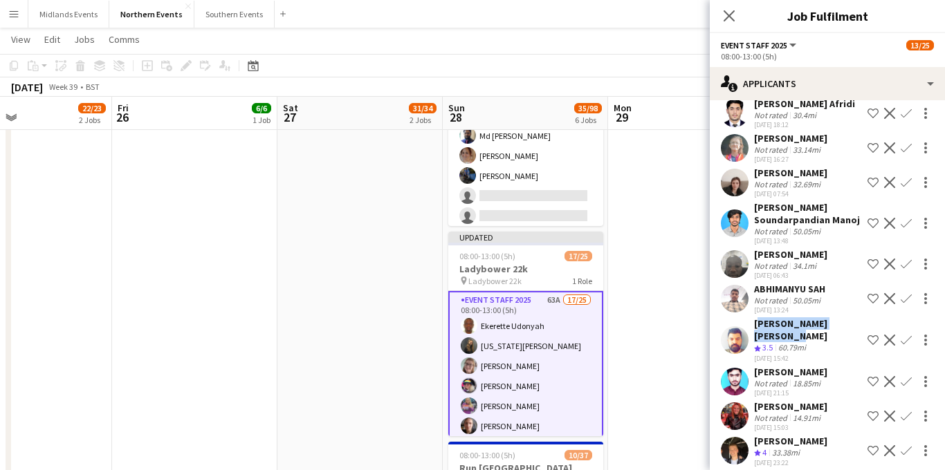
drag, startPoint x: 856, startPoint y: 297, endPoint x: 771, endPoint y: 297, distance: 84.4
click at [756, 318] on div "Jehangir Ashfaq Bhatti Crew rating 3.5 60.79mi 24-07-2025 15:42 Shortlist crew …" at bounding box center [827, 341] width 235 height 46
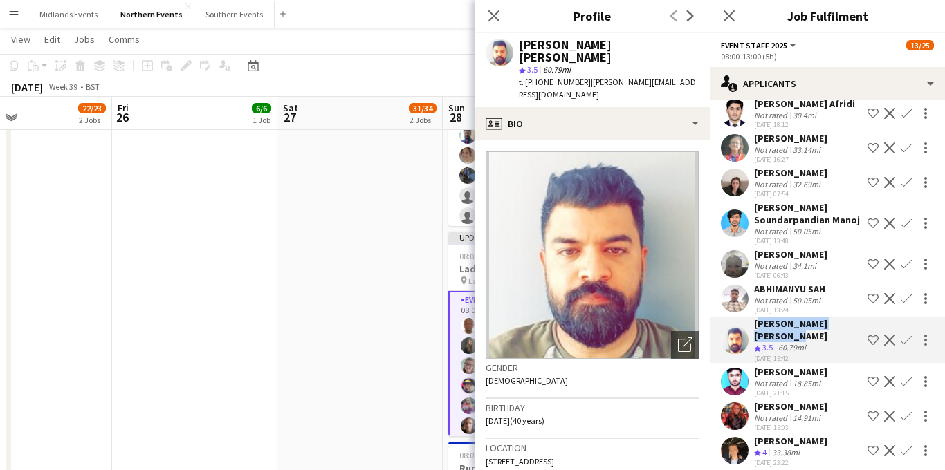
copy div "[PERSON_NAME] [PERSON_NAME]"
click at [905, 335] on app-icon "Confirm" at bounding box center [906, 340] width 11 height 11
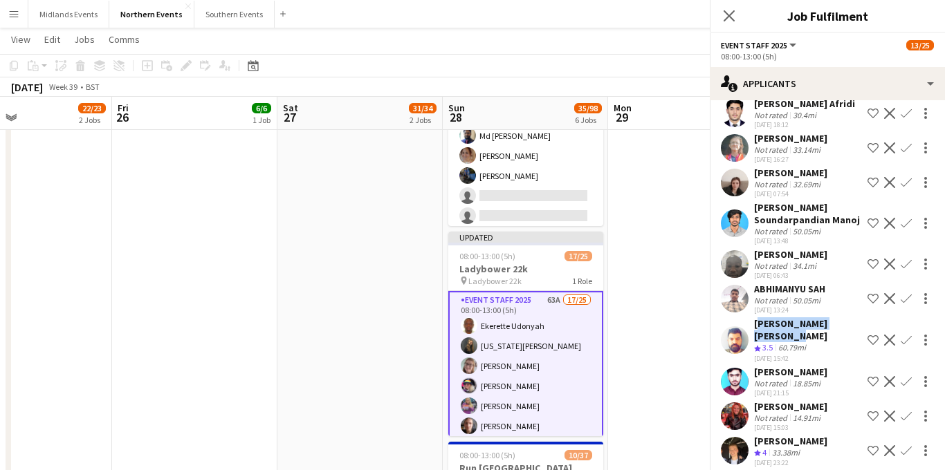
click at [906, 335] on app-icon "Confirm" at bounding box center [906, 340] width 11 height 11
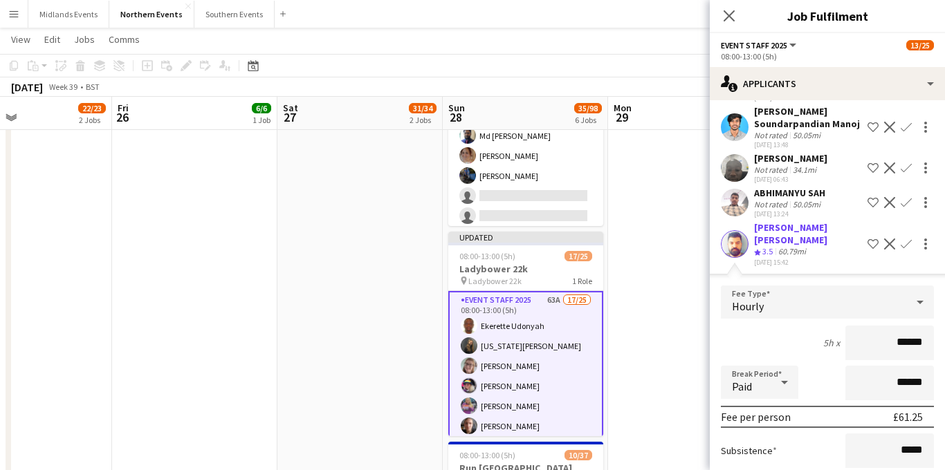
scroll to position [1837, 0]
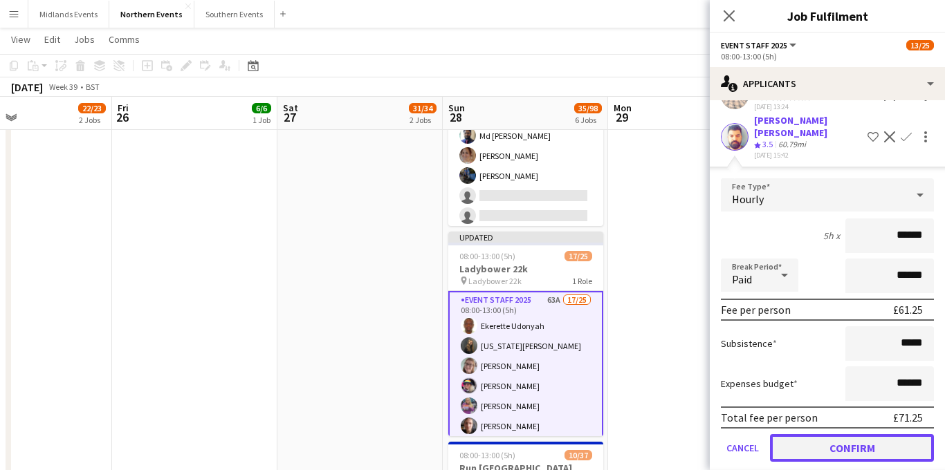
click at [820, 434] on button "Confirm" at bounding box center [852, 448] width 164 height 28
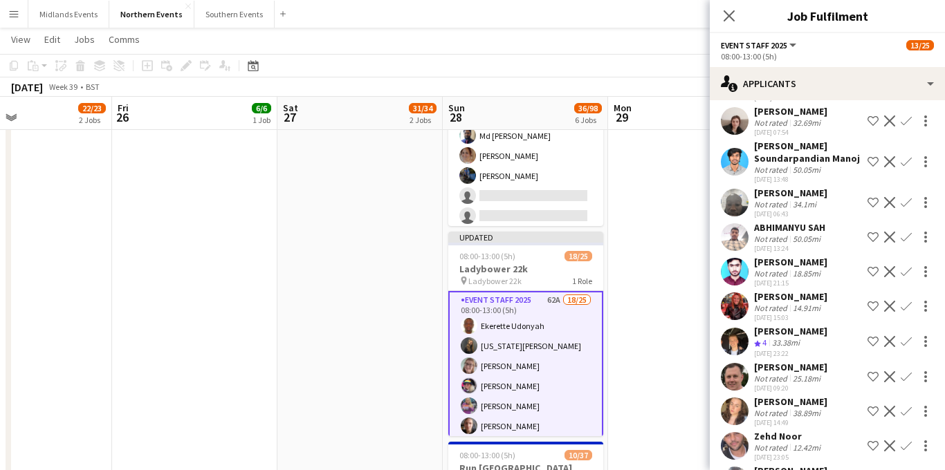
scroll to position [1702, 0]
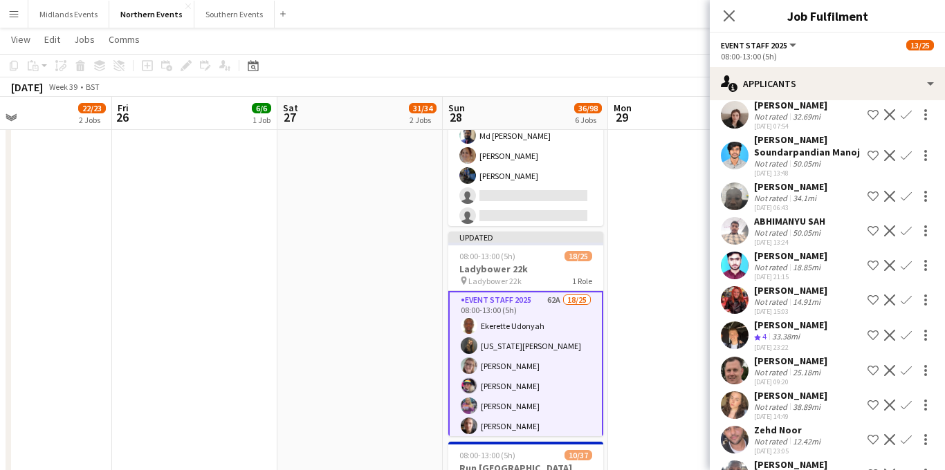
click at [907, 330] on app-icon "Confirm" at bounding box center [906, 335] width 11 height 11
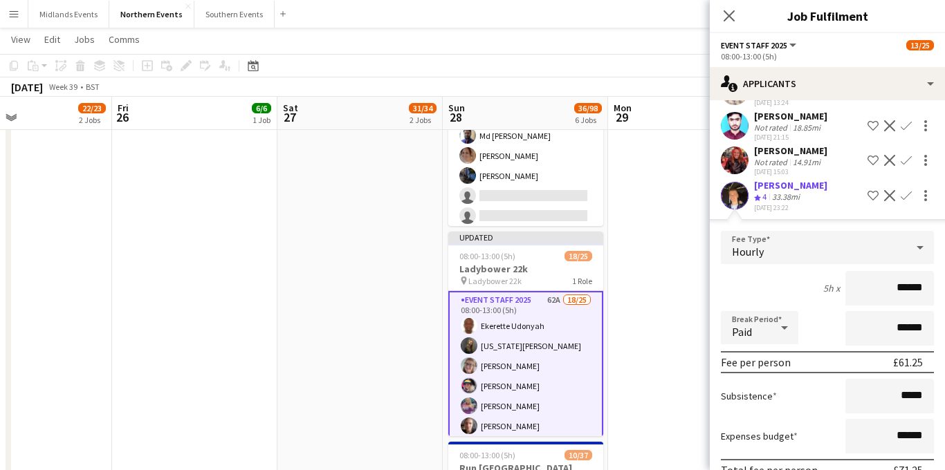
scroll to position [1904, 0]
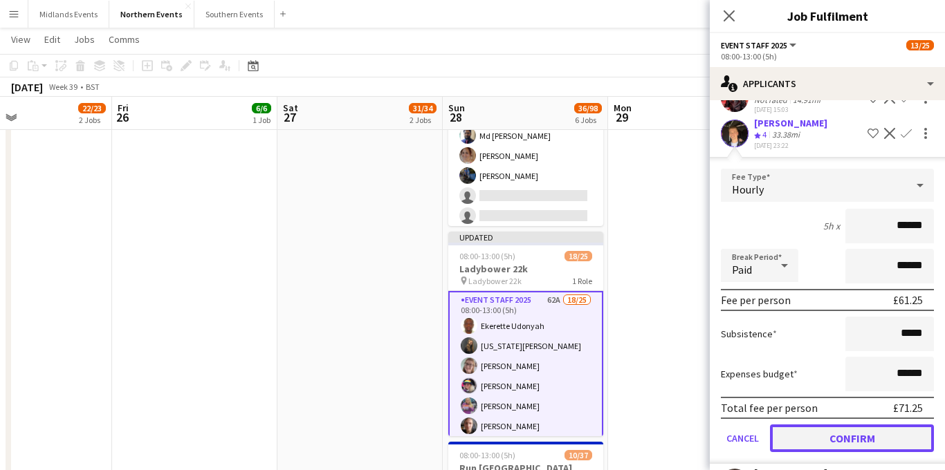
click at [818, 425] on button "Confirm" at bounding box center [852, 439] width 164 height 28
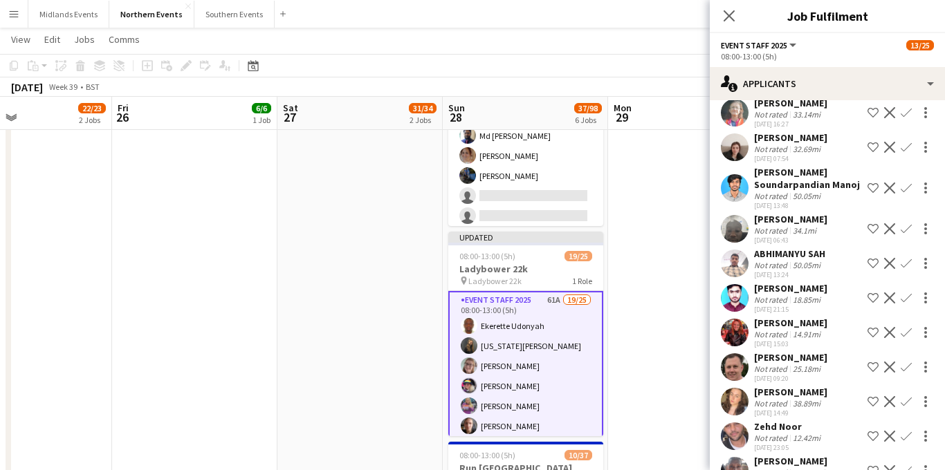
scroll to position [1675, 0]
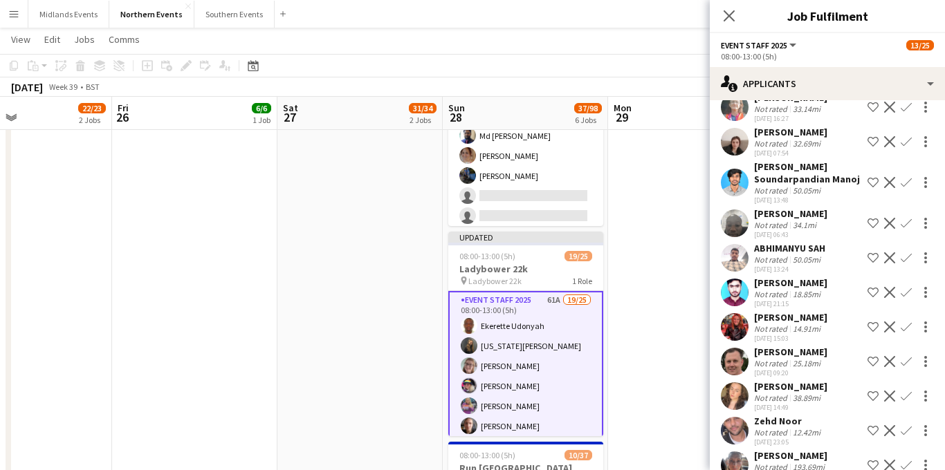
click at [909, 356] on app-icon "Confirm" at bounding box center [906, 361] width 11 height 11
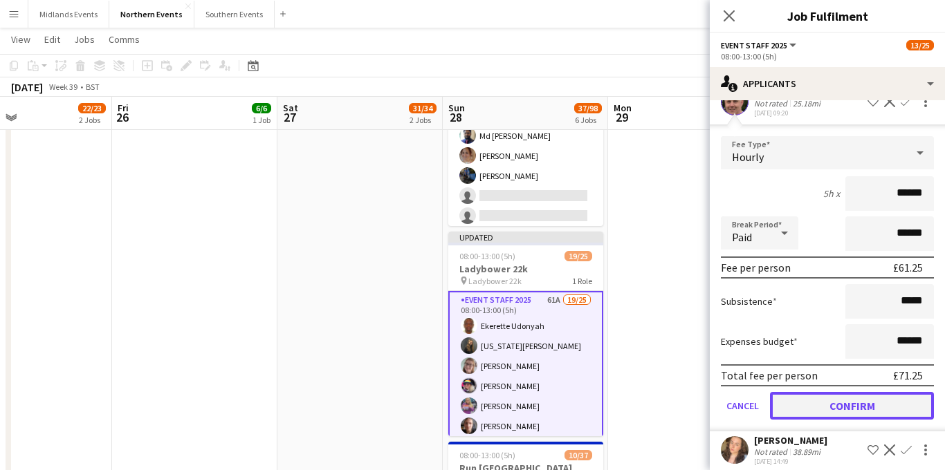
click at [827, 392] on button "Confirm" at bounding box center [852, 406] width 164 height 28
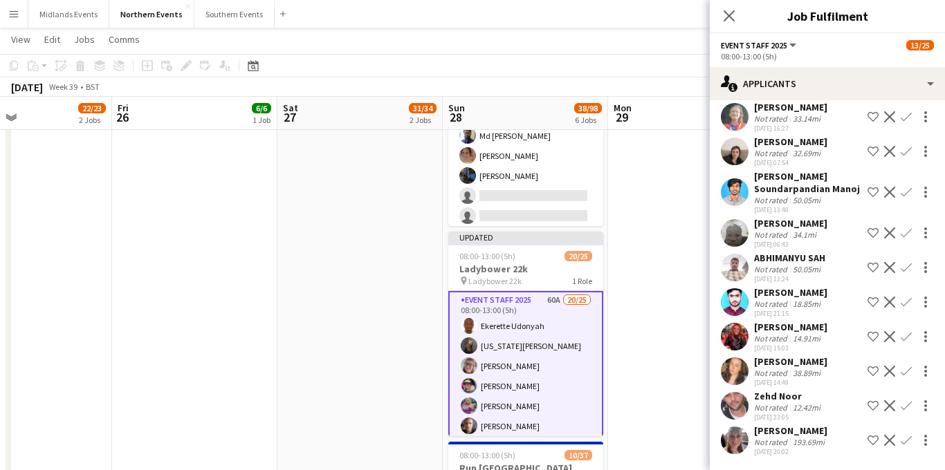
scroll to position [1586, 0]
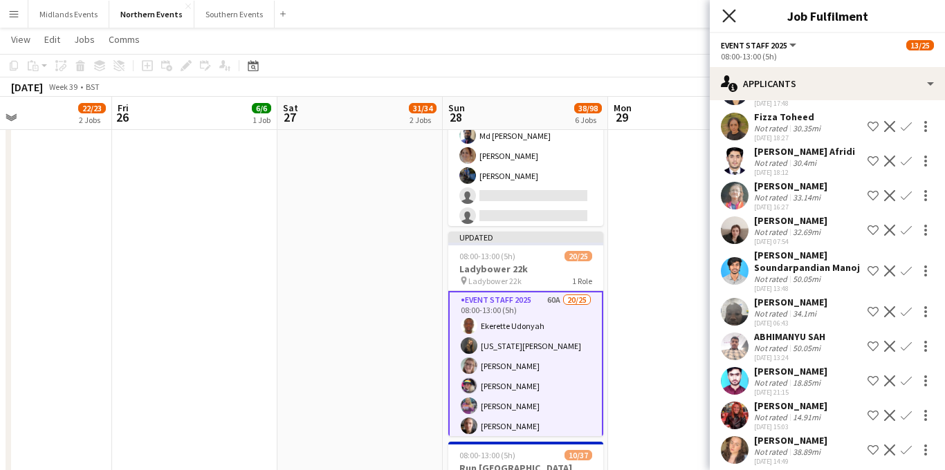
click at [727, 12] on icon "Close pop-in" at bounding box center [728, 15] width 13 height 13
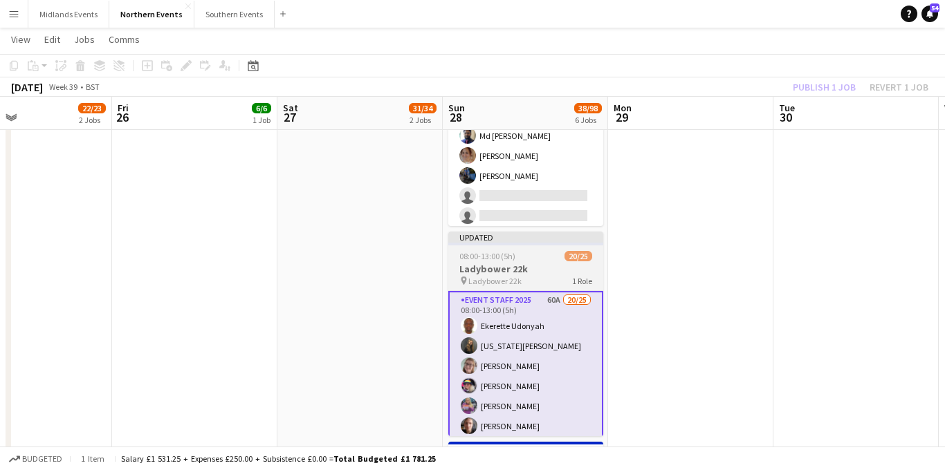
click at [528, 253] on div "08:00-13:00 (5h) 20/25" at bounding box center [525, 256] width 155 height 10
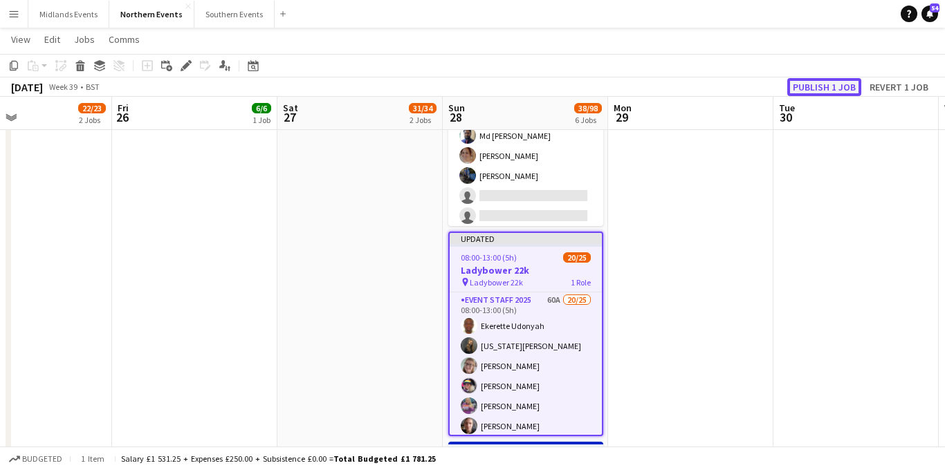
click at [811, 91] on button "Publish 1 job" at bounding box center [824, 87] width 74 height 18
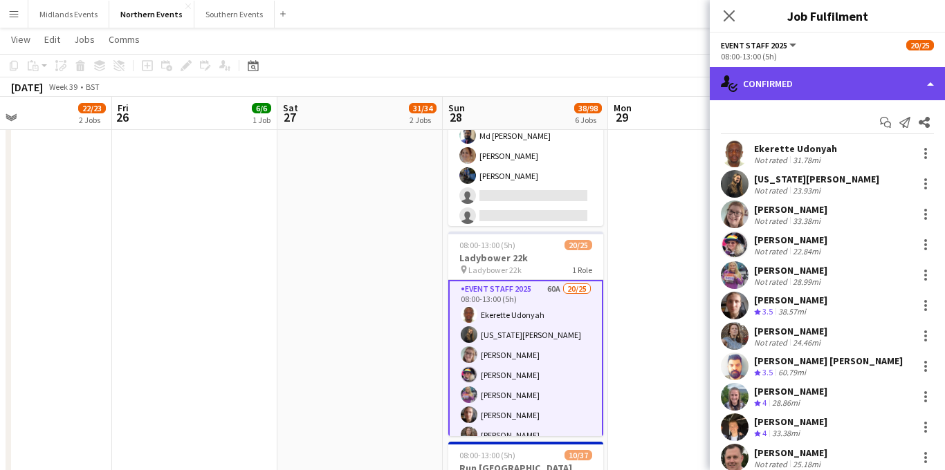
click at [835, 83] on div "single-neutral-actions-check-2 Confirmed" at bounding box center [827, 83] width 235 height 33
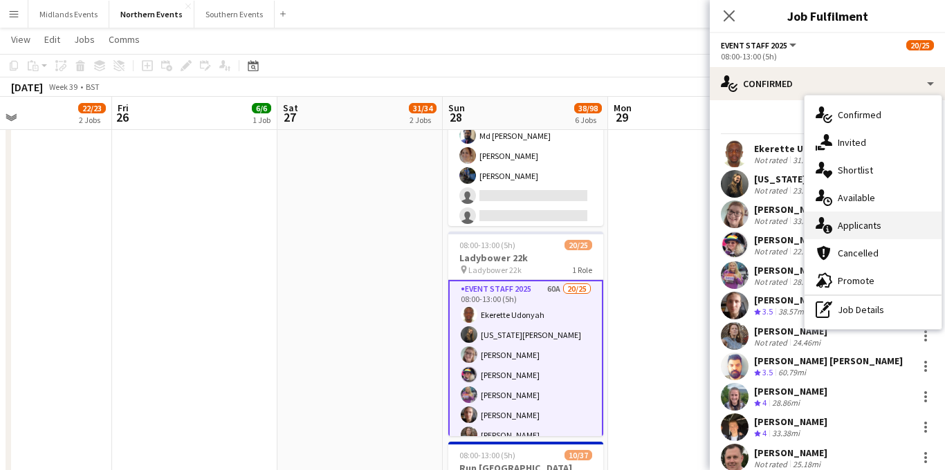
click at [860, 220] on div "single-neutral-actions-information Applicants" at bounding box center [873, 226] width 137 height 28
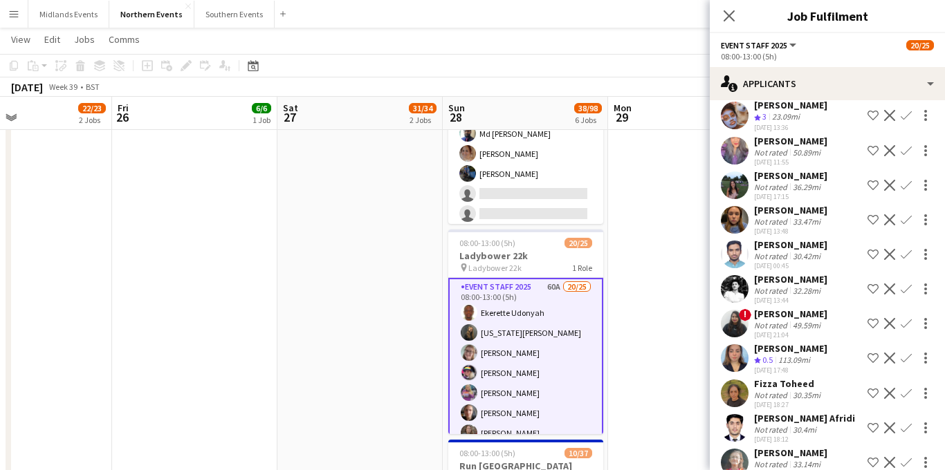
scroll to position [1374, 0]
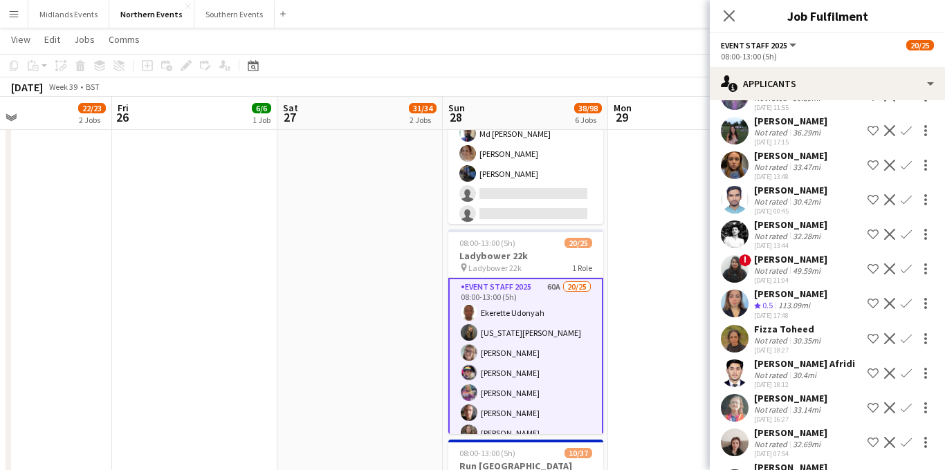
click at [904, 403] on app-icon "Confirm" at bounding box center [906, 408] width 11 height 11
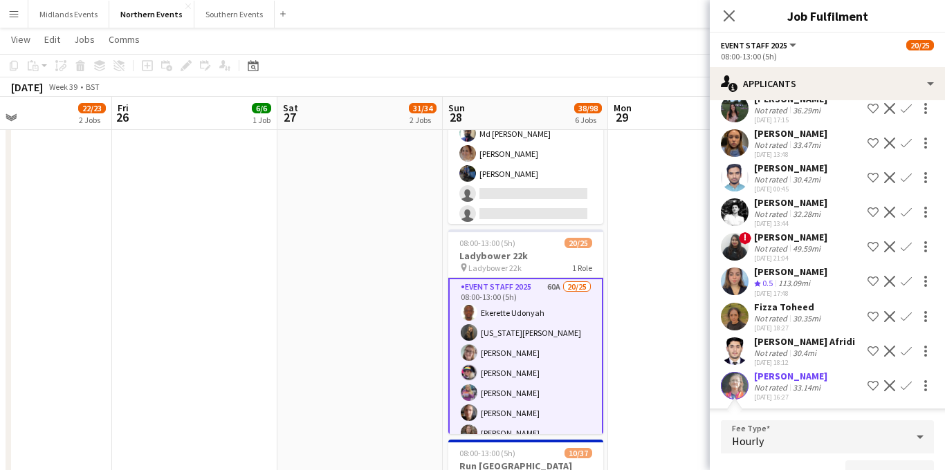
scroll to position [1605, 0]
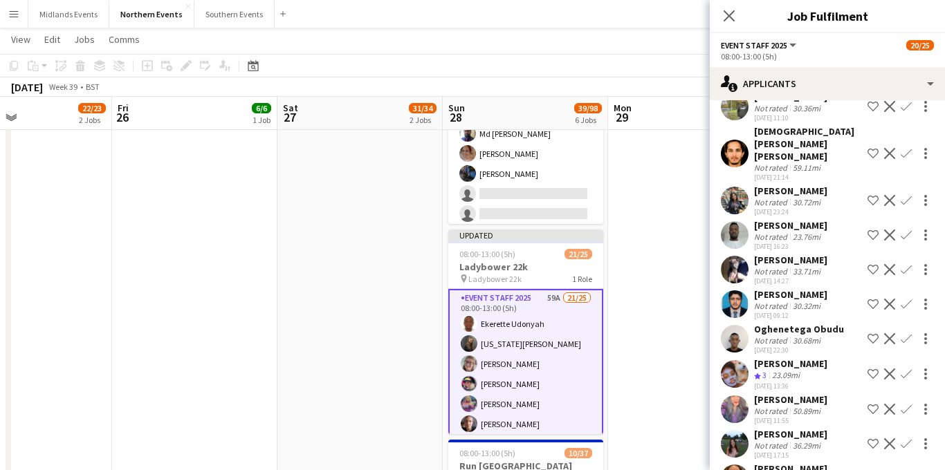
scroll to position [1048, 0]
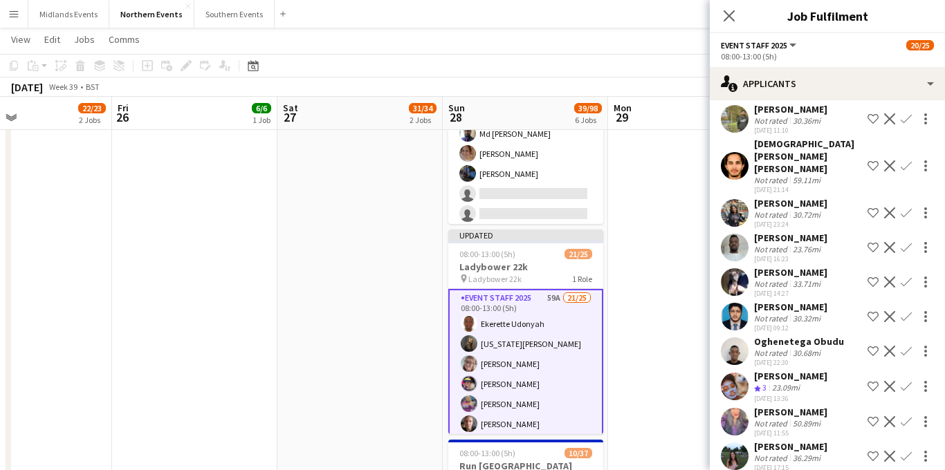
click at [905, 277] on app-icon "Confirm" at bounding box center [906, 282] width 11 height 11
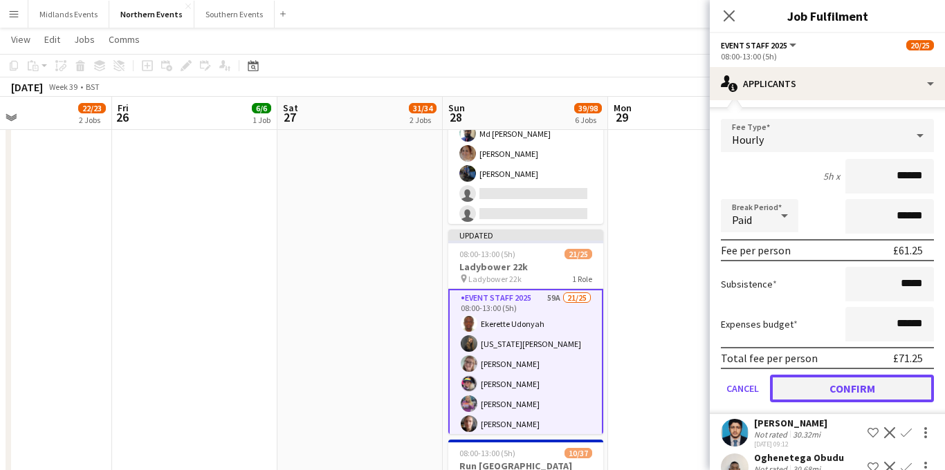
click at [833, 375] on button "Confirm" at bounding box center [852, 389] width 164 height 28
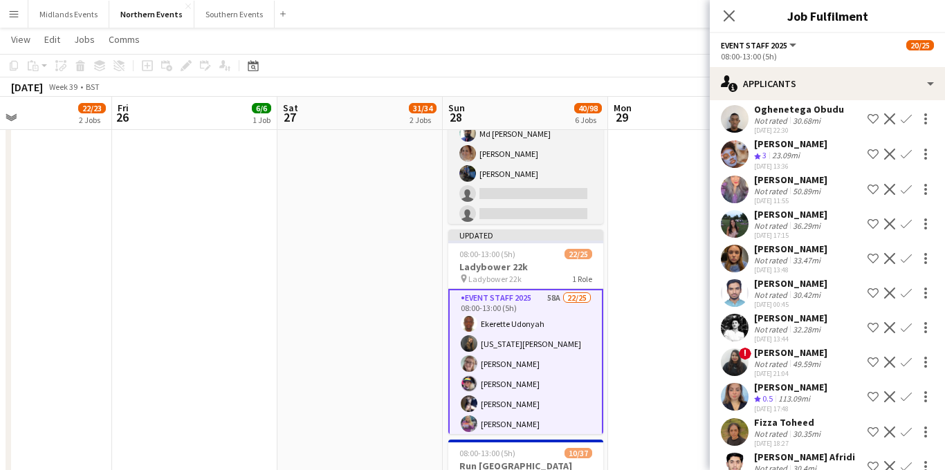
scroll to position [897, 0]
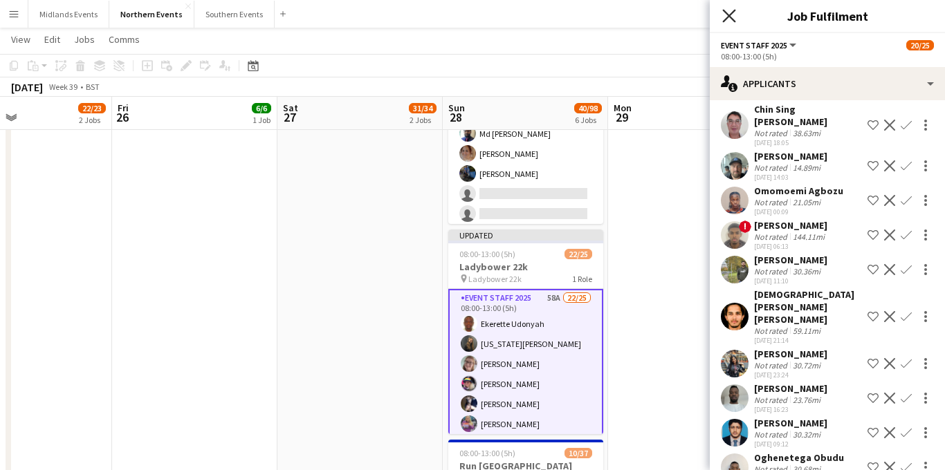
click at [728, 20] on icon "Close pop-in" at bounding box center [728, 15] width 13 height 13
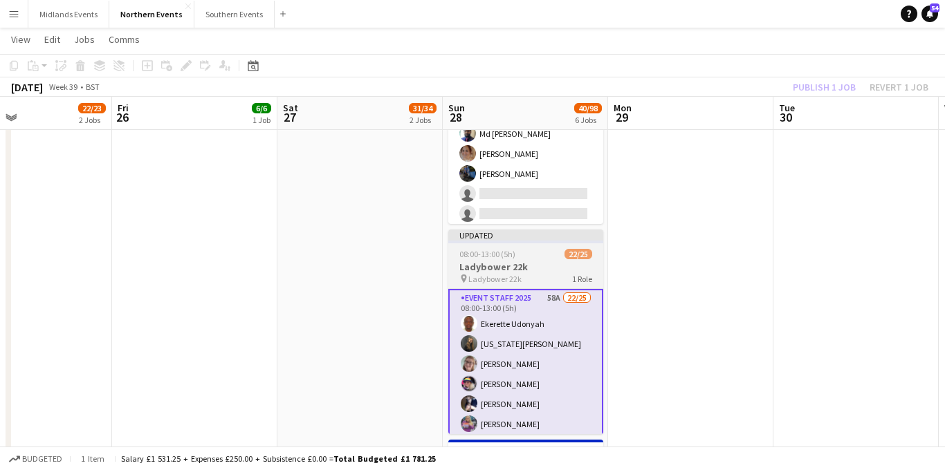
click at [515, 255] on div "08:00-13:00 (5h) 22/25" at bounding box center [525, 254] width 155 height 10
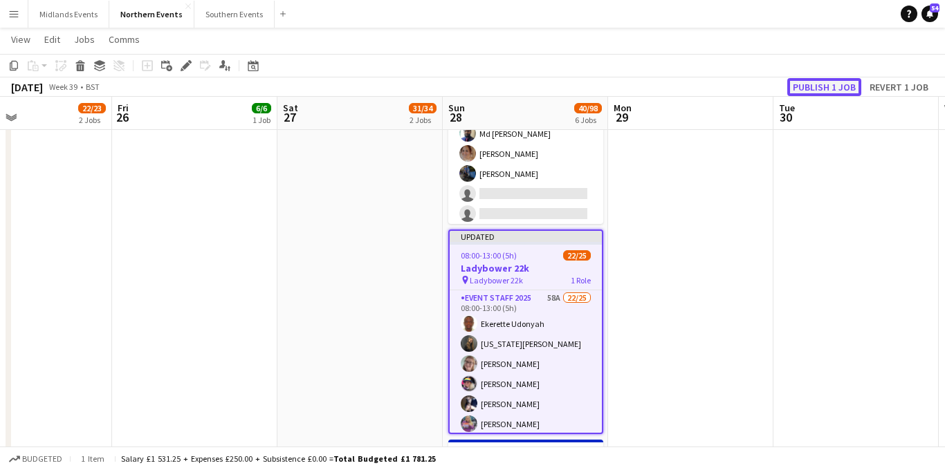
click at [818, 89] on button "Publish 1 job" at bounding box center [824, 87] width 74 height 18
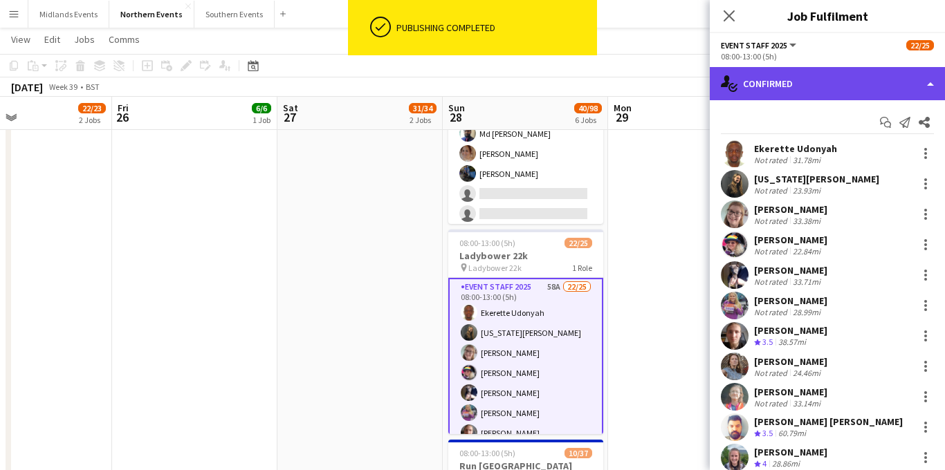
click at [856, 91] on div "single-neutral-actions-check-2 Confirmed" at bounding box center [827, 83] width 235 height 33
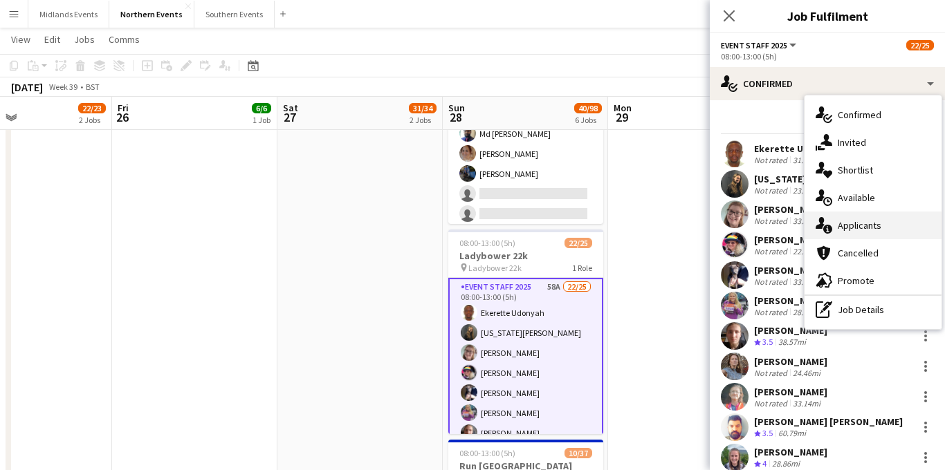
click at [860, 229] on div "single-neutral-actions-information Applicants" at bounding box center [873, 226] width 137 height 28
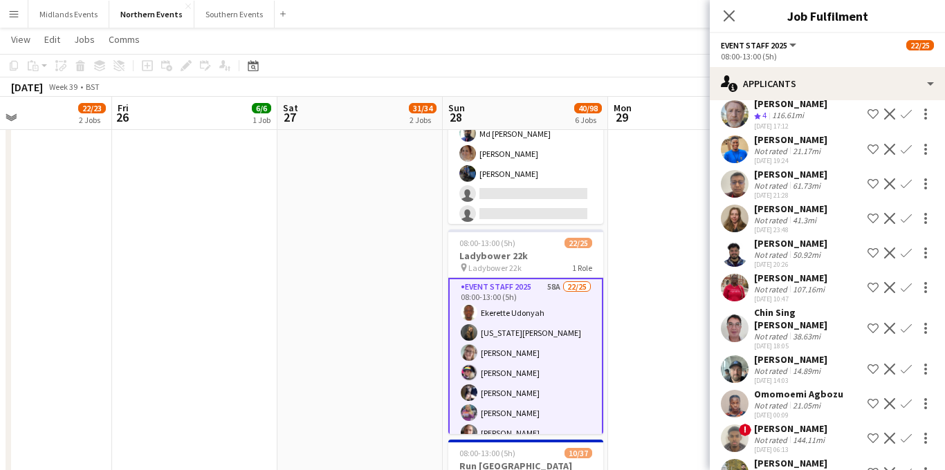
scroll to position [713, 0]
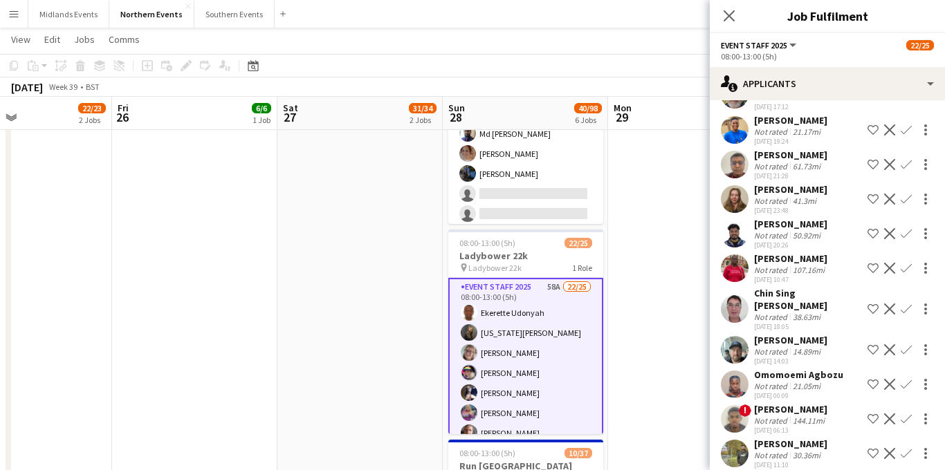
click at [906, 315] on app-icon "Confirm" at bounding box center [906, 309] width 11 height 11
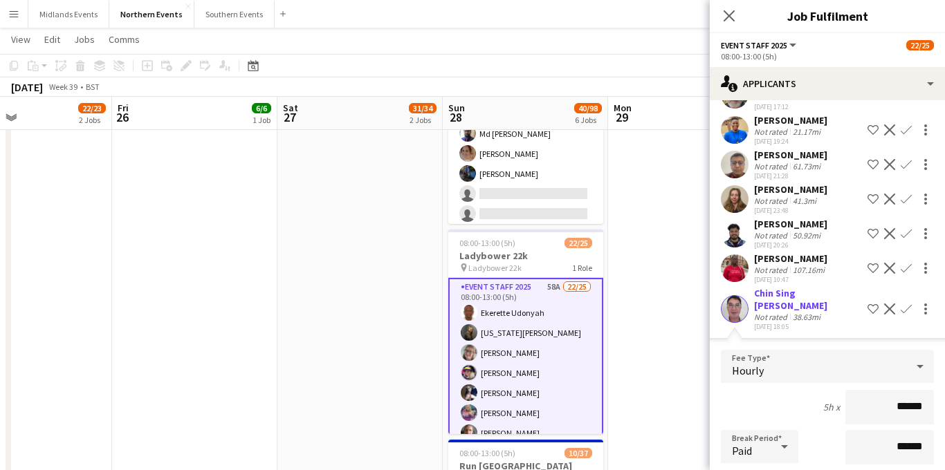
scroll to position [862, 0]
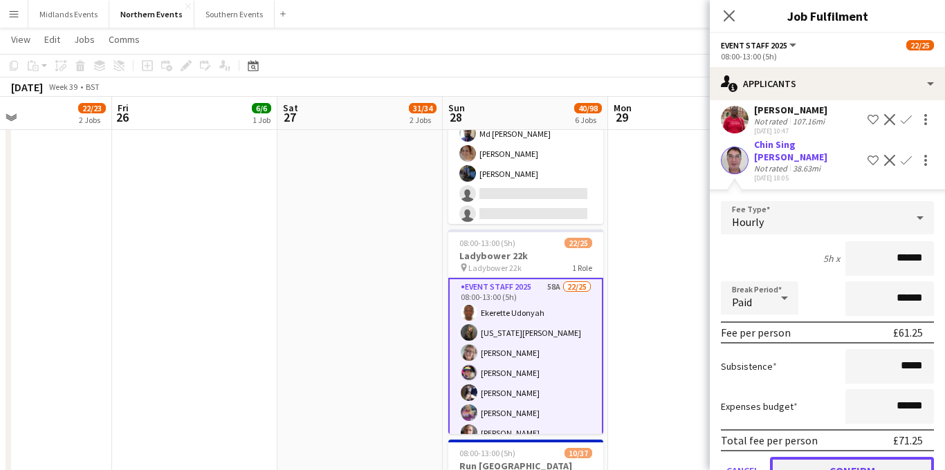
click at [825, 463] on button "Confirm" at bounding box center [852, 471] width 164 height 28
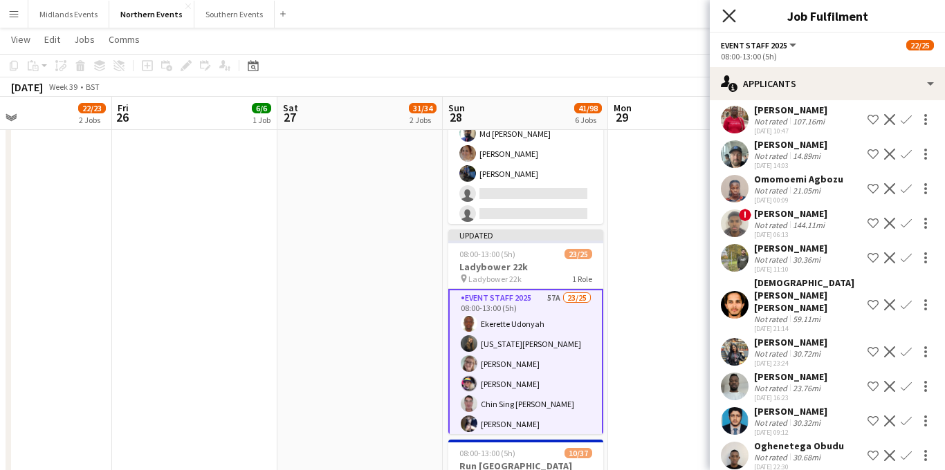
click at [731, 17] on icon at bounding box center [728, 15] width 13 height 13
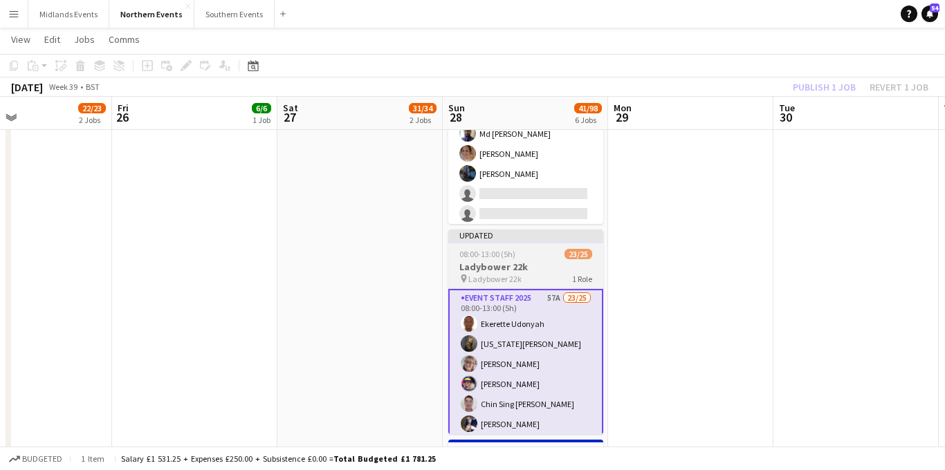
click at [515, 265] on h3 "Ladybower 22k" at bounding box center [525, 267] width 155 height 12
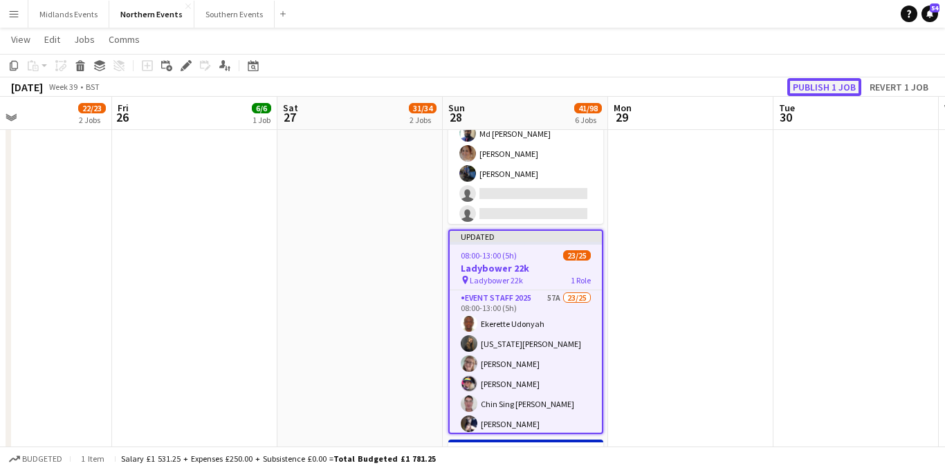
click at [814, 86] on button "Publish 1 job" at bounding box center [824, 87] width 74 height 18
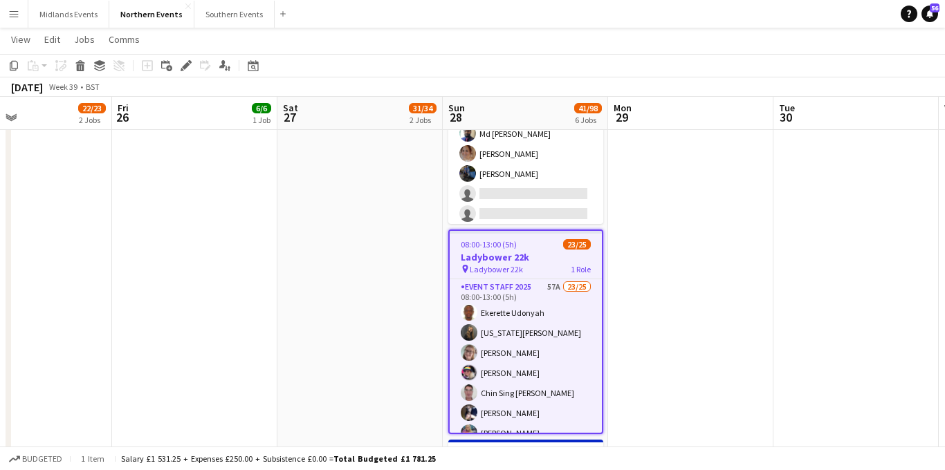
click at [10, 19] on button "Menu" at bounding box center [14, 14] width 28 height 28
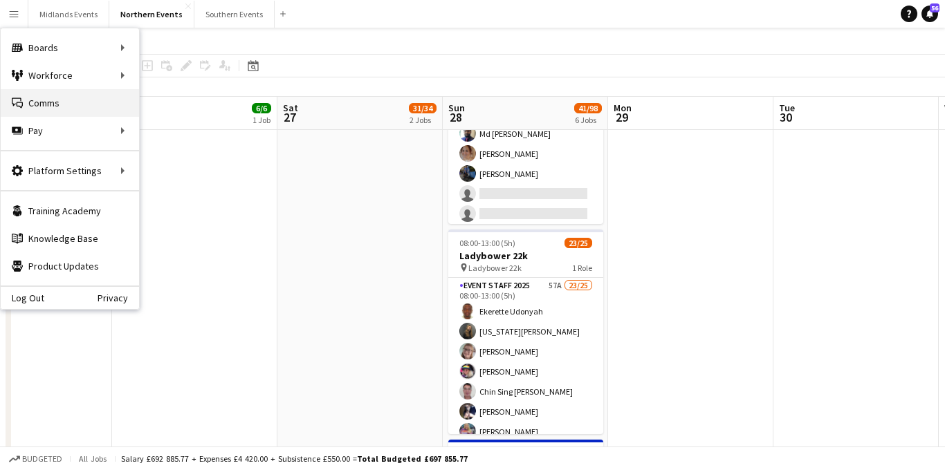
click at [66, 101] on link "Comms Comms" at bounding box center [70, 103] width 138 height 28
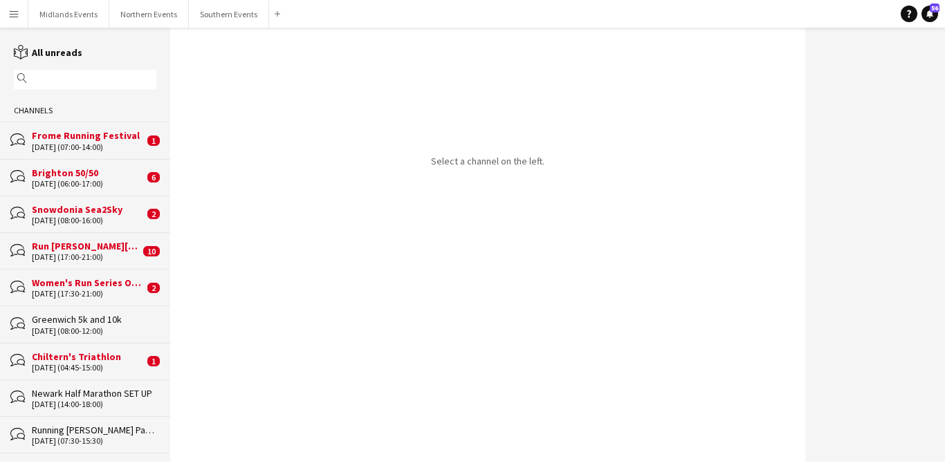
click at [129, 217] on div "[DATE] (08:00-16:00)" at bounding box center [88, 221] width 112 height 10
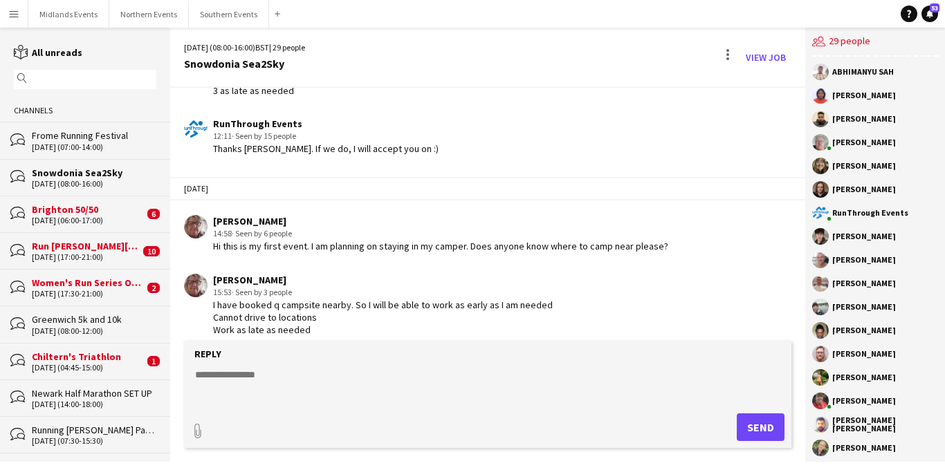
scroll to position [2400, 0]
click at [118, 212] on div "Brighton 50/50" at bounding box center [88, 209] width 112 height 12
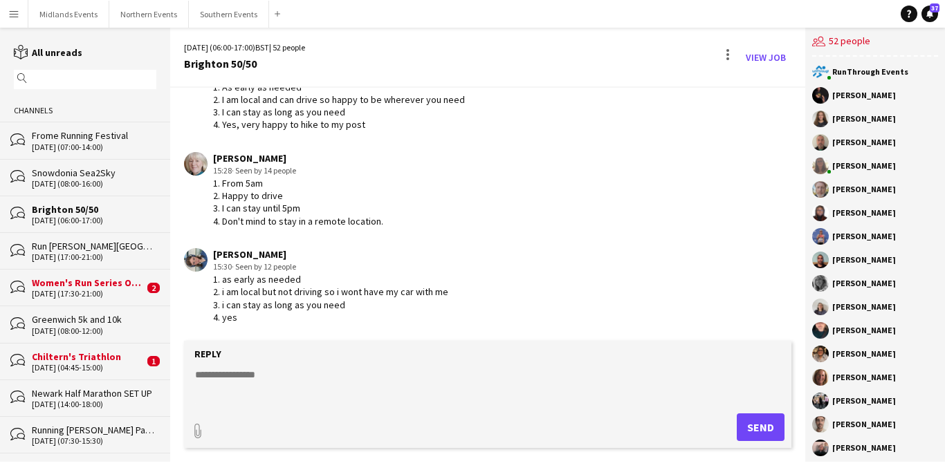
scroll to position [726, 0]
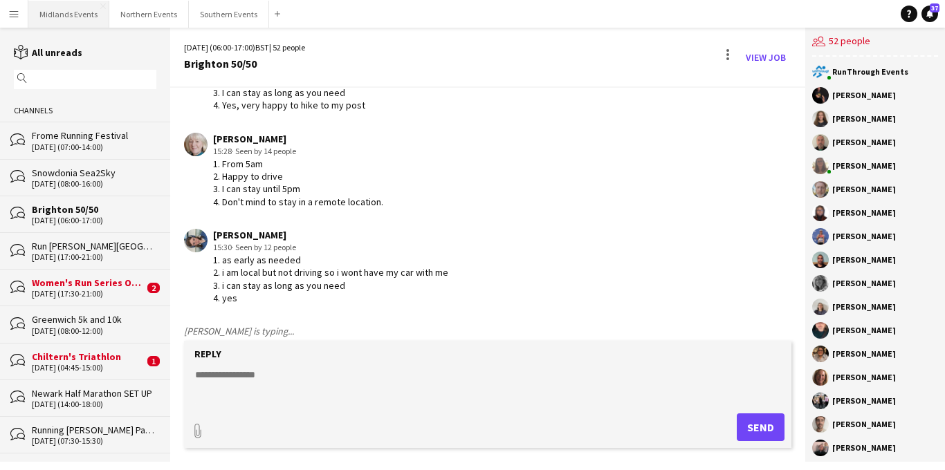
click at [80, 15] on button "Midlands Events Close" at bounding box center [68, 14] width 81 height 27
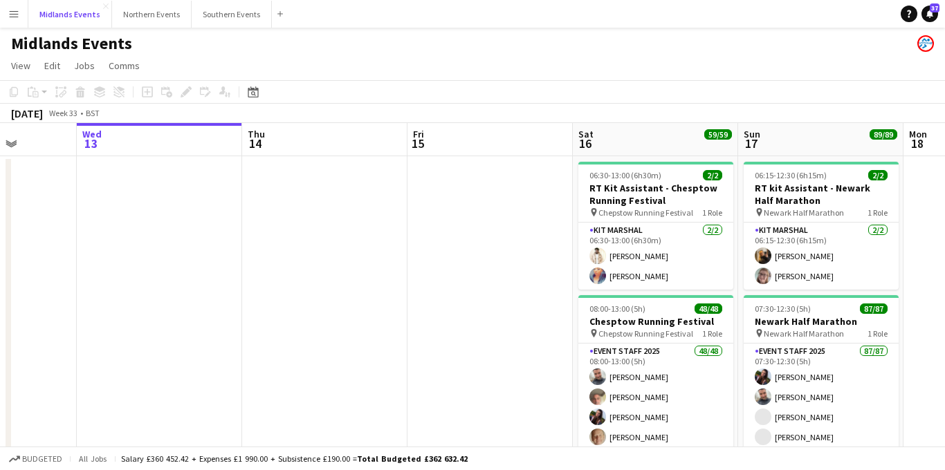
scroll to position [0, 564]
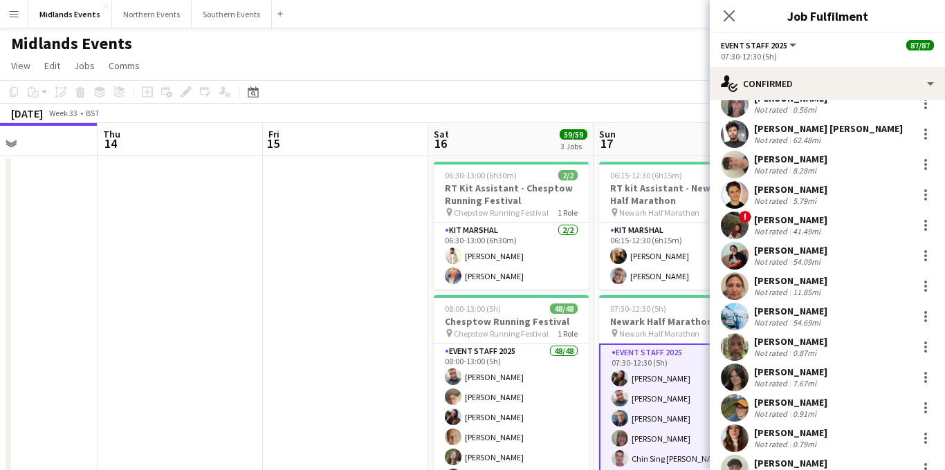
scroll to position [2223, 0]
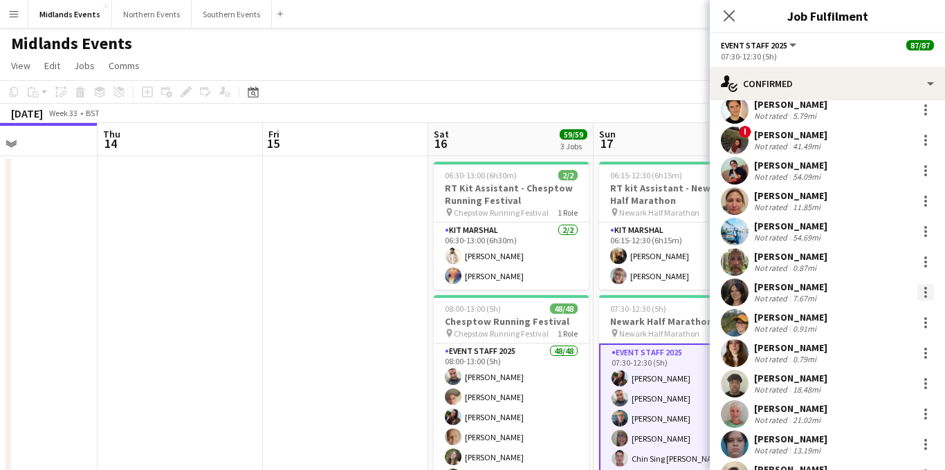
click at [925, 291] on div at bounding box center [925, 292] width 3 height 3
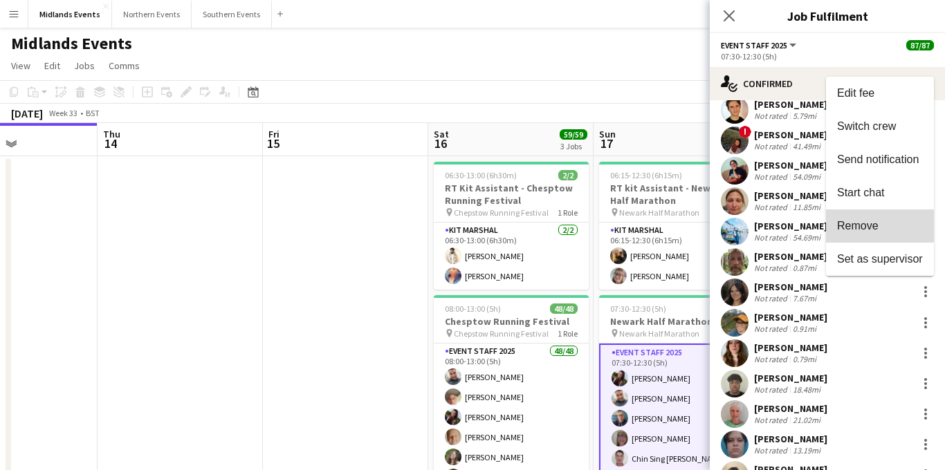
click at [861, 223] on span "Remove" at bounding box center [858, 225] width 42 height 12
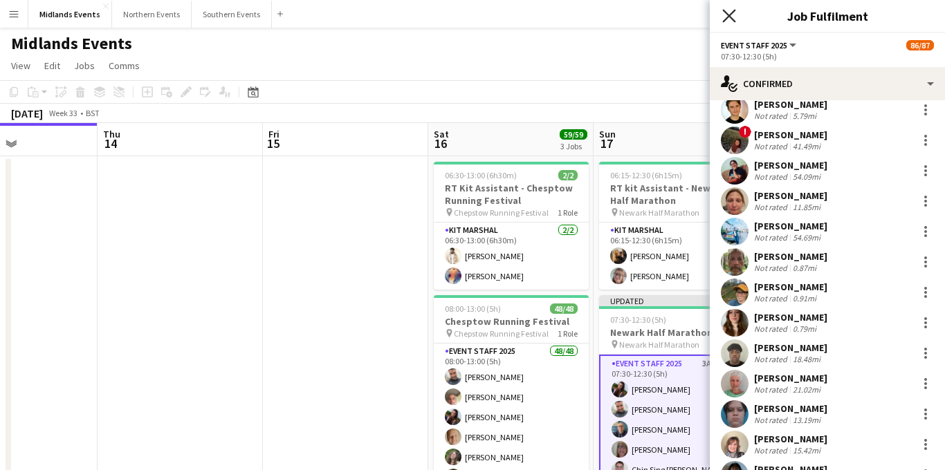
click at [728, 11] on icon "Close pop-in" at bounding box center [728, 15] width 13 height 13
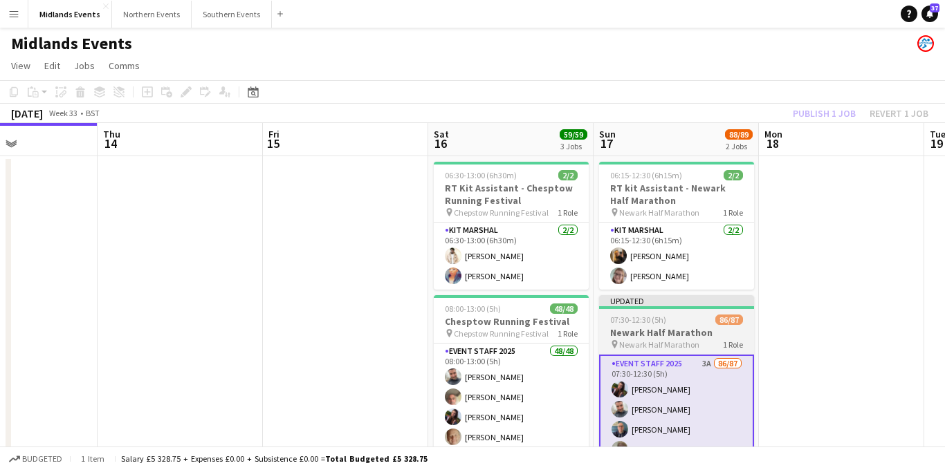
click at [649, 335] on h3 "Newark Half Marathon" at bounding box center [676, 333] width 155 height 12
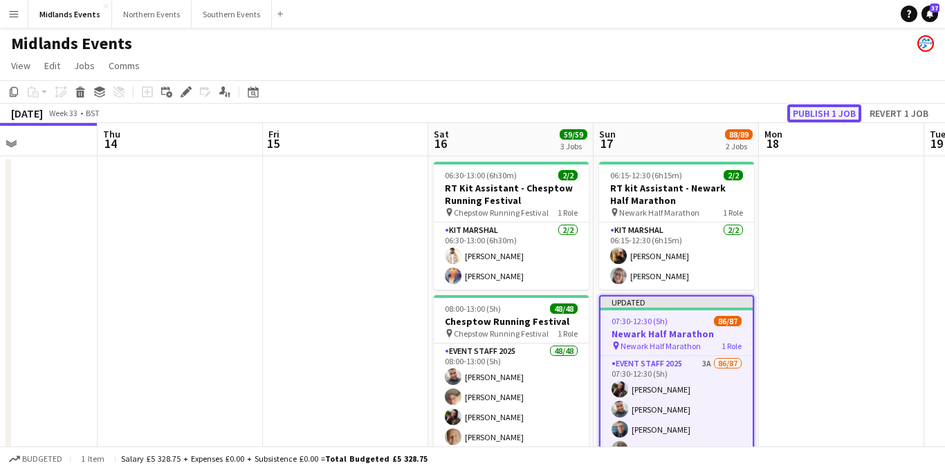
click at [832, 110] on button "Publish 1 job" at bounding box center [824, 113] width 74 height 18
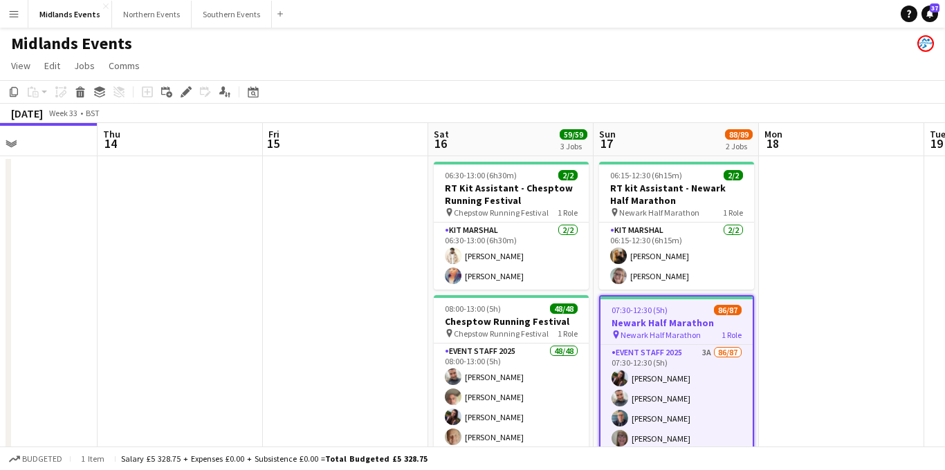
click at [19, 17] on button "Menu" at bounding box center [14, 14] width 28 height 28
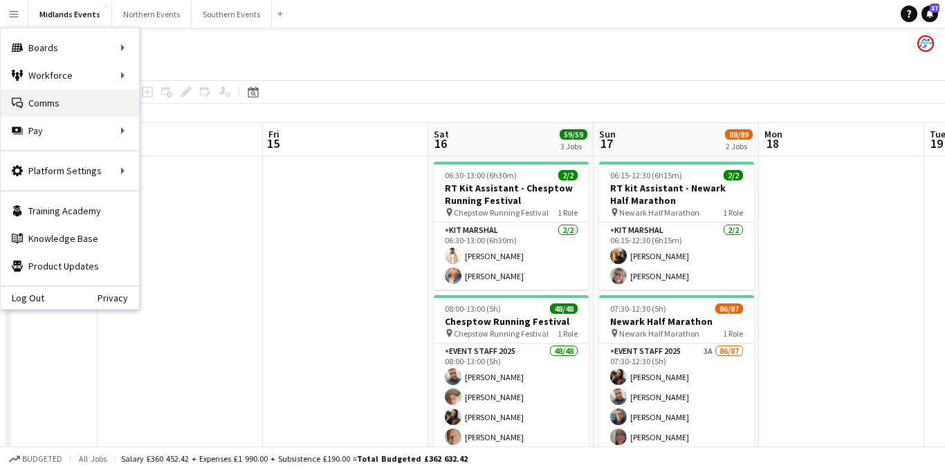
click at [36, 94] on link "Comms Comms" at bounding box center [70, 103] width 138 height 28
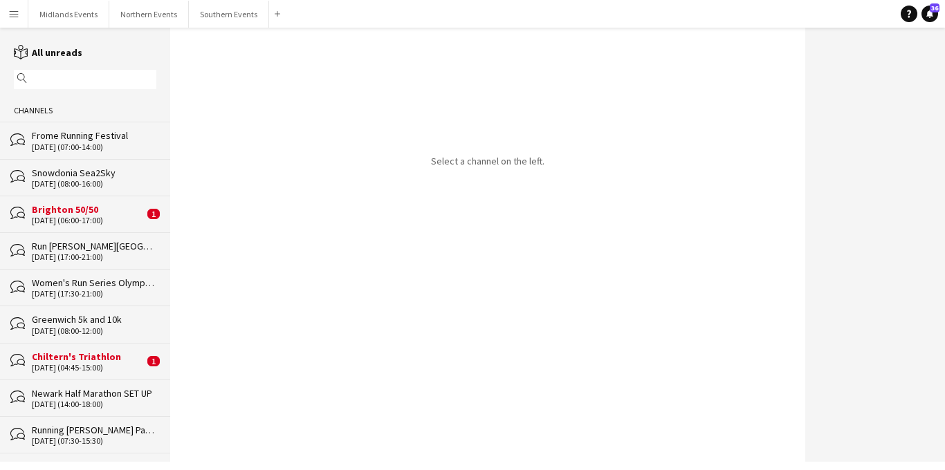
click at [117, 212] on div "Brighton 50/50" at bounding box center [88, 209] width 112 height 12
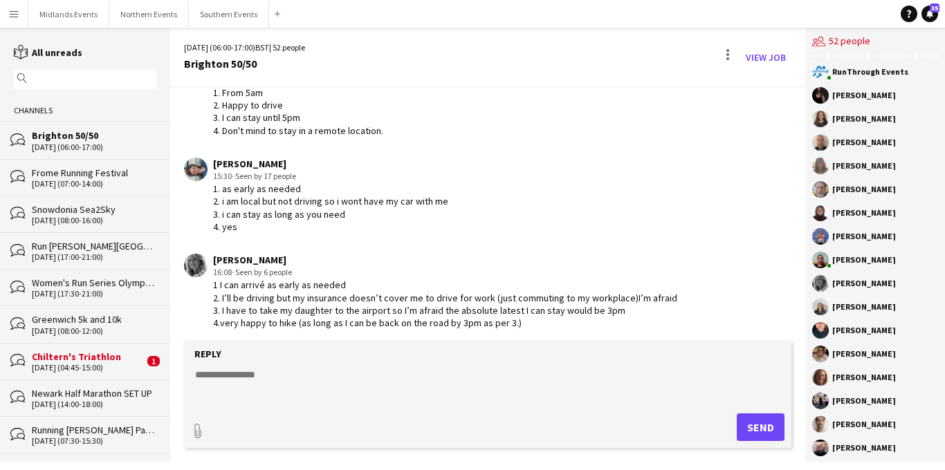
scroll to position [798, 0]
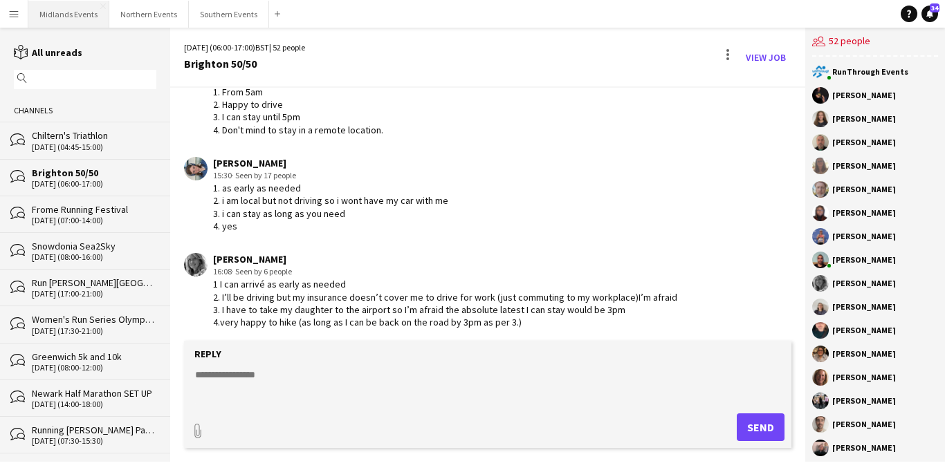
click at [75, 20] on button "Midlands Events Close" at bounding box center [68, 14] width 81 height 27
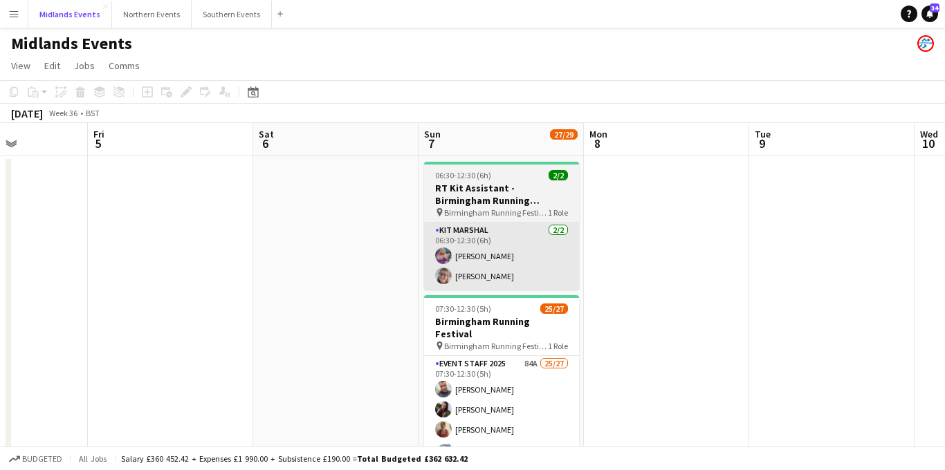
scroll to position [0, 466]
